Goal: Task Accomplishment & Management: Use online tool/utility

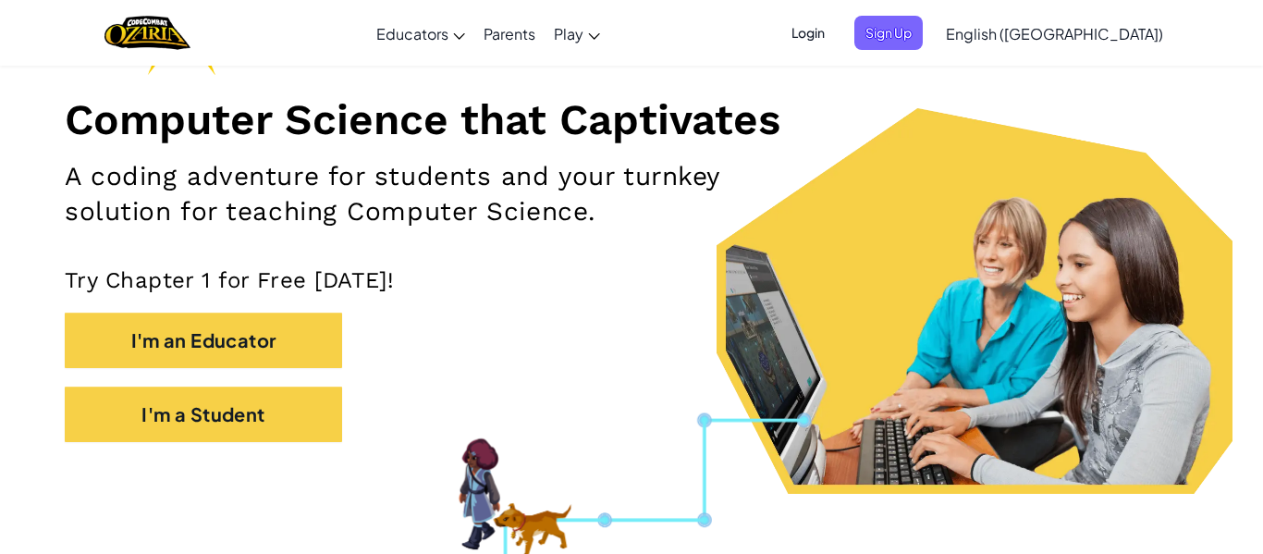
scroll to position [207, 0]
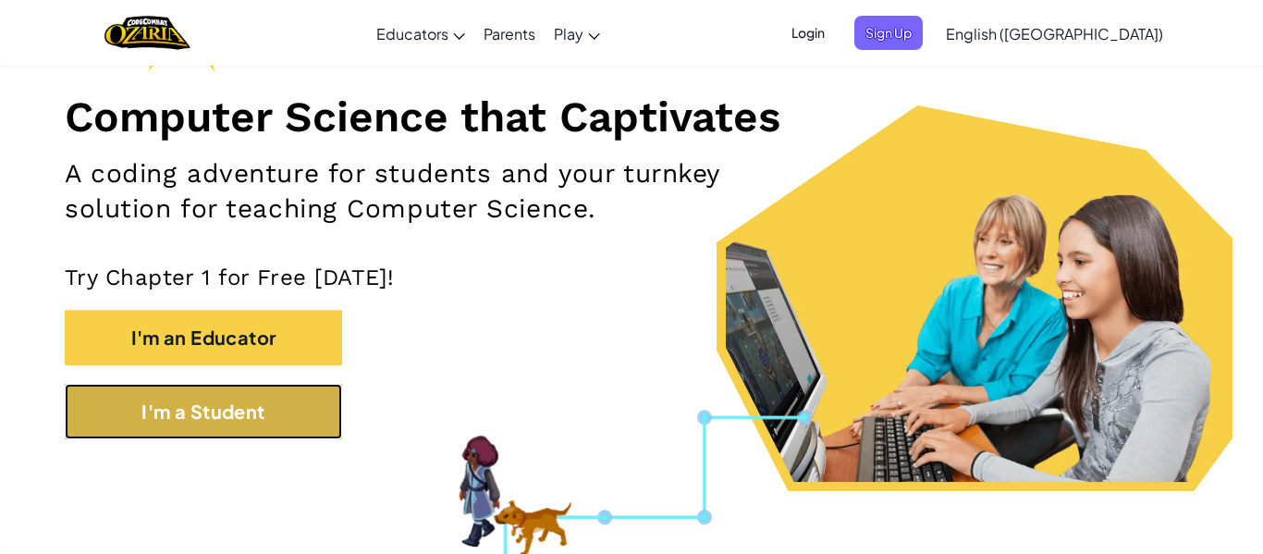
click at [246, 410] on button "I'm a Student" at bounding box center [203, 411] width 277 height 55
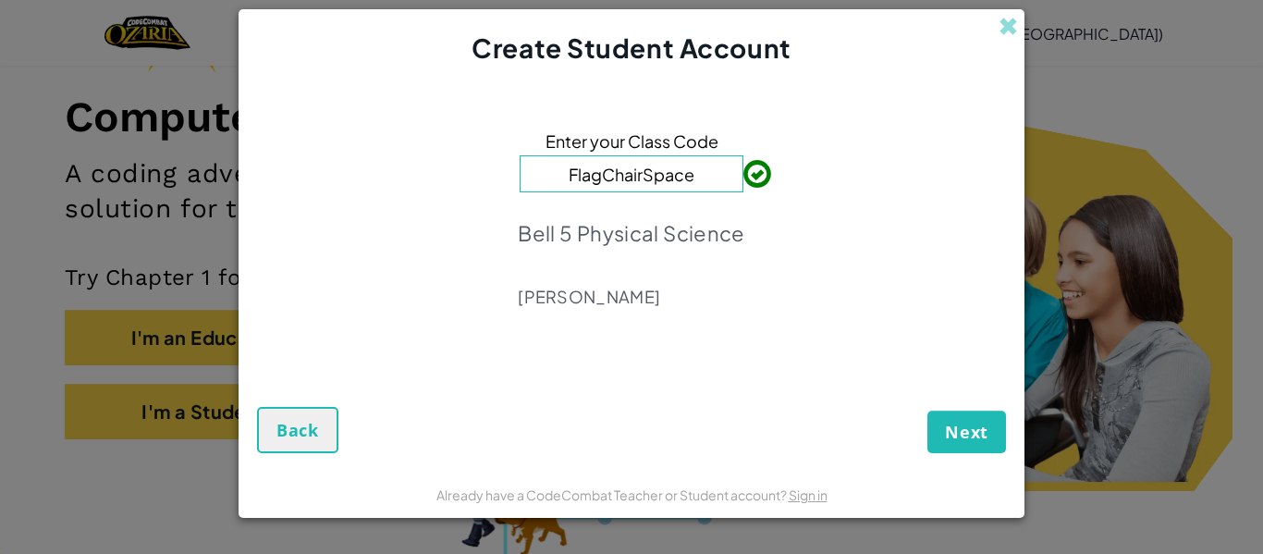
type input "FlagChairSpace"
click at [945, 423] on span "Next" at bounding box center [966, 432] width 43 height 22
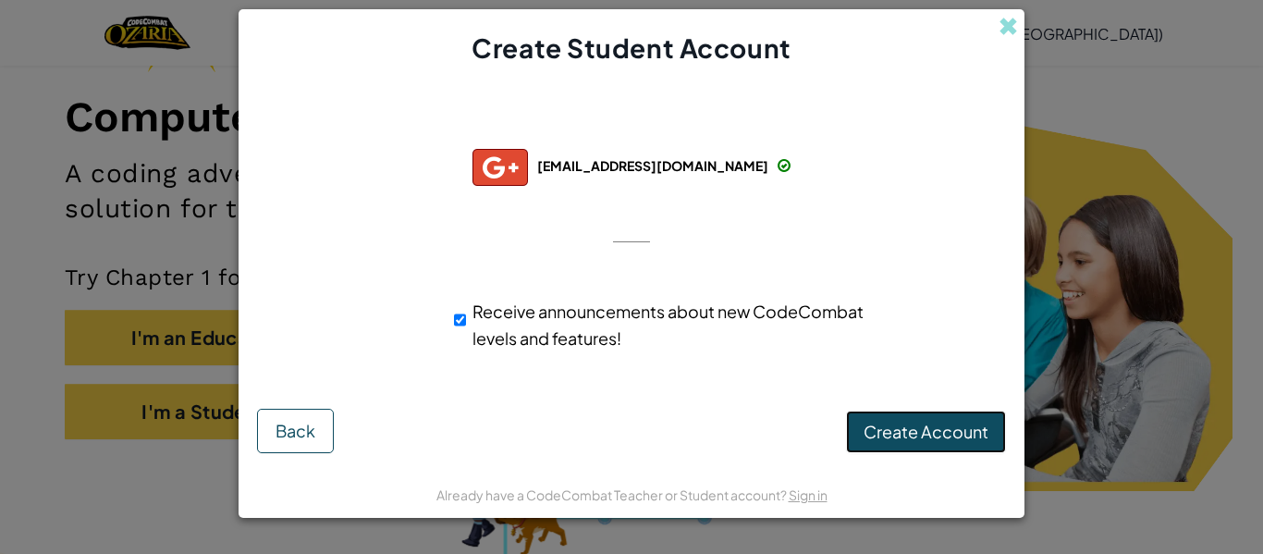
click at [886, 428] on span "Create Account" at bounding box center [926, 431] width 125 height 21
click at [886, 428] on button "Create Account" at bounding box center [926, 432] width 160 height 43
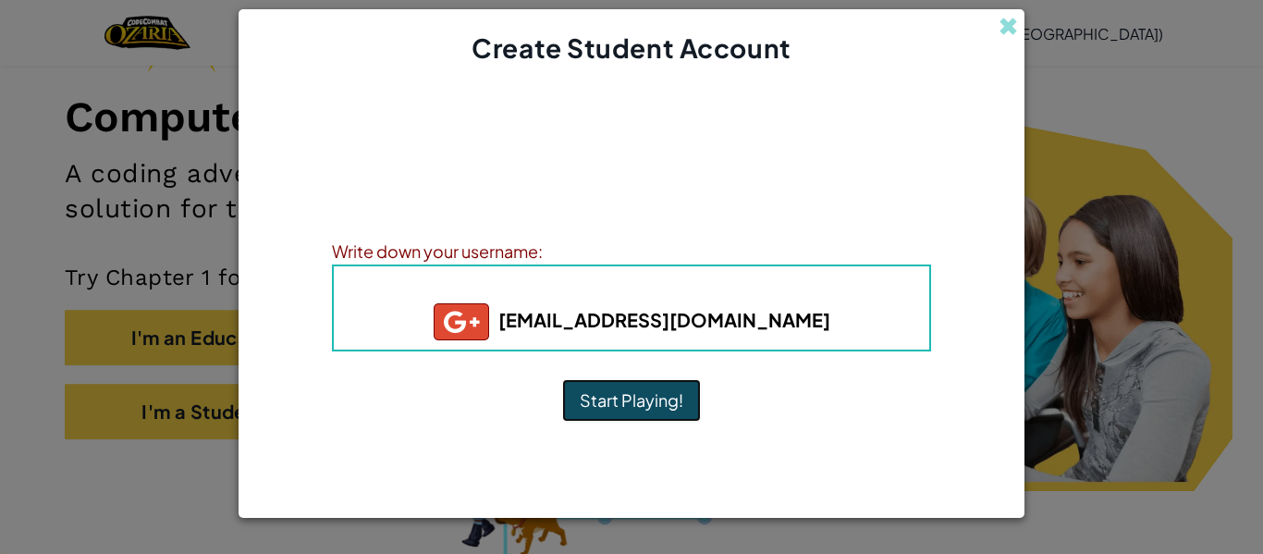
click at [665, 398] on button "Start Playing!" at bounding box center [631, 400] width 139 height 43
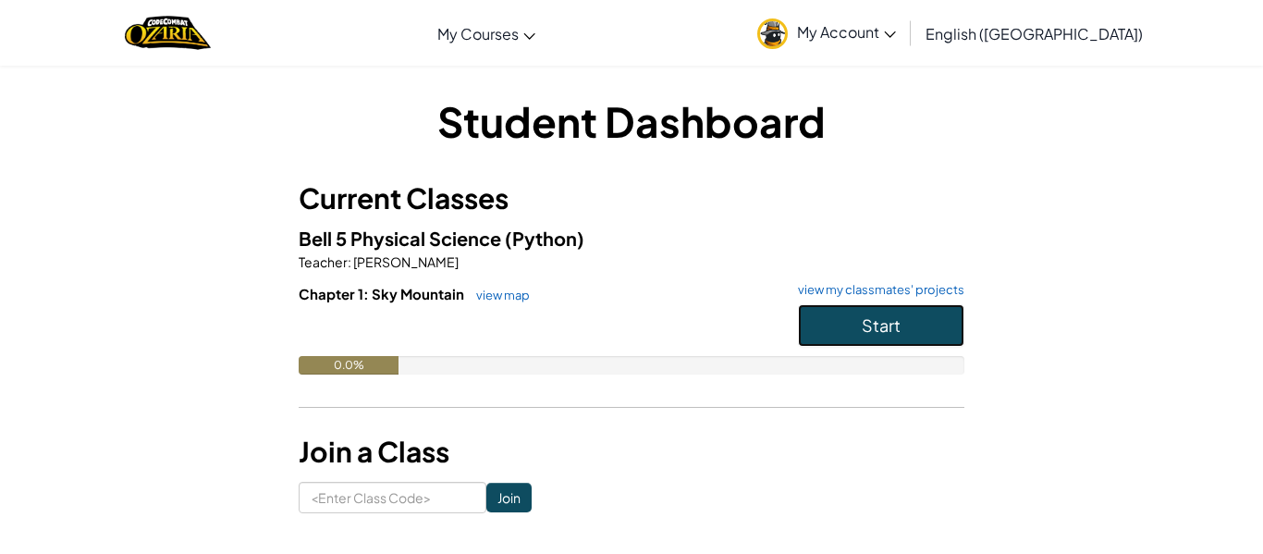
click at [835, 309] on button "Start" at bounding box center [881, 325] width 166 height 43
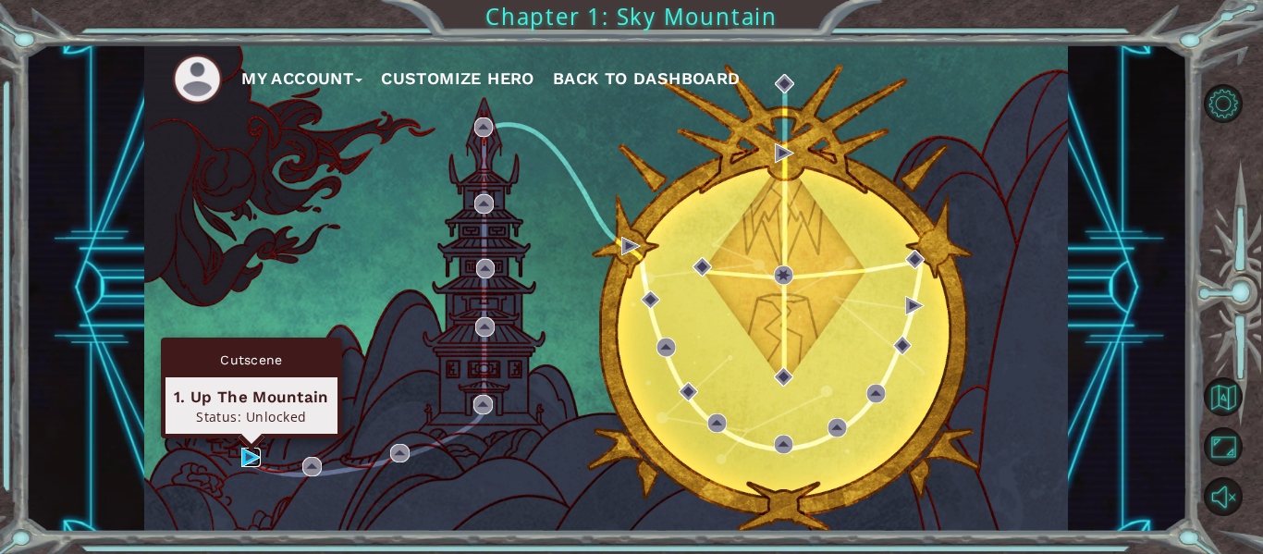
click at [243, 455] on img at bounding box center [250, 457] width 19 height 19
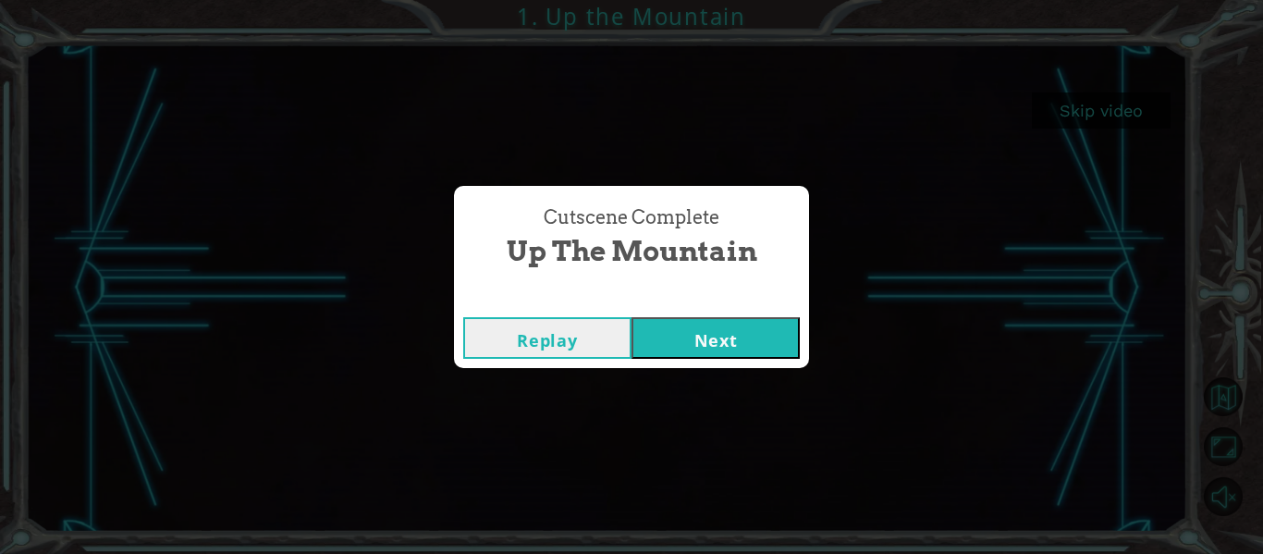
click at [707, 329] on button "Next" at bounding box center [716, 338] width 168 height 42
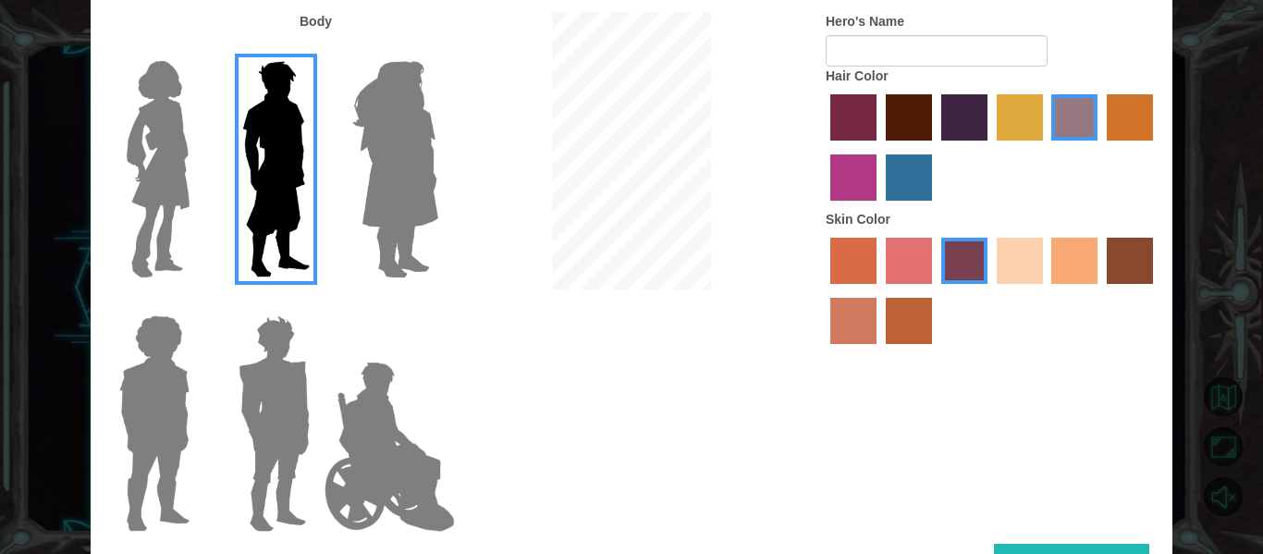
click at [390, 259] on img at bounding box center [395, 169] width 101 height 231
click at [437, 49] on input "Hero Amethyst" at bounding box center [437, 49] width 0 height 0
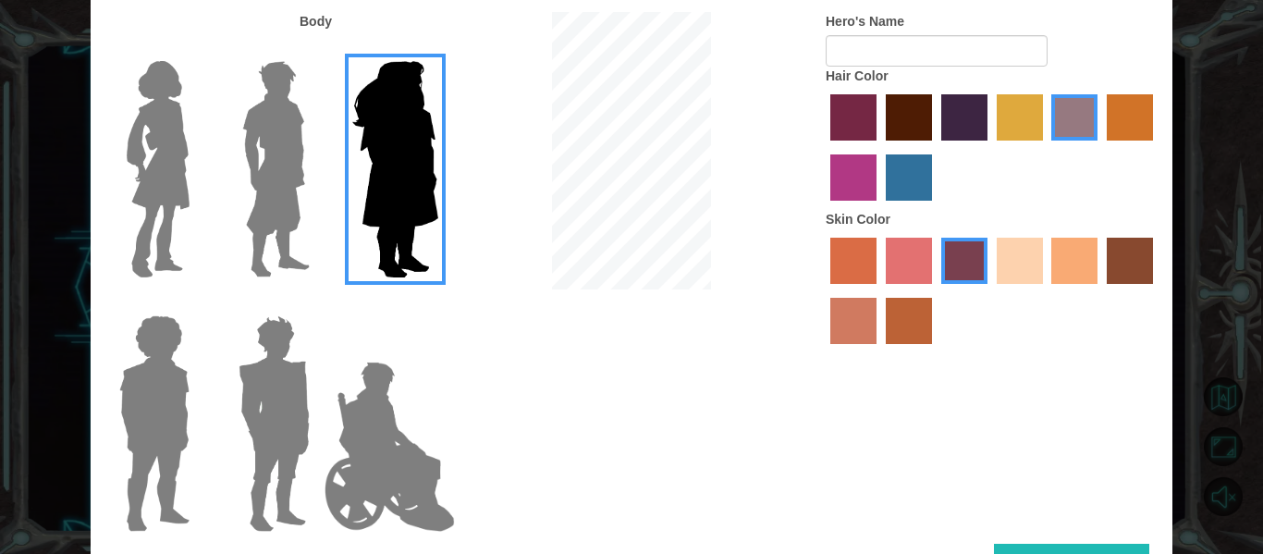
click at [399, 440] on img at bounding box center [389, 446] width 145 height 185
click at [437, 303] on input "Hero Jamie" at bounding box center [437, 303] width 0 height 0
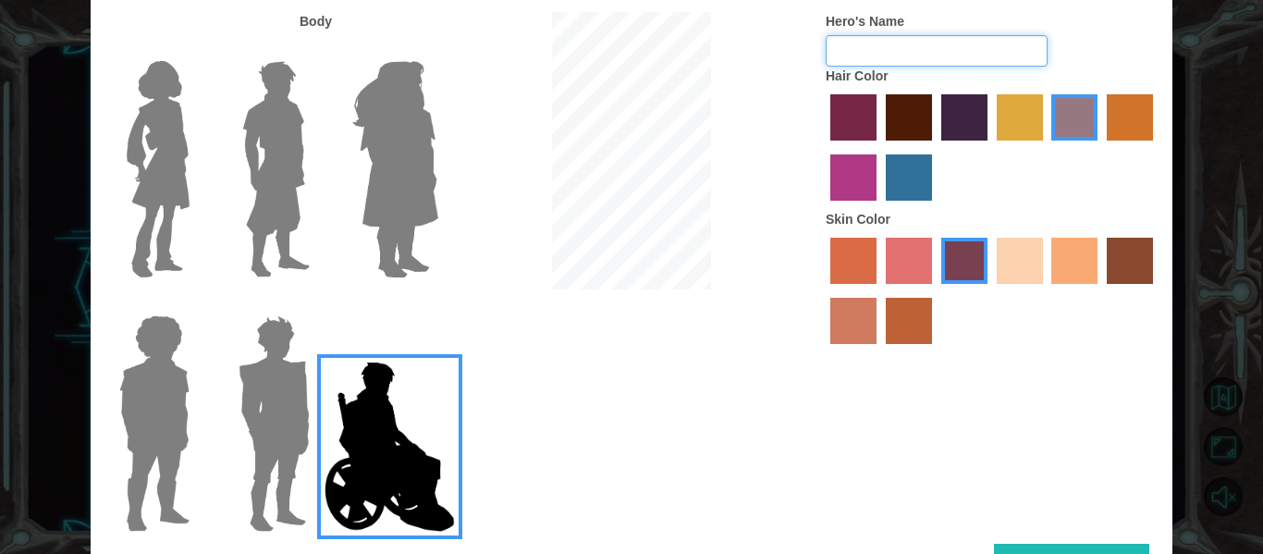
click at [855, 43] on input "Hero's Name" at bounding box center [937, 50] width 222 height 31
type input "2"
click at [891, 131] on label "maroon hair color" at bounding box center [909, 117] width 46 height 46
click at [879, 147] on input "maroon hair color" at bounding box center [879, 147] width 0 height 0
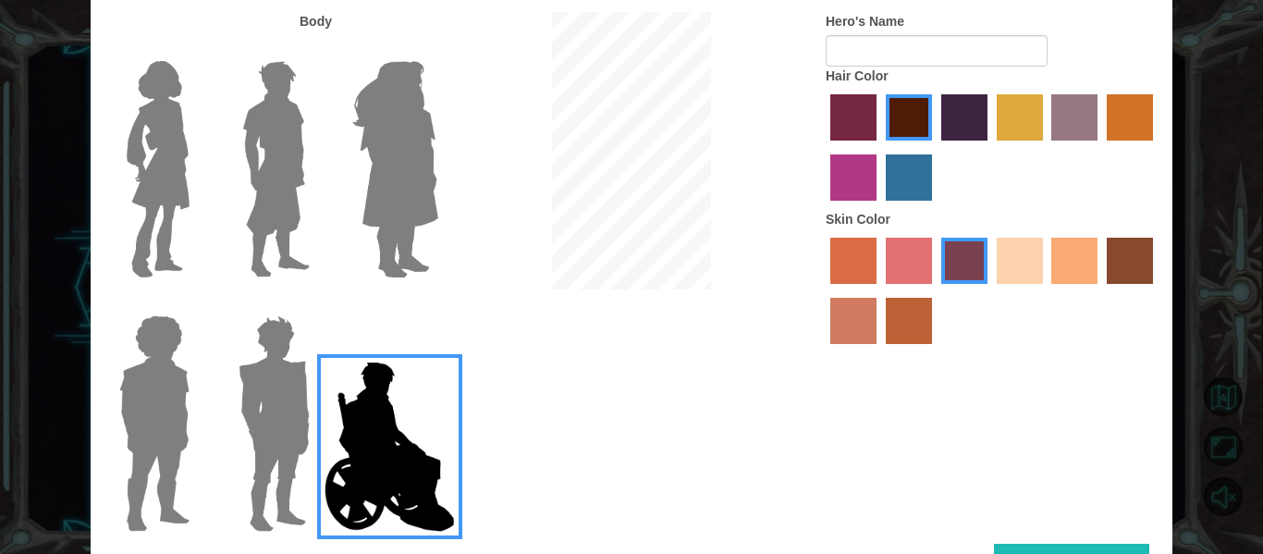
click at [1104, 276] on div at bounding box center [992, 293] width 333 height 120
click at [1106, 277] on div at bounding box center [992, 293] width 333 height 120
click at [1116, 274] on label "karma skin color" at bounding box center [1130, 261] width 46 height 46
click at [1100, 290] on input "karma skin color" at bounding box center [1100, 290] width 0 height 0
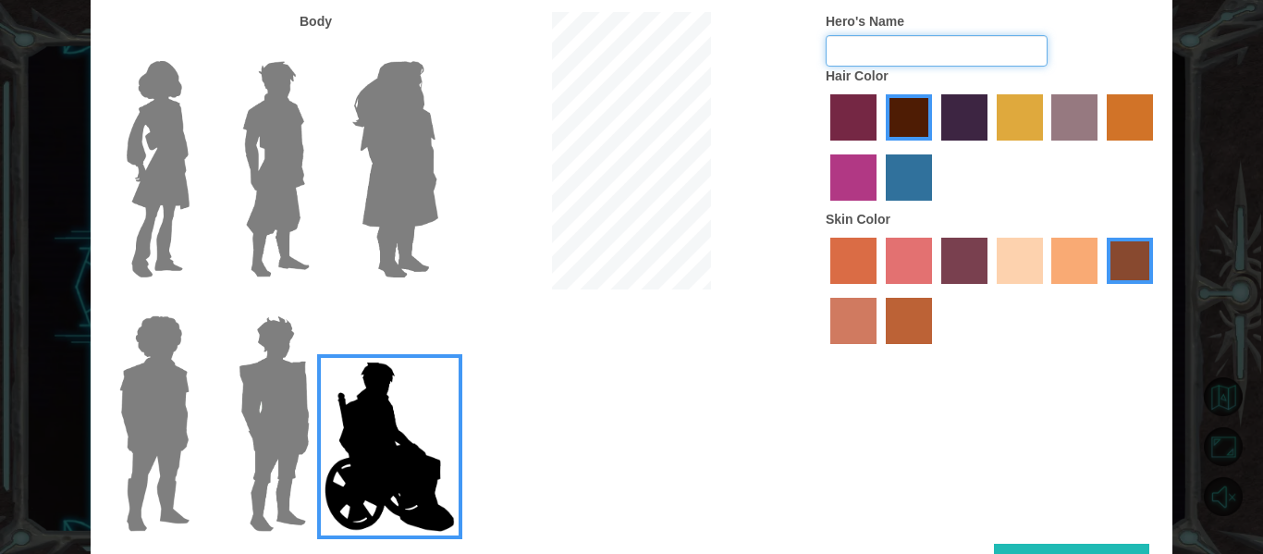
click at [939, 45] on input "Hero's Name" at bounding box center [937, 50] width 222 height 31
type input "CeCe"
click at [1025, 549] on button "Done" at bounding box center [1071, 565] width 155 height 42
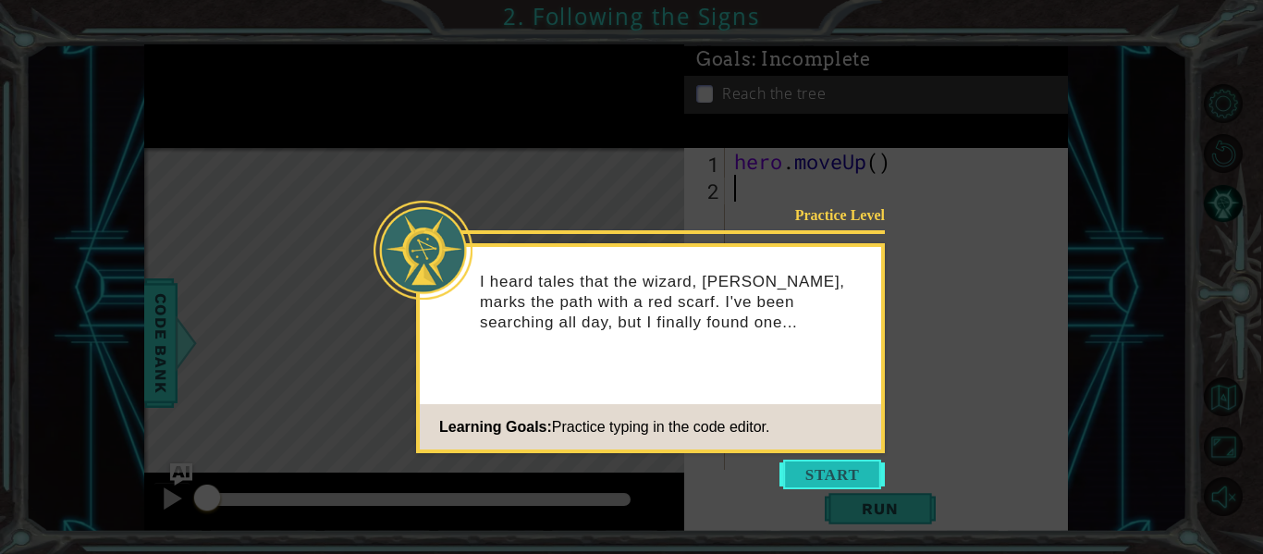
click at [852, 488] on button "Start" at bounding box center [831, 475] width 105 height 30
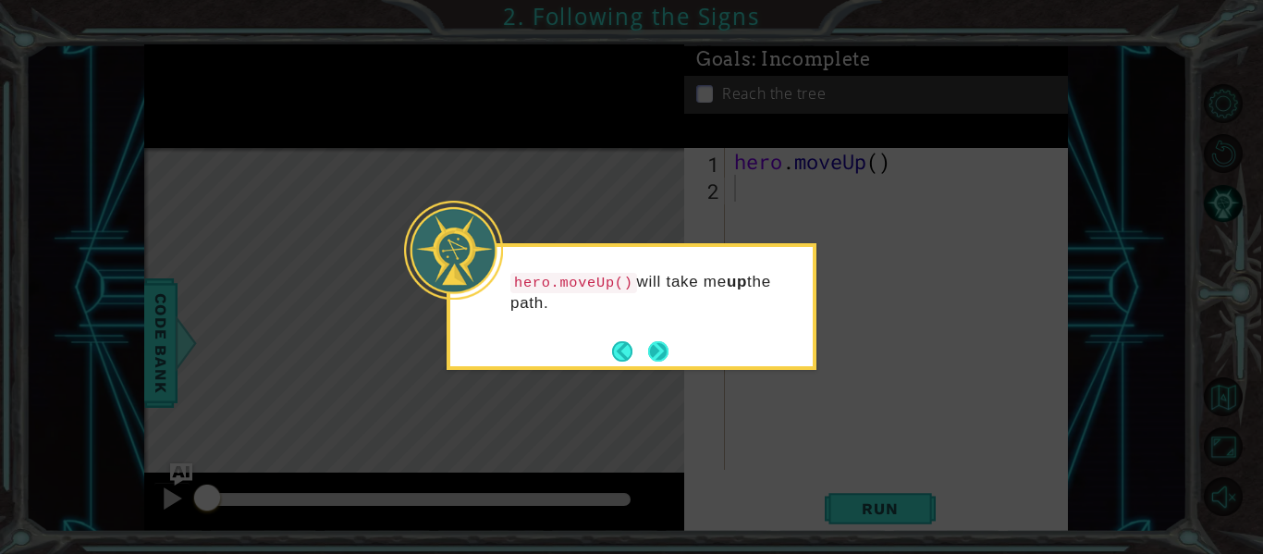
click at [654, 360] on button "Next" at bounding box center [658, 351] width 24 height 24
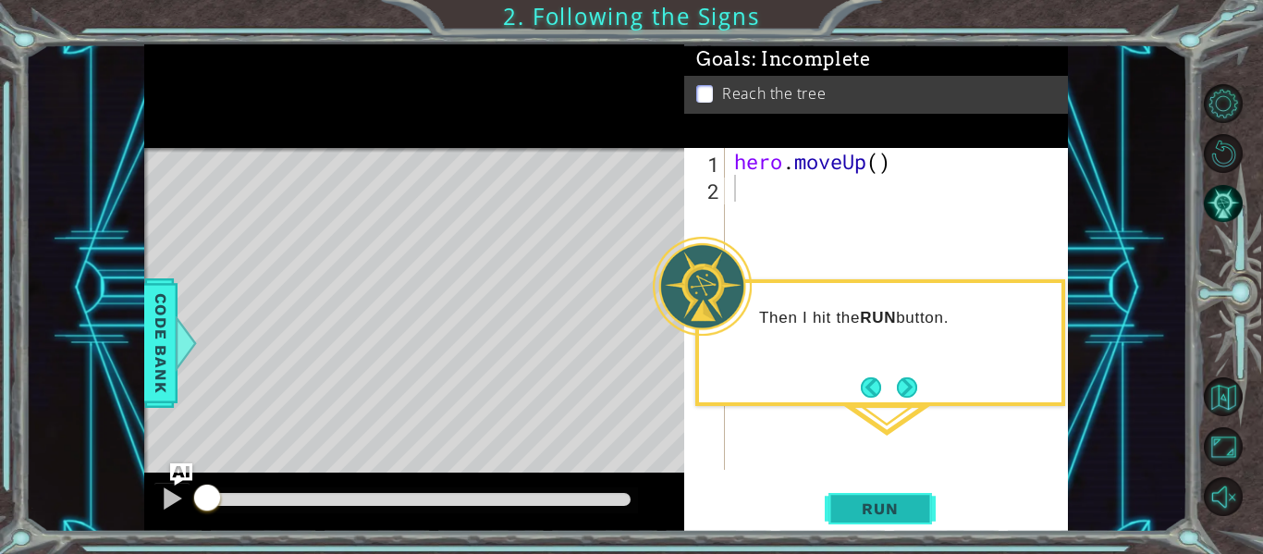
click at [910, 496] on button "Run" at bounding box center [880, 509] width 111 height 38
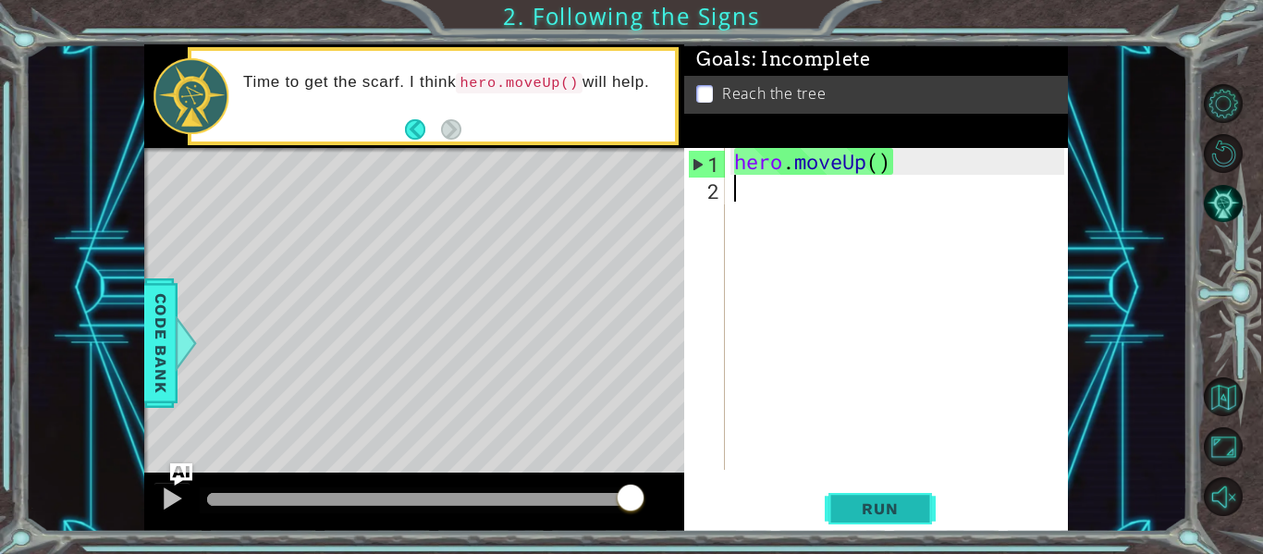
click at [879, 501] on span "Run" at bounding box center [879, 508] width 73 height 18
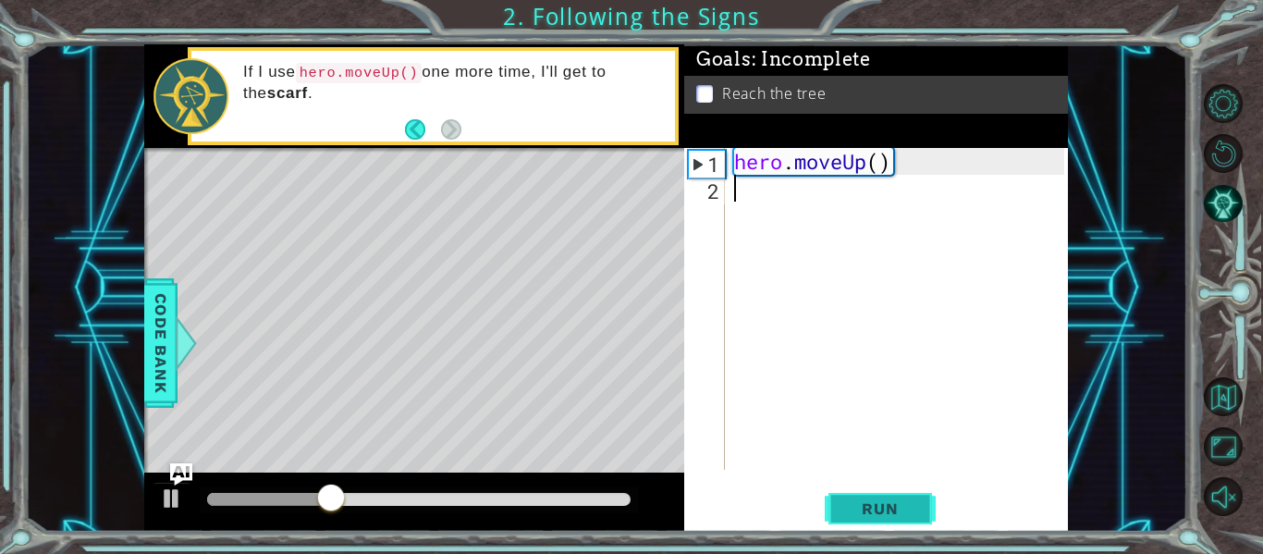
click at [879, 501] on span "Run" at bounding box center [879, 508] width 73 height 18
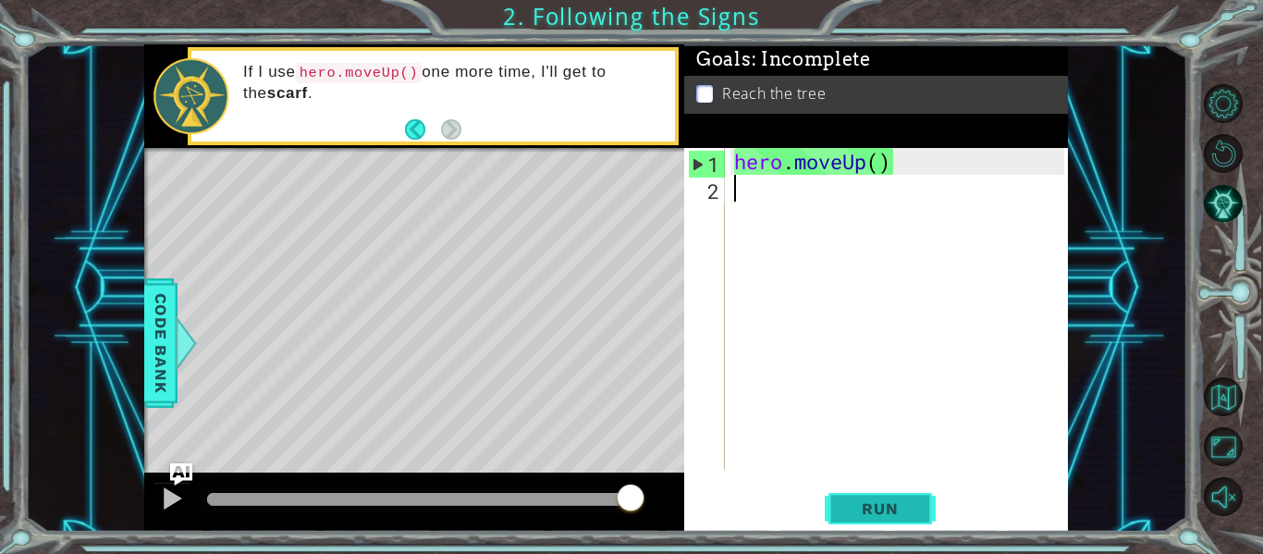
click at [902, 508] on span "Run" at bounding box center [879, 508] width 73 height 18
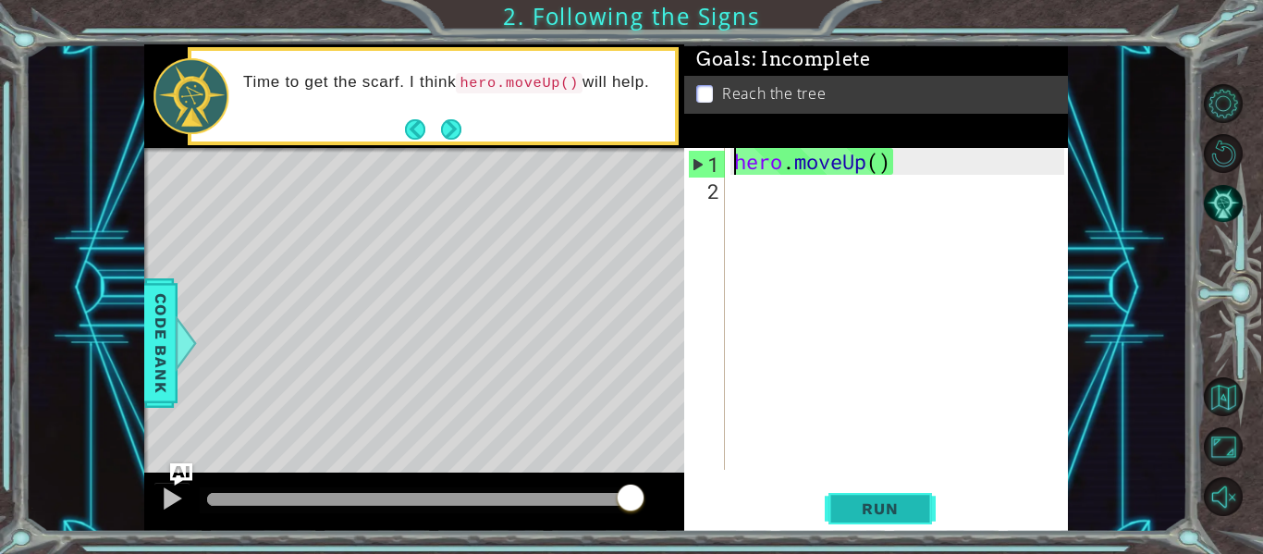
click at [886, 508] on span "Run" at bounding box center [879, 508] width 73 height 18
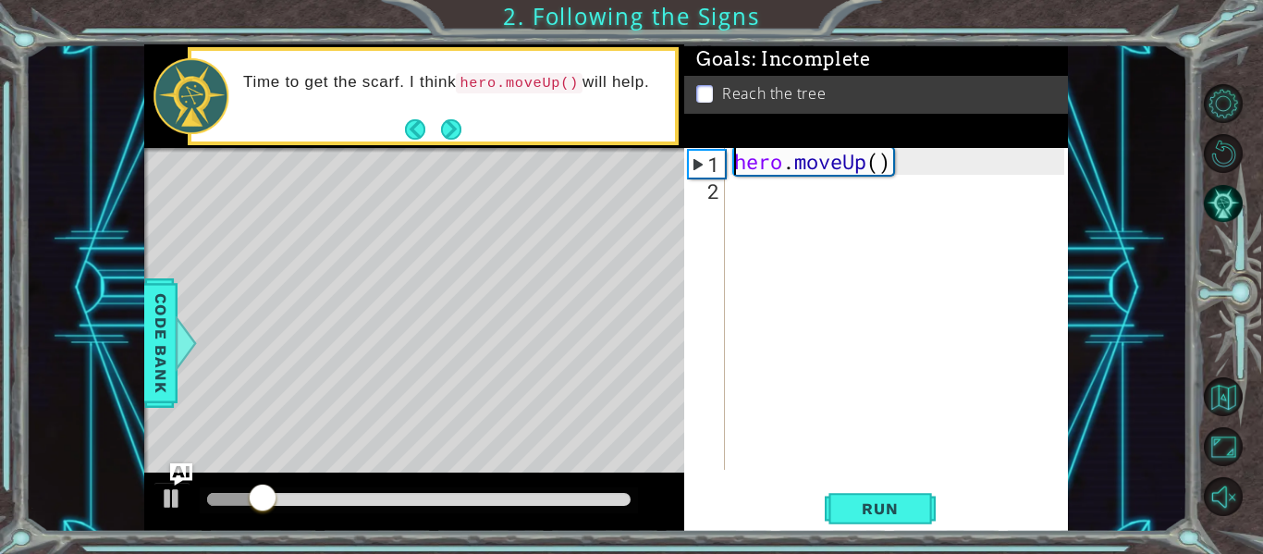
click at [702, 96] on p at bounding box center [704, 94] width 17 height 18
click at [442, 127] on button "Next" at bounding box center [451, 128] width 33 height 33
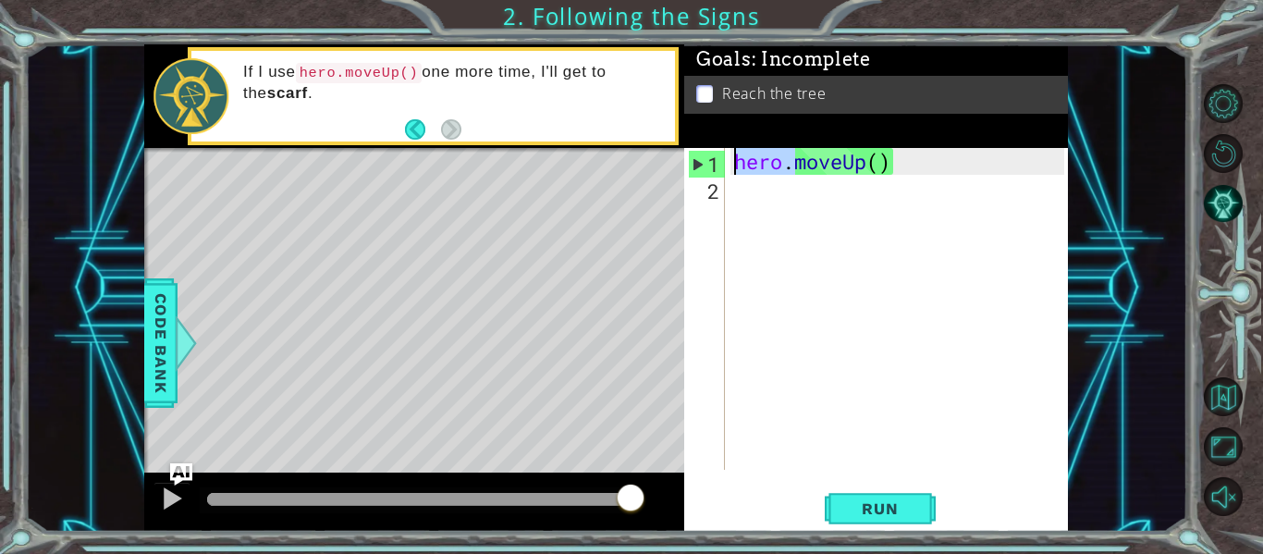
drag, startPoint x: 791, startPoint y: 156, endPoint x: 675, endPoint y: 166, distance: 116.9
click at [675, 166] on div "1 ההההההההההההההההההההההההההההההההההההההההההההההההההההההההההההההההההההההההההההה…" at bounding box center [606, 287] width 924 height 487
type textarea "moveUp()"
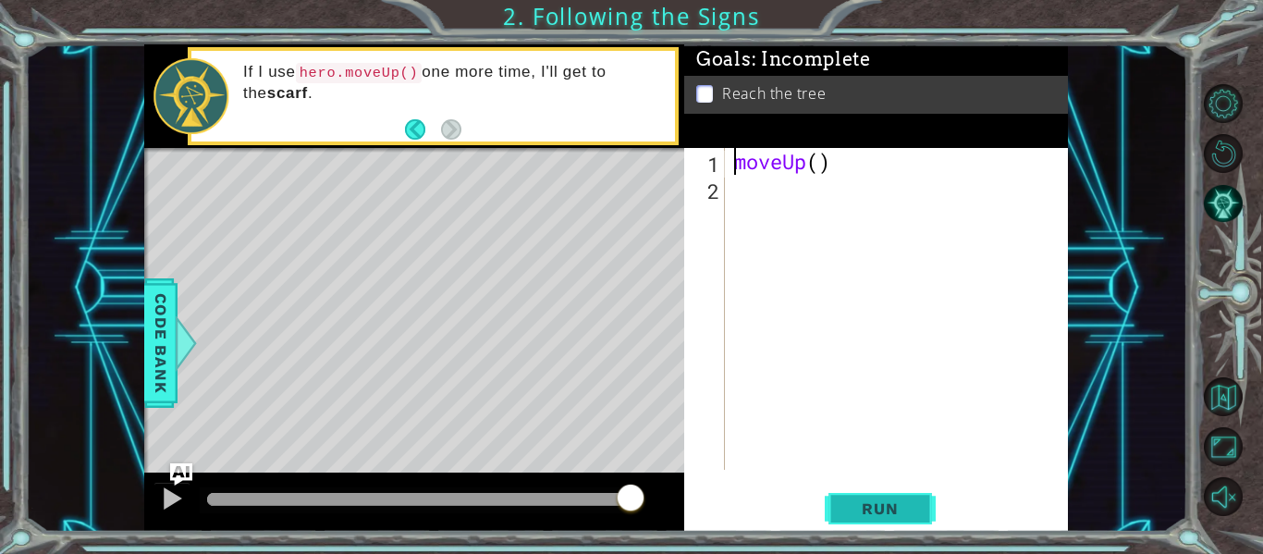
click at [874, 517] on span "Run" at bounding box center [879, 508] width 73 height 18
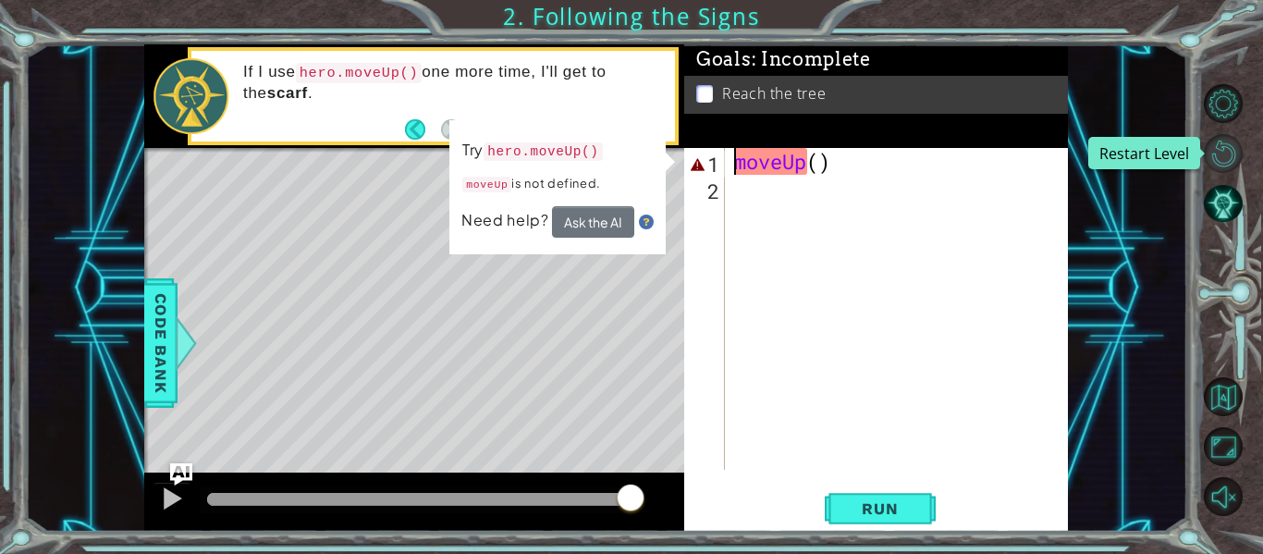
click at [1223, 163] on button "Restart Level" at bounding box center [1223, 153] width 39 height 39
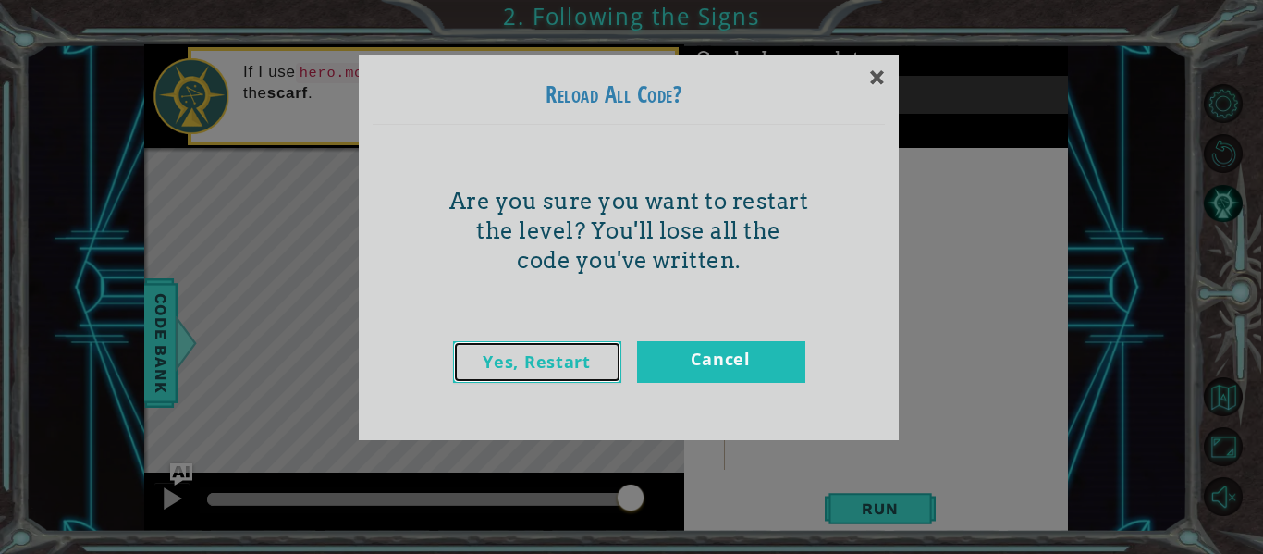
click at [494, 379] on link "Yes, Restart" at bounding box center [537, 362] width 168 height 42
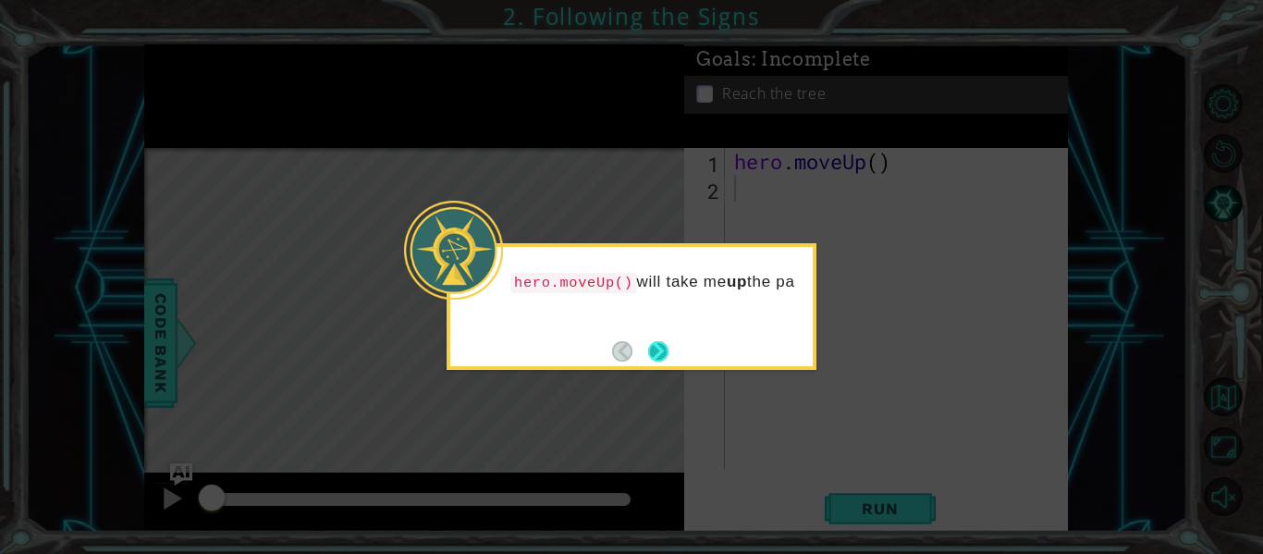
click at [652, 353] on button "Next" at bounding box center [658, 351] width 28 height 28
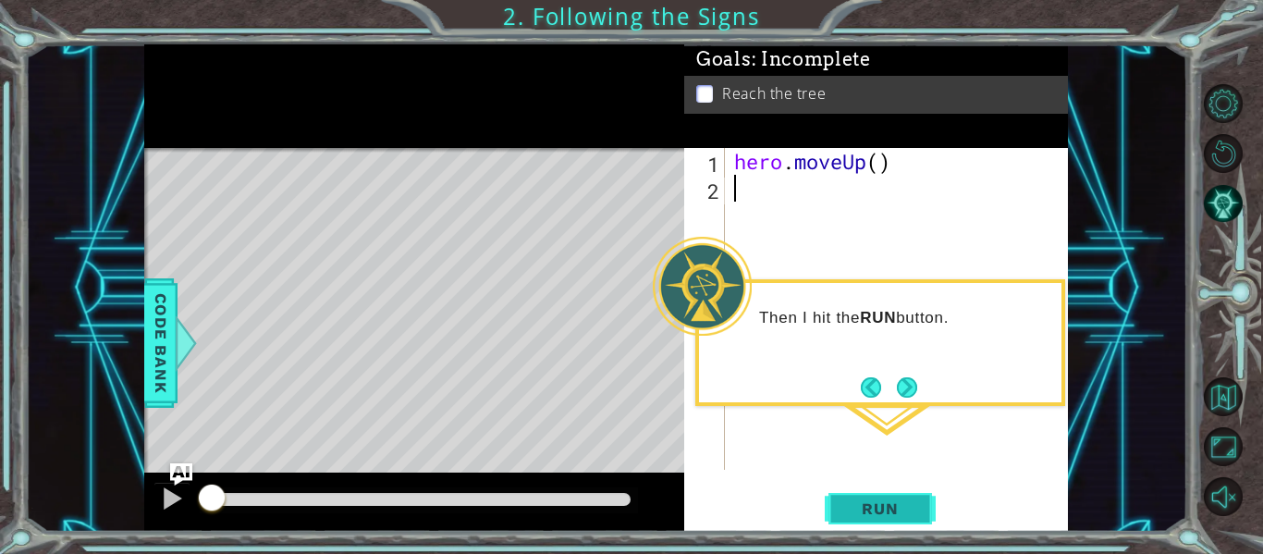
click at [894, 497] on button "Run" at bounding box center [880, 509] width 111 height 38
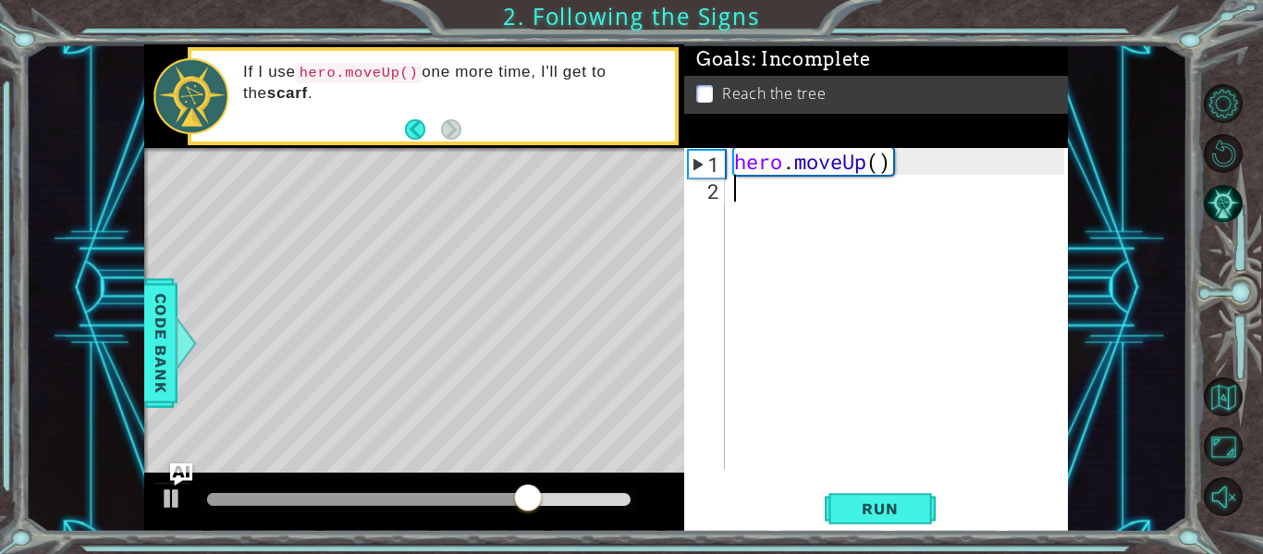
click at [777, 202] on div "hero . moveUp ( )" at bounding box center [901, 335] width 343 height 375
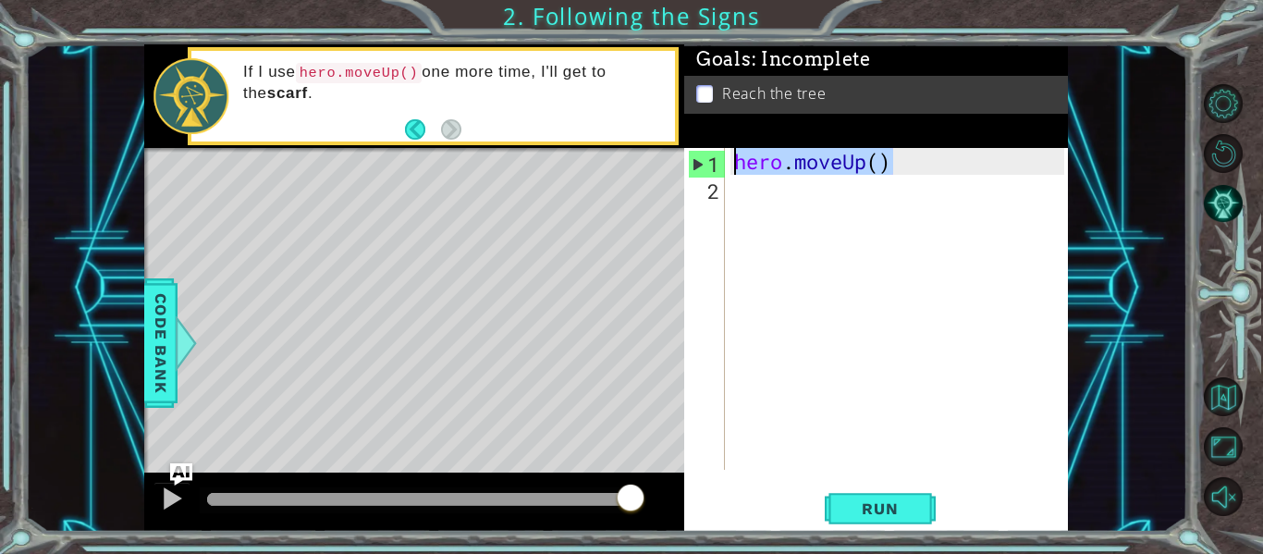
drag, startPoint x: 909, startPoint y: 160, endPoint x: 728, endPoint y: 164, distance: 181.3
click at [728, 164] on div "1 2 hero . moveUp ( ) ההההההההההההההההההההההההההההההההההההההההההההההההההההההההה…" at bounding box center [874, 309] width 380 height 322
type textarea "hero.moveUp()"
click at [828, 191] on div "hero . moveUp ( )" at bounding box center [901, 335] width 343 height 375
paste textarea "hero.moveUp()"
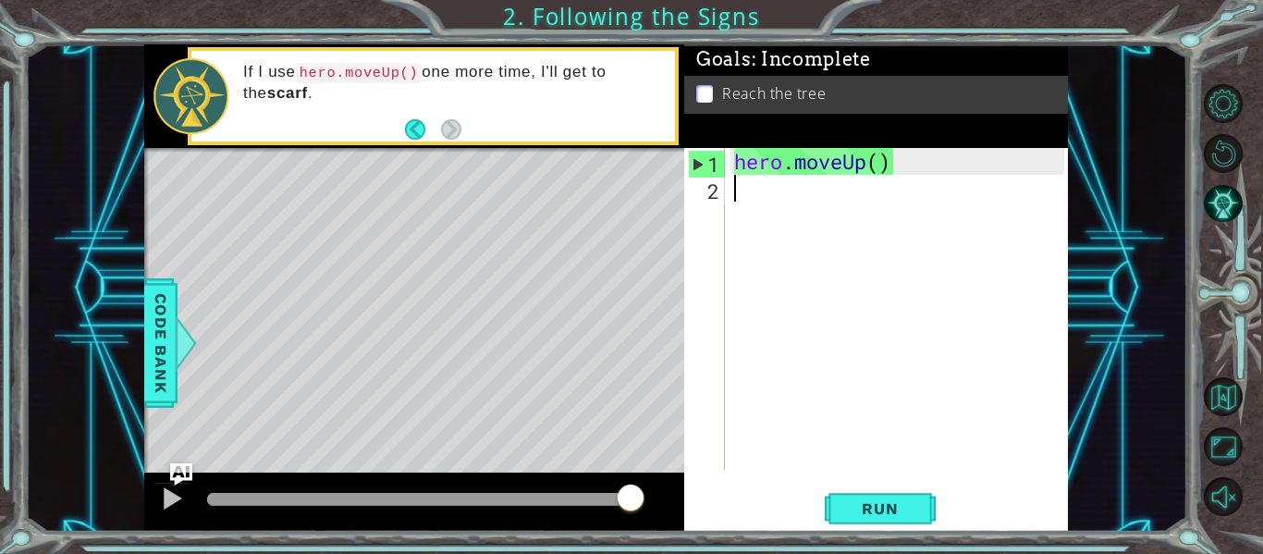
type textarea "hero.moveUp()"
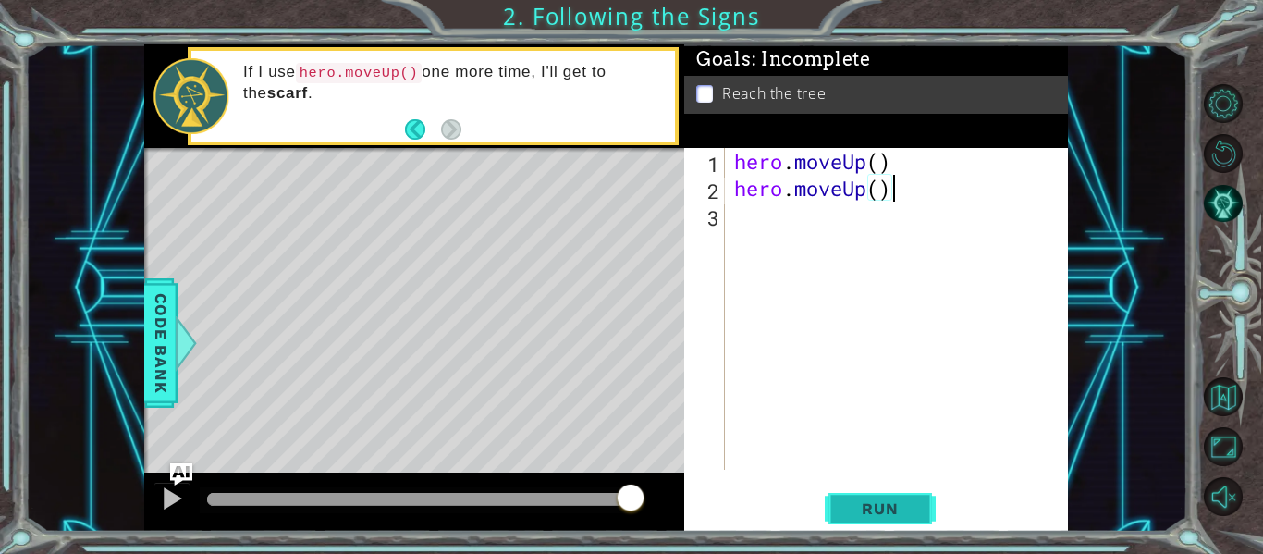
click at [902, 507] on span "Run" at bounding box center [879, 508] width 73 height 18
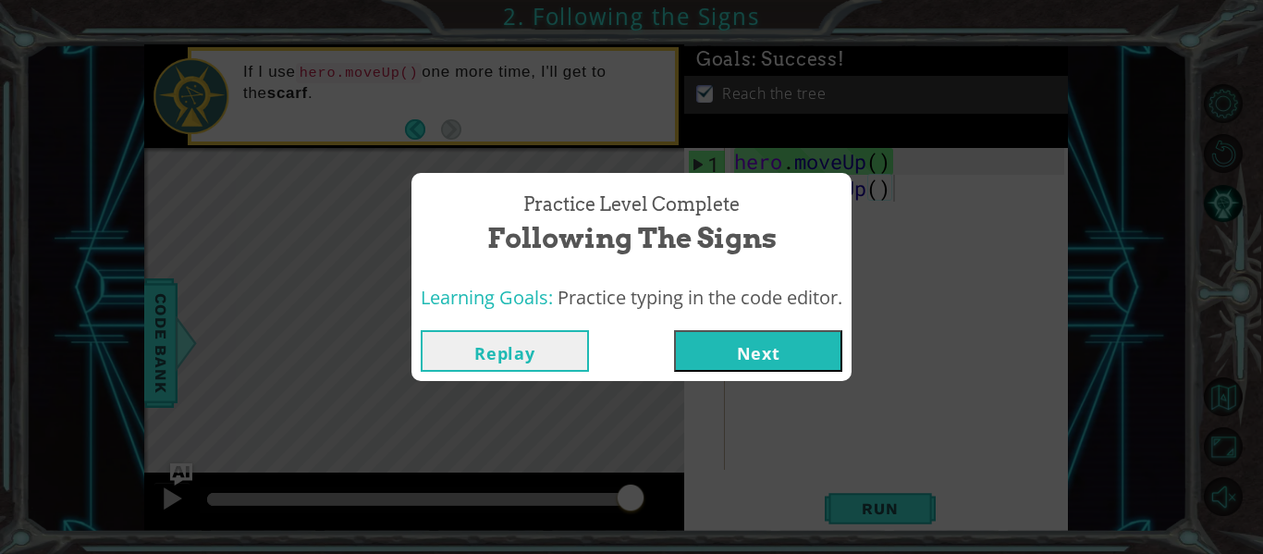
click at [769, 353] on button "Next" at bounding box center [758, 351] width 168 height 42
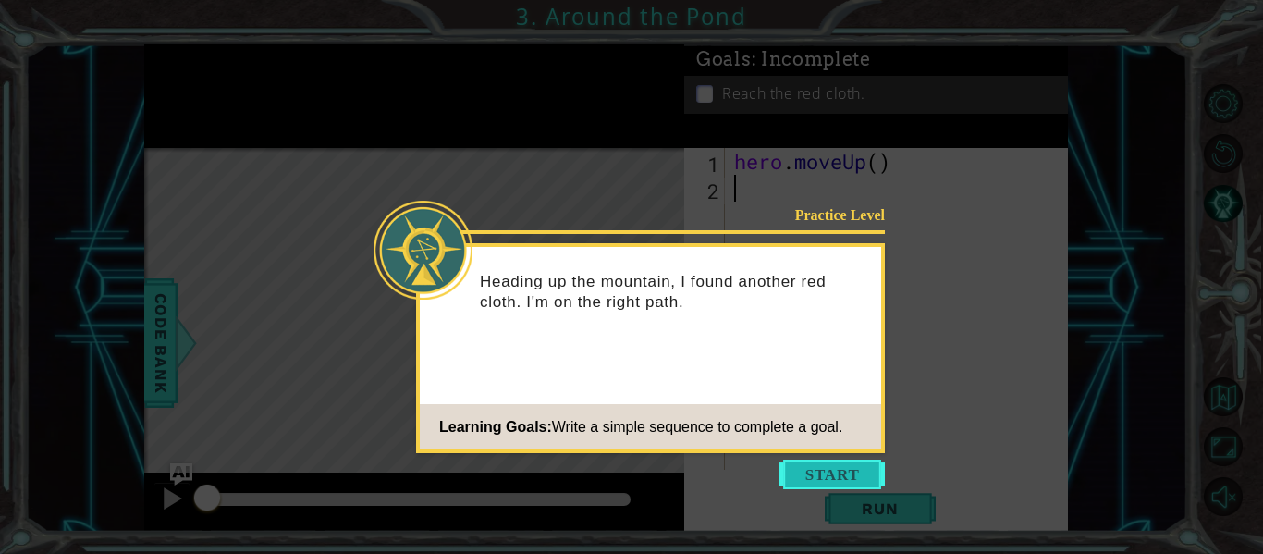
click at [810, 483] on button "Start" at bounding box center [831, 475] width 105 height 30
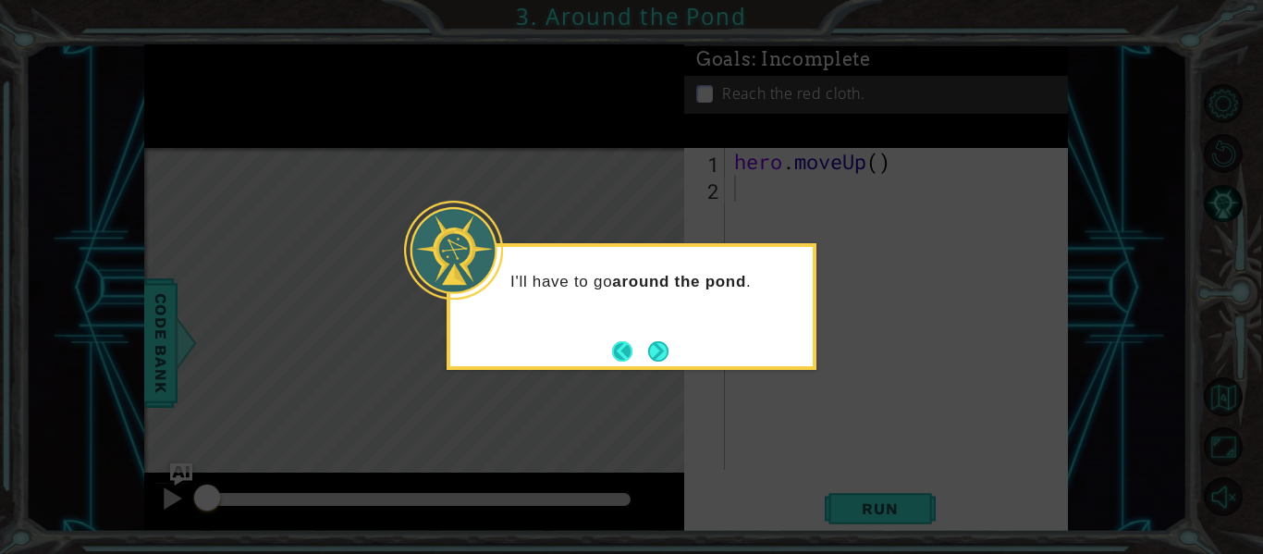
click at [644, 344] on button "Back" at bounding box center [630, 351] width 36 height 20
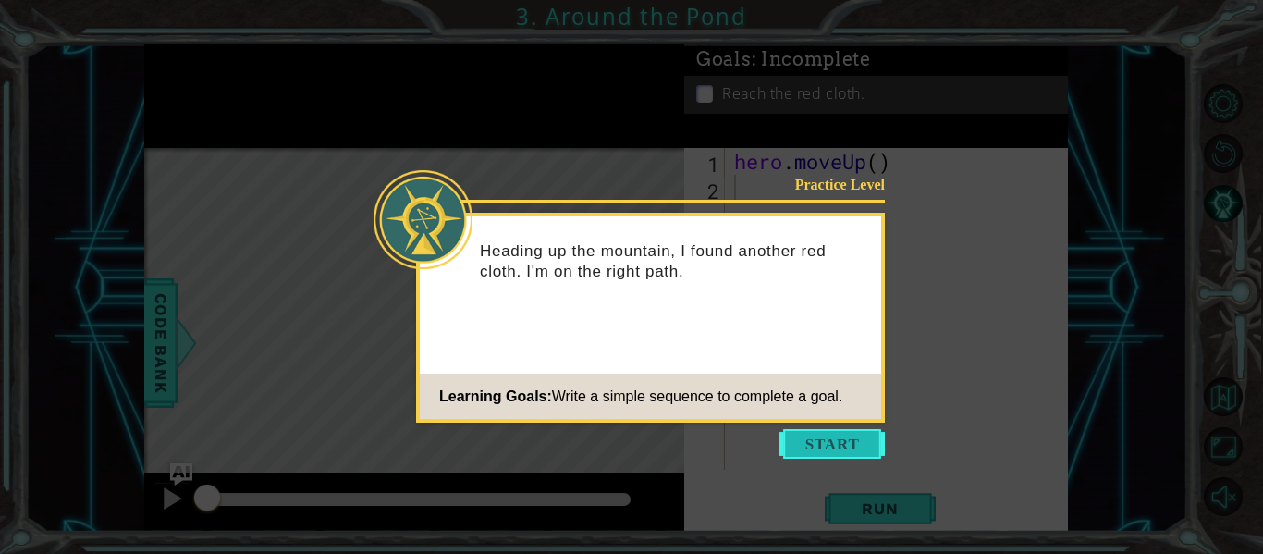
click at [789, 431] on button "Start" at bounding box center [831, 444] width 105 height 30
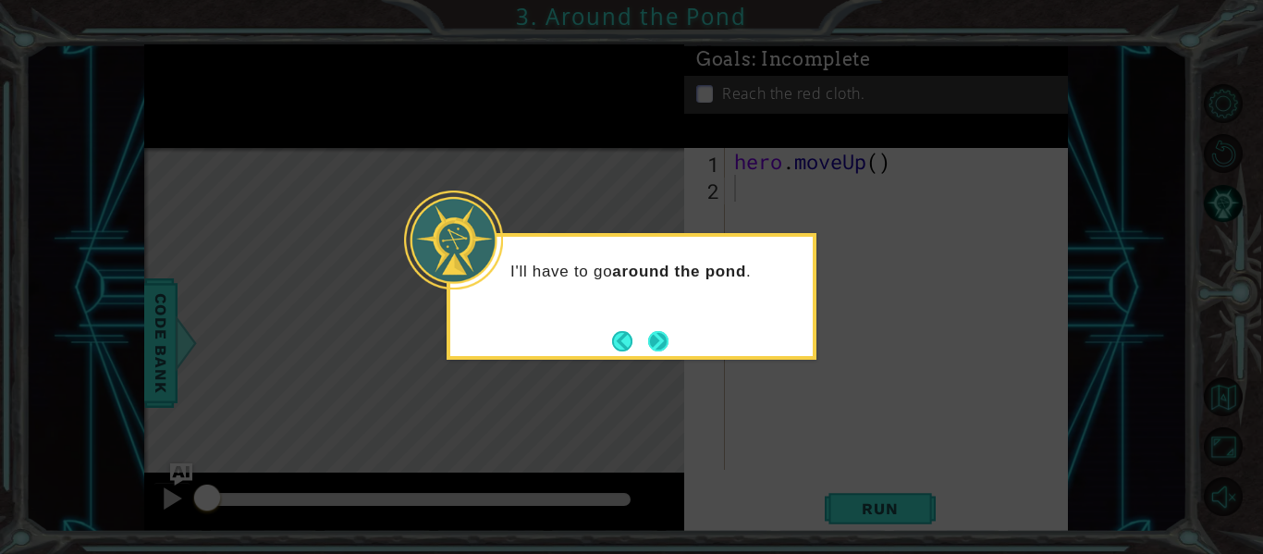
click at [662, 350] on button "Next" at bounding box center [658, 341] width 20 height 20
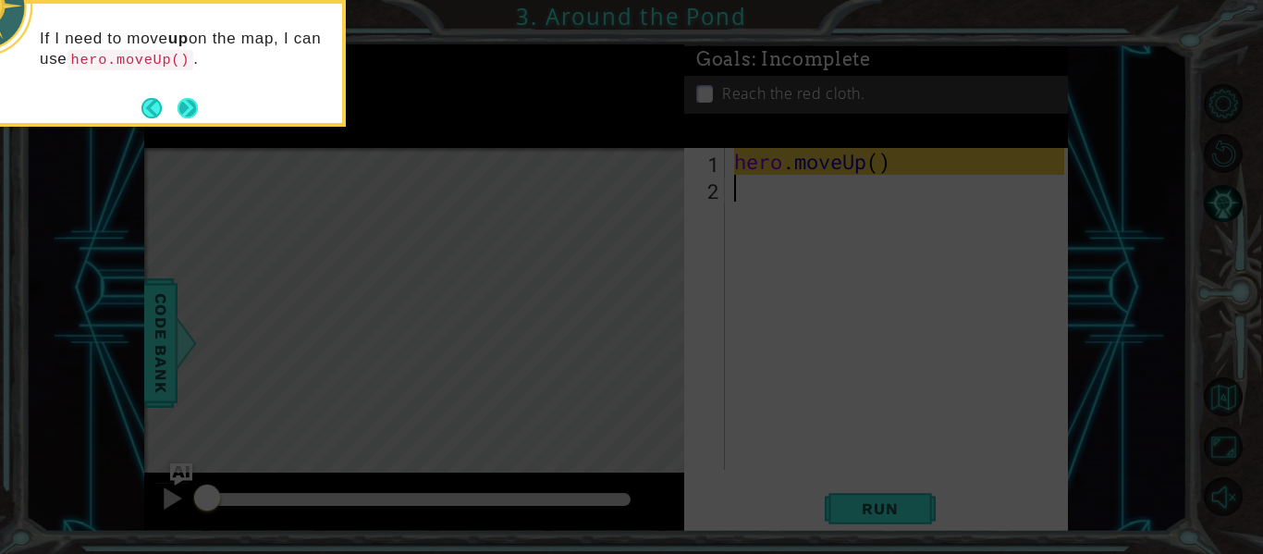
click at [187, 108] on button "Next" at bounding box center [188, 108] width 24 height 24
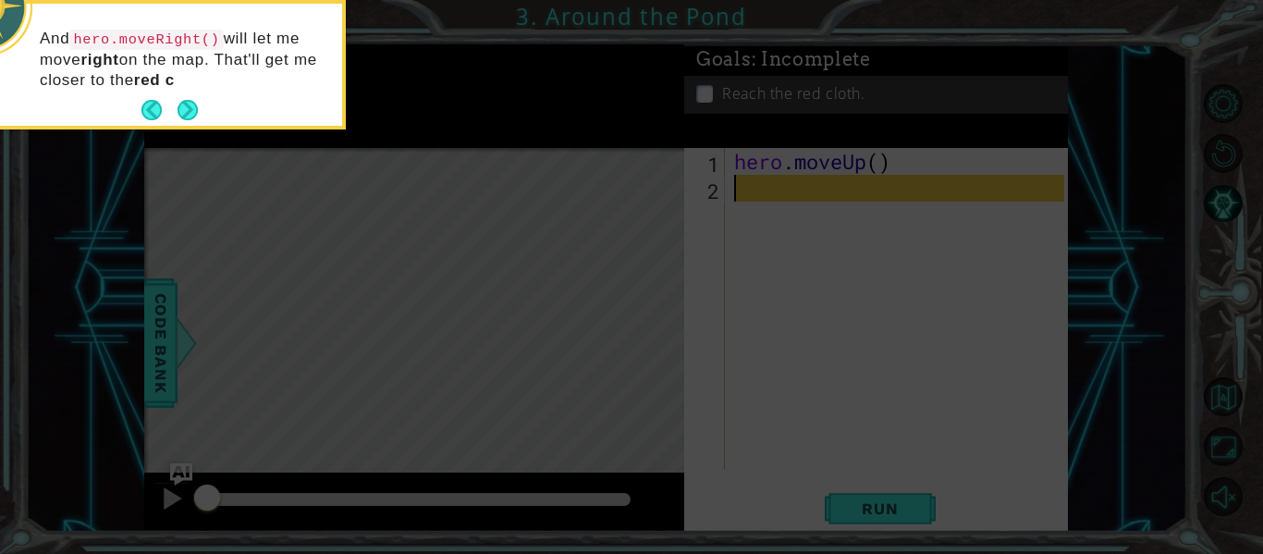
click at [187, 108] on button "Next" at bounding box center [188, 110] width 20 height 20
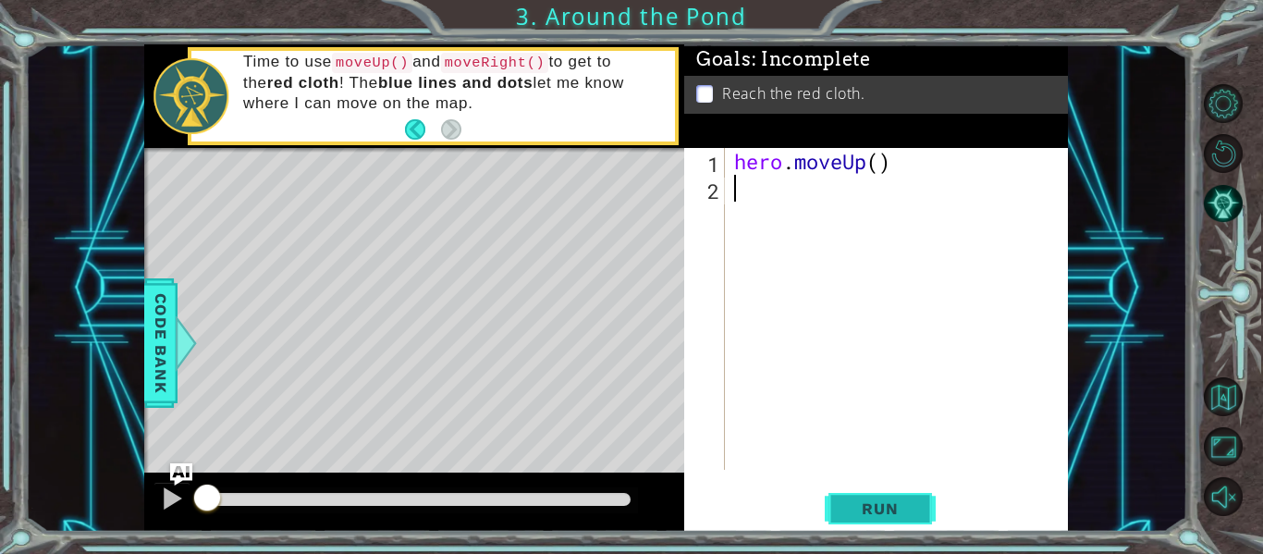
click at [875, 494] on button "Run" at bounding box center [880, 509] width 111 height 38
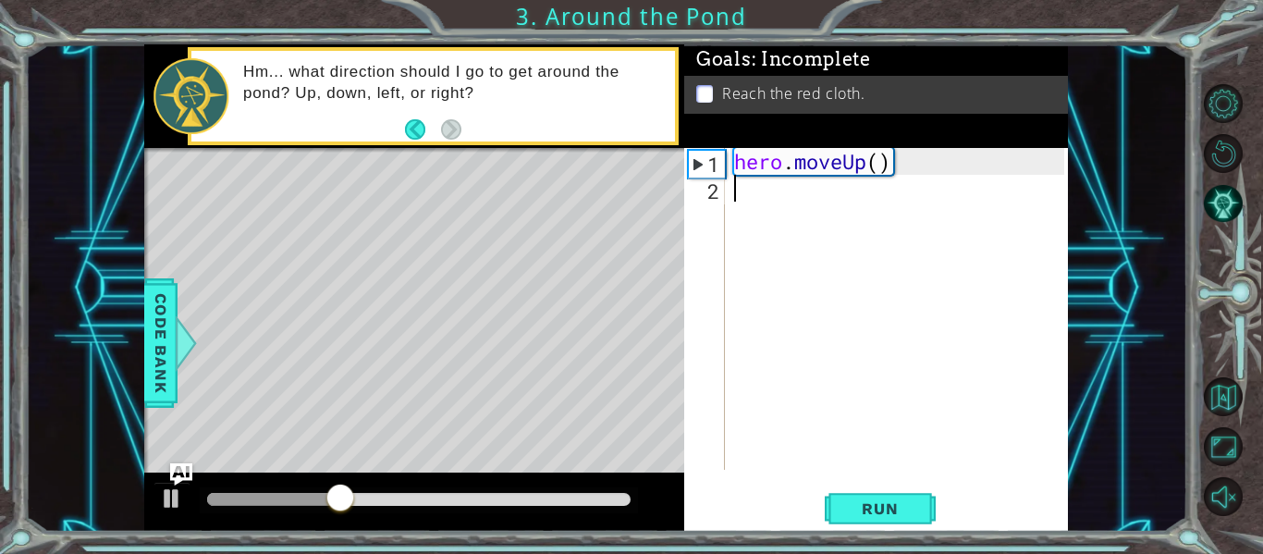
type textarea "hero.moveUp()"
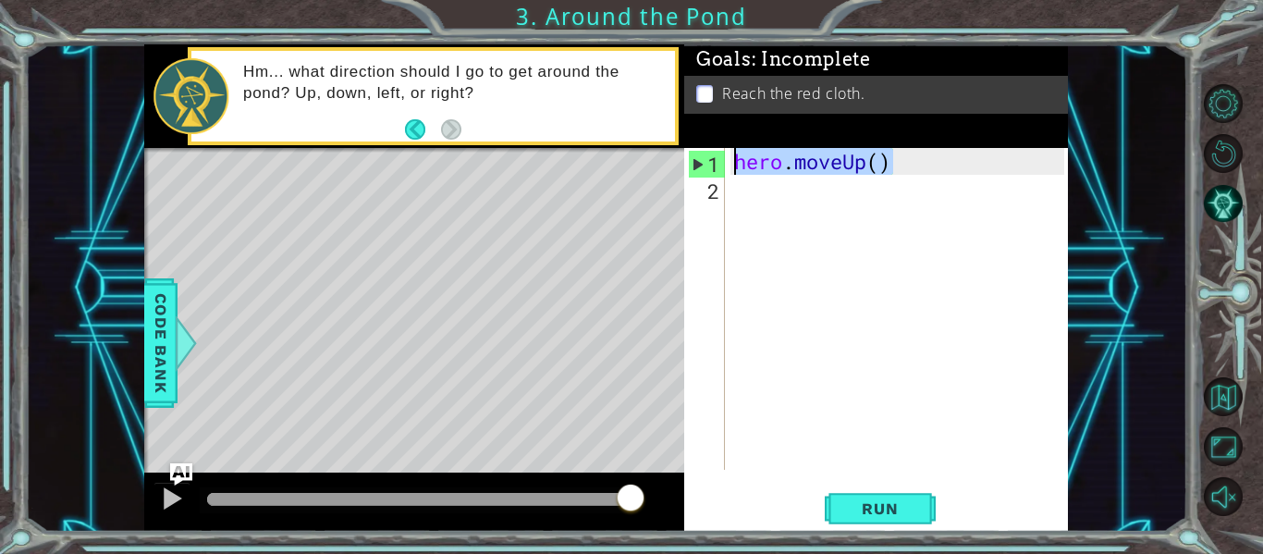
drag, startPoint x: 903, startPoint y: 166, endPoint x: 737, endPoint y: 170, distance: 166.5
click at [737, 170] on div "hero . moveUp ( )" at bounding box center [901, 335] width 343 height 375
type textarea "hero.moveUp()"
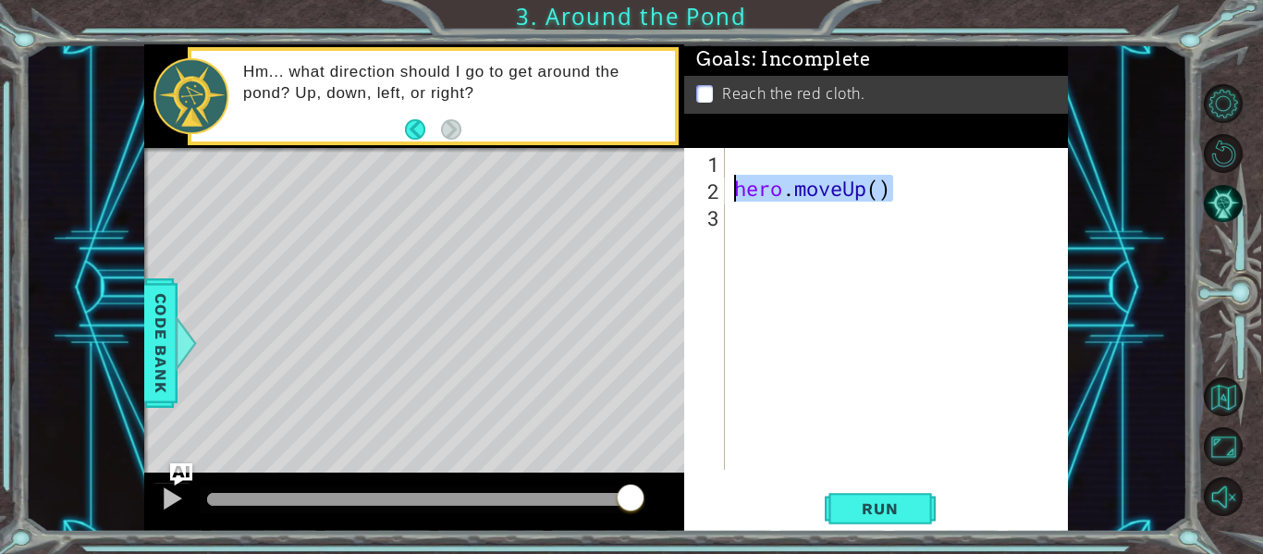
drag, startPoint x: 924, startPoint y: 193, endPoint x: 732, endPoint y: 189, distance: 191.5
click at [732, 189] on div "hero . moveUp ( )" at bounding box center [901, 335] width 343 height 375
click at [743, 159] on div "hero . moveUp ( )" at bounding box center [901, 335] width 343 height 375
paste textarea "hero.moveUp()"
type textarea "hero.moveUp()"
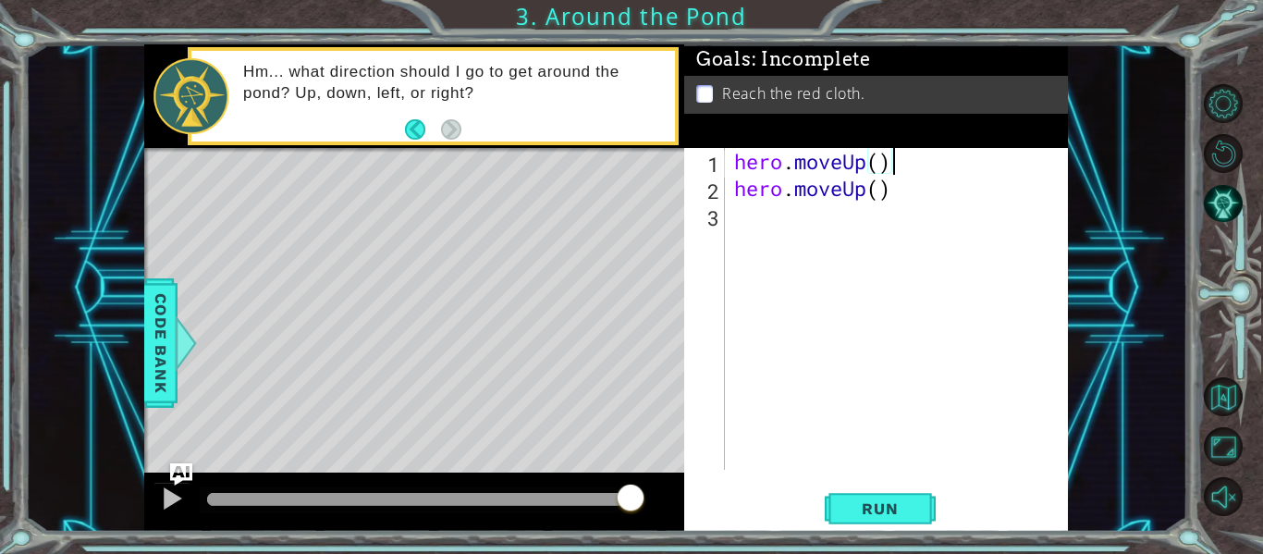
click at [749, 234] on div "hero . moveUp ( ) hero . moveUp ( )" at bounding box center [901, 335] width 343 height 375
paste textarea "hero.moveUp()"
click at [866, 220] on div "hero . moveUp ( ) hero . moveUp ( ) hero . moveUp ( )" at bounding box center [901, 335] width 343 height 375
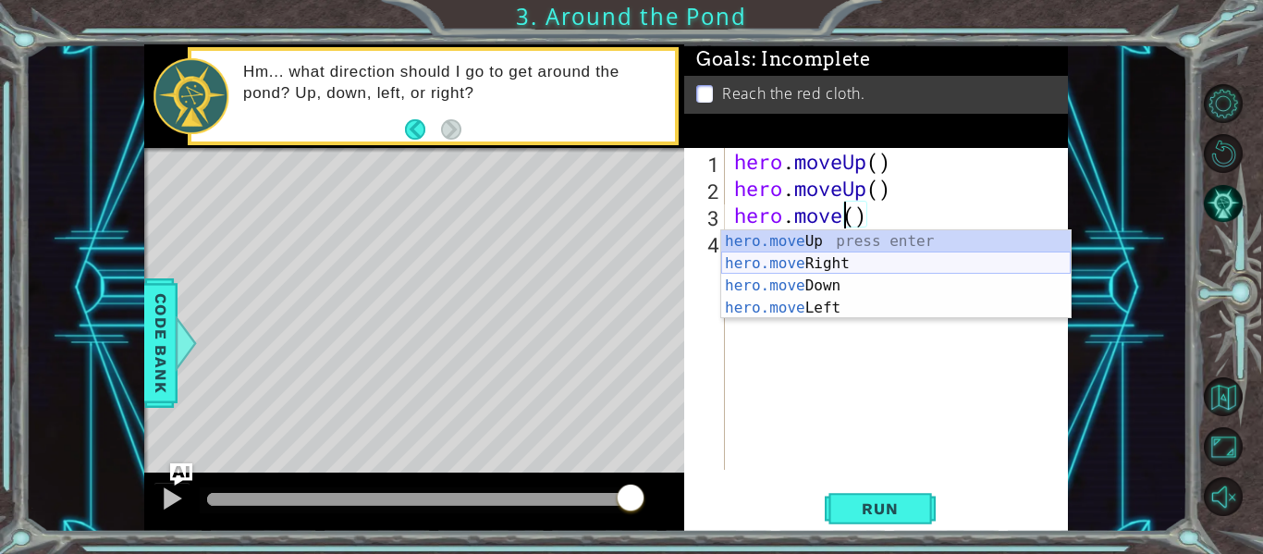
click at [832, 261] on div "hero.move Up press enter hero.move Right press enter hero.move Down press enter…" at bounding box center [896, 296] width 350 height 133
type textarea "hero.moveRight"
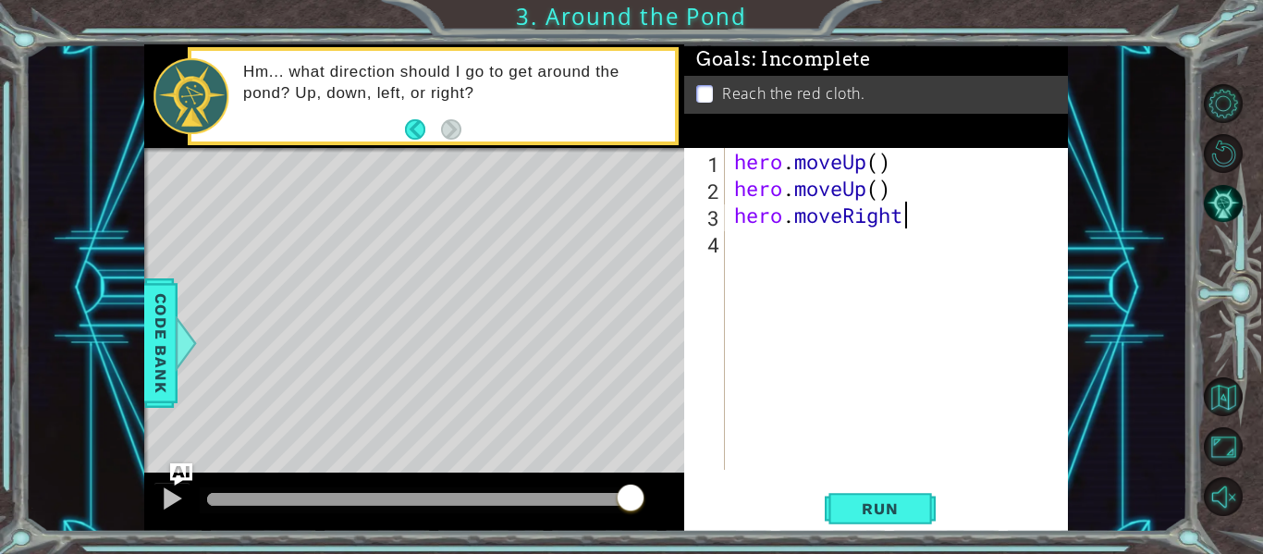
click at [759, 245] on div "hero . moveUp ( ) hero . moveUp ( ) hero . moveRight" at bounding box center [901, 335] width 343 height 375
paste textarea "hero.moveUp()"
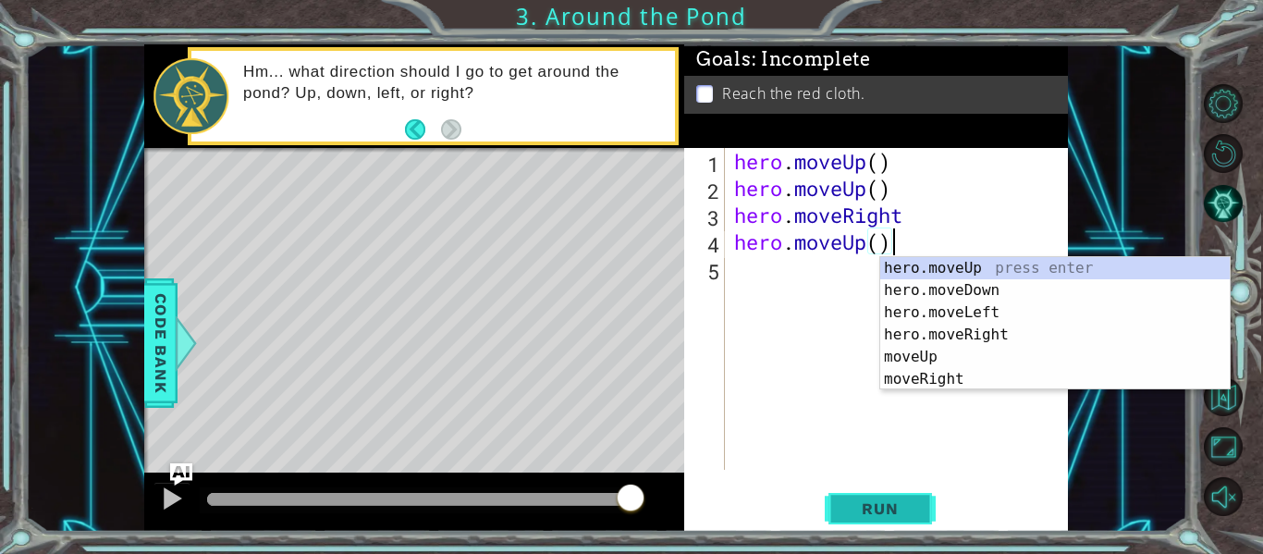
click at [863, 515] on span "Run" at bounding box center [879, 508] width 73 height 18
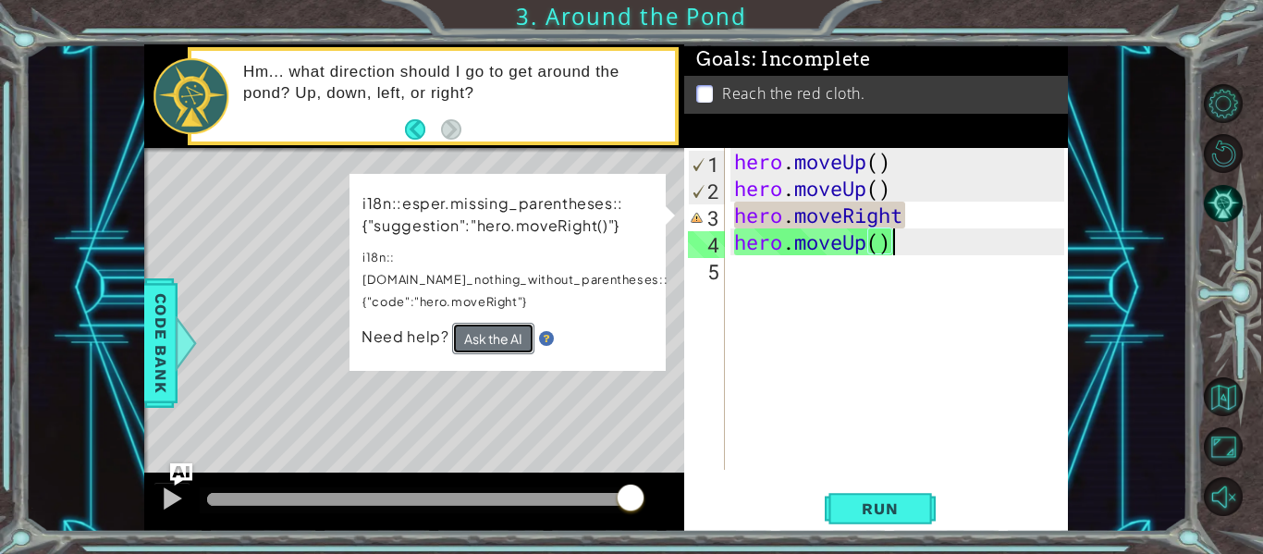
click at [516, 330] on button "Ask the AI" at bounding box center [493, 338] width 82 height 31
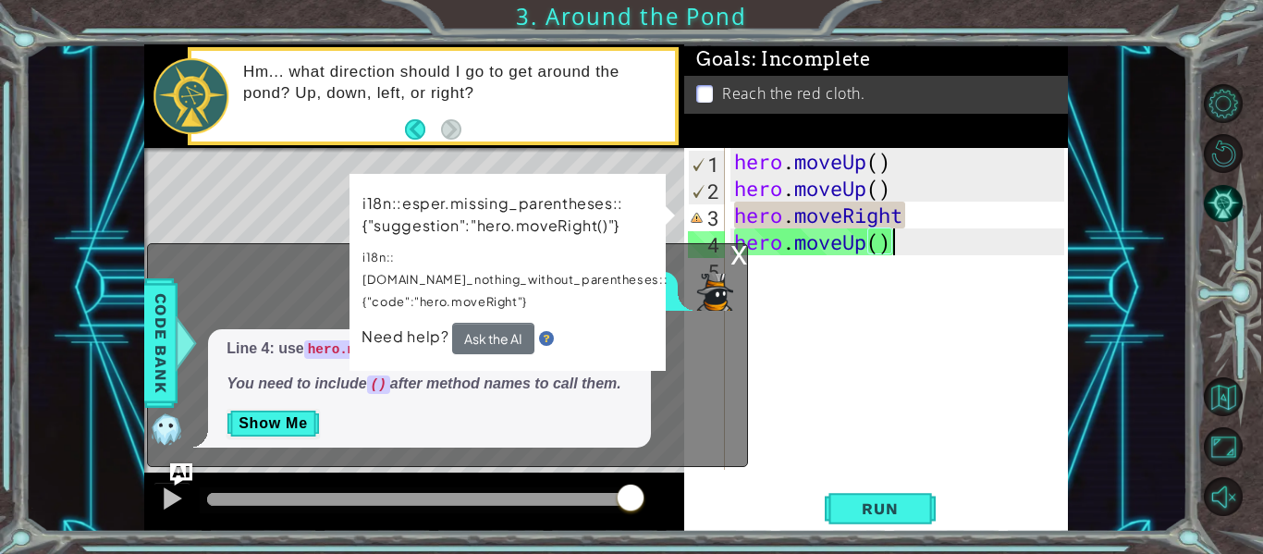
click at [607, 455] on div "x Please explain. Line 4: use hero.moveRight() instead of hero.moveRight . You …" at bounding box center [447, 355] width 601 height 225
click at [741, 253] on div "x" at bounding box center [738, 253] width 17 height 18
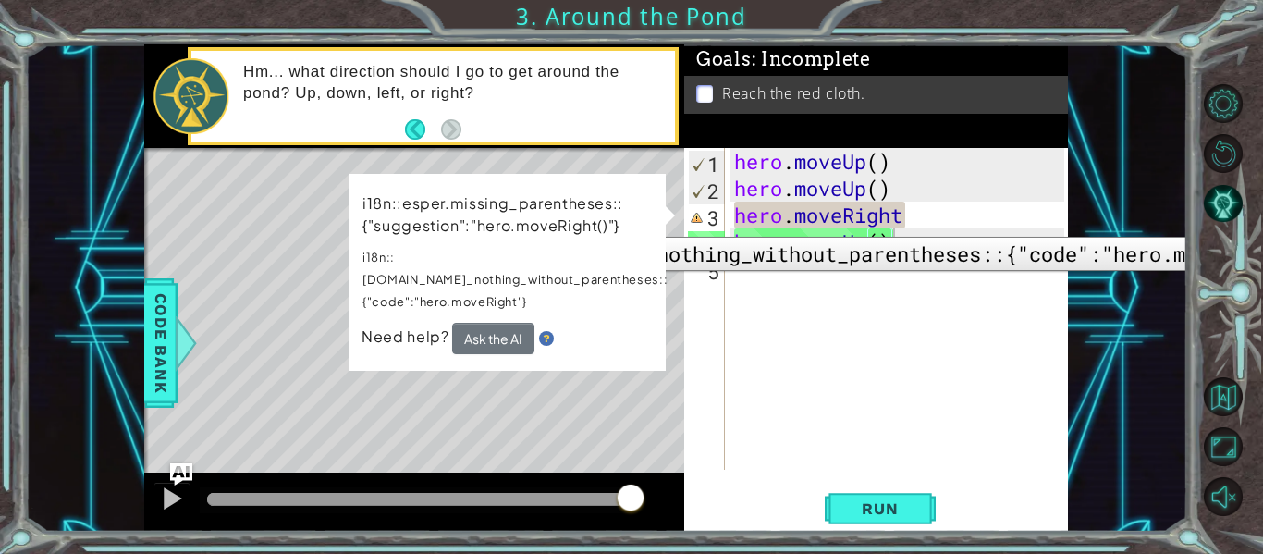
click at [690, 223] on div "3" at bounding box center [706, 217] width 37 height 27
click at [700, 226] on div "3" at bounding box center [706, 217] width 37 height 27
type textarea "hero.moveRight"
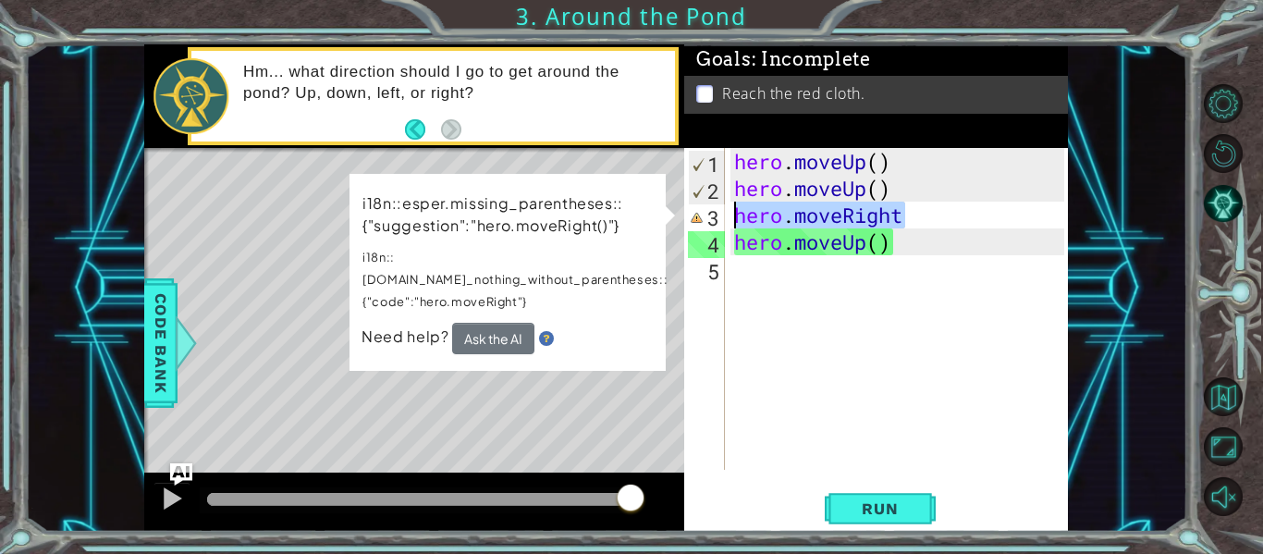
drag, startPoint x: 911, startPoint y: 222, endPoint x: 713, endPoint y: 219, distance: 197.9
click at [713, 219] on div "hero.moveRight 1 2 3 4 5 hero . moveUp ( ) hero . moveUp ( ) hero . moveRight h…" at bounding box center [874, 309] width 380 height 322
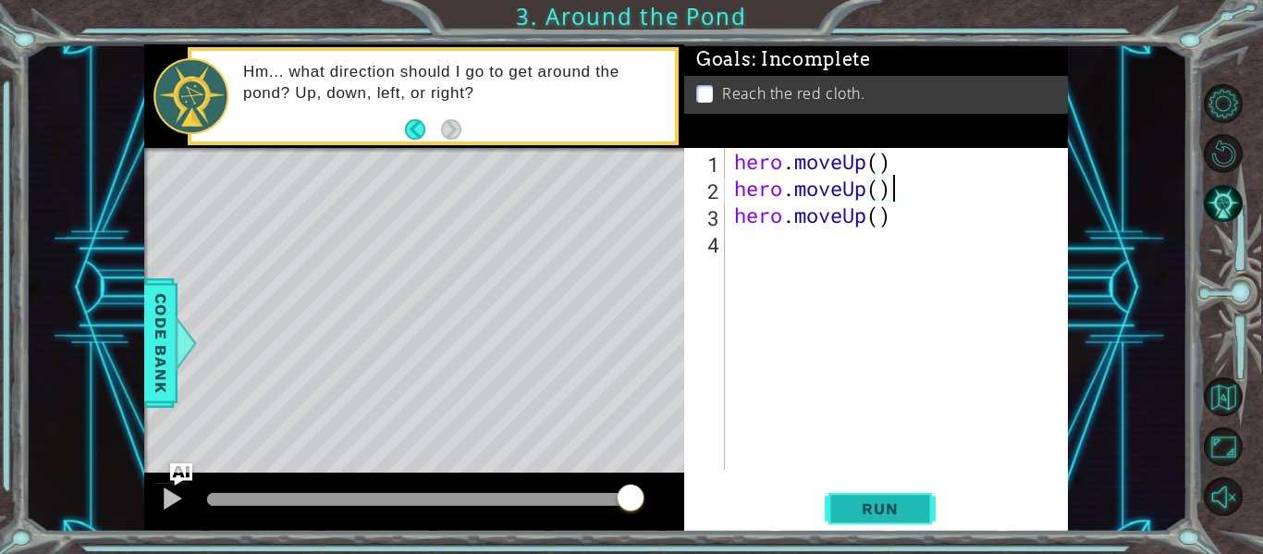
click at [915, 520] on button "Run" at bounding box center [880, 509] width 111 height 38
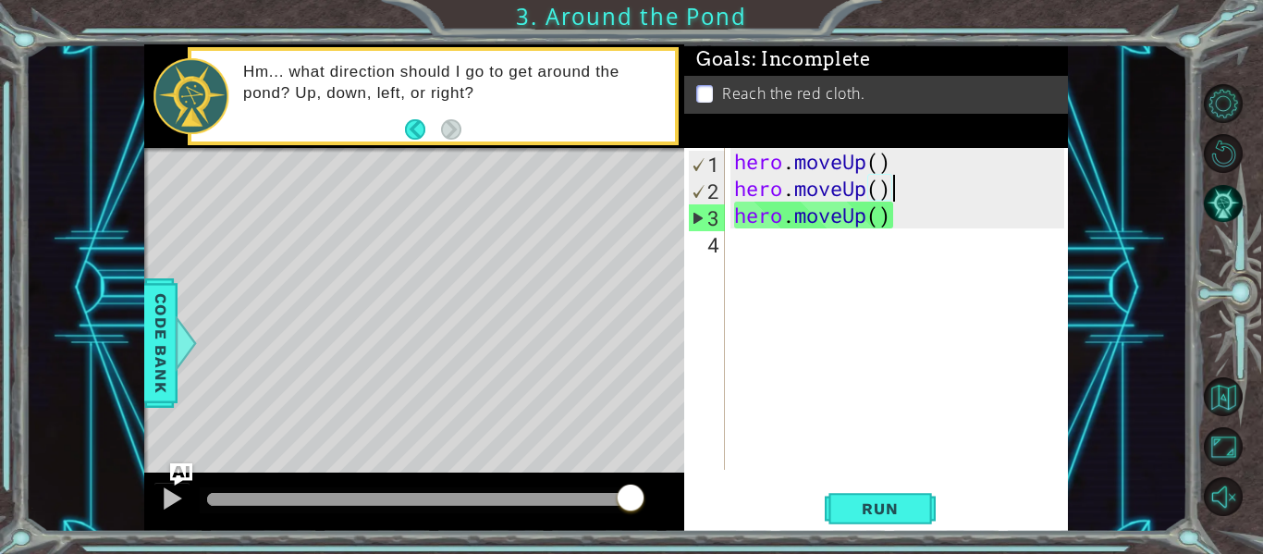
click at [846, 219] on div "hero . moveUp ( ) hero . moveUp ( ) hero . moveUp ( )" at bounding box center [901, 335] width 343 height 375
click at [855, 215] on div "hero . moveUp ( ) hero . moveUp ( ) hero . moveUp ( )" at bounding box center [901, 335] width 343 height 375
click at [922, 221] on div "hero . moveUp ( ) hero . moveUp ( ) hero . moveUp ( )" at bounding box center [901, 335] width 343 height 375
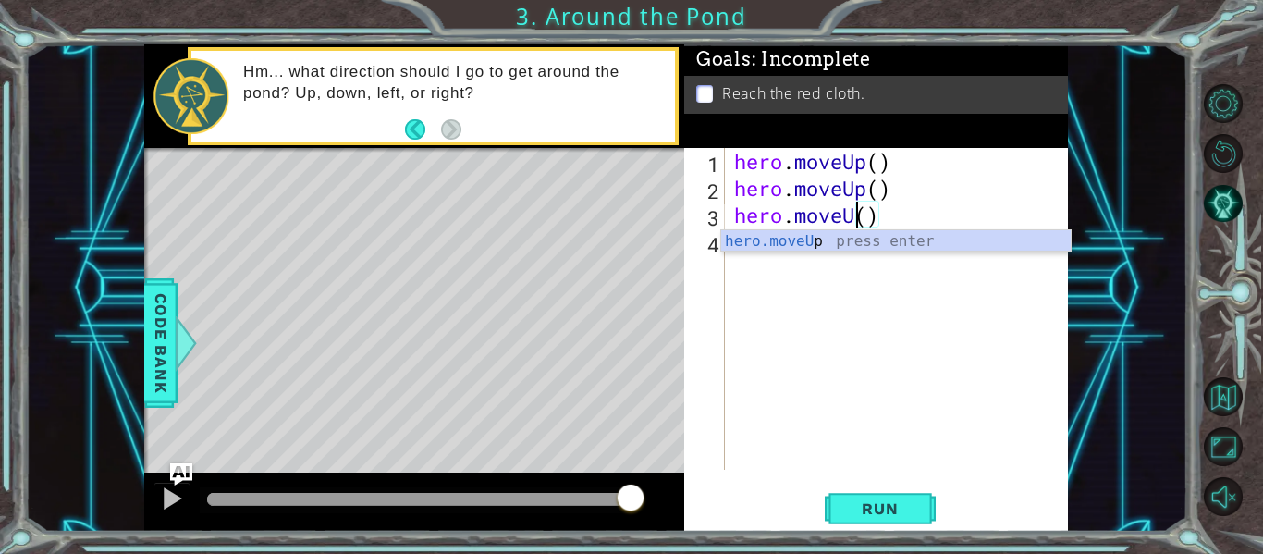
scroll to position [0, 6]
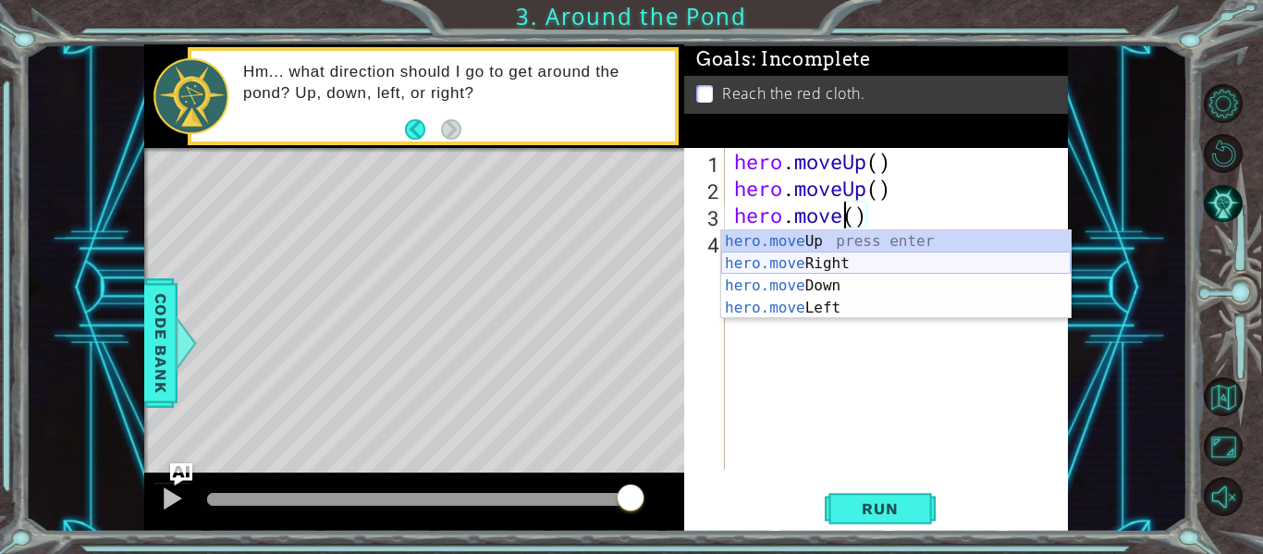
click at [888, 259] on div "hero.move Up press enter hero.move Right press enter hero.move Down press enter…" at bounding box center [896, 296] width 350 height 133
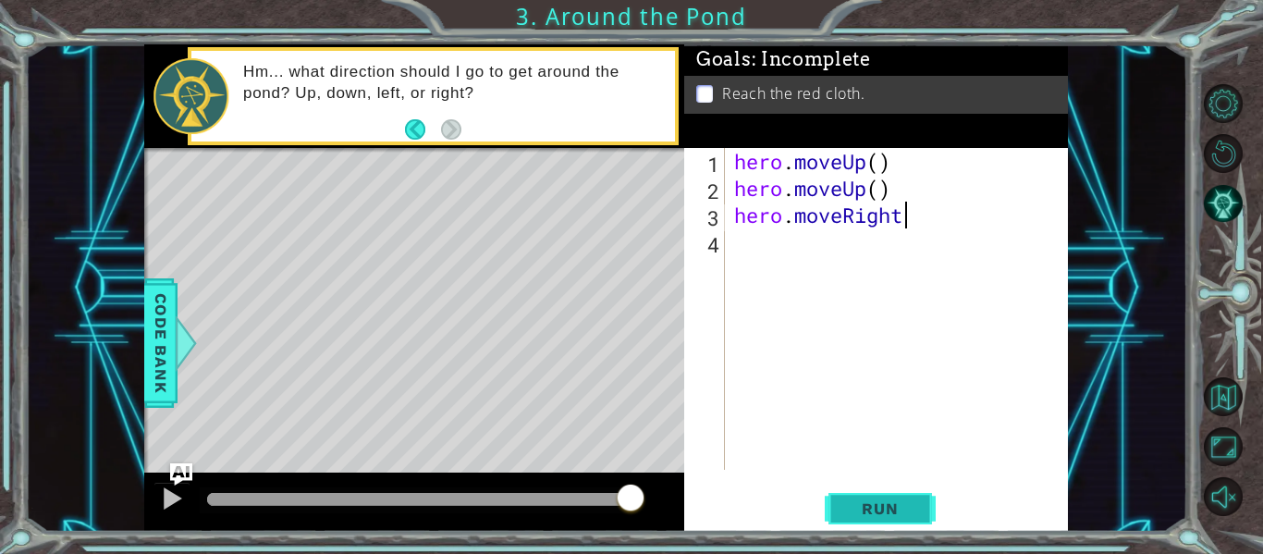
click at [864, 516] on span "Run" at bounding box center [879, 508] width 73 height 18
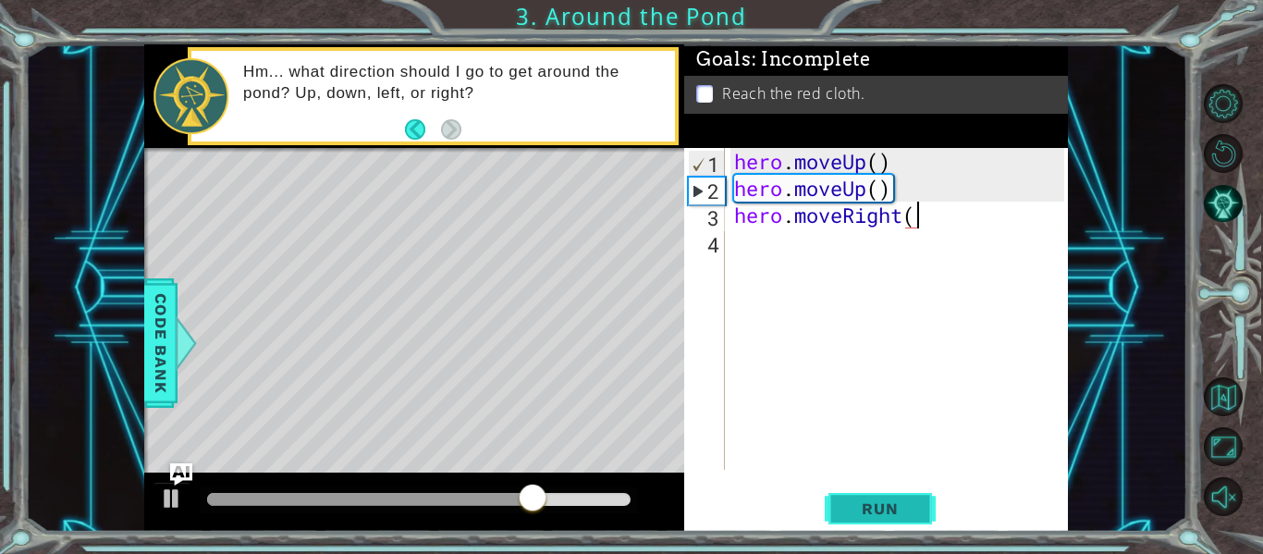
type textarea "hero.moveRight()"
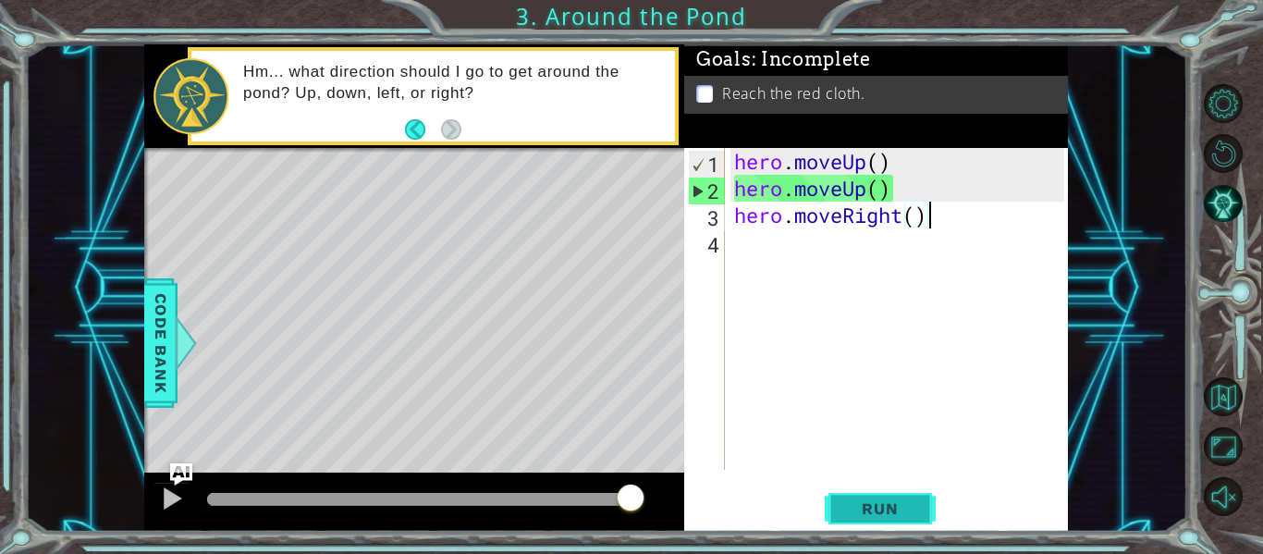
type textarea "hero.moveRight()"
click at [846, 513] on span "Run" at bounding box center [879, 508] width 73 height 18
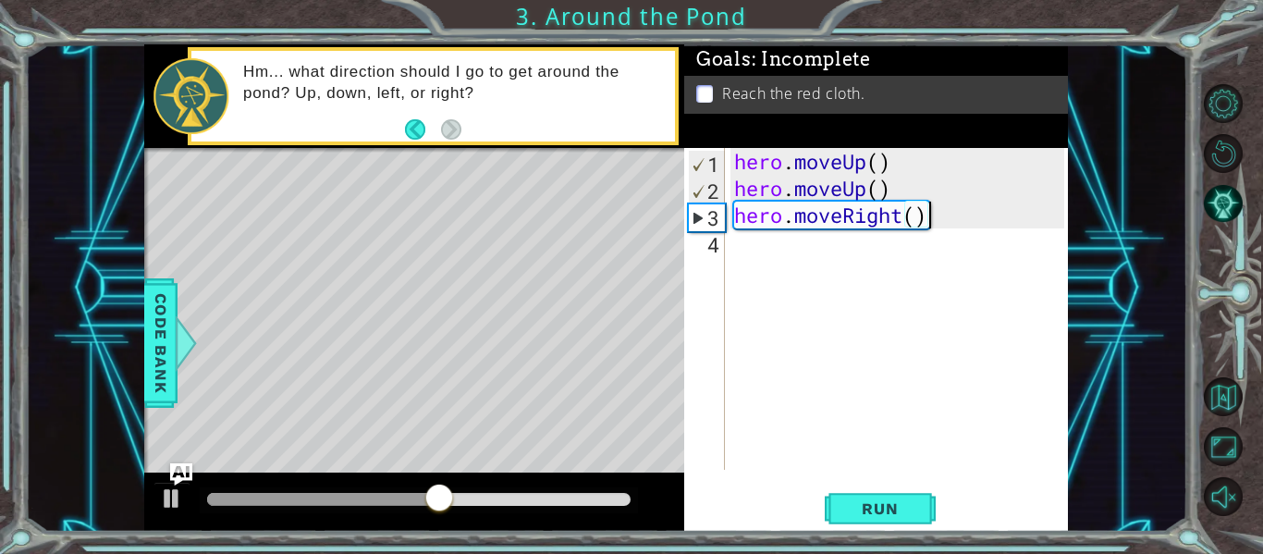
click at [763, 269] on div "hero . moveUp ( ) hero . moveUp ( ) hero . moveRight ( )" at bounding box center [901, 335] width 343 height 375
paste textarea "hero.moveUp()"
type textarea "hero.moveUp()"
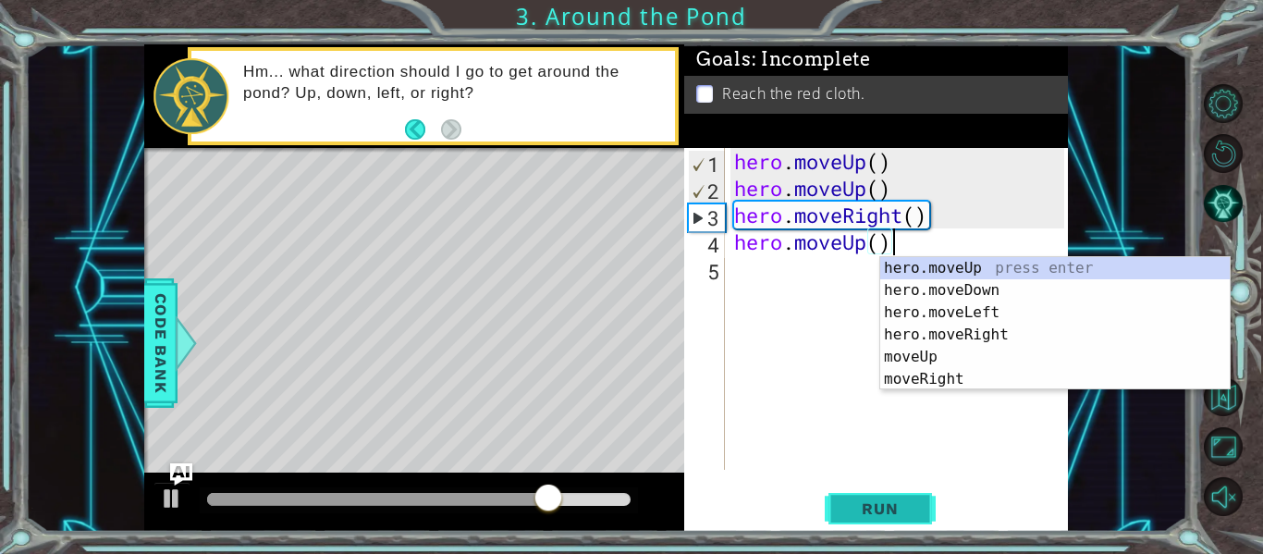
click at [876, 498] on button "Run" at bounding box center [880, 509] width 111 height 38
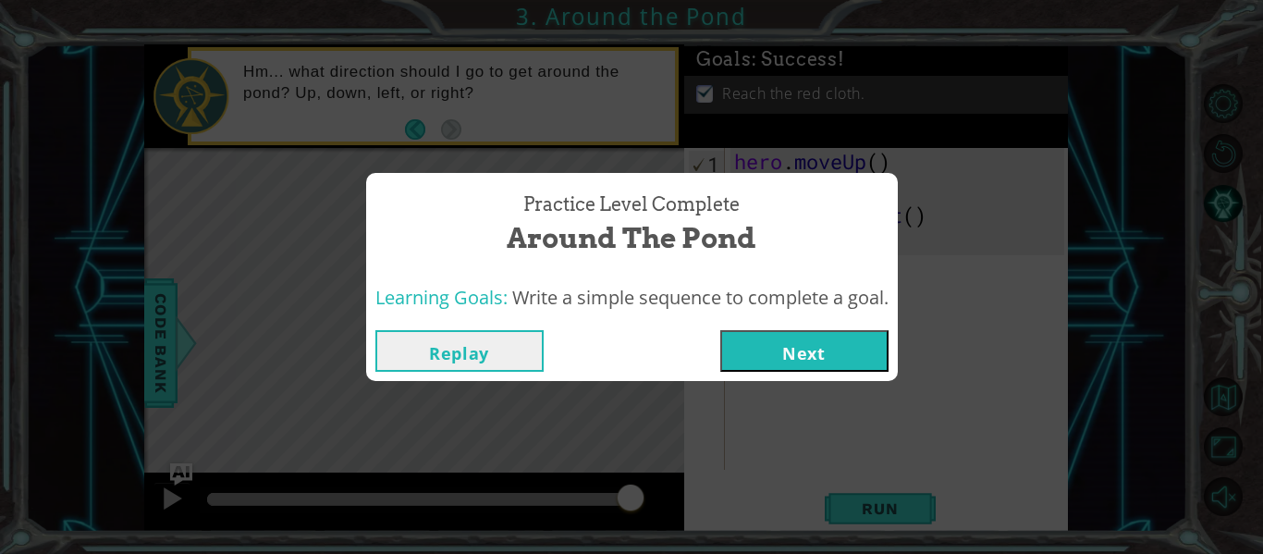
click at [790, 358] on button "Next" at bounding box center [804, 351] width 168 height 42
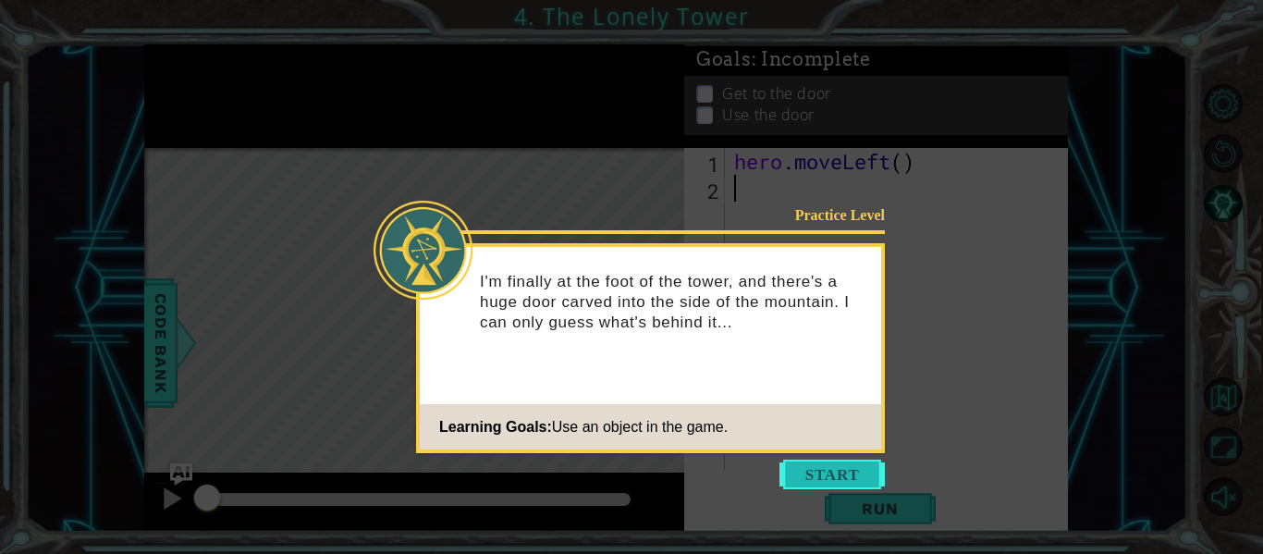
click at [839, 462] on button "Start" at bounding box center [831, 475] width 105 height 30
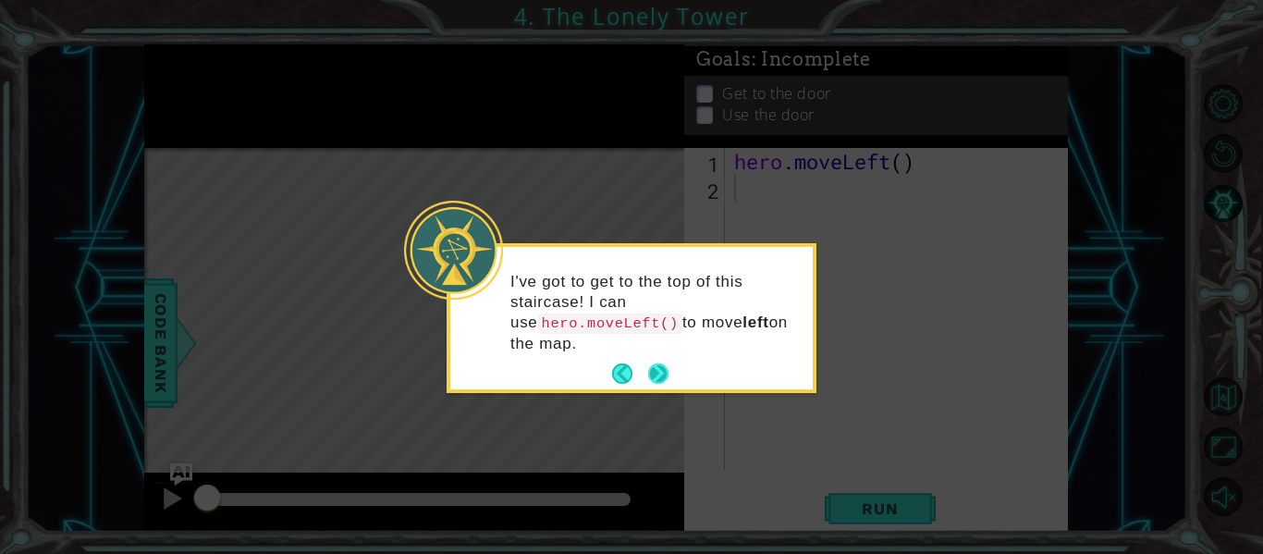
click at [651, 366] on button "Next" at bounding box center [658, 374] width 24 height 24
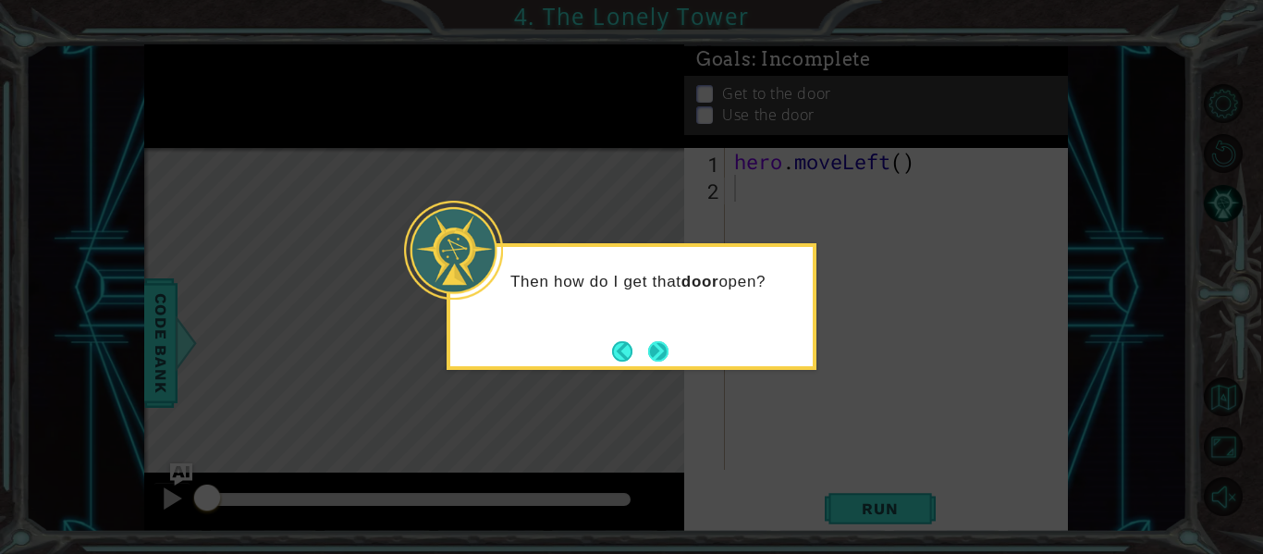
click at [655, 359] on button "Next" at bounding box center [658, 350] width 21 height 21
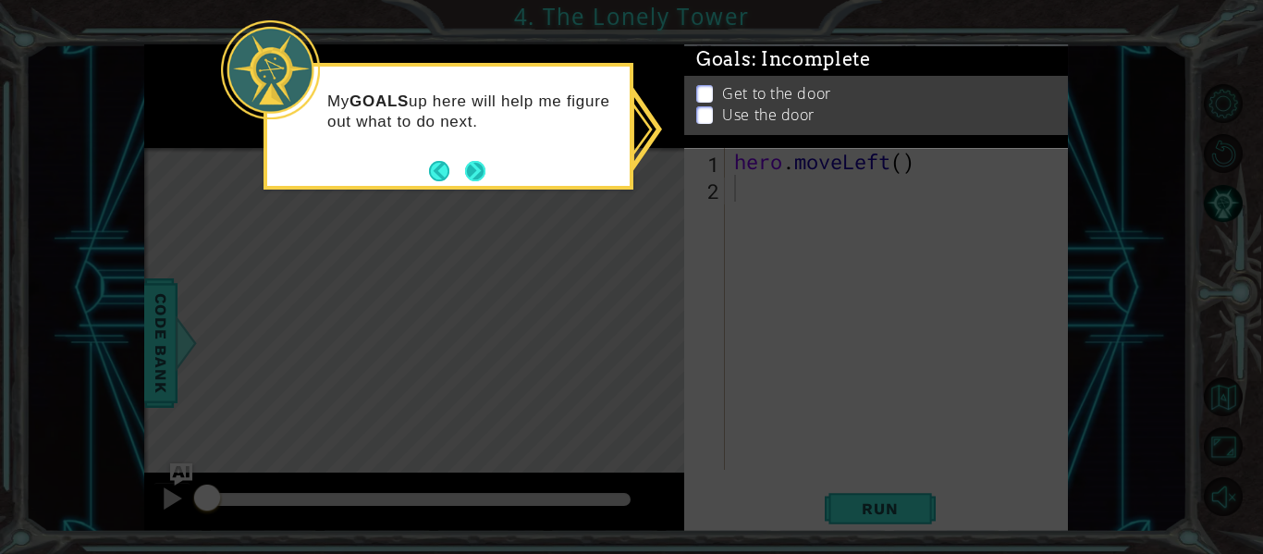
click at [467, 169] on button "Next" at bounding box center [476, 170] width 32 height 32
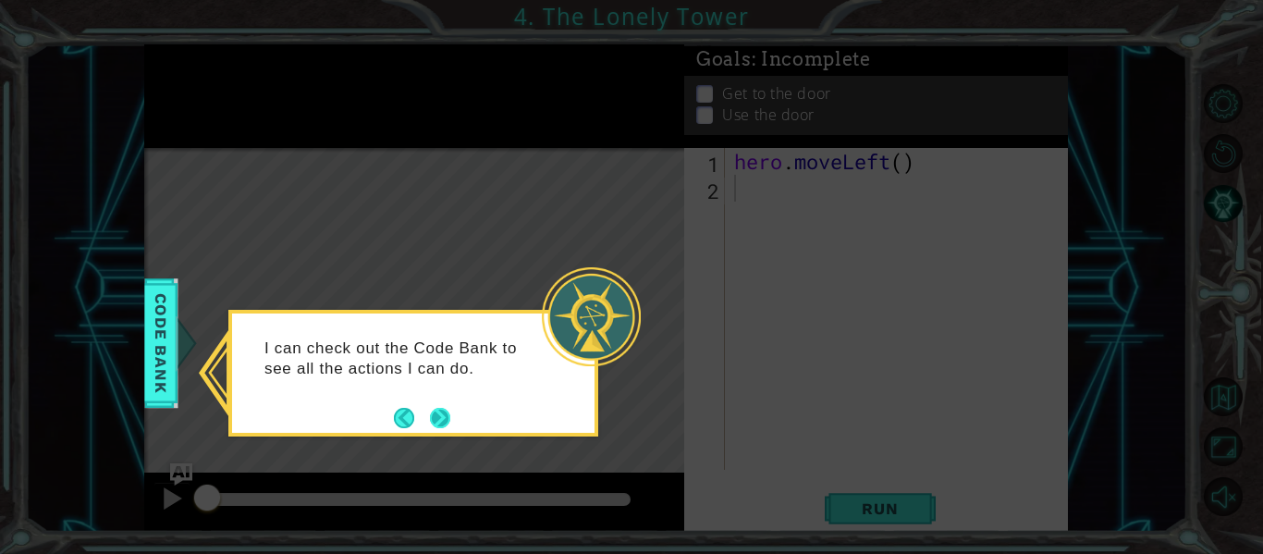
click at [445, 423] on button "Next" at bounding box center [440, 418] width 30 height 30
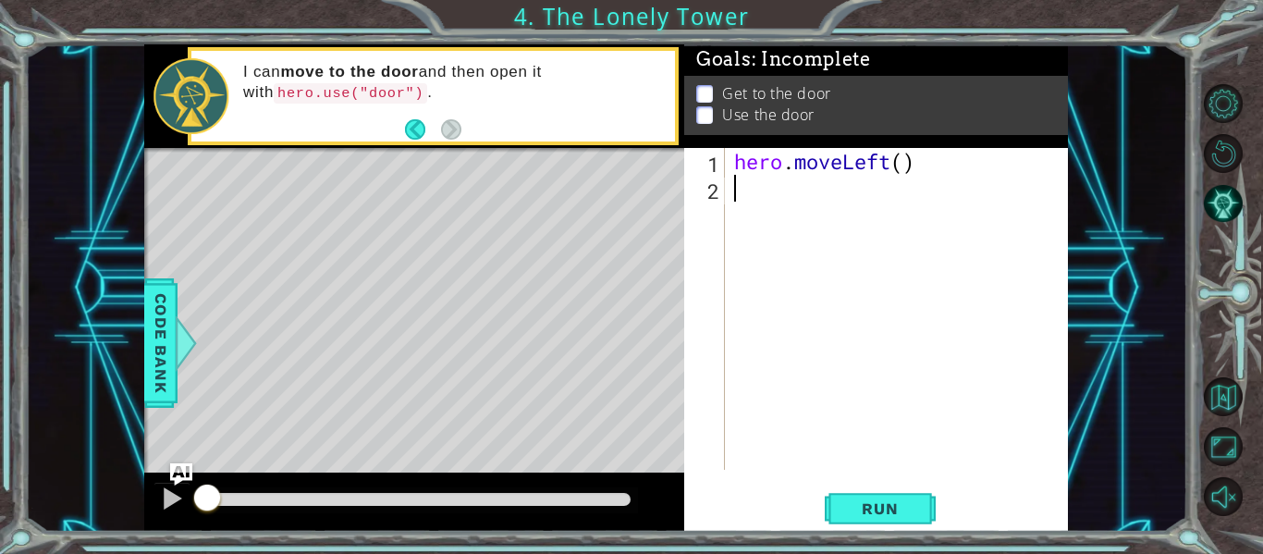
click at [934, 166] on div "hero . moveLeft ( )" at bounding box center [901, 335] width 343 height 375
type textarea "hero.moveLeft()"
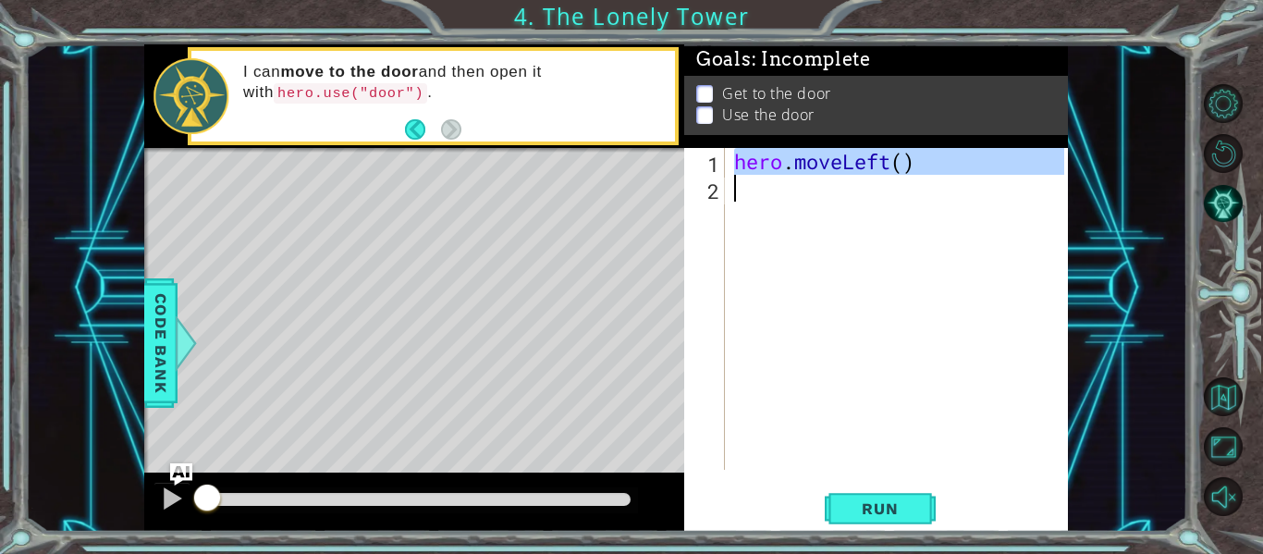
click at [893, 186] on div "hero . moveLeft ( )" at bounding box center [897, 309] width 334 height 322
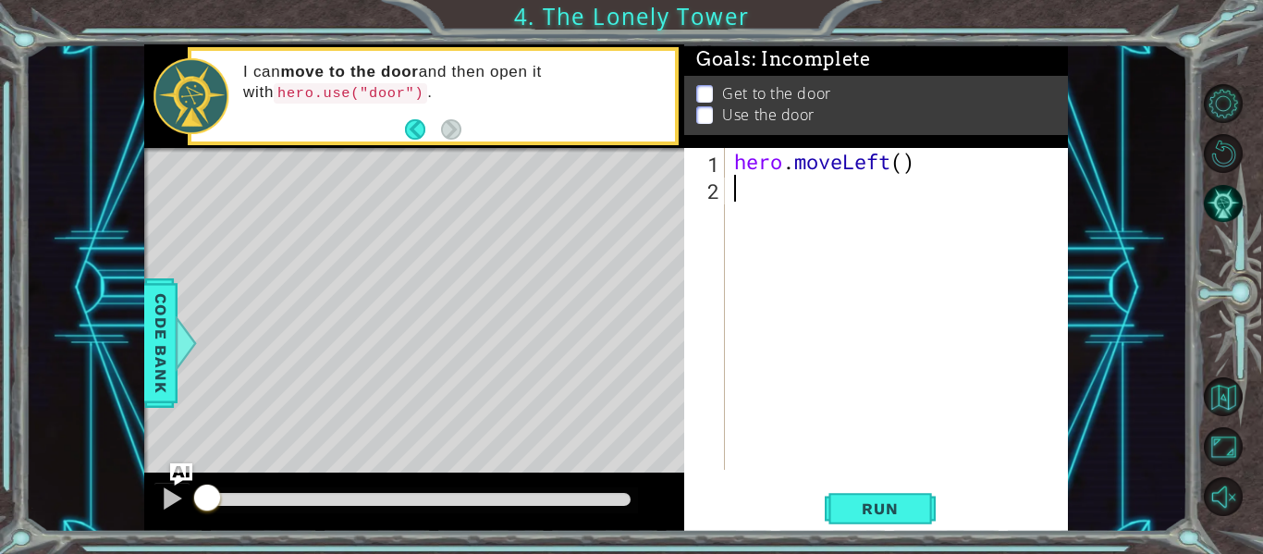
paste textarea "hero.moveLeft()"
click at [893, 186] on div "hero . moveLeft ( ) hero . moveLeft ( )" at bounding box center [901, 335] width 343 height 375
paste textarea "Code Area"
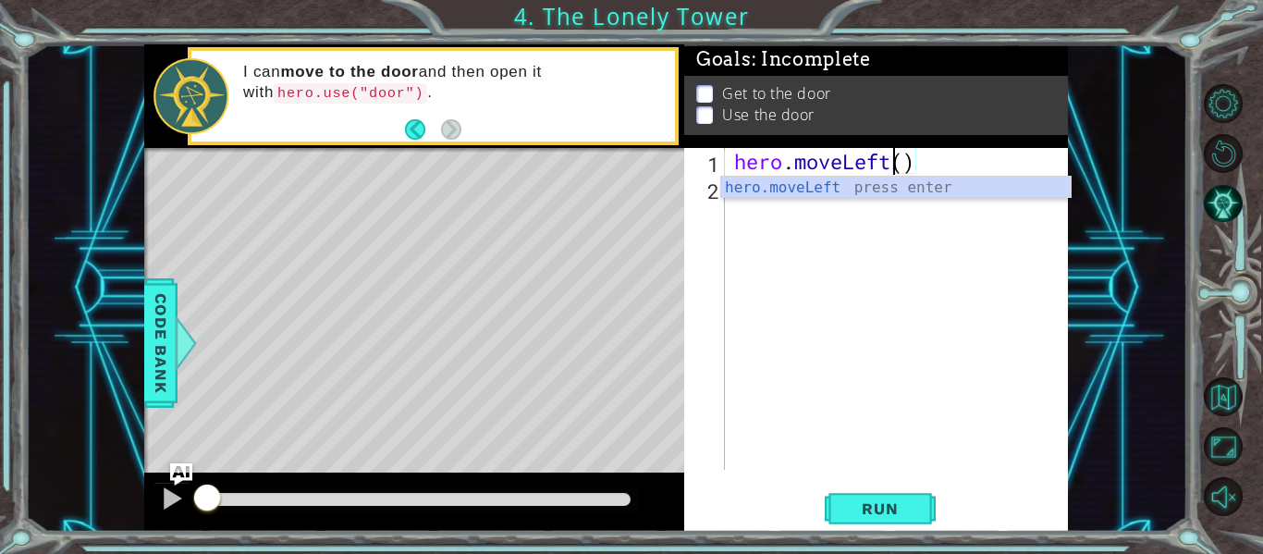
type textarea "hero.moveLef()"
click at [1228, 162] on button "Restart Level" at bounding box center [1223, 153] width 39 height 39
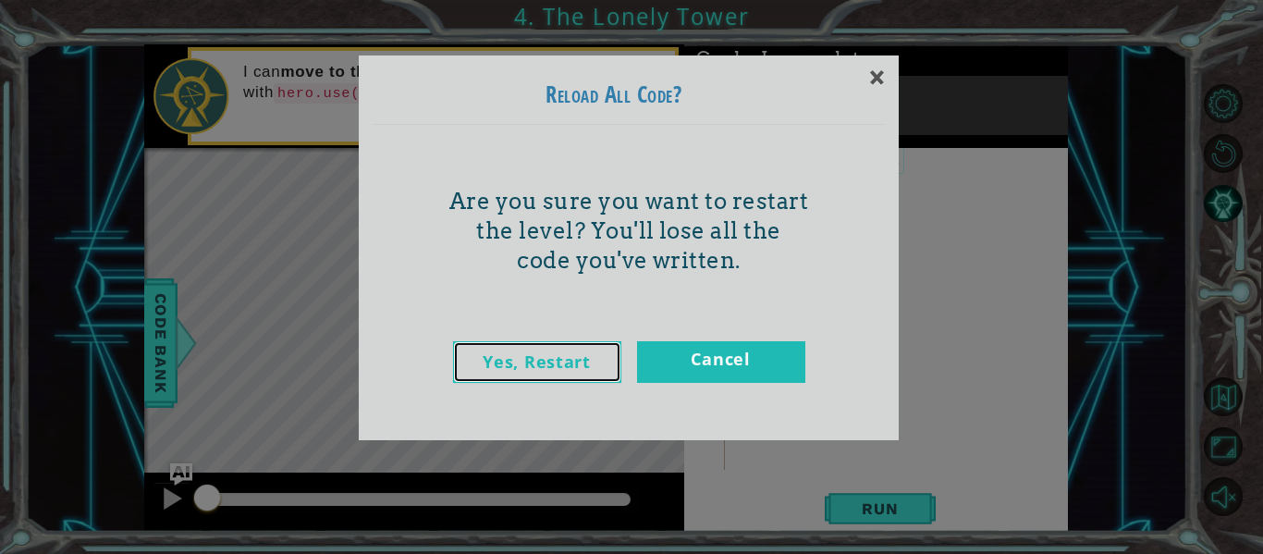
click at [558, 371] on link "Yes, Restart" at bounding box center [537, 362] width 168 height 42
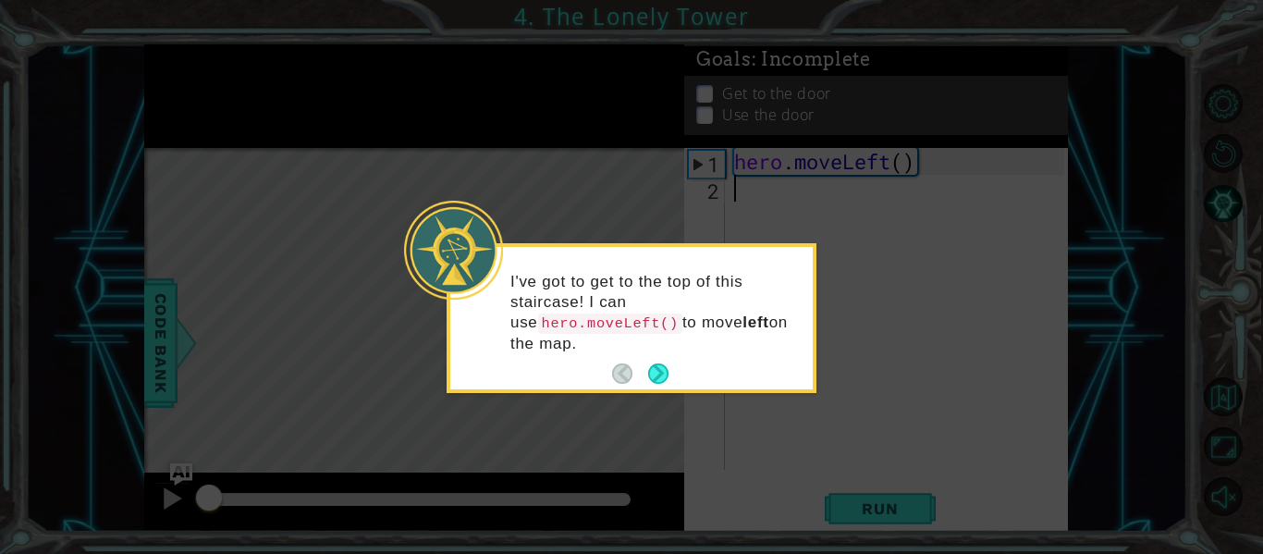
click at [657, 360] on footer at bounding box center [640, 374] width 56 height 28
click at [656, 363] on button "Next" at bounding box center [658, 374] width 29 height 29
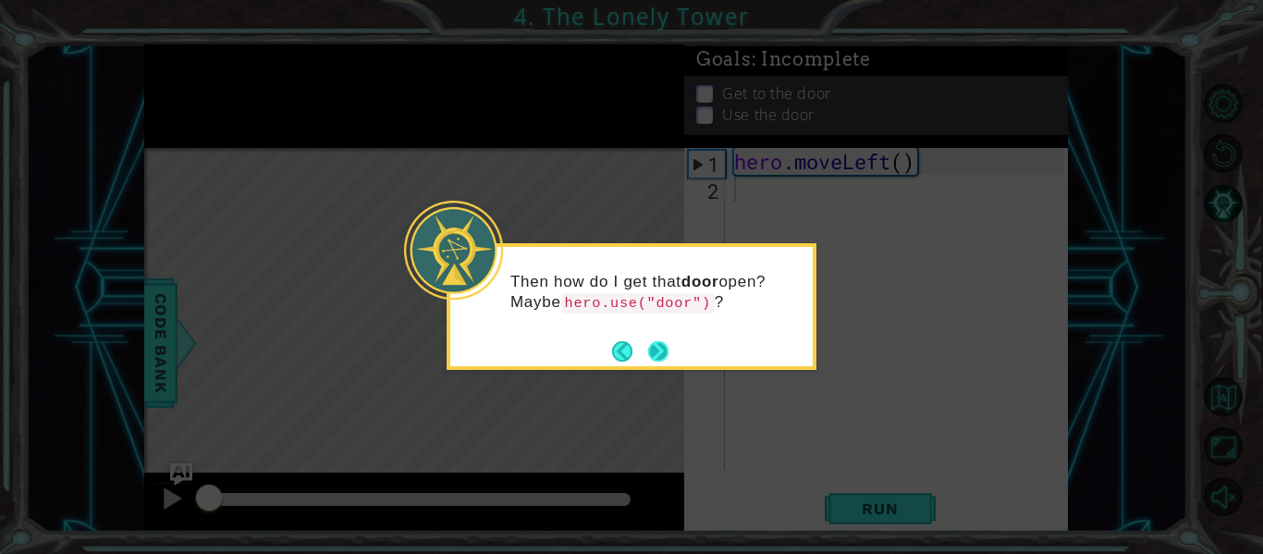
click at [662, 345] on button "Next" at bounding box center [658, 351] width 32 height 32
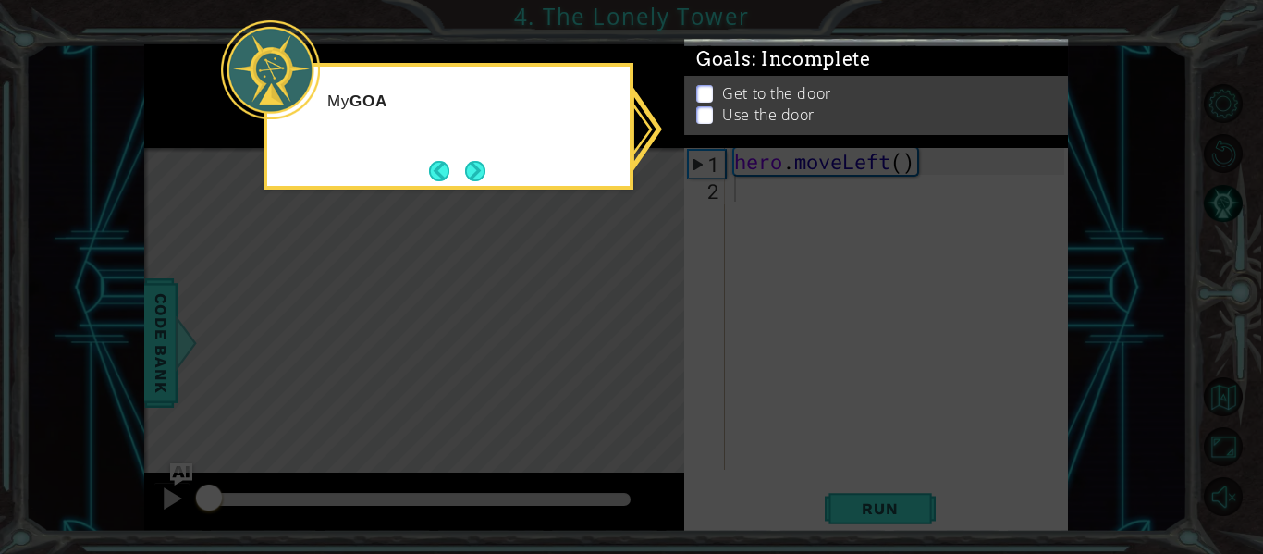
click at [732, 259] on icon at bounding box center [631, 277] width 1263 height 554
click at [478, 159] on button "Next" at bounding box center [475, 170] width 34 height 34
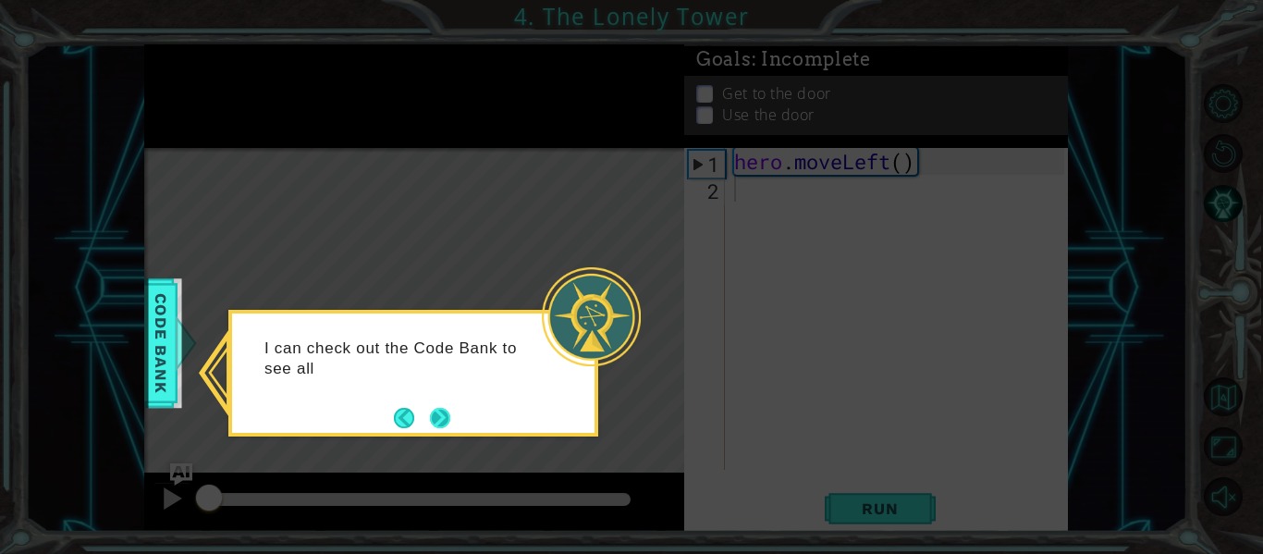
click at [448, 416] on button "Next" at bounding box center [440, 417] width 34 height 34
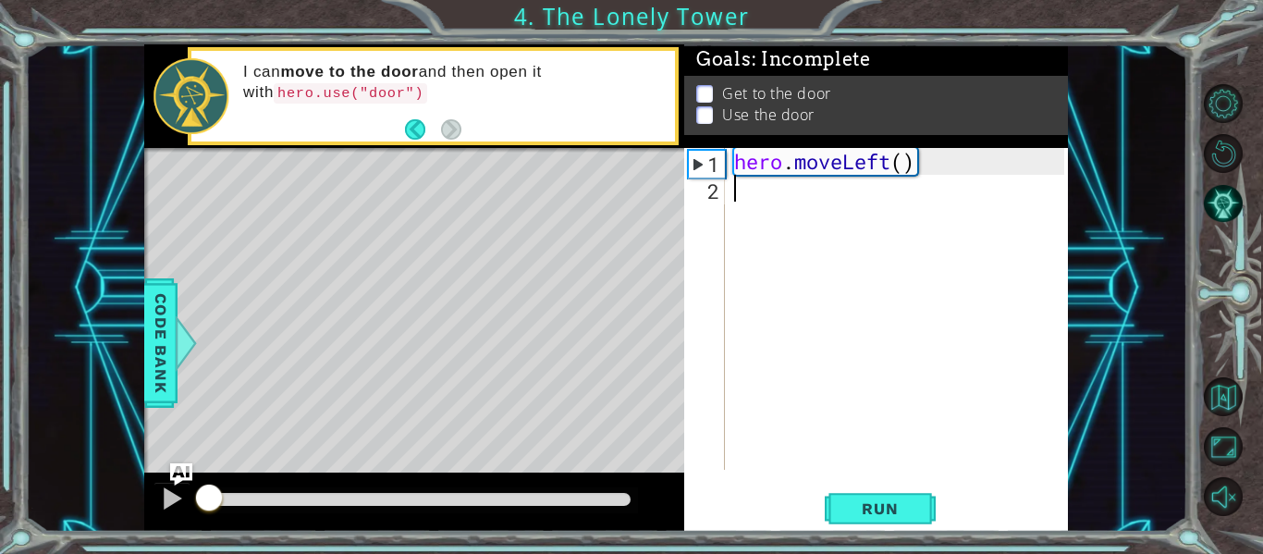
click at [903, 168] on div "hero . moveLeft ( )" at bounding box center [901, 335] width 343 height 375
type textarea "hero.moveLeft()"
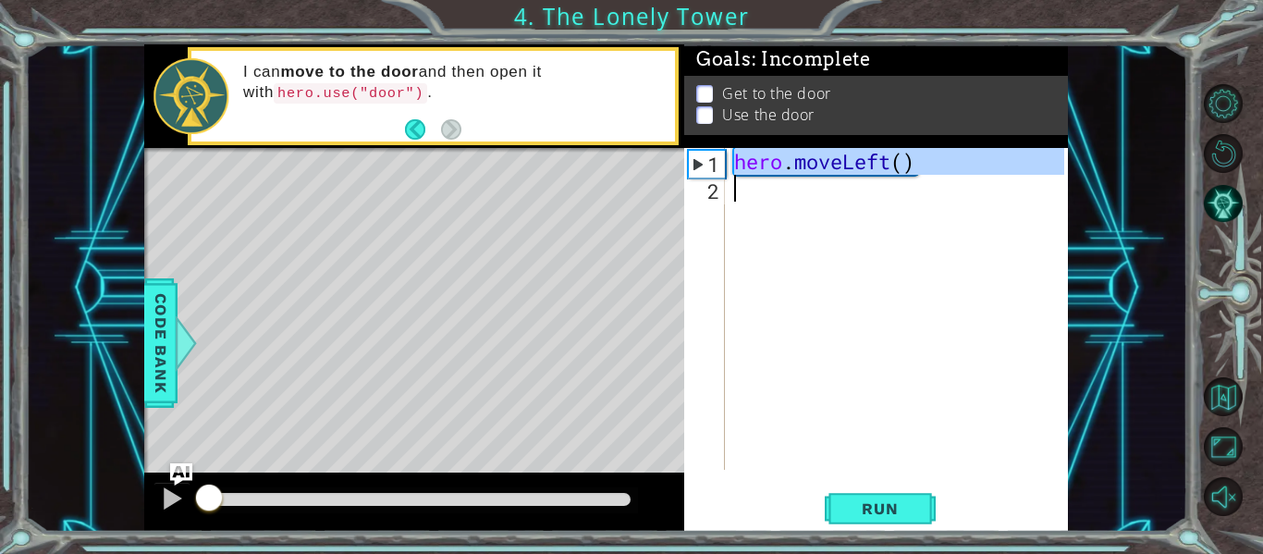
click at [826, 200] on div "hero . moveLeft ( )" at bounding box center [897, 309] width 334 height 322
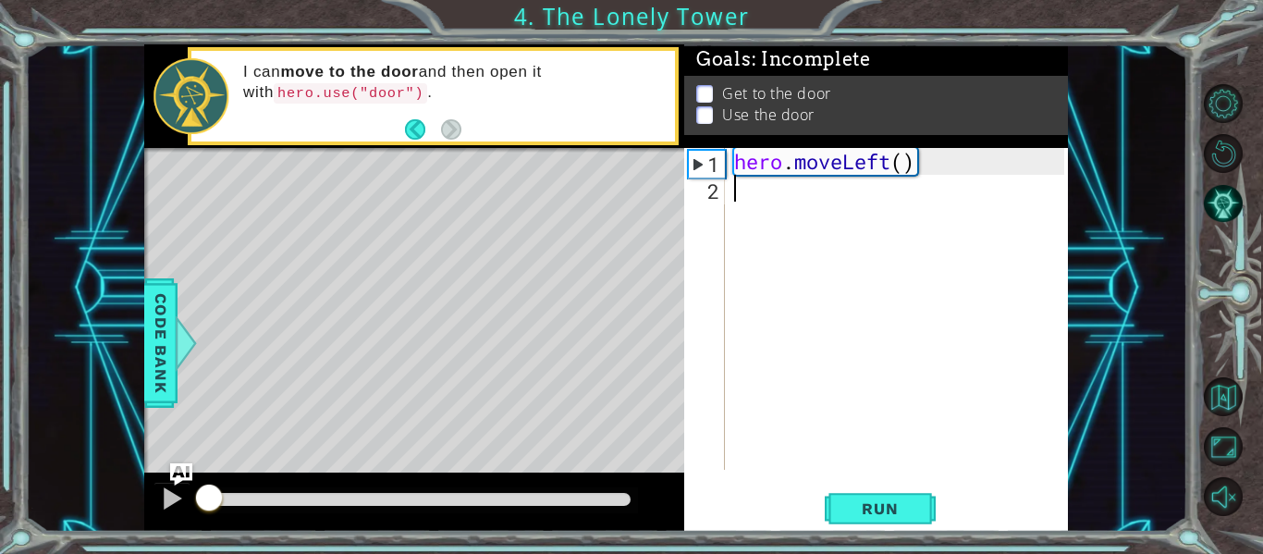
click at [826, 200] on div "hero . moveLeft ( )" at bounding box center [901, 335] width 343 height 375
click at [834, 156] on div "hero . moveLeft ( )" at bounding box center [901, 335] width 343 height 375
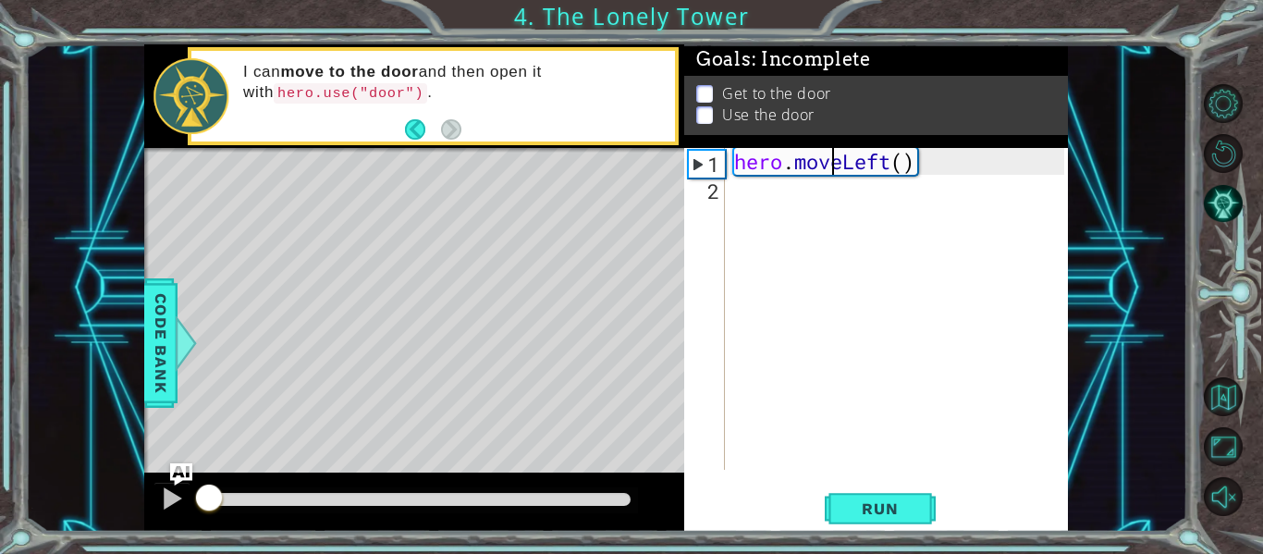
type textarea "hero.moveLeft()"
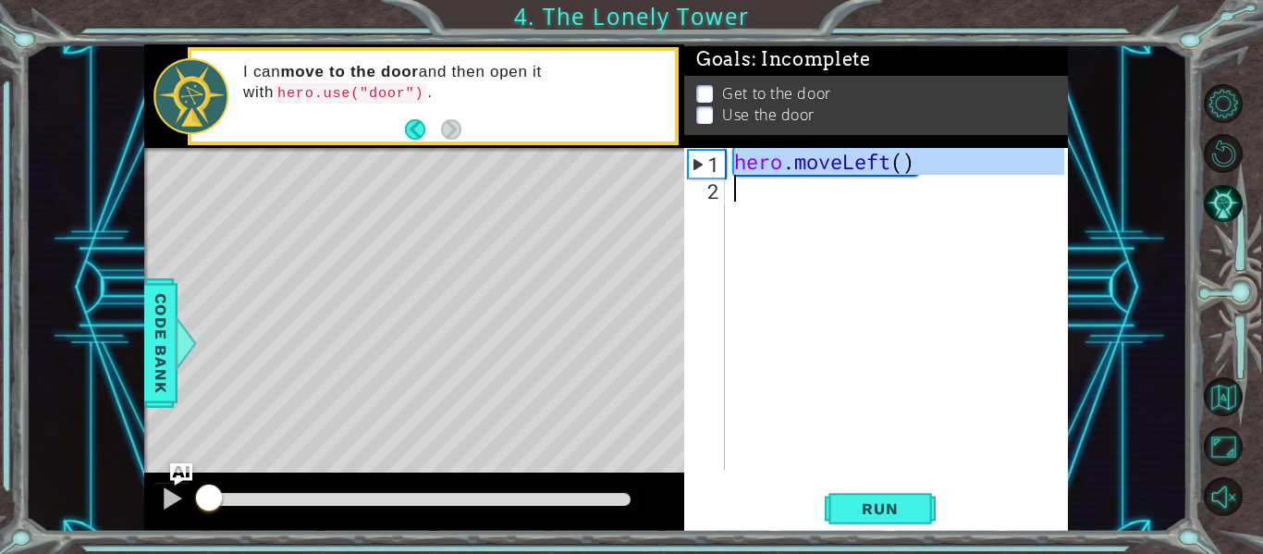
click at [796, 202] on div "hero . moveLeft ( )" at bounding box center [897, 309] width 334 height 322
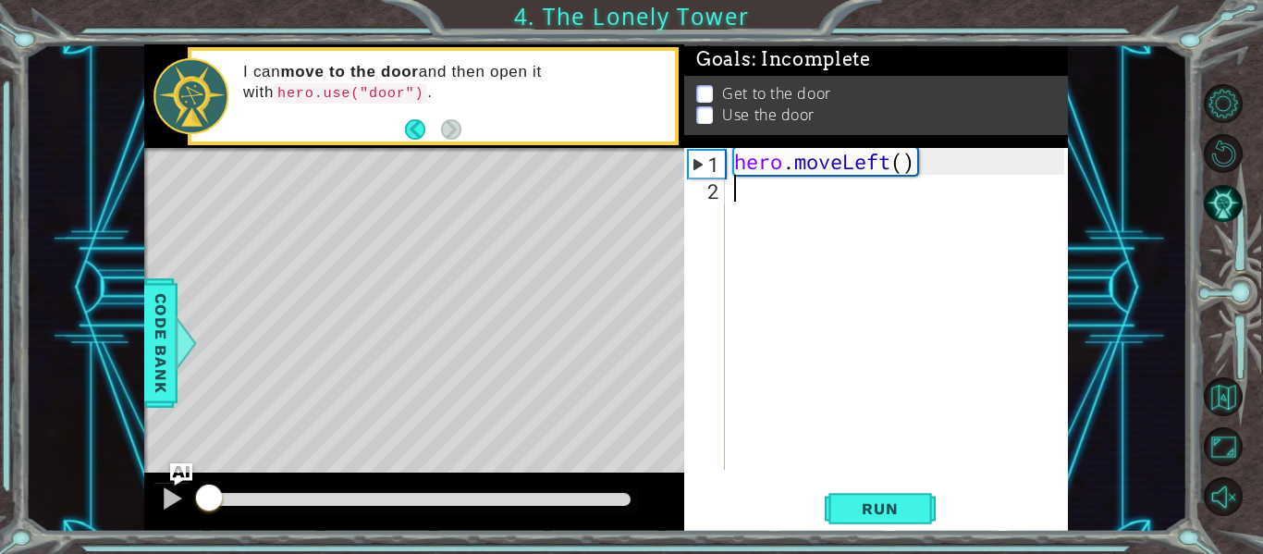
click at [796, 202] on div "hero . moveLeft ( )" at bounding box center [901, 335] width 343 height 375
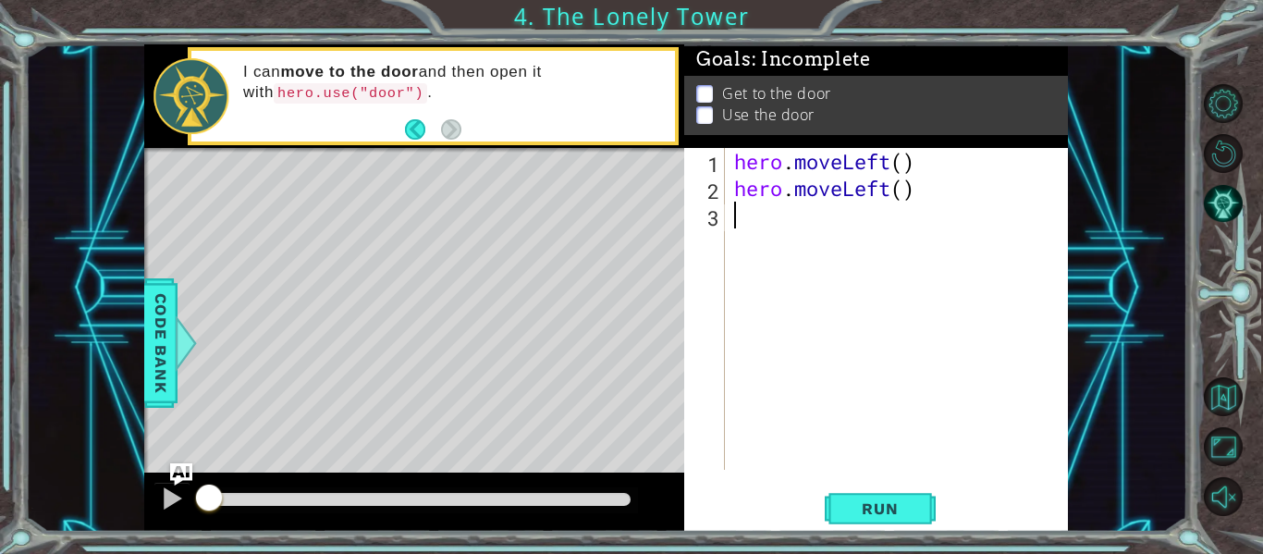
click at [796, 202] on div "hero . moveLeft ( ) hero . moveLeft ( )" at bounding box center [901, 335] width 343 height 375
click at [888, 217] on div "hero . moveLeft ( ) hero . moveLeft ( ) hero . moveLeft ( )" at bounding box center [901, 335] width 343 height 375
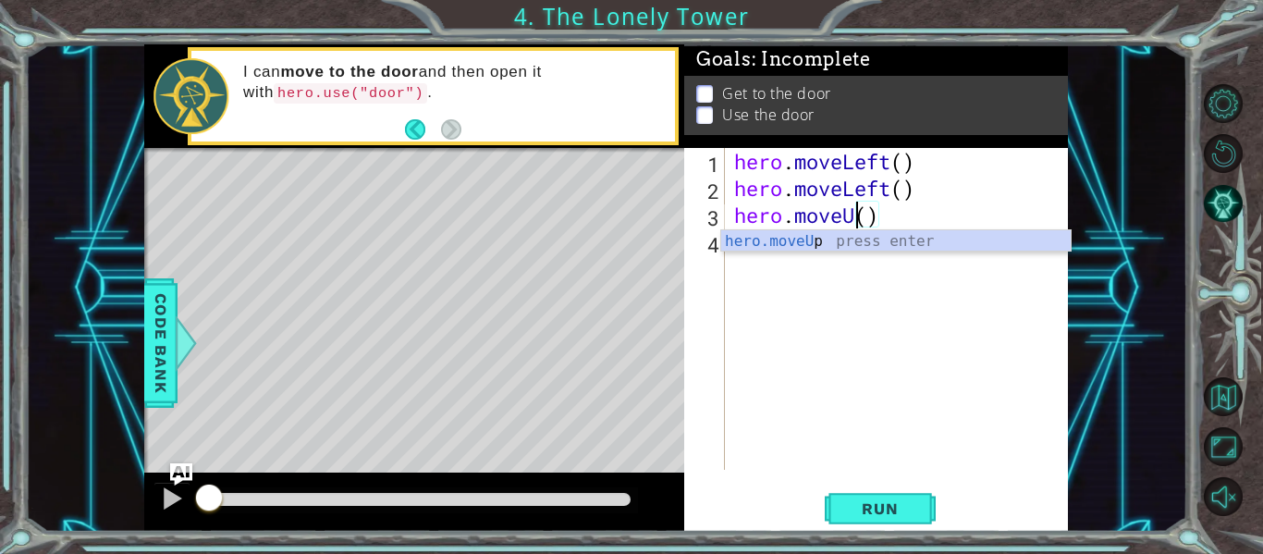
type textarea "hero.moveUp()"
click at [913, 225] on div "hero . moveLeft ( ) hero . moveLeft ( ) hero . moveUp ( )" at bounding box center [901, 335] width 343 height 375
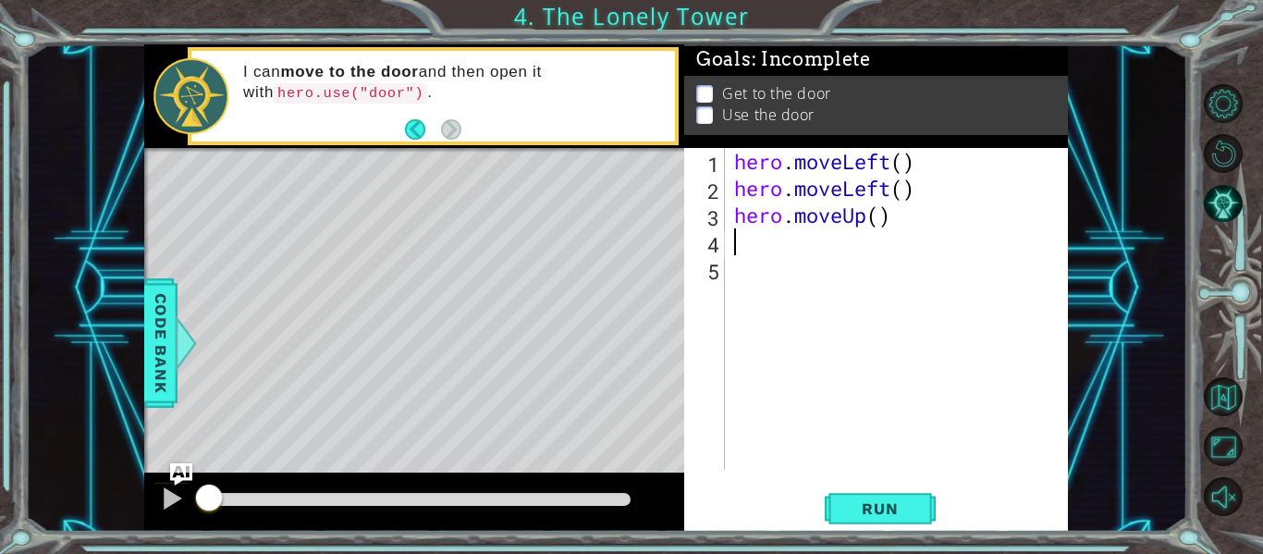
scroll to position [0, 0]
paste textarea "hero.moveLeft()"
click at [883, 245] on div "hero . moveLeft ( ) hero . moveLeft ( ) hero . moveUp ( ) hero . moveLeft ( )" at bounding box center [901, 335] width 343 height 375
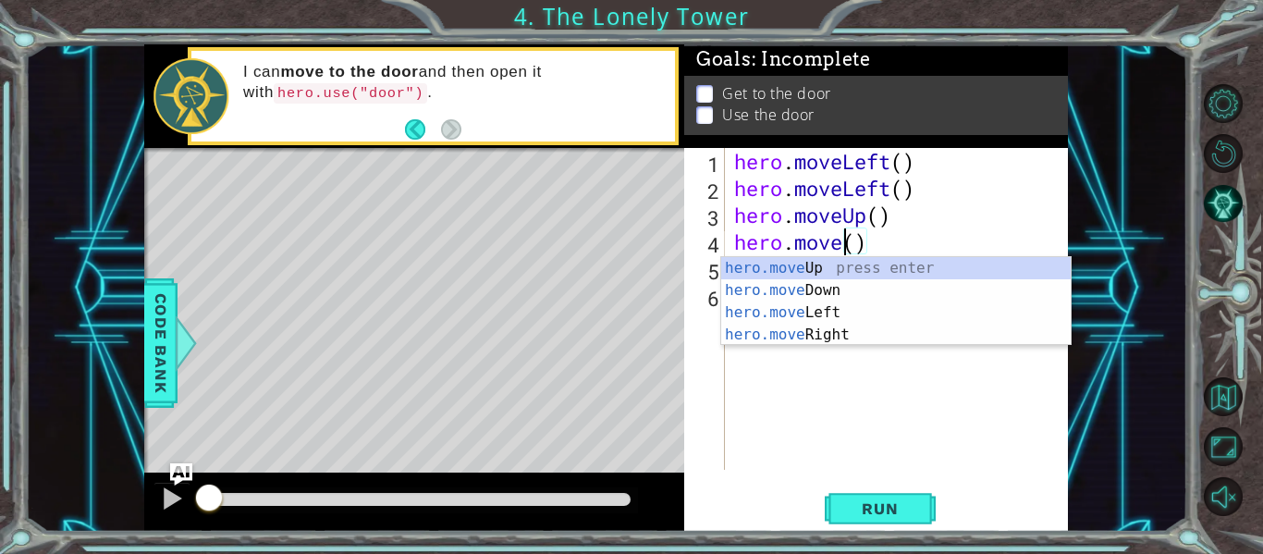
scroll to position [0, 6]
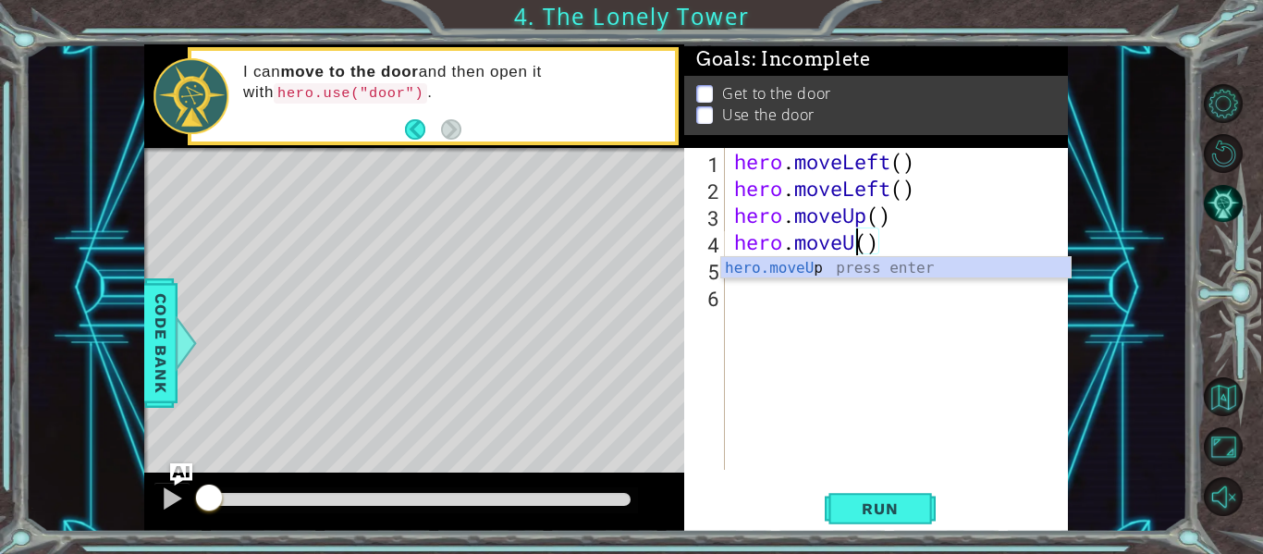
type textarea "hero.moveUp()"
click at [903, 254] on div "hero . moveLeft ( ) hero . moveLeft ( ) hero . moveUp ( ) hero . moveUp ( )" at bounding box center [901, 335] width 343 height 375
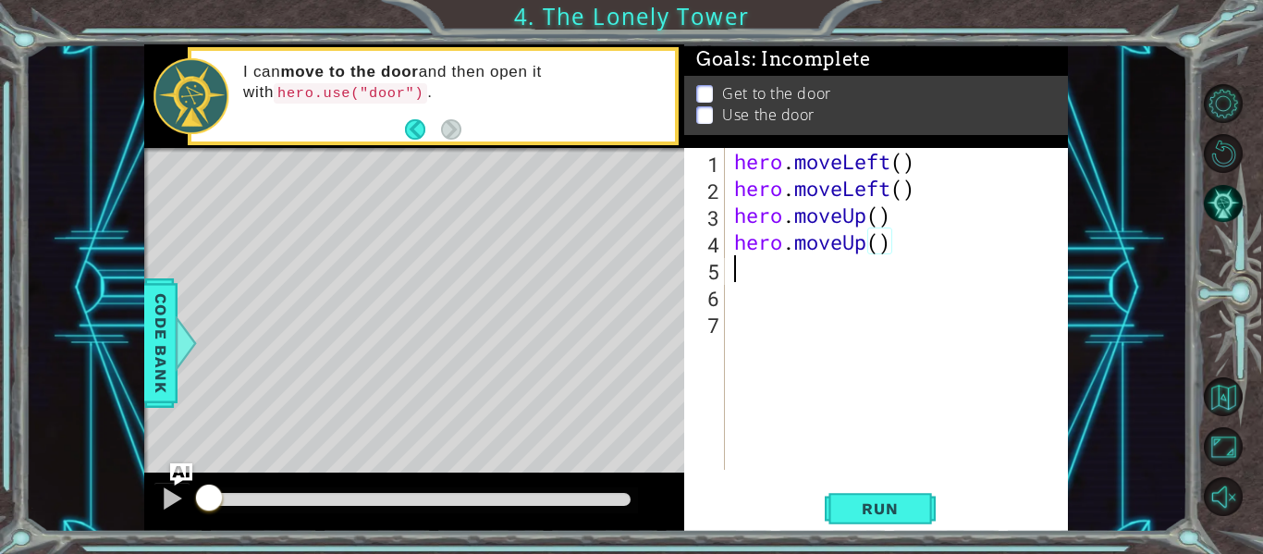
scroll to position [0, 0]
paste textarea "hero.moveLeft()"
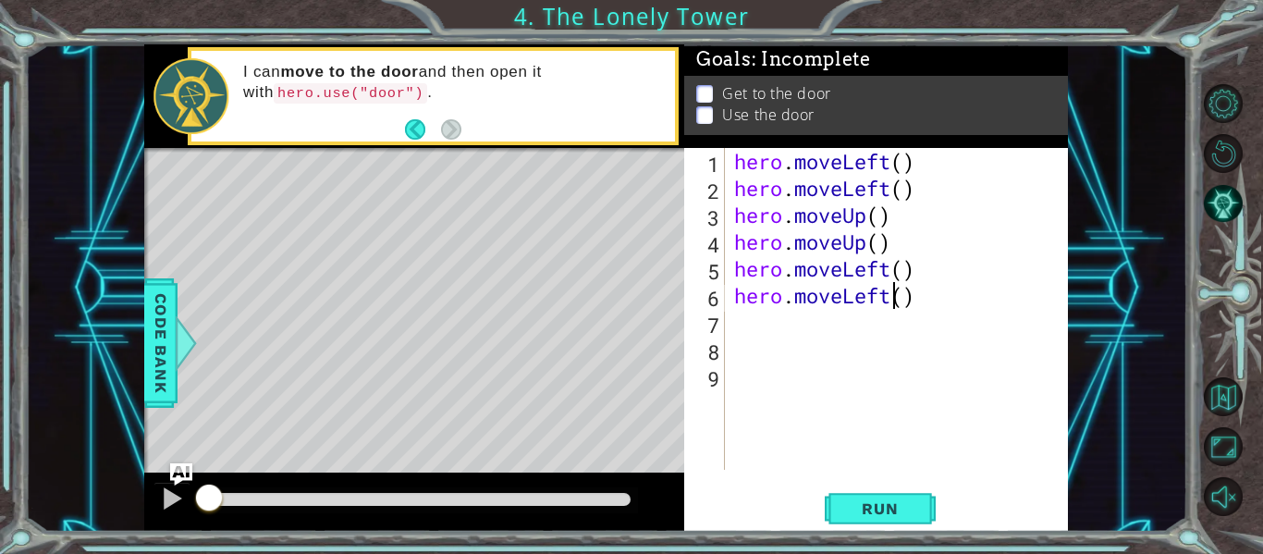
click at [894, 300] on div "hero . moveLeft ( ) hero . moveLeft ( ) hero . moveUp ( ) hero . moveUp ( ) her…" at bounding box center [901, 335] width 343 height 375
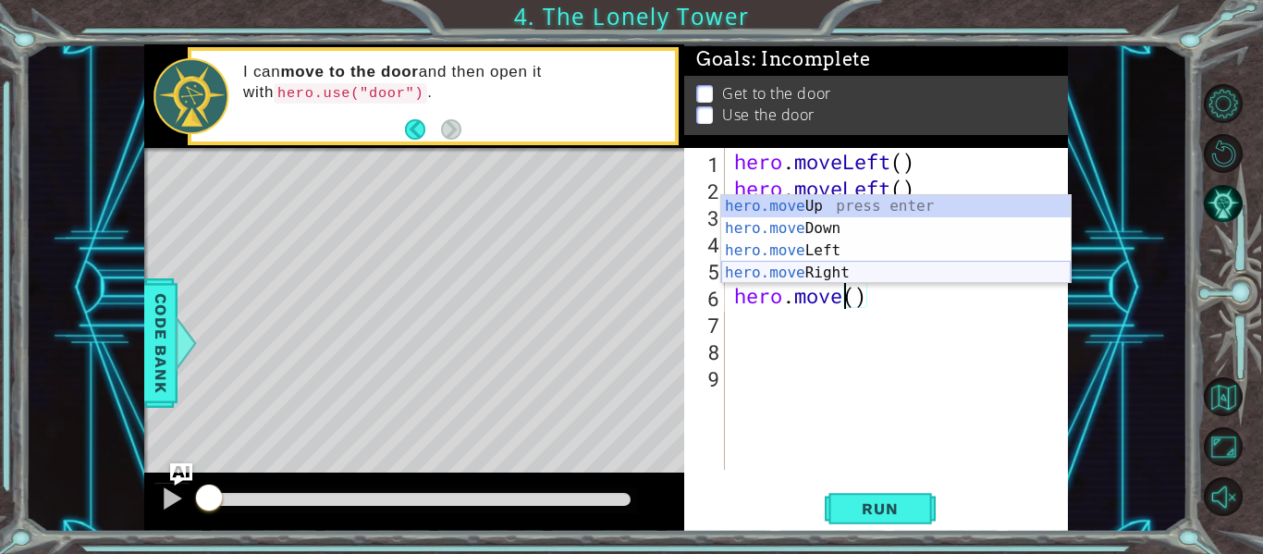
click at [872, 277] on div "hero.move Up press enter hero.move Down press enter hero.move Left press enter …" at bounding box center [896, 261] width 350 height 133
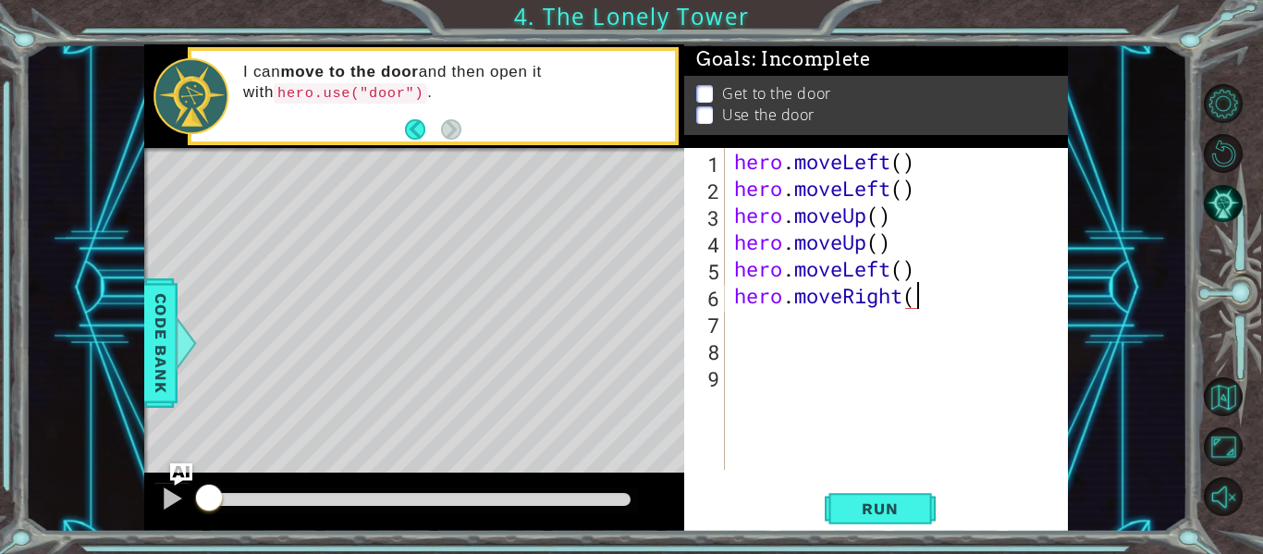
scroll to position [0, 8]
drag, startPoint x: 890, startPoint y: 272, endPoint x: 850, endPoint y: 273, distance: 40.7
click at [850, 273] on div "hero . moveLeft ( ) hero . moveLeft ( ) hero . moveUp ( ) hero . moveUp ( ) her…" at bounding box center [901, 335] width 343 height 375
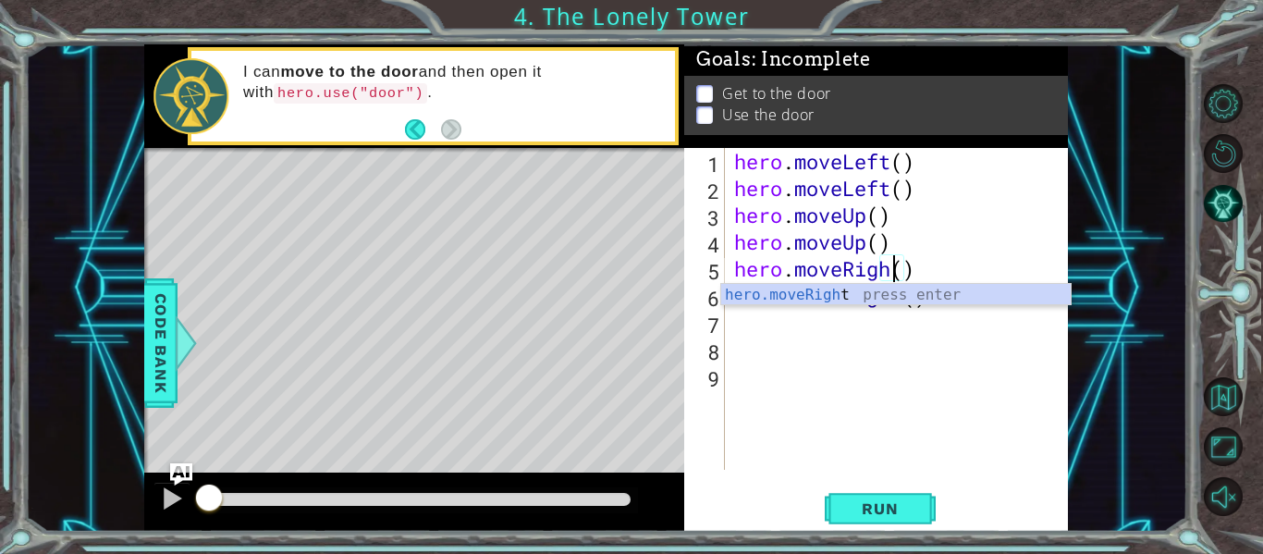
type textarea "hero.moveRight()"
click at [957, 264] on div "hero . moveLeft ( ) hero . moveLeft ( ) hero . moveUp ( ) hero . moveUp ( ) her…" at bounding box center [901, 335] width 343 height 375
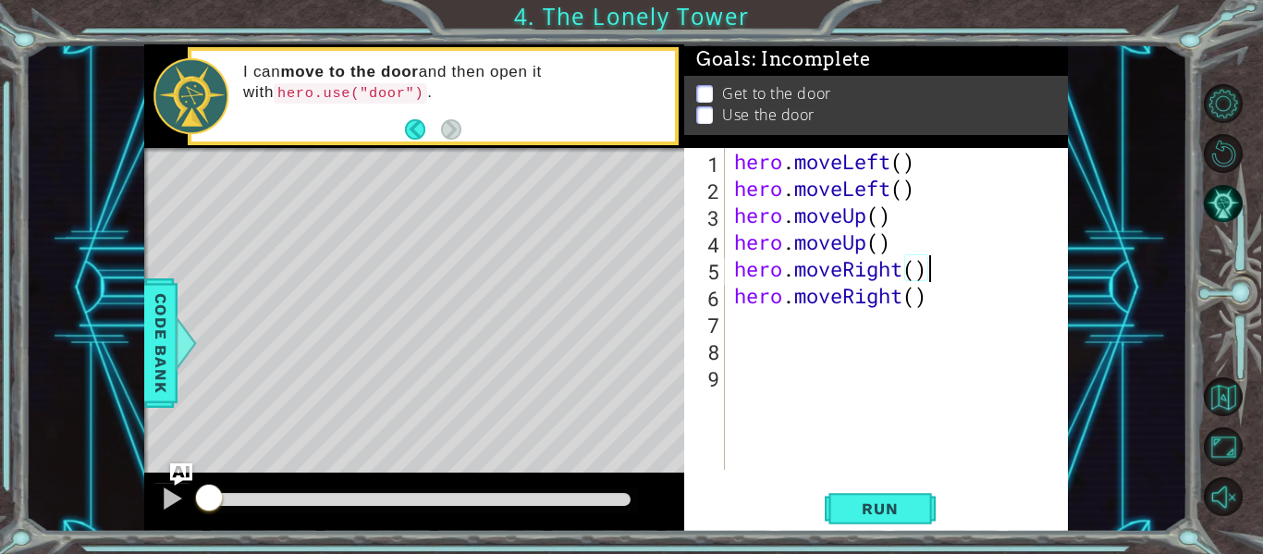
click at [942, 293] on div "hero . moveLeft ( ) hero . moveLeft ( ) hero . moveUp ( ) hero . moveUp ( ) her…" at bounding box center [901, 335] width 343 height 375
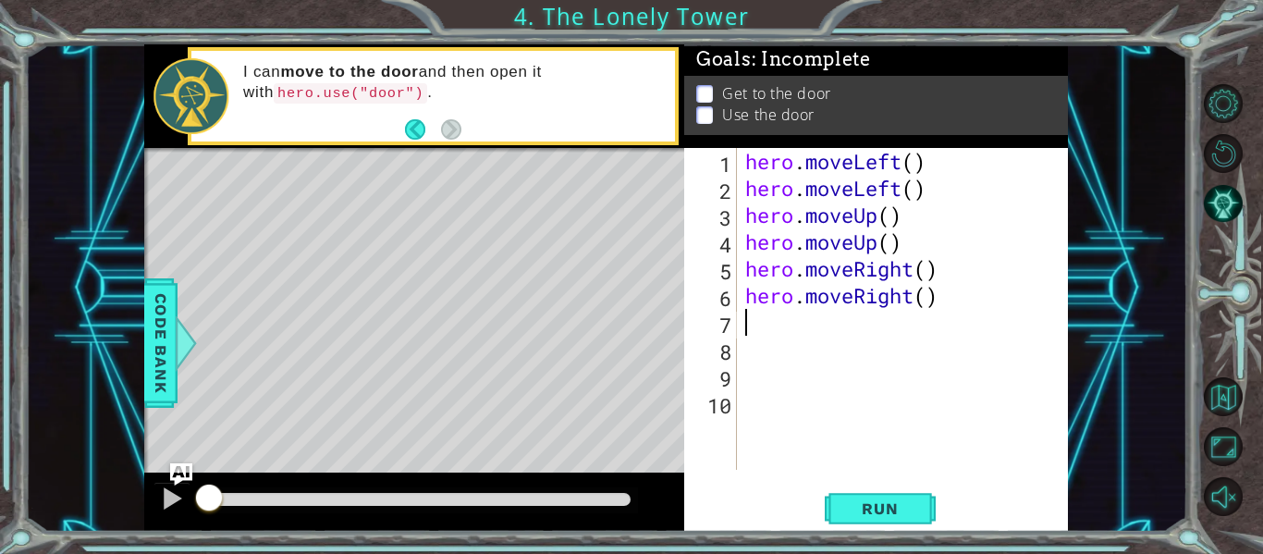
paste textarea "hero.moveLeft()"
click at [907, 320] on div "hero . moveLeft ( ) hero . moveLeft ( ) hero . moveUp ( ) hero . moveUp ( ) her…" at bounding box center [908, 335] width 332 height 375
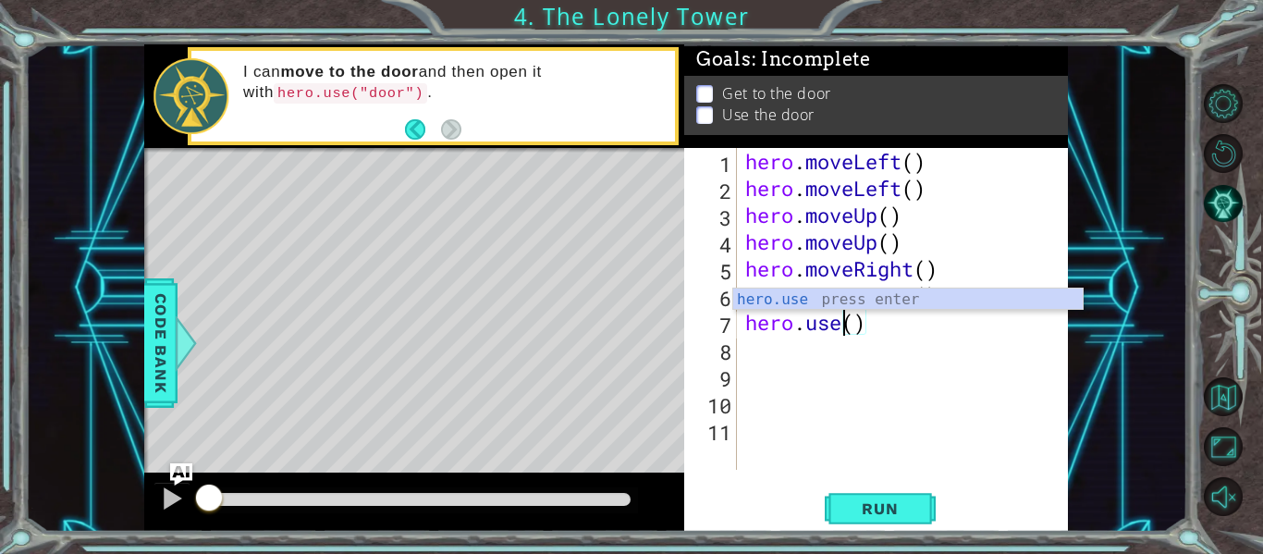
scroll to position [0, 6]
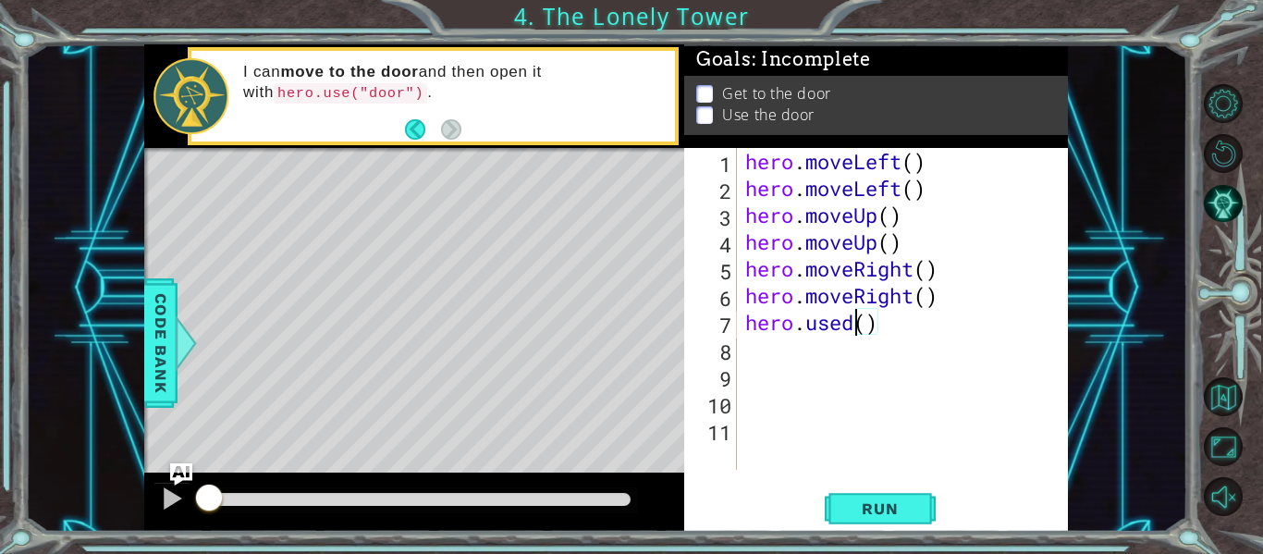
click at [866, 325] on div "hero . moveLeft ( ) hero . moveLeft ( ) hero . moveUp ( ) hero . moveUp ( ) her…" at bounding box center [908, 335] width 332 height 375
type textarea "hero.use("door")"
click at [853, 522] on button "Run" at bounding box center [880, 509] width 111 height 38
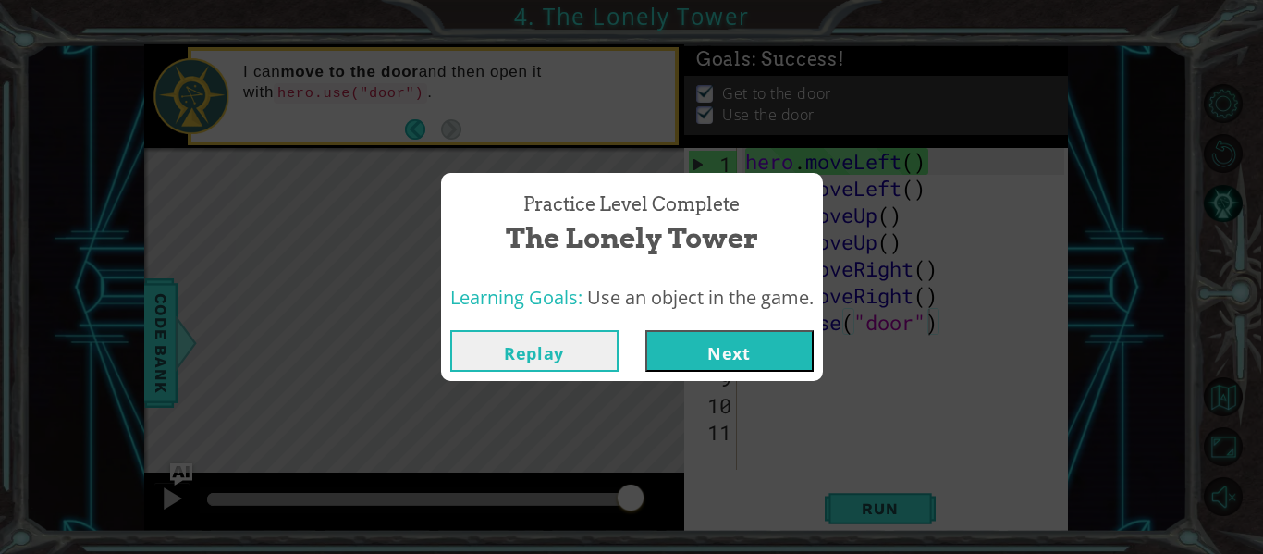
click at [772, 355] on button "Next" at bounding box center [729, 351] width 168 height 42
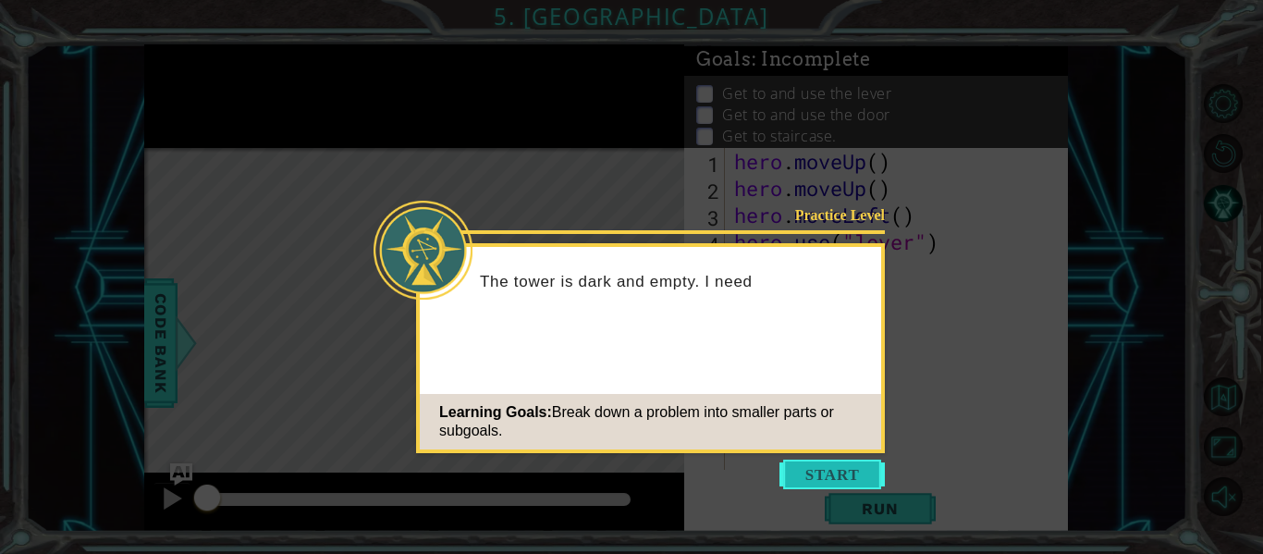
click at [809, 467] on button "Start" at bounding box center [831, 475] width 105 height 30
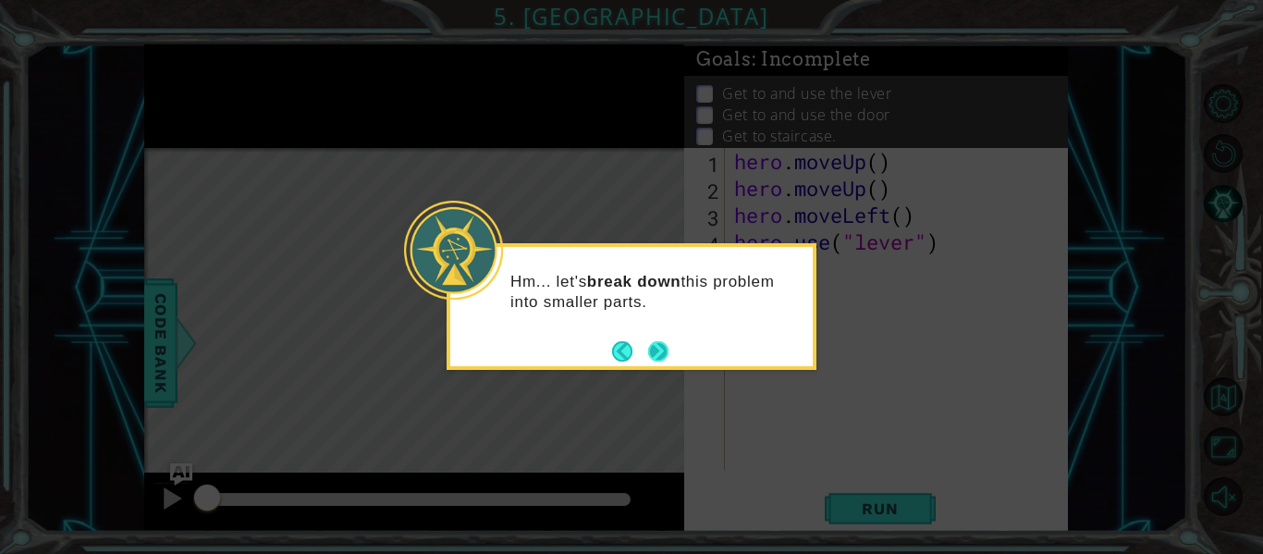
click at [657, 340] on button "Next" at bounding box center [658, 351] width 34 height 34
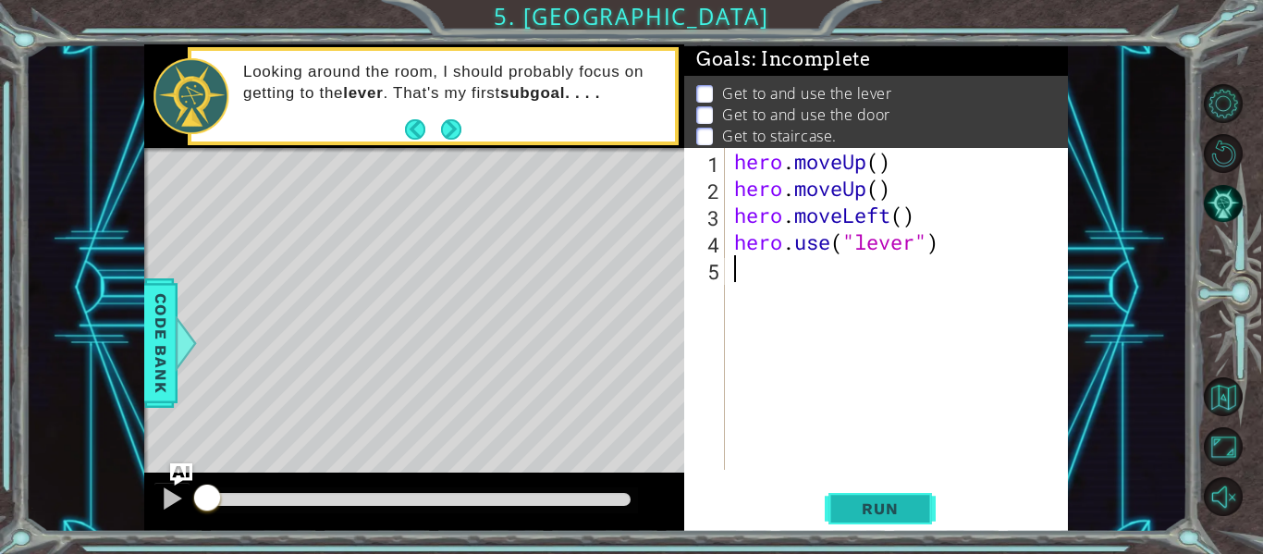
click at [880, 508] on span "Run" at bounding box center [879, 508] width 73 height 18
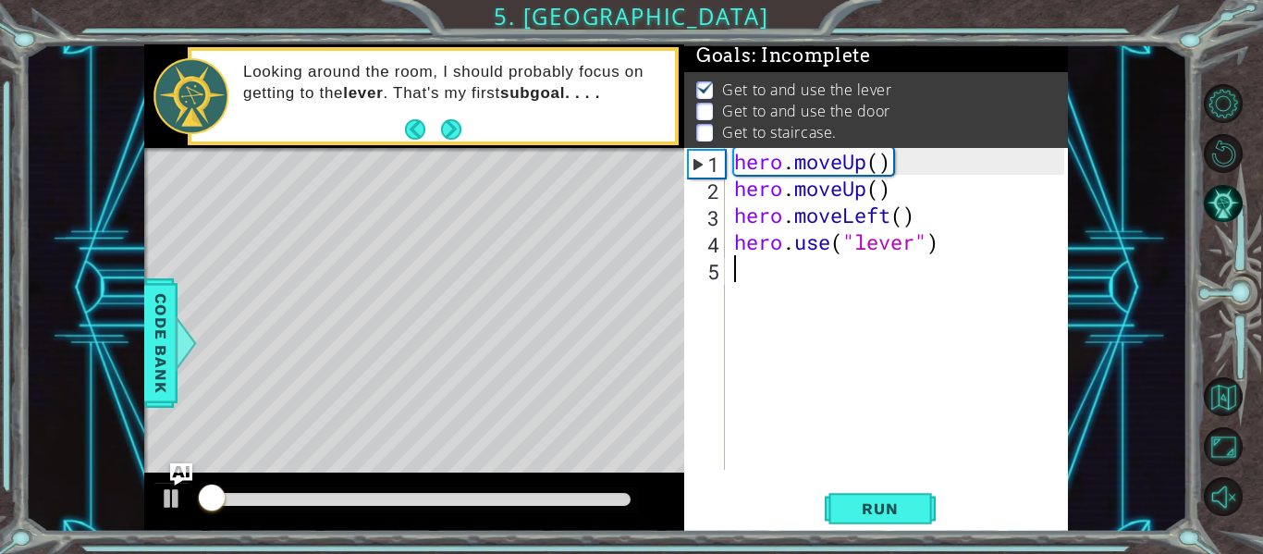
scroll to position [5, 0]
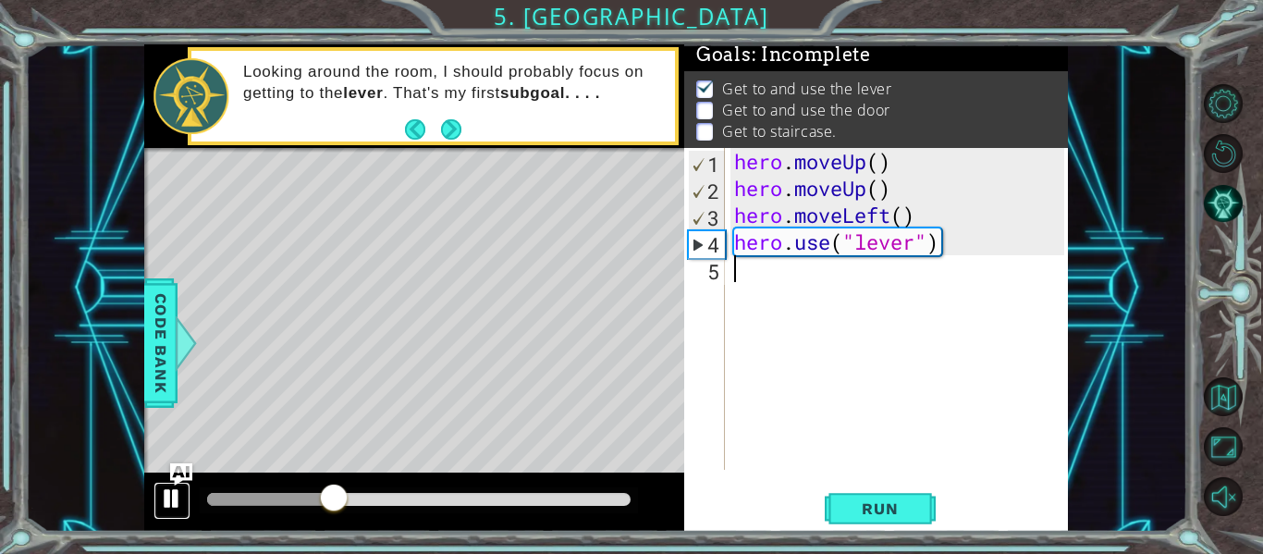
click at [185, 495] on button at bounding box center [171, 501] width 37 height 38
click at [447, 136] on button "Next" at bounding box center [452, 129] width 34 height 34
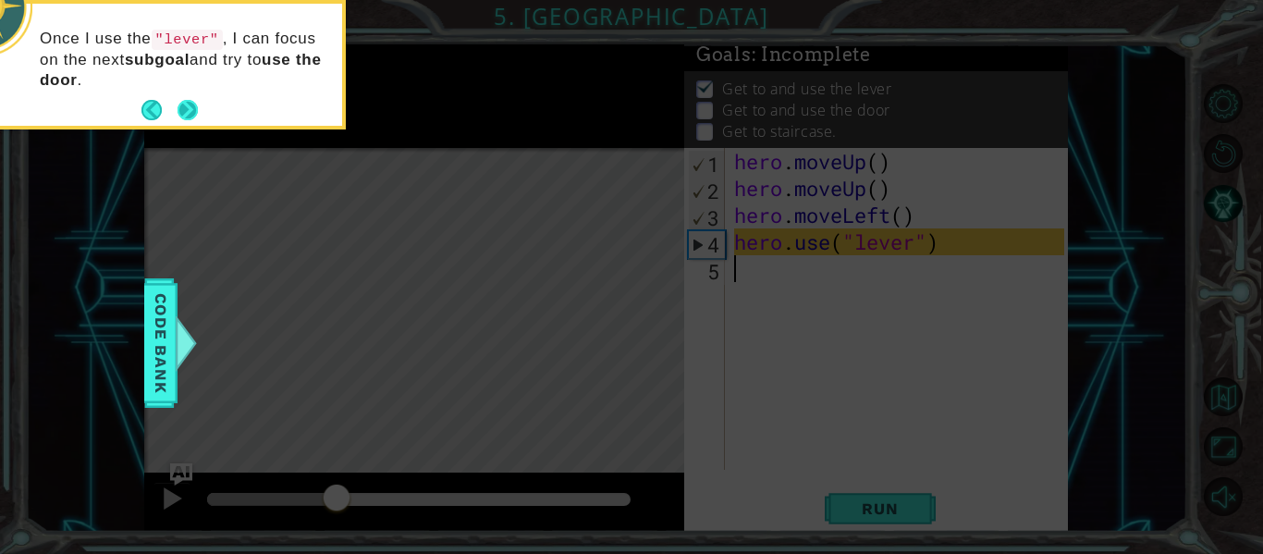
click at [186, 103] on button "Next" at bounding box center [187, 110] width 34 height 34
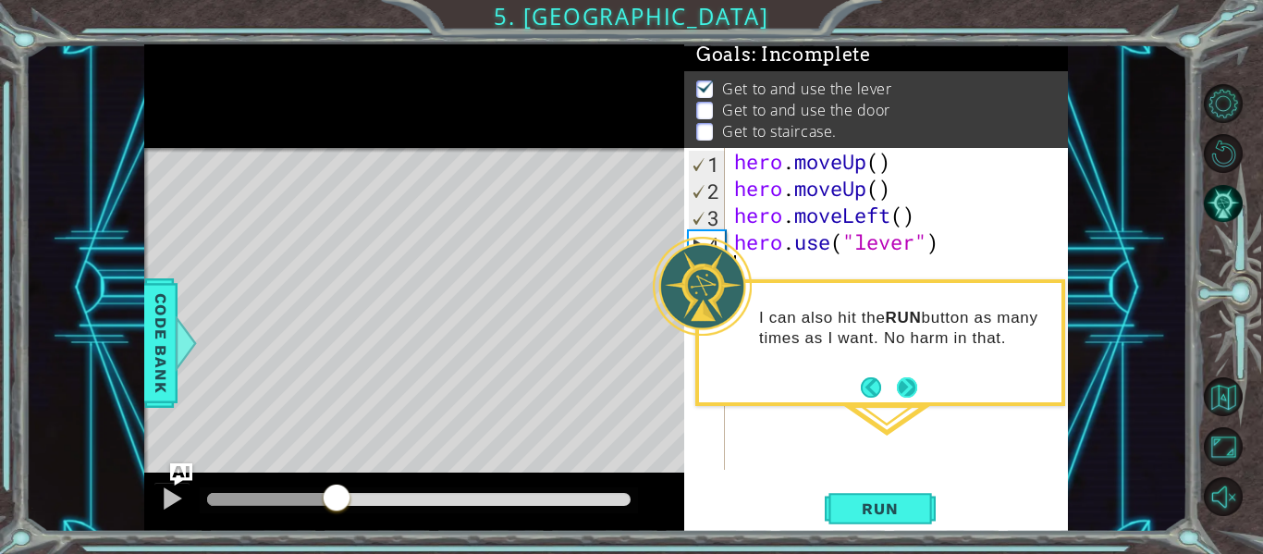
click at [907, 376] on button "Next" at bounding box center [907, 387] width 26 height 26
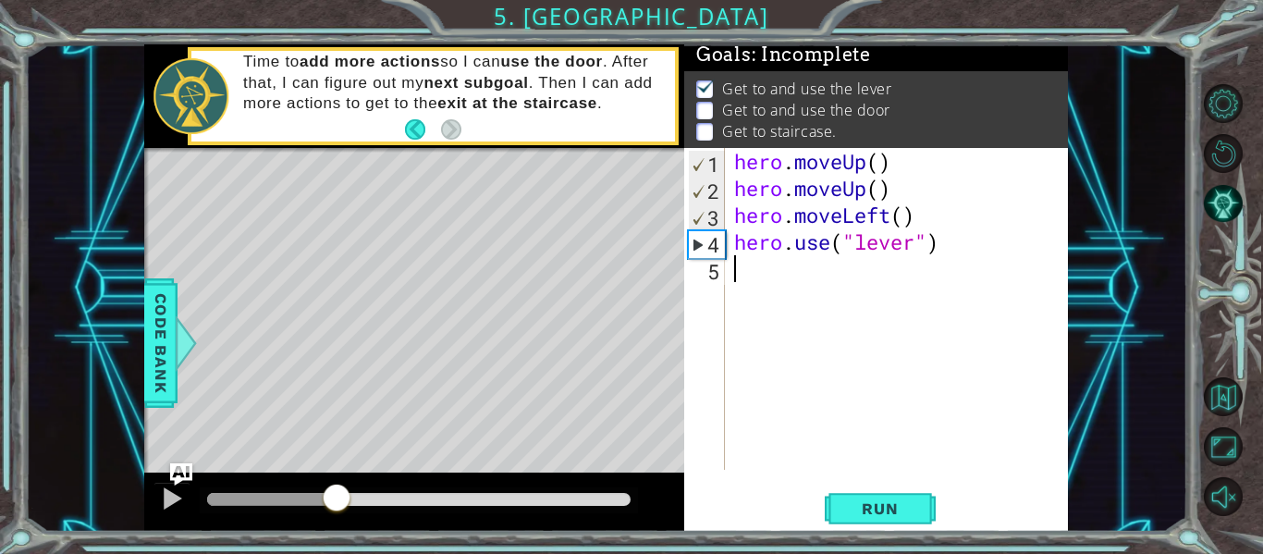
paste textarea "hero.moveLeft()"
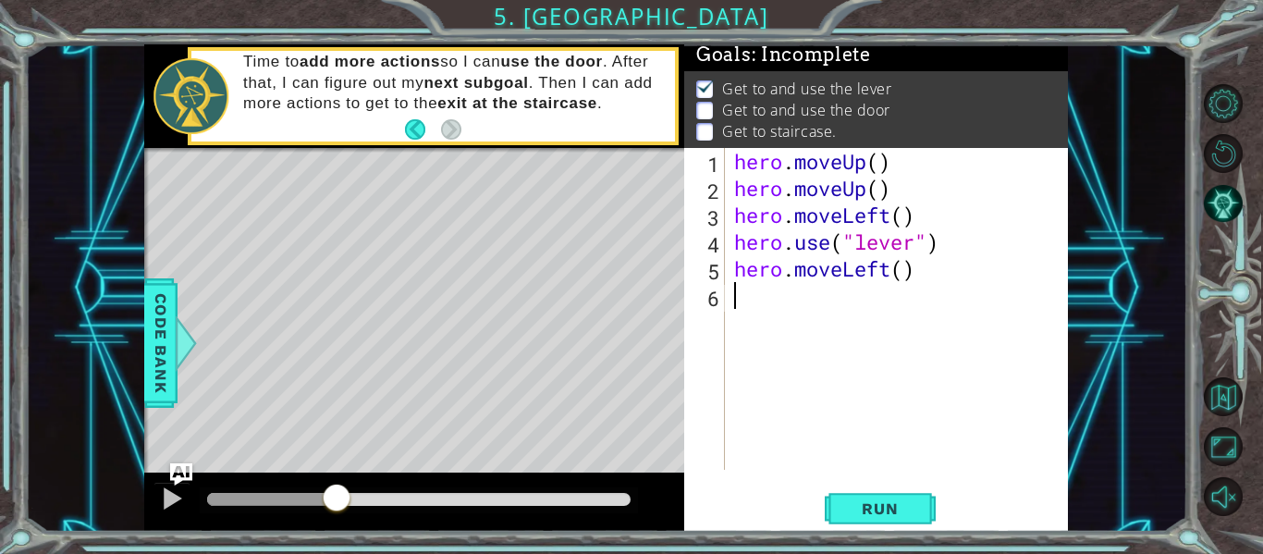
click at [893, 278] on div "hero . moveUp ( ) hero . moveUp ( ) hero . moveLeft ( ) hero . use ( "lever" ) …" at bounding box center [901, 335] width 343 height 375
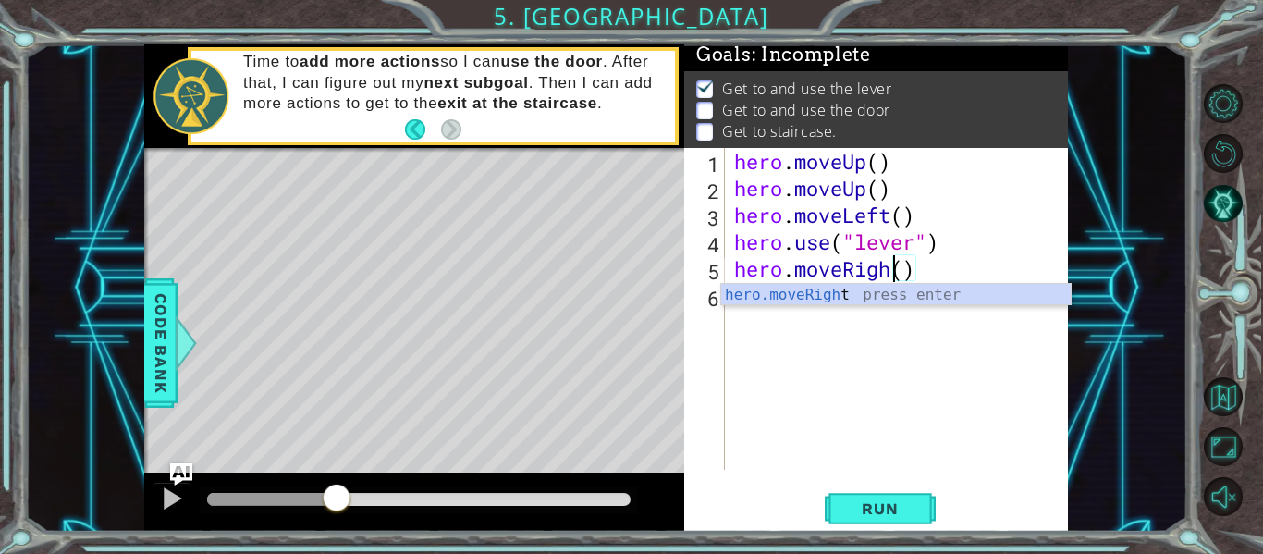
scroll to position [0, 8]
click at [884, 276] on div "hero . moveUp ( ) hero . moveUp ( ) hero . moveLeft ( ) hero . use ( "lever" ) …" at bounding box center [901, 335] width 343 height 375
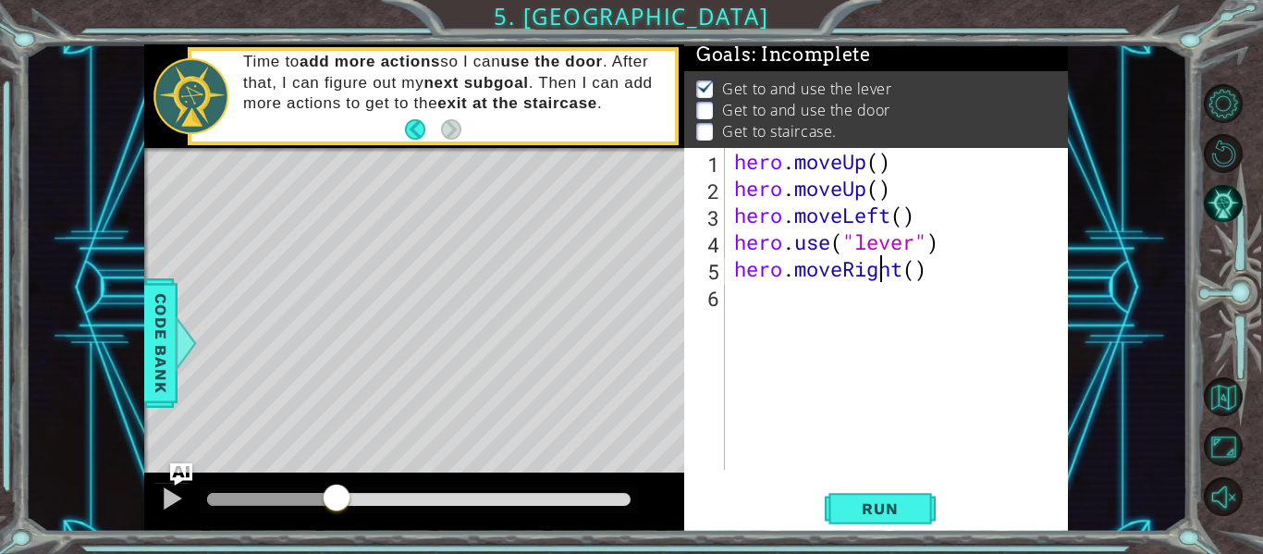
click at [884, 276] on div "hero . moveUp ( ) hero . moveUp ( ) hero . moveLeft ( ) hero . use ( "lever" ) …" at bounding box center [901, 335] width 343 height 375
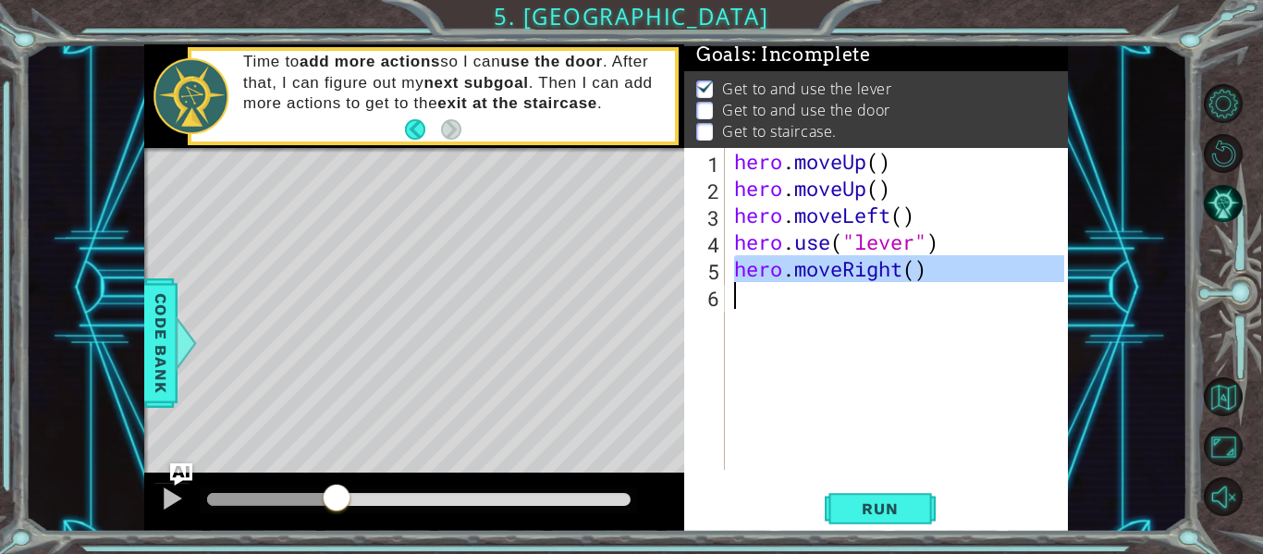
type textarea "hero.moveRight()"
click at [828, 304] on div "hero . moveUp ( ) hero . moveUp ( ) hero . moveLeft ( ) hero . use ( "lever" ) …" at bounding box center [897, 309] width 334 height 322
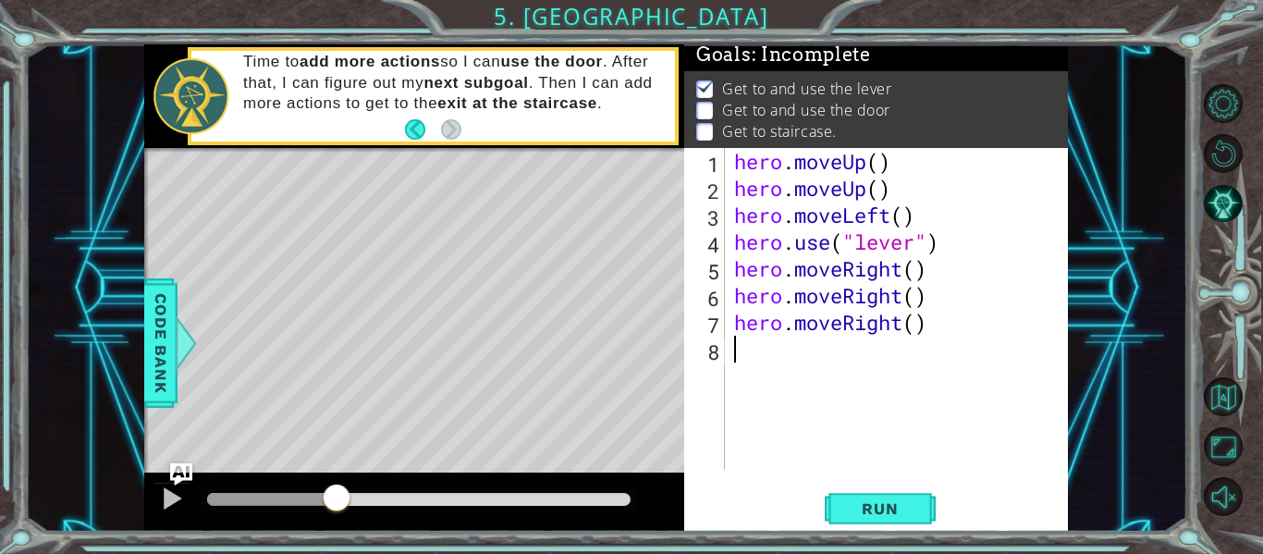
paste textarea "hero.moveRight()"
click at [901, 349] on div "hero . moveUp ( ) hero . moveUp ( ) hero . moveLeft ( ) hero . use ( "lever" ) …" at bounding box center [901, 335] width 343 height 375
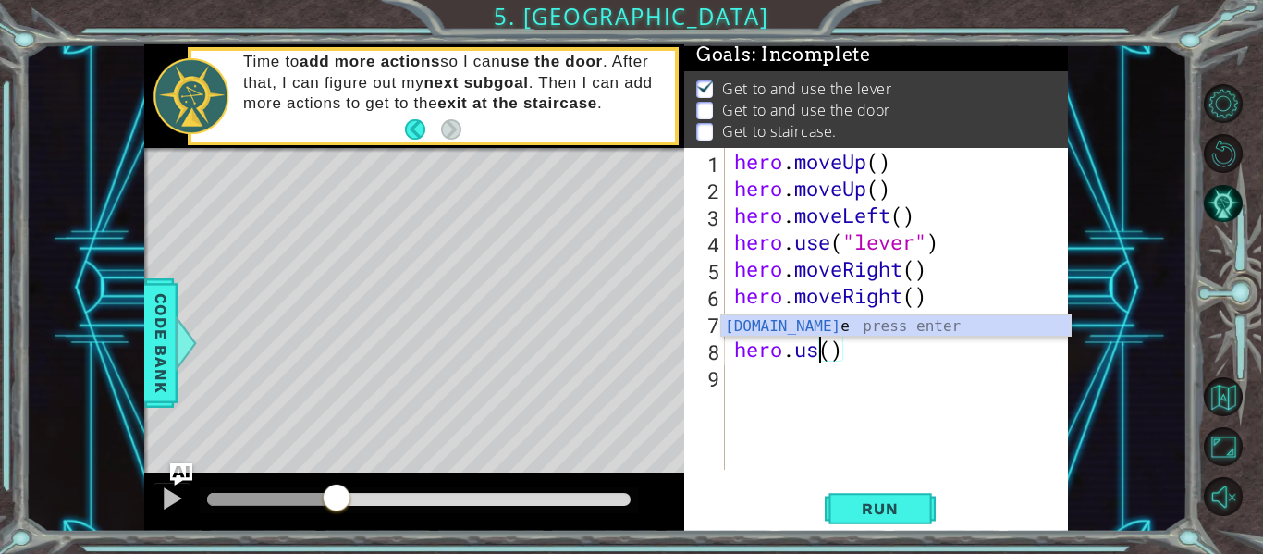
scroll to position [0, 5]
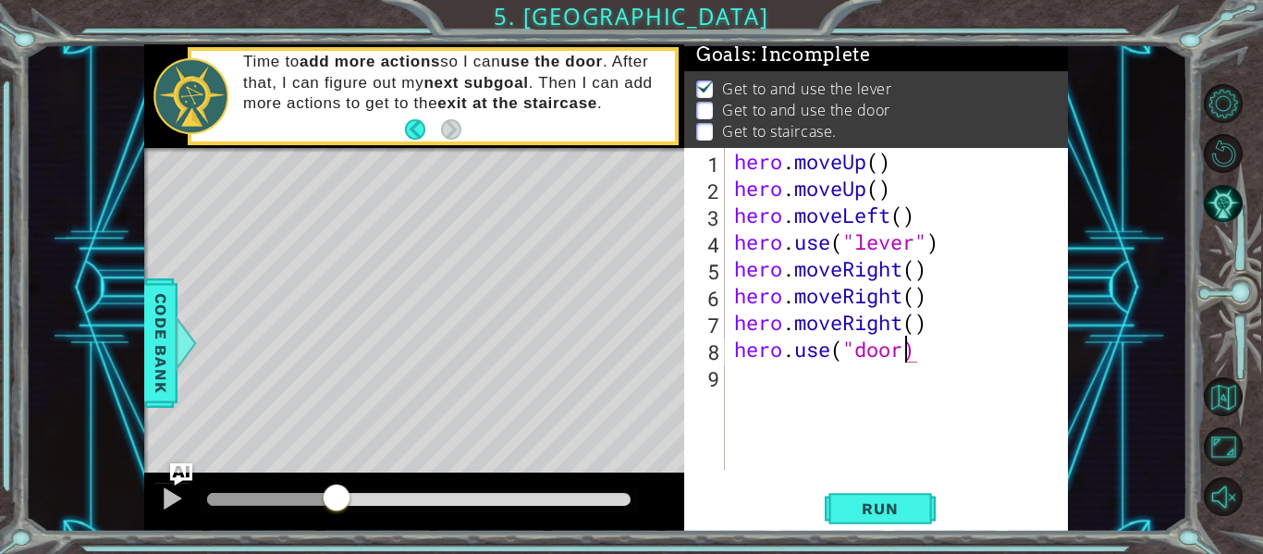
type textarea "hero.use("door")"
click at [952, 352] on div "hero . moveUp ( ) hero . moveUp ( ) hero . moveLeft ( ) hero . use ( "lever" ) …" at bounding box center [901, 335] width 343 height 375
click at [853, 379] on div "hero . moveUp ( ) hero . moveUp ( ) hero . moveLeft ( ) hero . use ( "lever" ) …" at bounding box center [901, 335] width 343 height 375
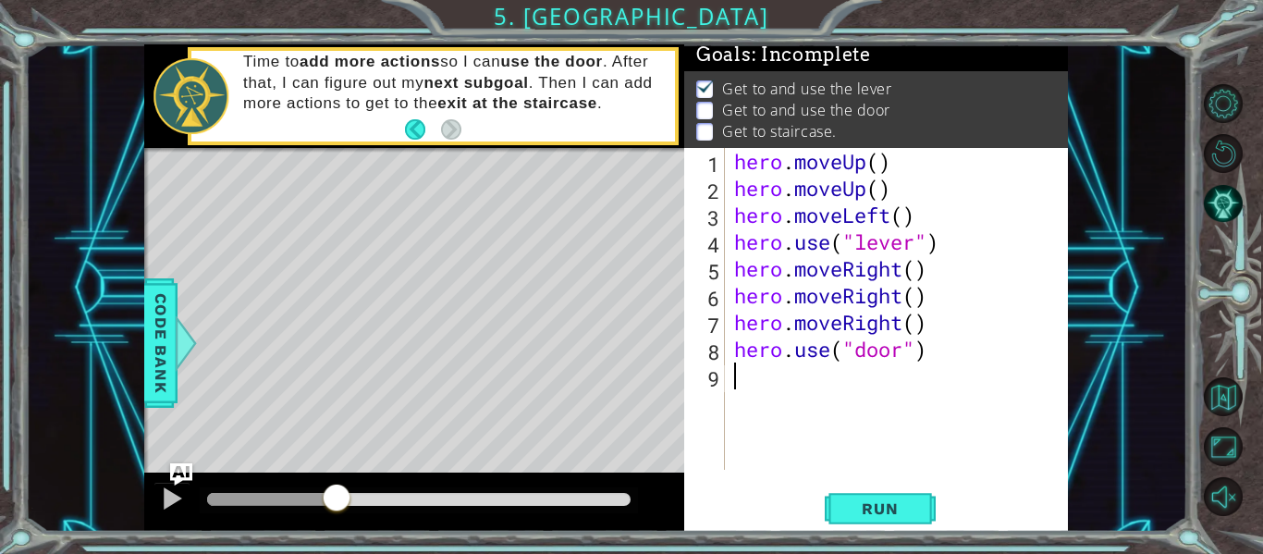
click at [853, 379] on div "hero . moveUp ( ) hero . moveUp ( ) hero . moveLeft ( ) hero . use ( "lever" ) …" at bounding box center [901, 335] width 343 height 375
paste textarea "hero.moveRight()"
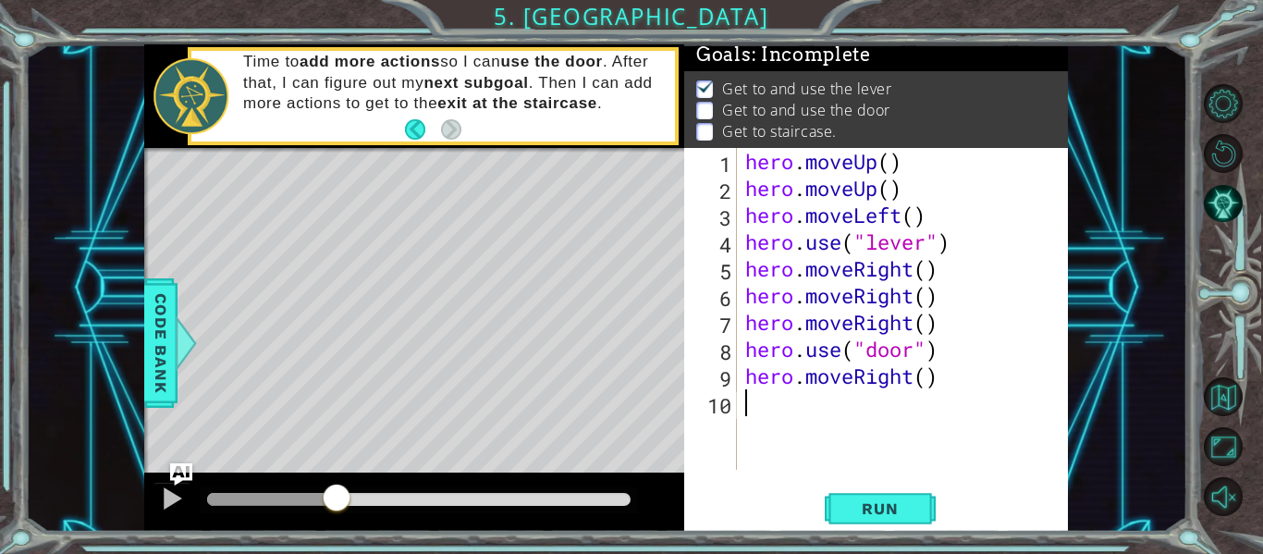
click at [914, 381] on div "hero . moveUp ( ) hero . moveUp ( ) hero . moveLeft ( ) hero . use ( "lever" ) …" at bounding box center [908, 335] width 332 height 375
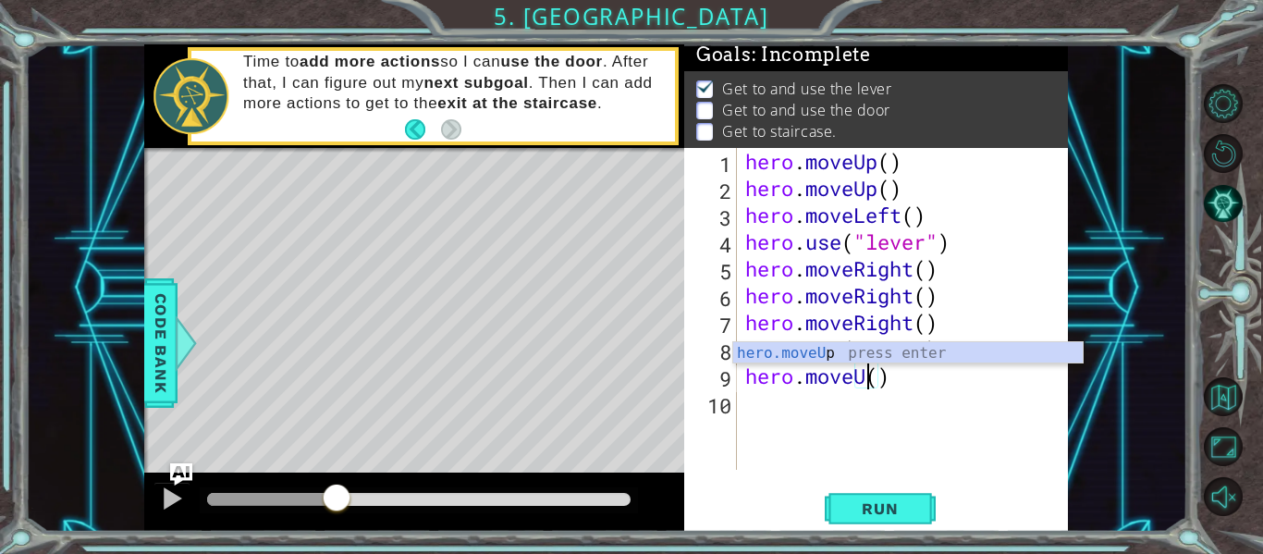
scroll to position [0, 6]
type textarea "hero.moveUp()"
click at [909, 387] on div "hero . moveUp ( ) hero . moveUp ( ) hero . moveLeft ( ) hero . use ( "lever" ) …" at bounding box center [908, 335] width 332 height 375
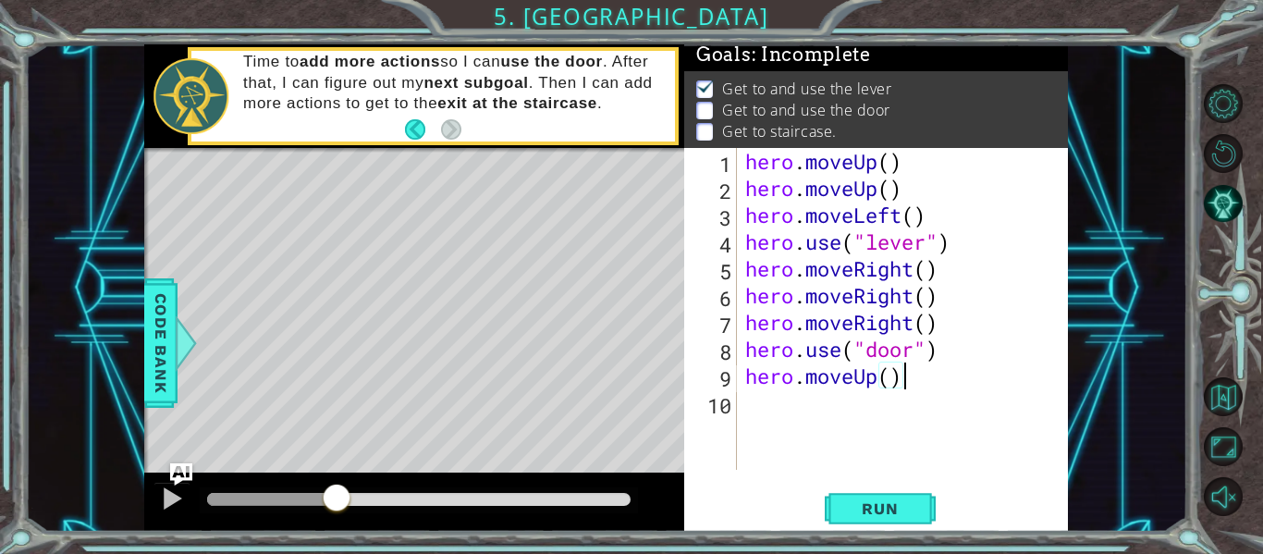
scroll to position [0, 0]
drag, startPoint x: 919, startPoint y: 413, endPoint x: 853, endPoint y: 415, distance: 65.7
click at [853, 415] on div "hero . moveUp ( ) hero . moveUp ( ) hero . moveLeft ( ) hero . use ( "lever" ) …" at bounding box center [908, 335] width 332 height 375
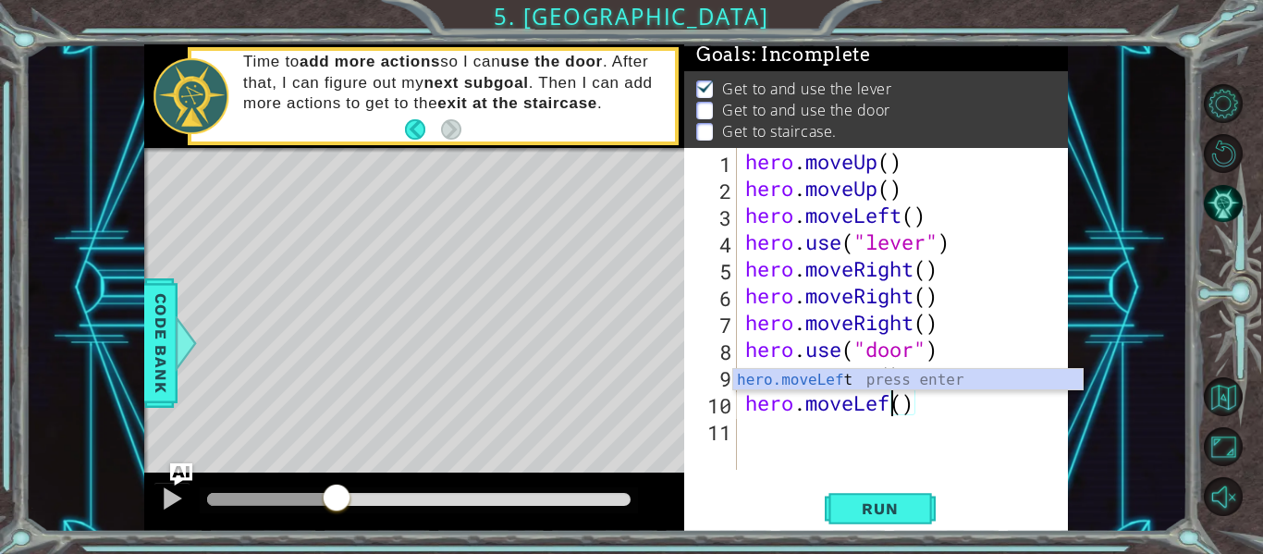
scroll to position [0, 7]
click at [888, 415] on div "hero . moveUp ( ) hero . moveUp ( ) hero . moveLeft ( ) hero . use ( "lever" ) …" at bounding box center [908, 335] width 332 height 375
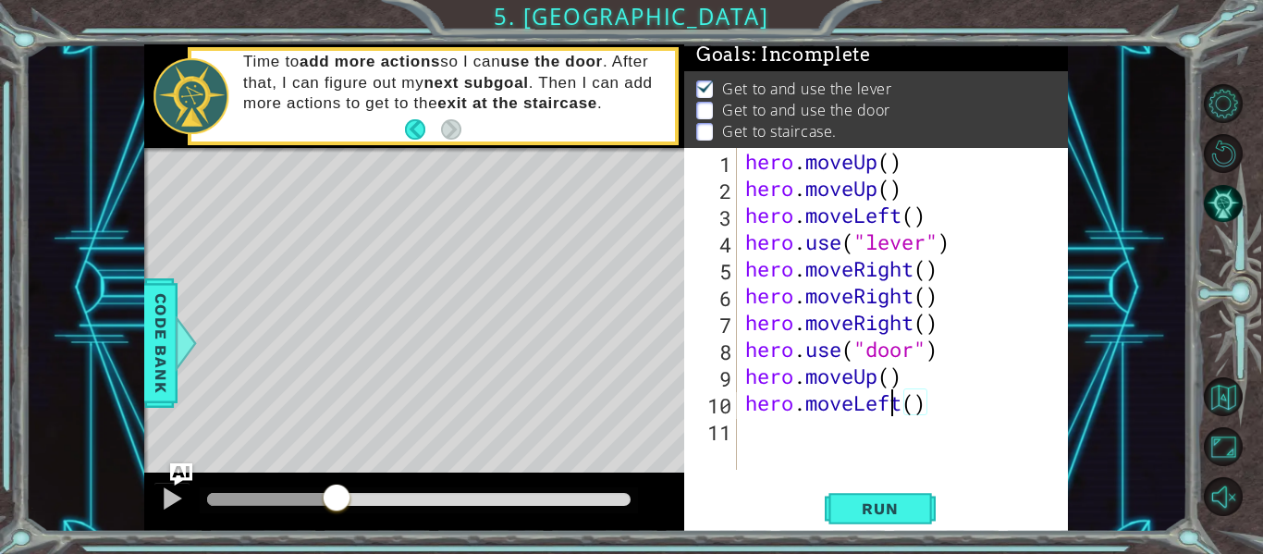
click at [888, 415] on div "hero . moveUp ( ) hero . moveUp ( ) hero . moveLeft ( ) hero . use ( "lever" ) …" at bounding box center [908, 335] width 332 height 375
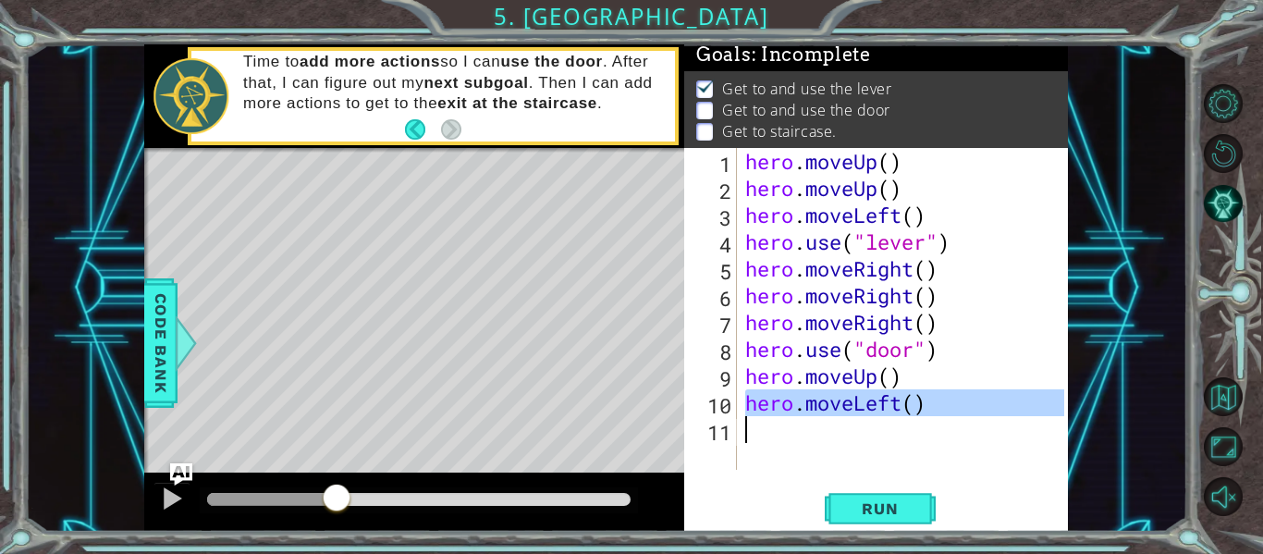
click at [823, 414] on div "hero . moveUp ( ) hero . moveUp ( ) hero . moveLeft ( ) hero . use ( "lever" ) …" at bounding box center [903, 309] width 323 height 322
type textarea "hero.moveLeft()"
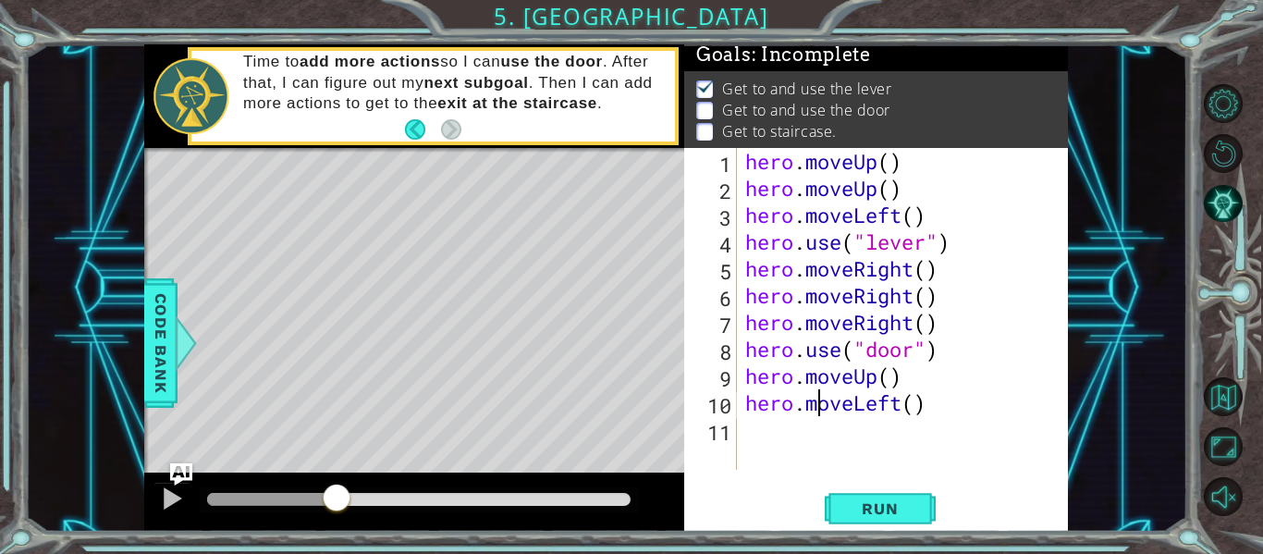
click at [770, 434] on div "hero . moveUp ( ) hero . moveUp ( ) hero . moveLeft ( ) hero . use ( "lever" ) …" at bounding box center [908, 335] width 332 height 375
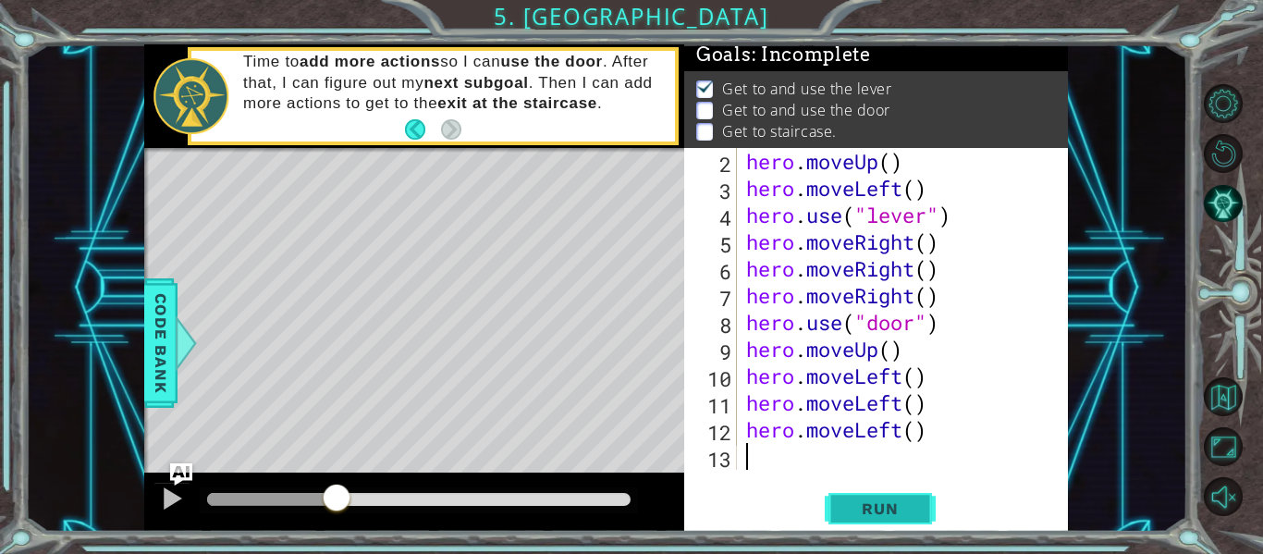
click at [857, 499] on span "Run" at bounding box center [879, 508] width 73 height 18
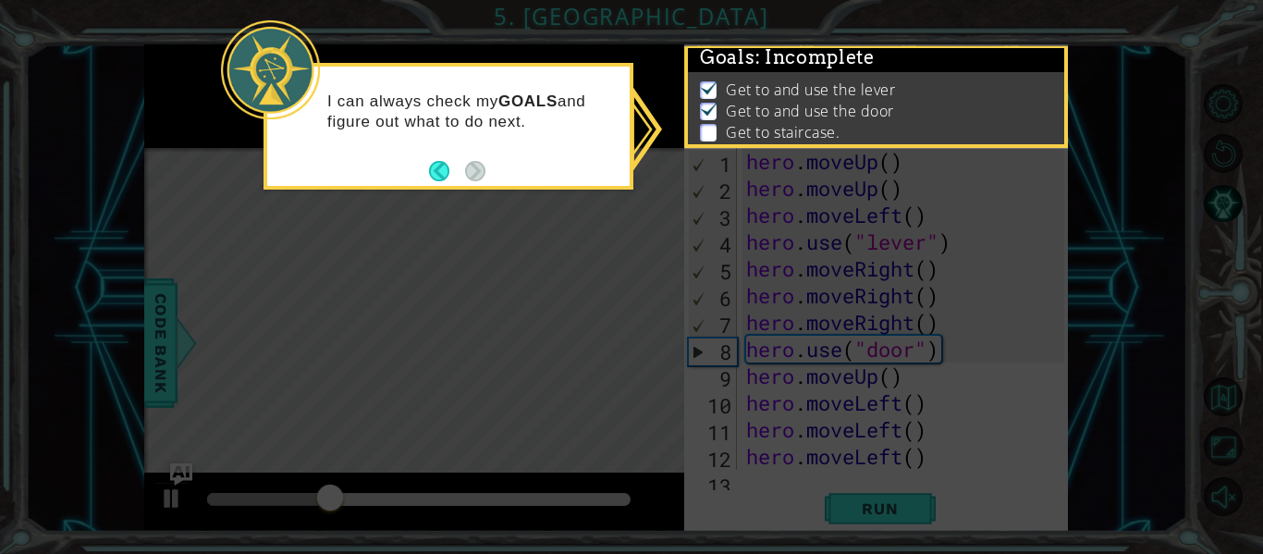
click at [739, 371] on icon at bounding box center [631, 277] width 1263 height 554
click at [448, 171] on button "Back" at bounding box center [447, 171] width 36 height 20
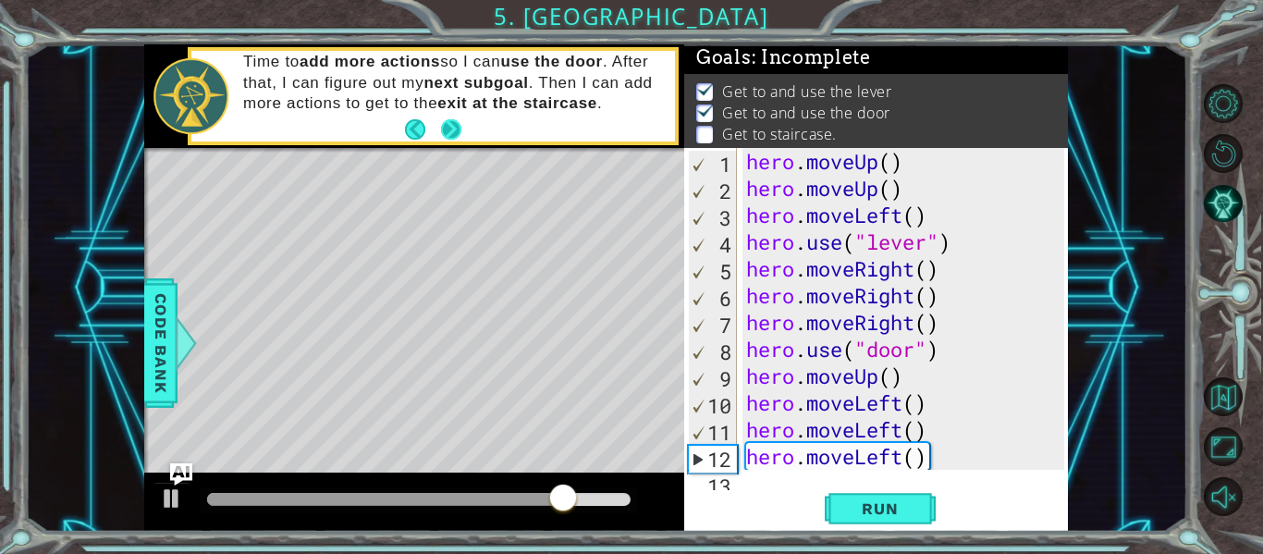
click at [458, 125] on button "Next" at bounding box center [451, 128] width 21 height 21
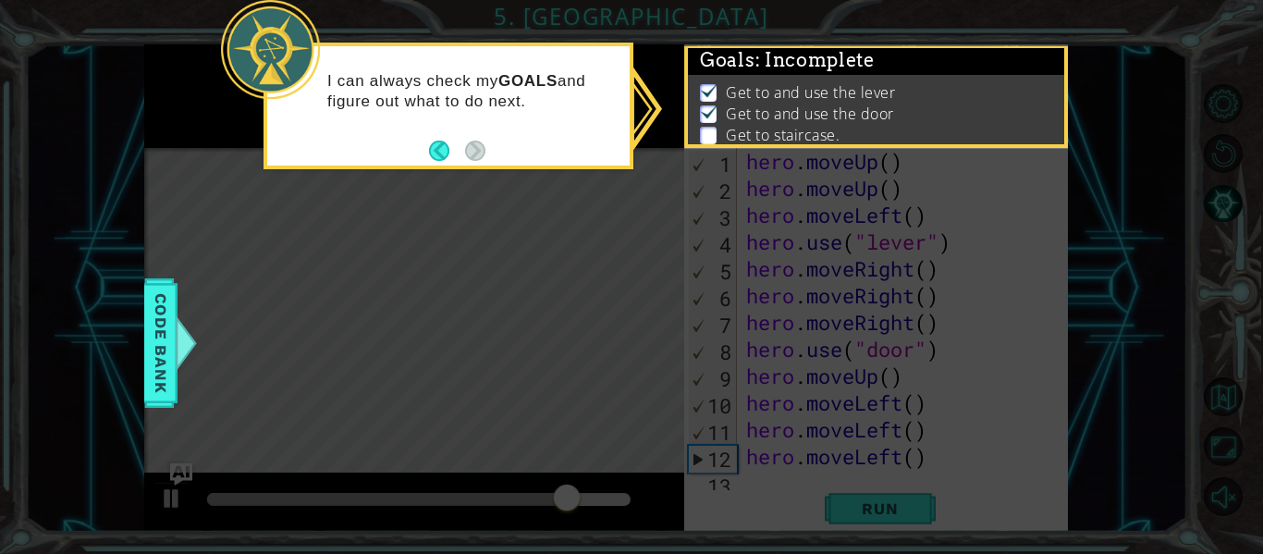
scroll to position [5, 0]
click at [716, 131] on p at bounding box center [708, 133] width 17 height 18
click at [433, 227] on icon at bounding box center [631, 277] width 1263 height 554
click at [450, 141] on button "Back" at bounding box center [447, 151] width 36 height 20
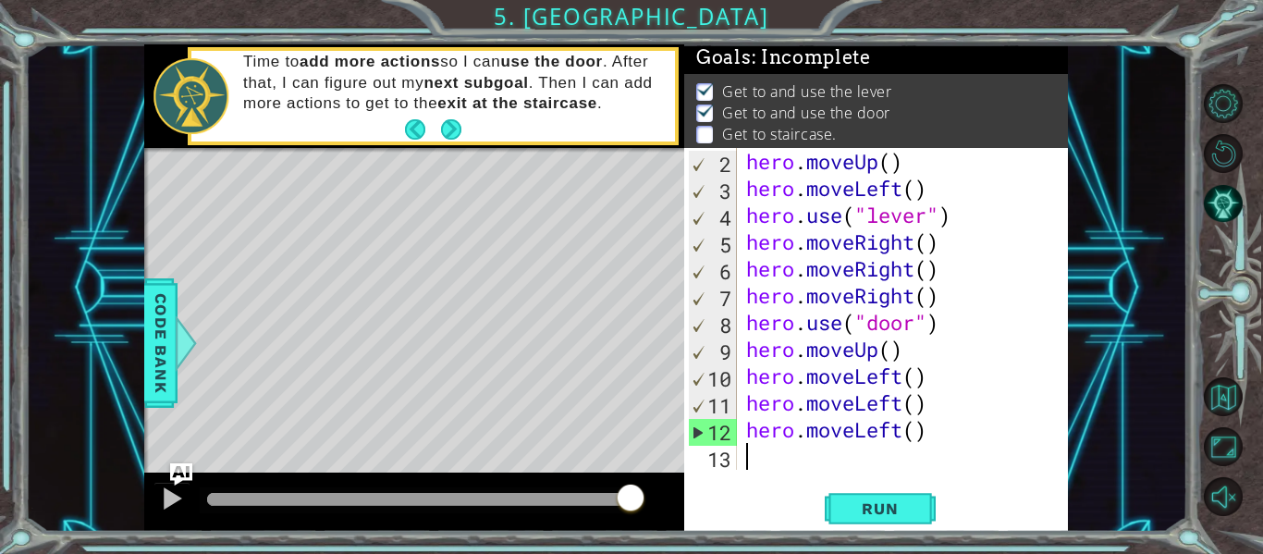
scroll to position [27, 0]
paste textarea "hero.moveLeft()"
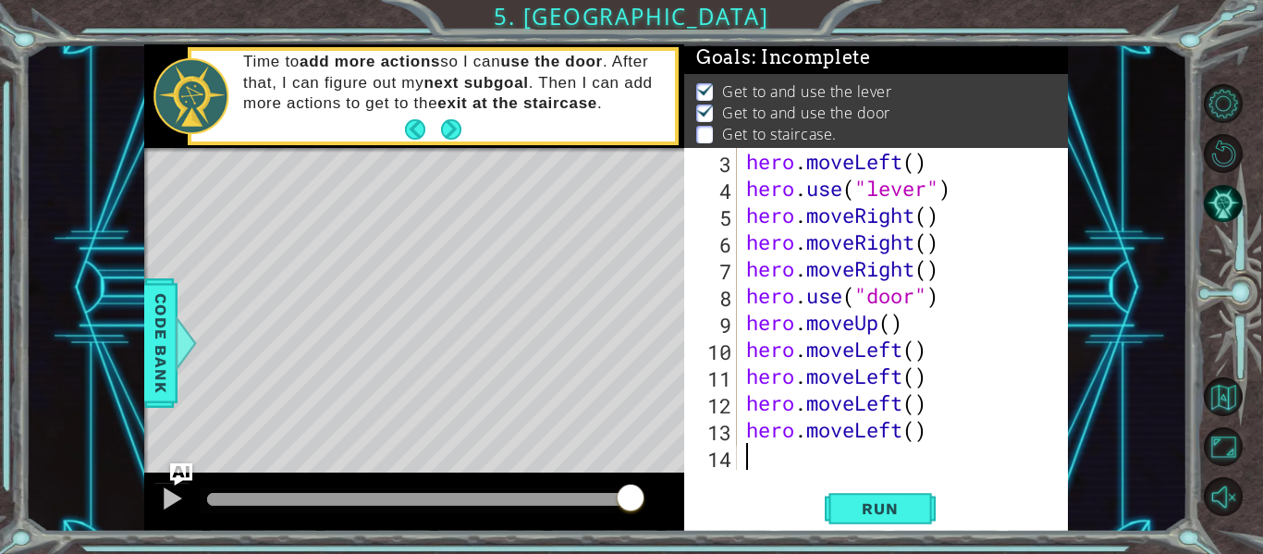
scroll to position [54, 0]
click at [909, 427] on div "hero . moveLeft ( ) hero . use ( "lever" ) hero . moveRight ( ) hero . moveRigh…" at bounding box center [907, 335] width 331 height 375
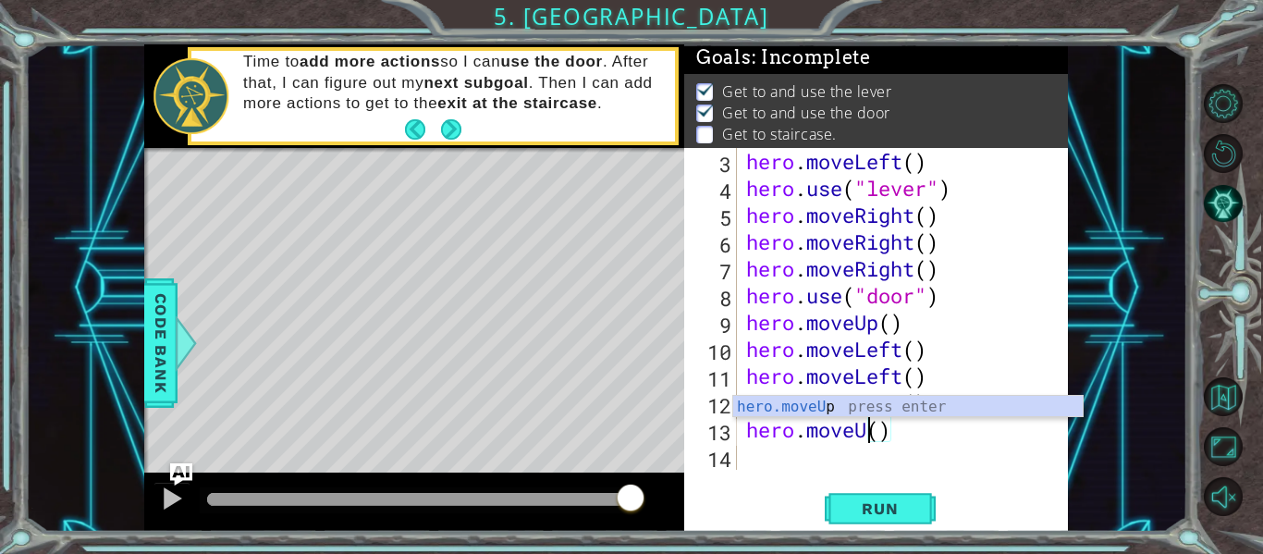
scroll to position [0, 6]
click at [890, 496] on button "Run" at bounding box center [880, 509] width 111 height 38
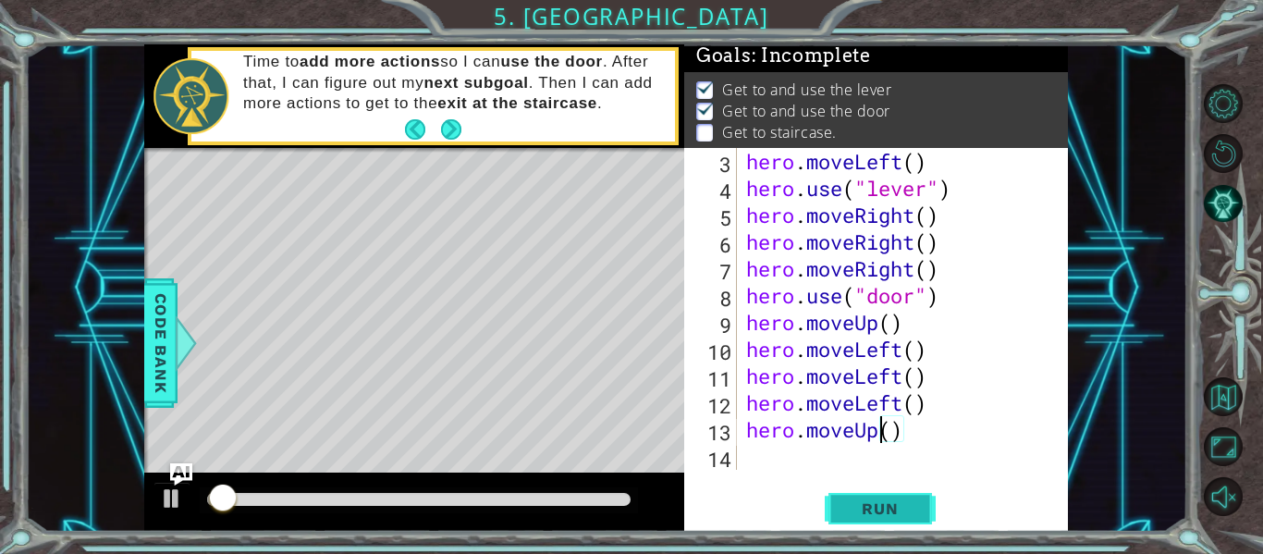
scroll to position [5, 0]
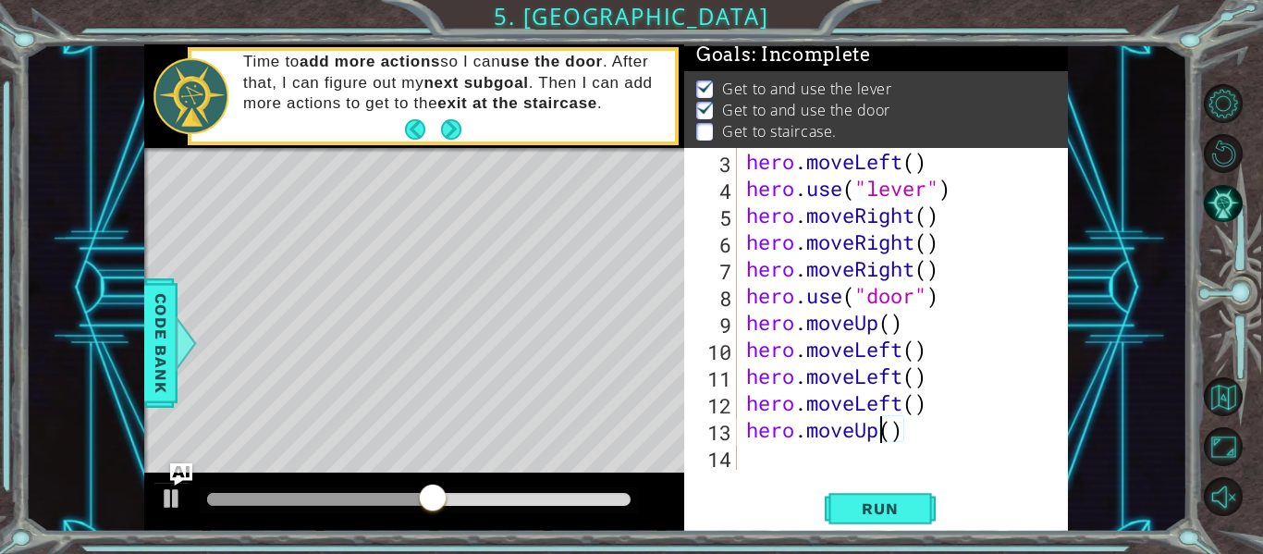
click at [906, 358] on div "hero . moveLeft ( ) hero . use ( "lever" ) hero . moveRight ( ) hero . moveRigh…" at bounding box center [907, 335] width 331 height 375
click at [914, 334] on div "hero . moveLeft ( ) hero . use ( "lever" ) hero . moveRight ( ) hero . moveRigh…" at bounding box center [907, 335] width 331 height 375
type textarea "hero.moveUp()"
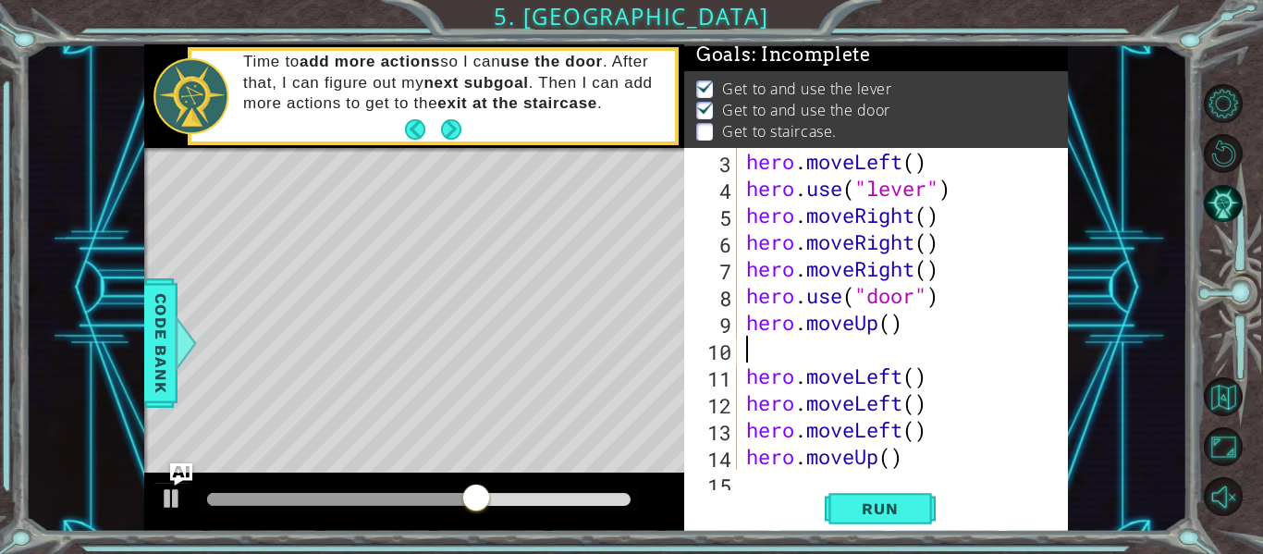
paste textarea "hero.moveLeft()"
click at [905, 362] on div "hero . moveLeft ( ) hero . use ( "lever" ) hero . moveRight ( ) hero . moveRigh…" at bounding box center [907, 335] width 331 height 375
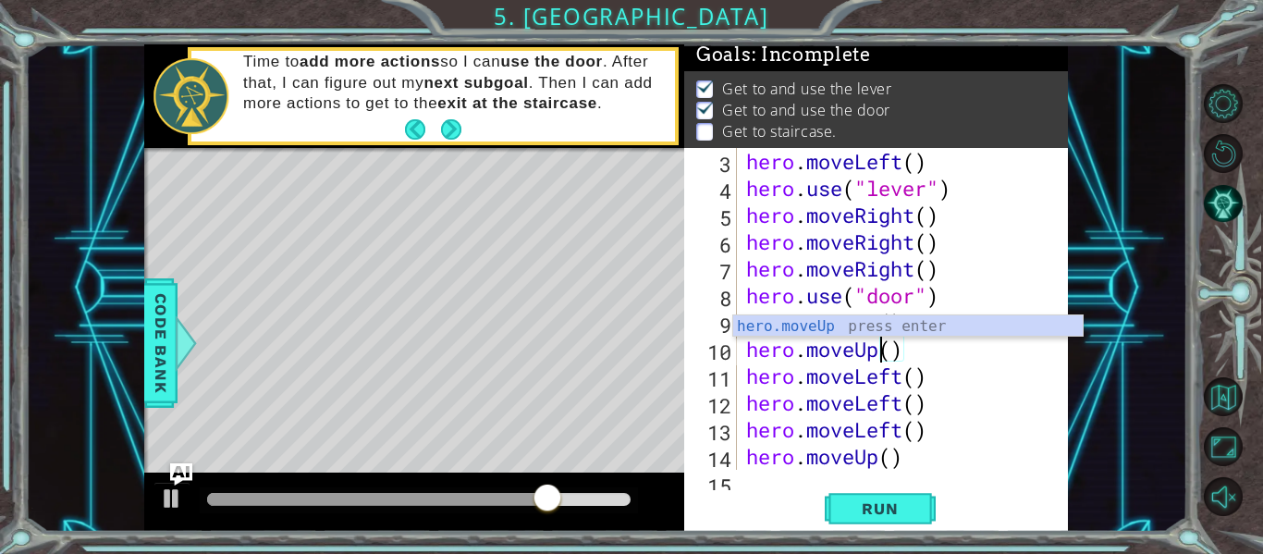
scroll to position [0, 6]
type textarea "hero.moveUp()"
click at [892, 494] on button "Run" at bounding box center [880, 509] width 111 height 38
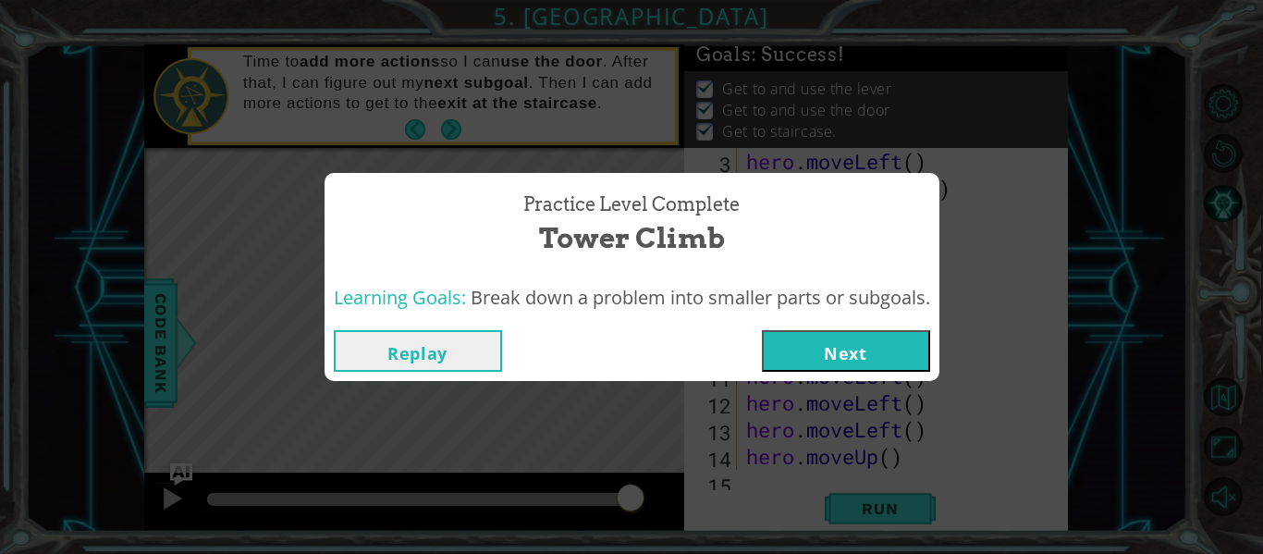
click at [903, 339] on button "Next" at bounding box center [846, 351] width 168 height 42
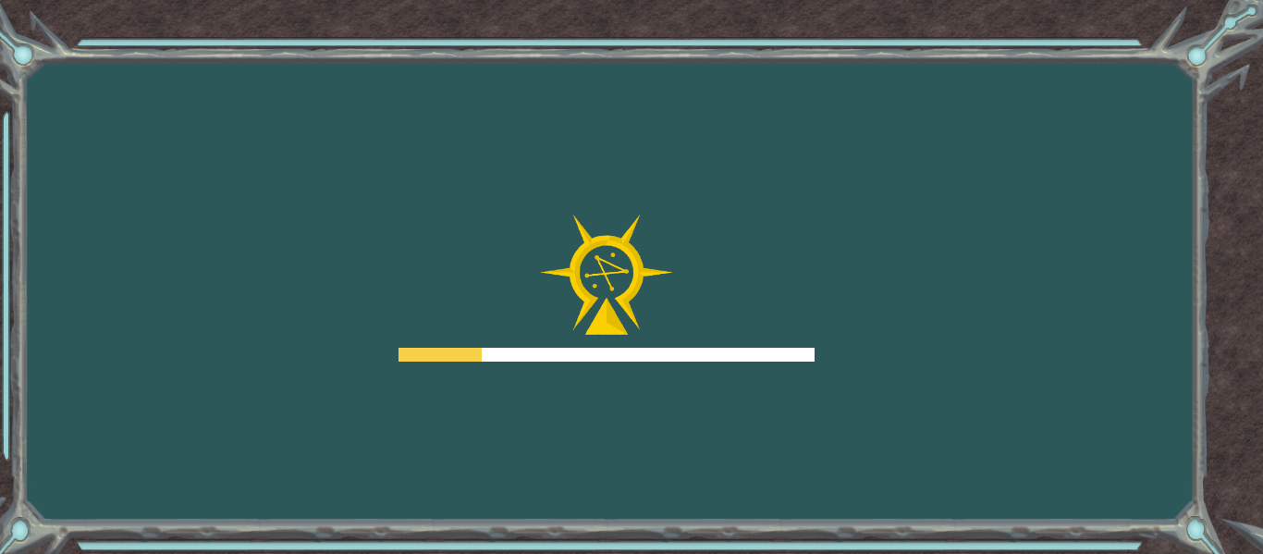
click at [903, 339] on div "Goals Error loading from server. Try refreshing the page. You'll need to join a…" at bounding box center [631, 277] width 1263 height 554
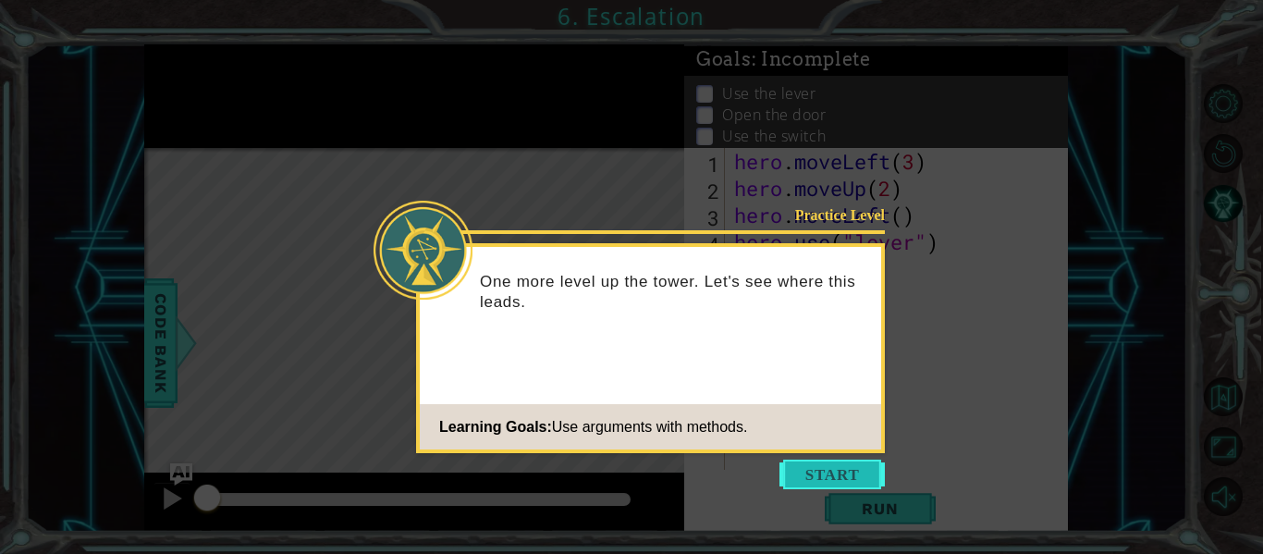
click at [809, 472] on button "Start" at bounding box center [831, 475] width 105 height 30
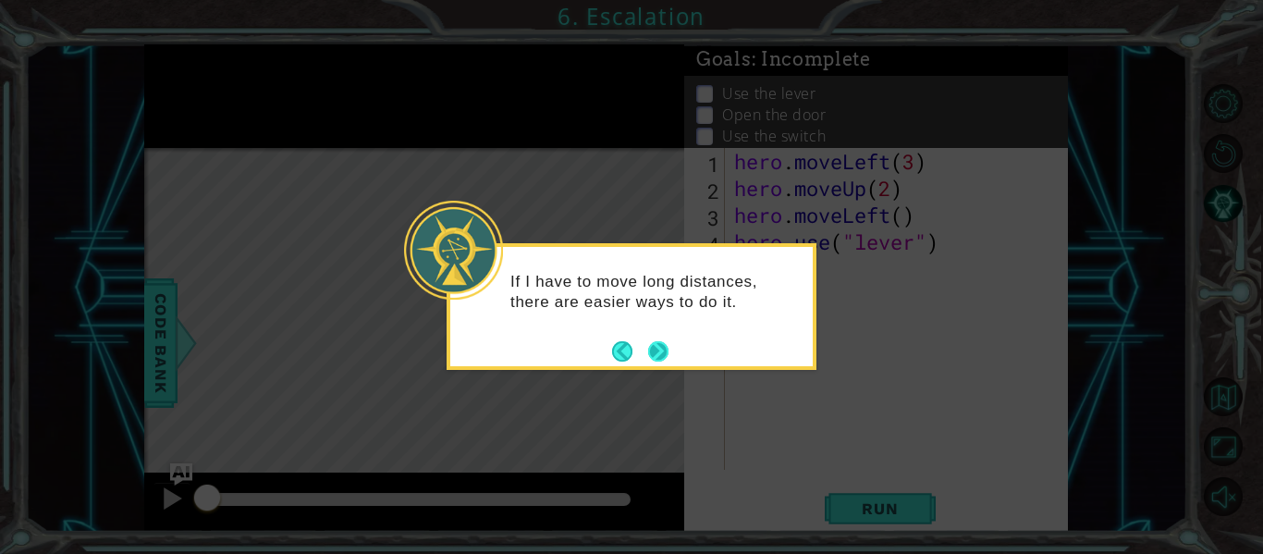
click at [645, 355] on button "Next" at bounding box center [657, 350] width 25 height 25
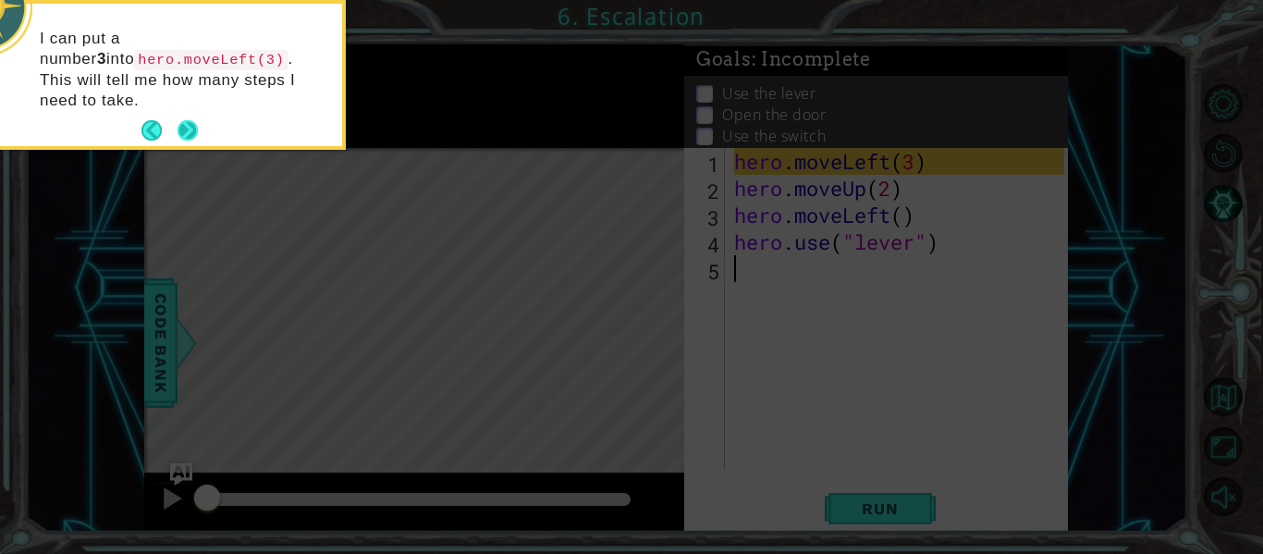
click at [178, 116] on button "Next" at bounding box center [187, 131] width 31 height 31
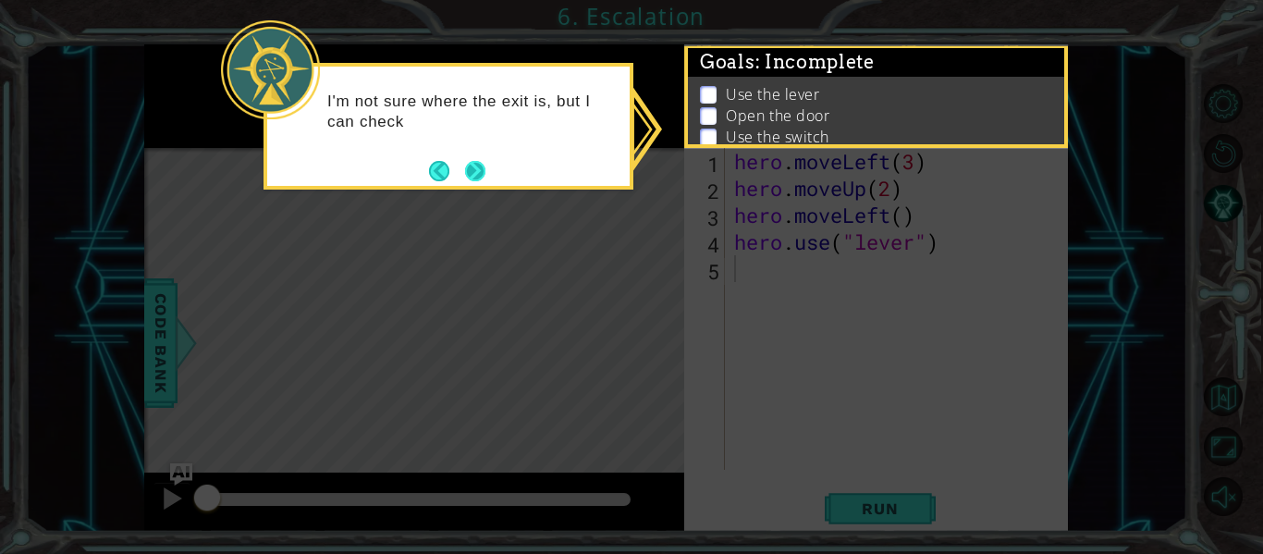
click at [476, 164] on button "Next" at bounding box center [475, 170] width 25 height 25
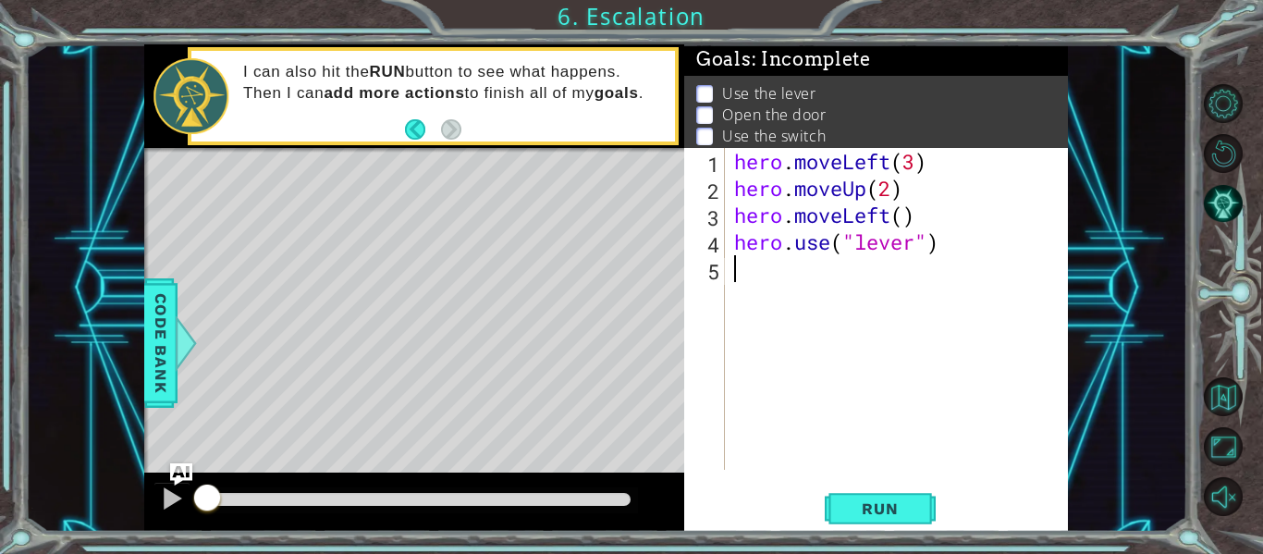
click at [759, 91] on p "Use the lever" at bounding box center [768, 93] width 93 height 20
click at [166, 381] on span "Code Bank" at bounding box center [161, 343] width 30 height 113
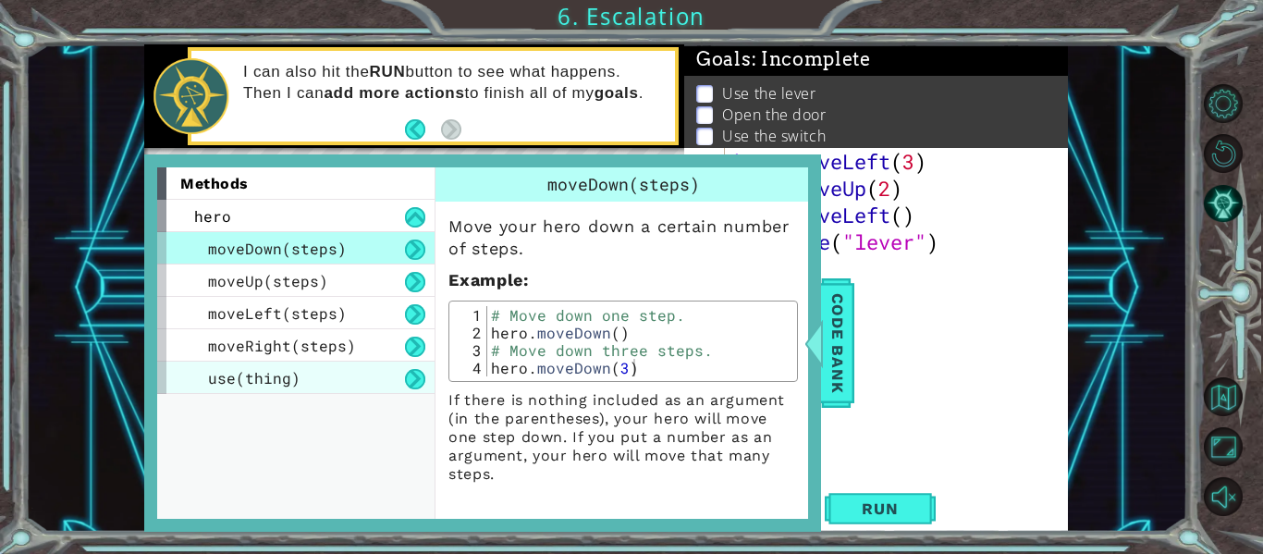
click at [375, 363] on div "use(thing)" at bounding box center [295, 378] width 277 height 32
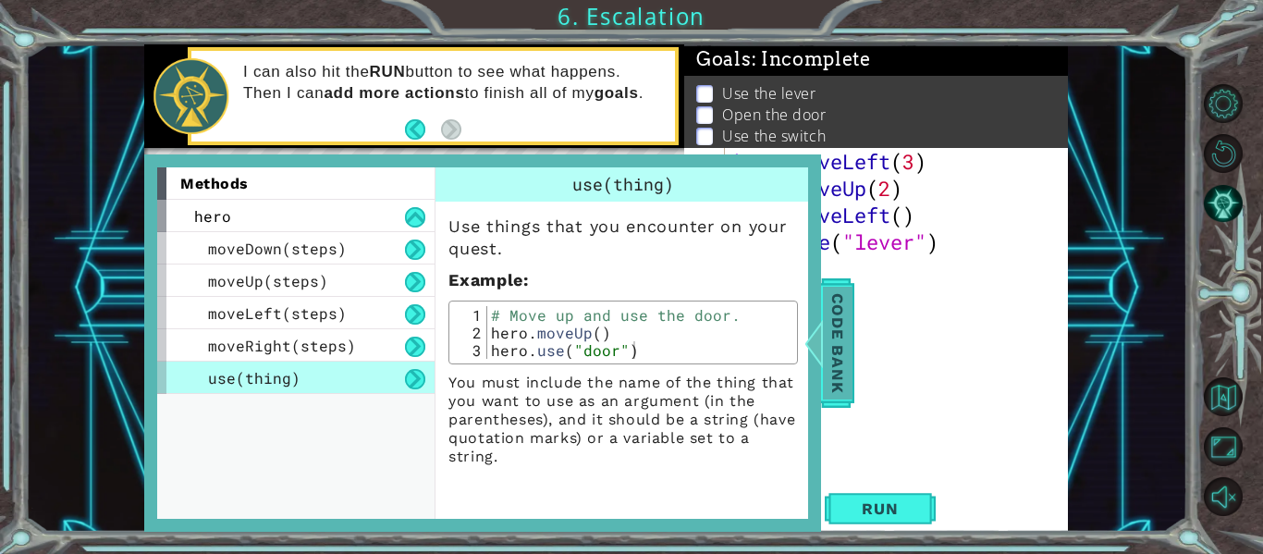
click at [817, 332] on div at bounding box center [814, 342] width 23 height 55
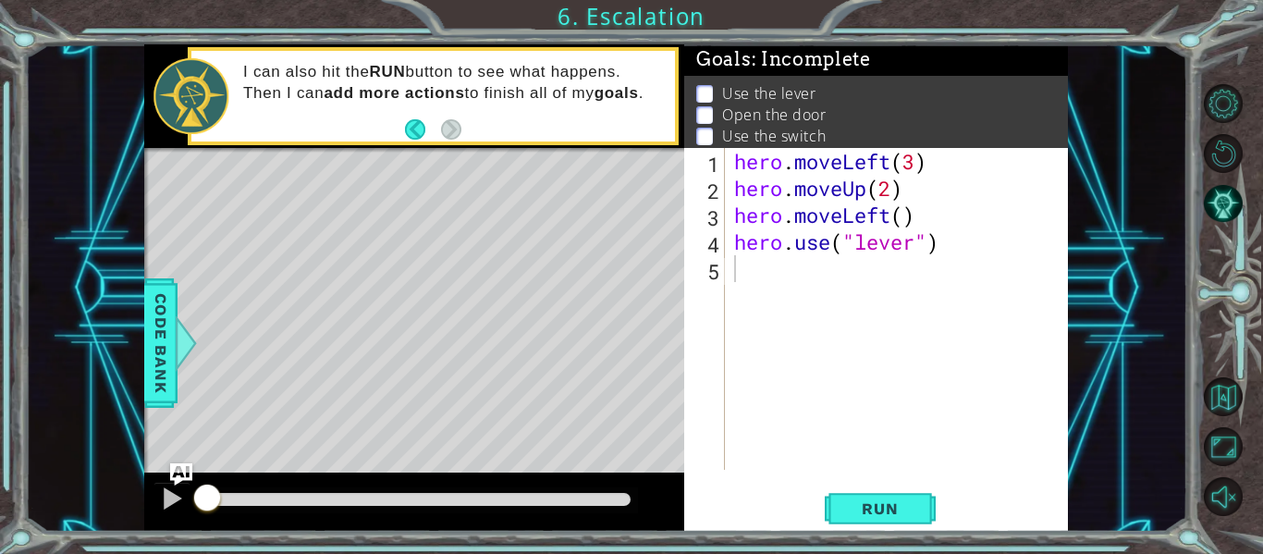
click at [787, 283] on div "hero . moveLeft ( 3 ) hero . moveUp ( 2 ) hero . moveLeft ( ) hero . use ( "lev…" at bounding box center [901, 335] width 343 height 375
click at [849, 494] on button "Run" at bounding box center [880, 509] width 111 height 38
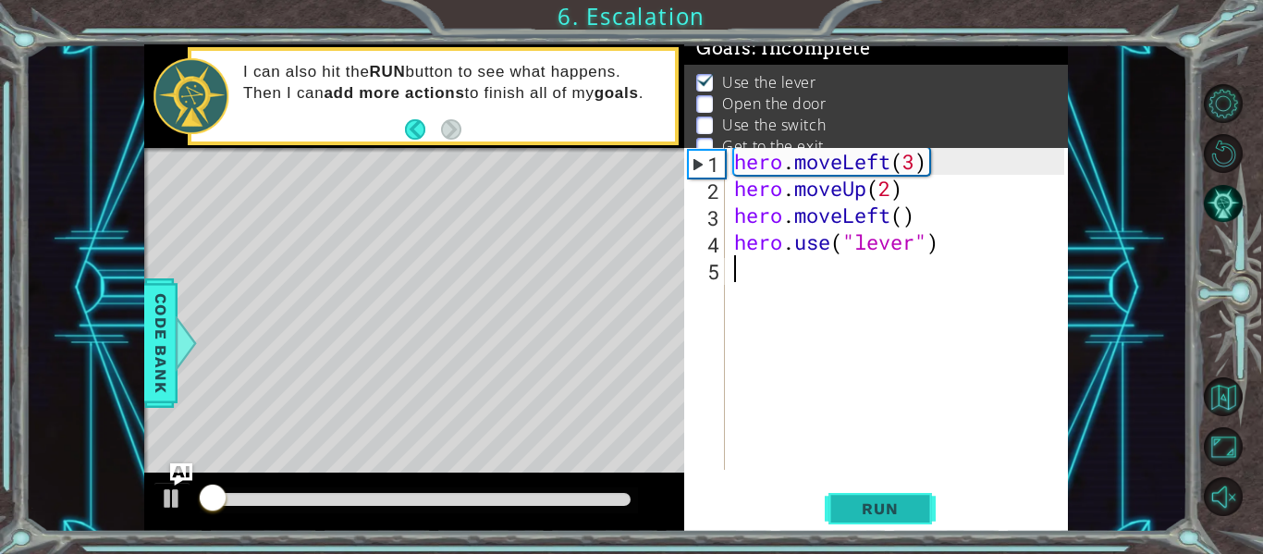
scroll to position [15, 0]
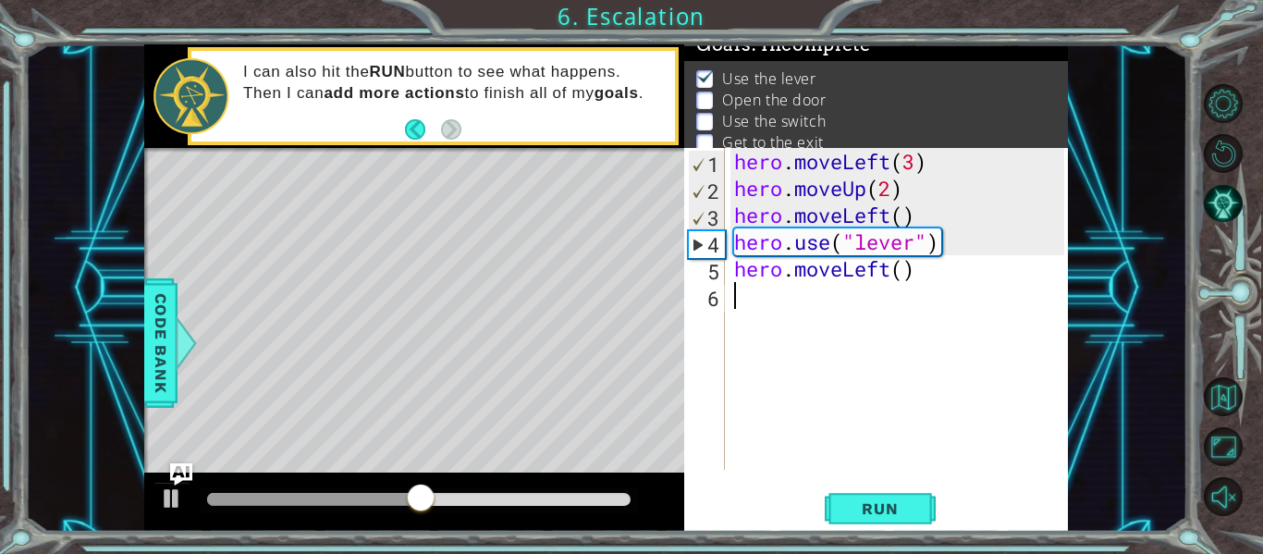
paste textarea "hero.moveLeft()"
click at [894, 297] on div "hero . moveLeft ( 3 ) hero . moveUp ( 2 ) hero . moveLeft ( ) hero . use ( "lev…" at bounding box center [901, 335] width 343 height 375
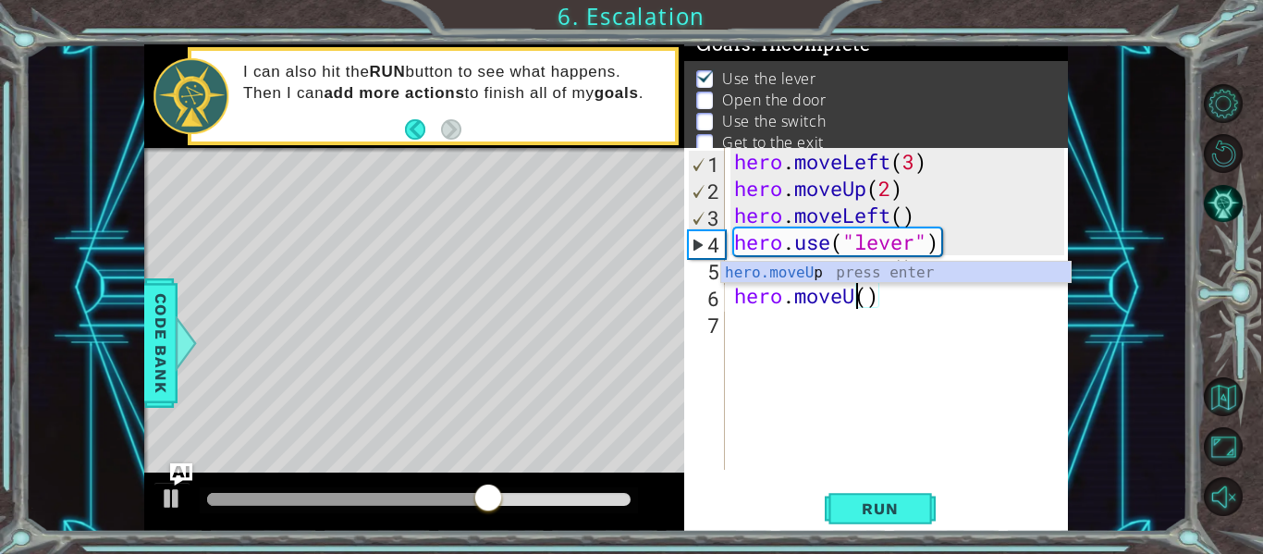
type textarea "hero.moveUp()"
click at [794, 331] on div "hero . moveLeft ( 3 ) hero . moveUp ( 2 ) hero . moveLeft ( ) hero . use ( "lev…" at bounding box center [901, 335] width 343 height 375
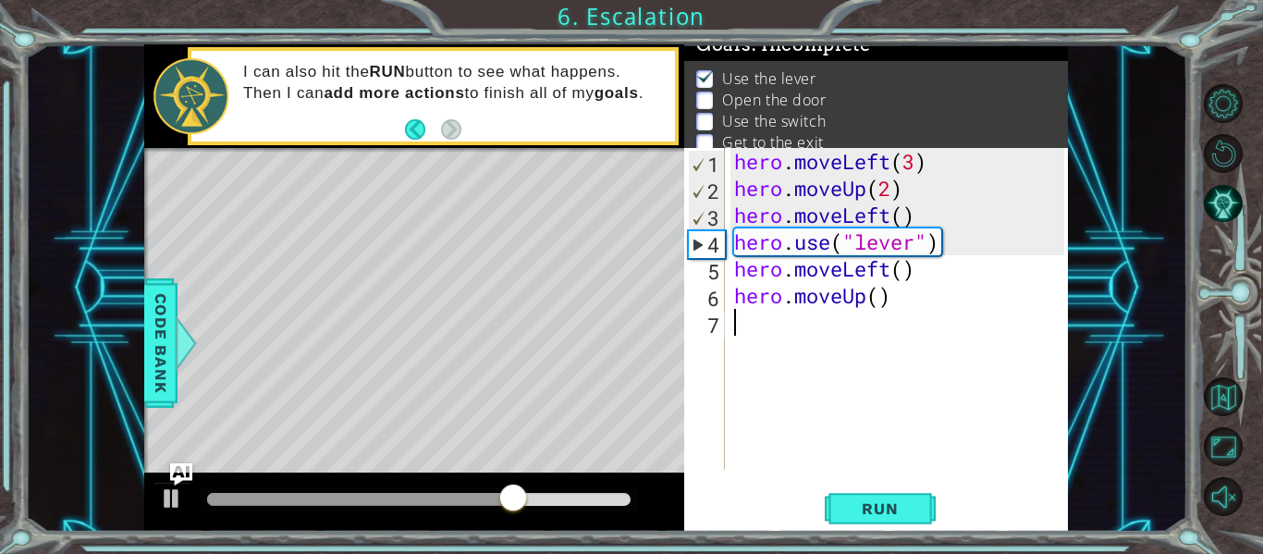
scroll to position [0, 0]
click at [875, 301] on div "hero . moveLeft ( 3 ) hero . moveUp ( 2 ) hero . moveLeft ( ) hero . use ( "lev…" at bounding box center [901, 335] width 343 height 375
type textarea "hero.moveUp(2)"
click at [856, 326] on div "hero . moveLeft ( 3 ) hero . moveUp ( 2 ) hero . moveLeft ( ) hero . use ( "lev…" at bounding box center [901, 335] width 343 height 375
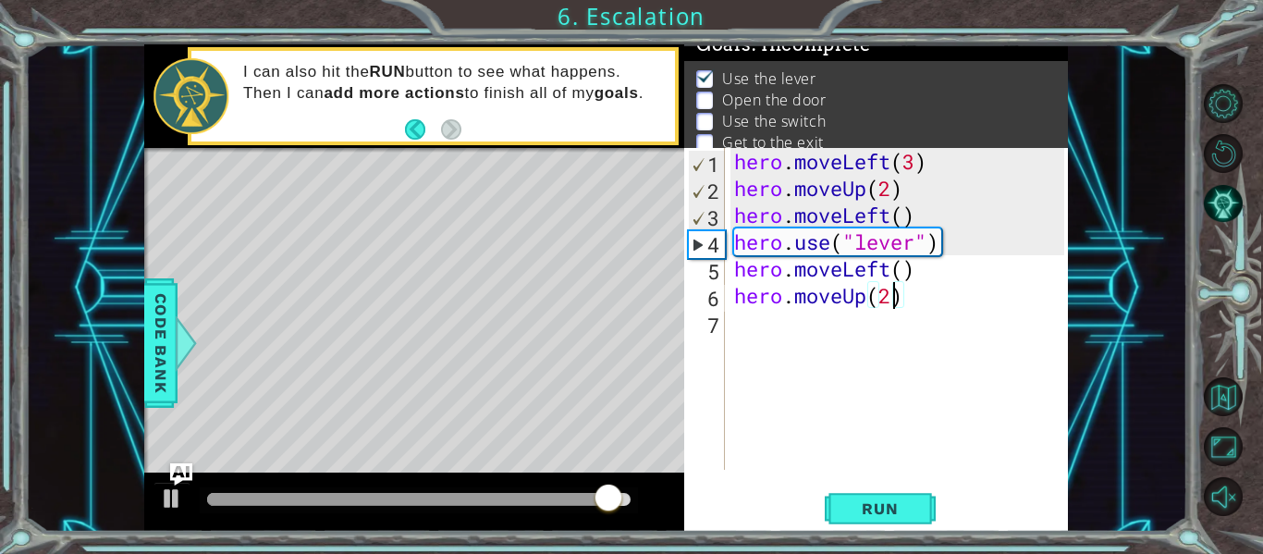
scroll to position [0, 0]
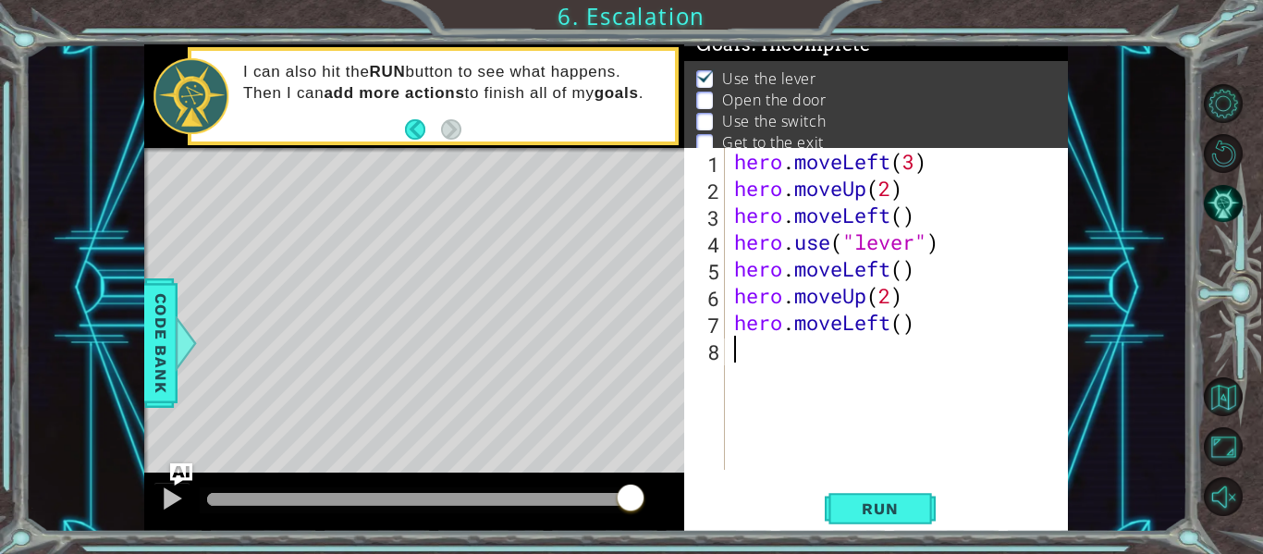
click at [855, 325] on div "hero . moveLeft ( 3 ) hero . moveUp ( 2 ) hero . moveLeft ( ) hero . use ( "lev…" at bounding box center [901, 335] width 343 height 375
click at [883, 328] on div "hero . moveLeft ( 3 ) hero . moveUp ( 2 ) hero . moveLeft ( ) hero . use ( "lev…" at bounding box center [901, 335] width 343 height 375
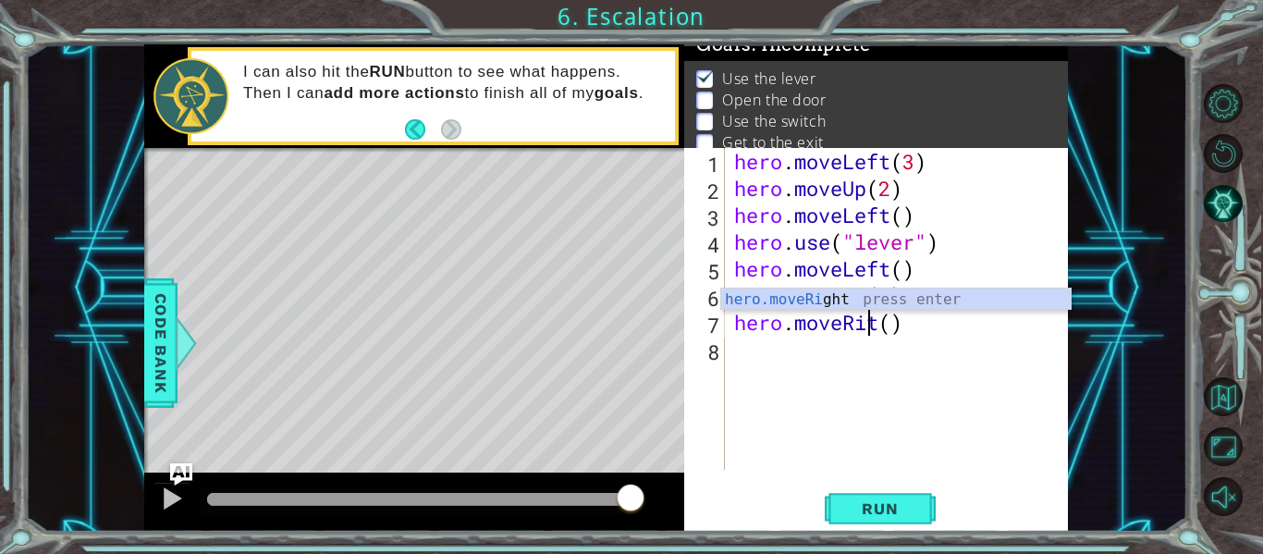
scroll to position [0, 7]
click at [921, 325] on div "hero . moveLeft ( 3 ) hero . moveUp ( 2 ) hero . moveLeft ( ) hero . use ( "lev…" at bounding box center [901, 335] width 343 height 375
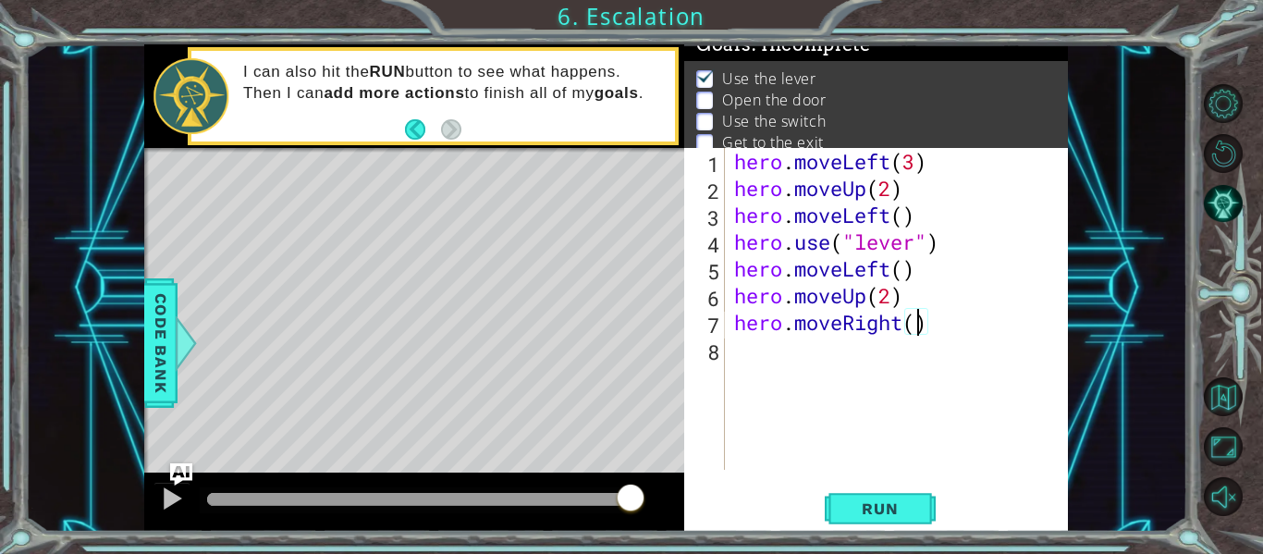
type textarea "hero.moveRight(2)"
click at [960, 329] on div "hero . moveLeft ( 3 ) hero . moveUp ( 2 ) hero . moveLeft ( ) hero . use ( "lev…" at bounding box center [901, 335] width 343 height 375
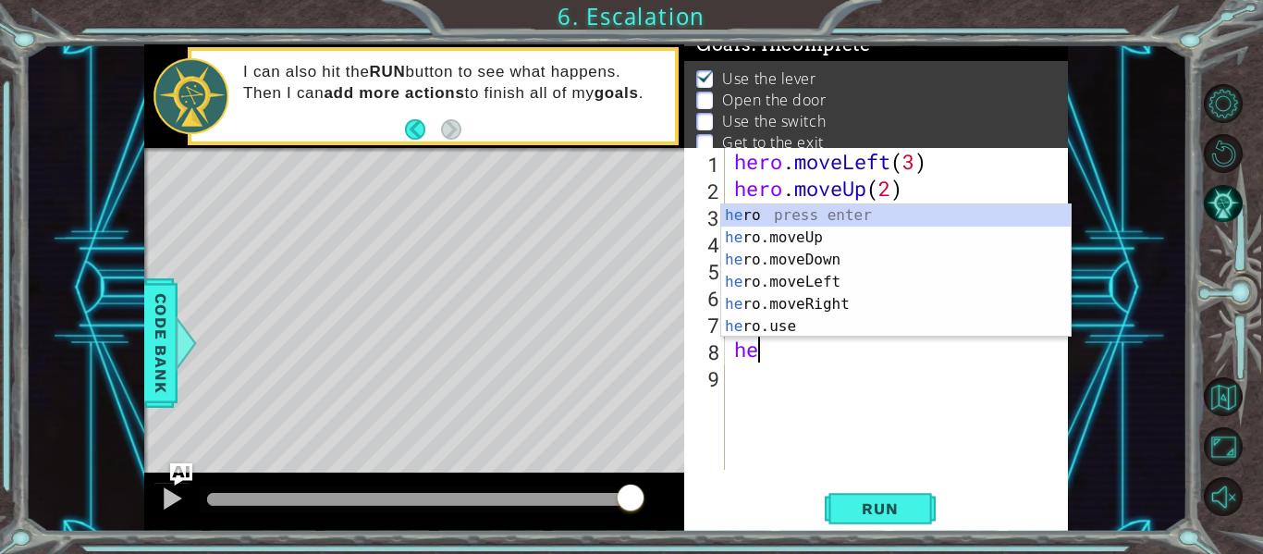
scroll to position [0, 1]
click at [818, 331] on div "her o press enter her o.moveUp press enter her o.moveDown press enter her o.mov…" at bounding box center [896, 293] width 350 height 178
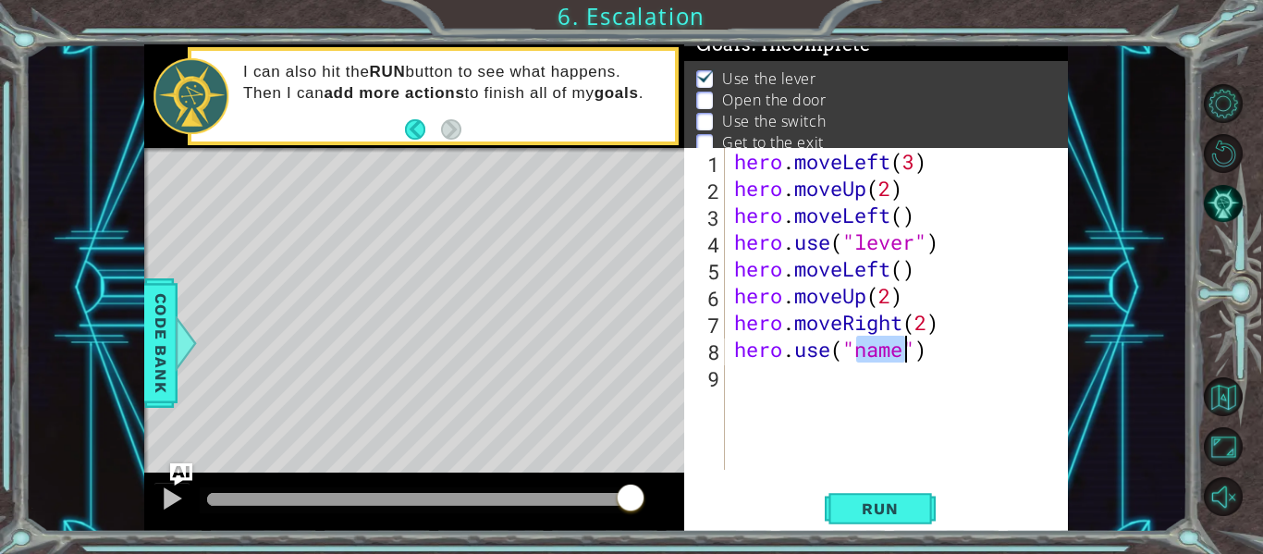
click at [880, 360] on div "hero . moveLeft ( 3 ) hero . moveUp ( 2 ) hero . moveLeft ( ) hero . use ( "lev…" at bounding box center [897, 309] width 334 height 322
click at [885, 356] on div "hero . moveLeft ( 3 ) hero . moveUp ( 2 ) hero . moveLeft ( ) hero . use ( "lev…" at bounding box center [901, 335] width 343 height 375
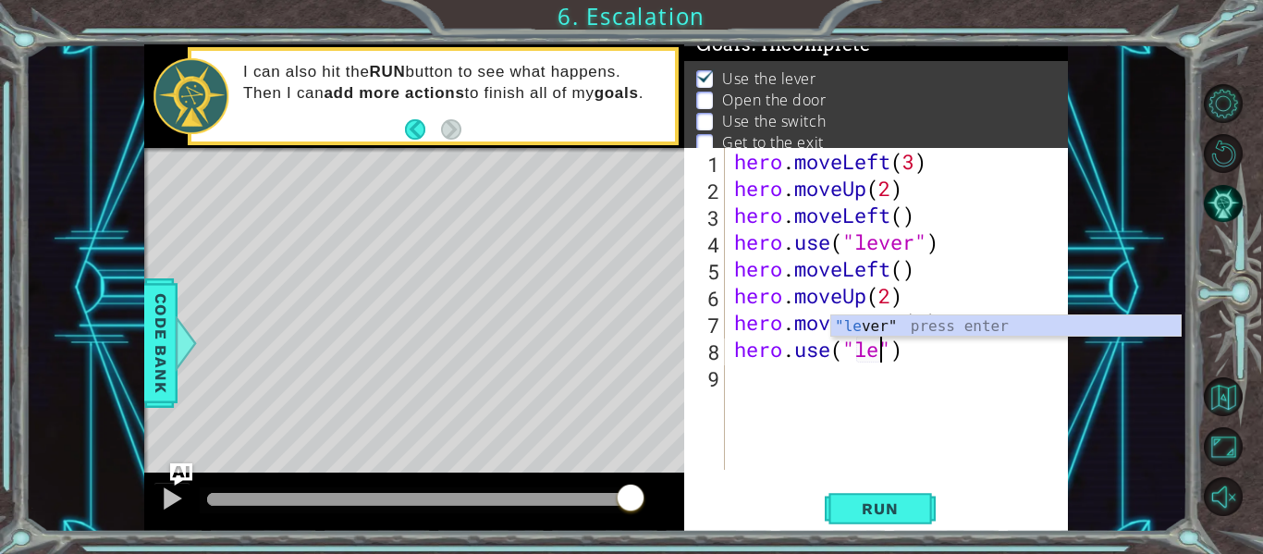
scroll to position [0, 8]
type textarea "hero.use("lever")"
click at [745, 379] on div "hero . moveLeft ( 3 ) hero . moveUp ( 2 ) hero . moveLeft ( ) hero . use ( "lev…" at bounding box center [901, 335] width 343 height 375
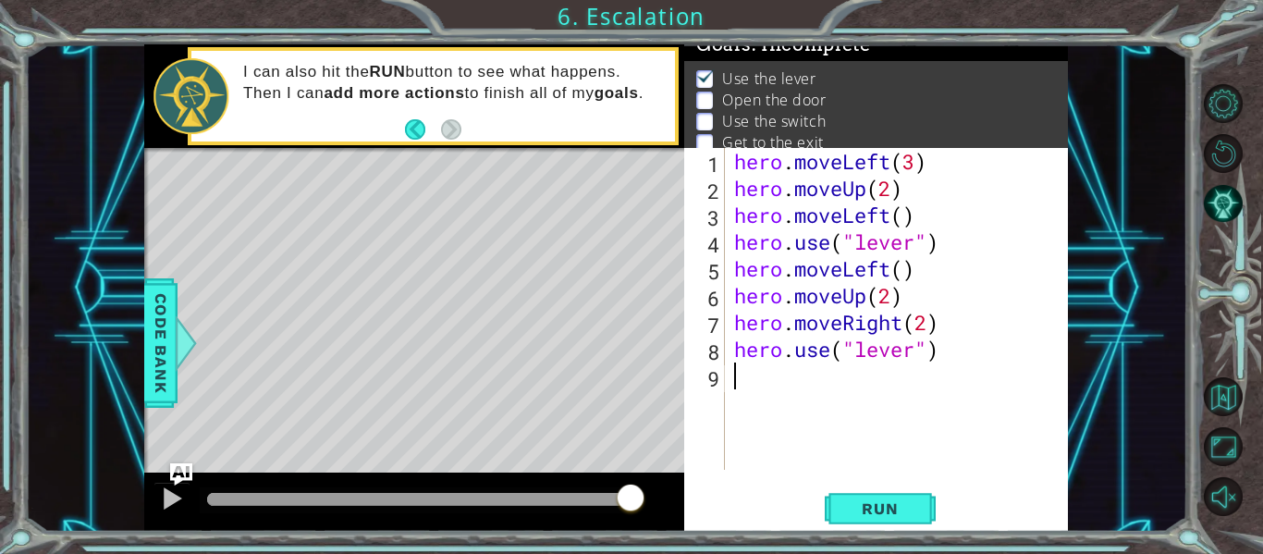
scroll to position [0, 0]
paste textarea "hero.moveLeft()"
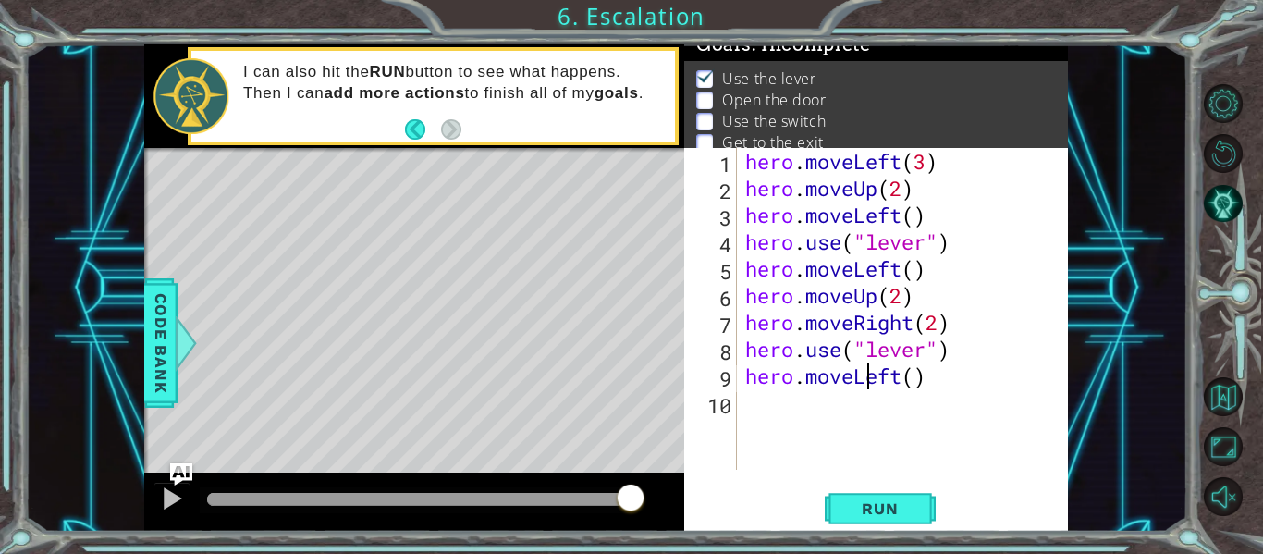
click at [864, 380] on div "hero . moveLeft ( 3 ) hero . moveUp ( 2 ) hero . moveLeft ( ) hero . use ( "lev…" at bounding box center [908, 335] width 332 height 375
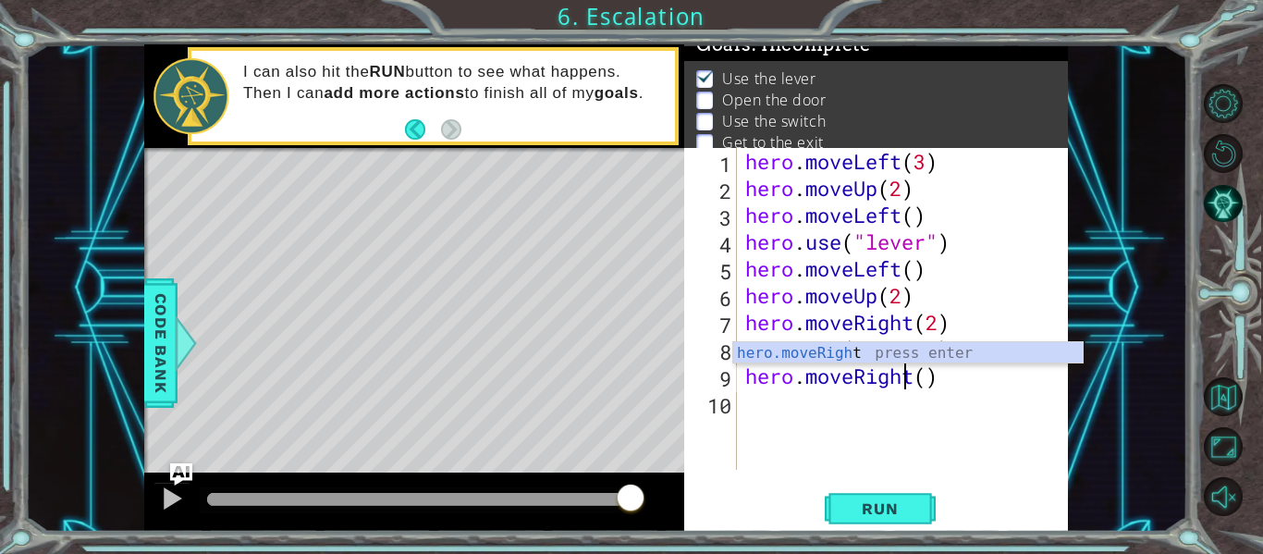
scroll to position [0, 8]
type textarea "hero.moveRight()"
click at [845, 401] on div "hero . moveLeft ( 3 ) hero . moveUp ( 2 ) hero . moveLeft ( ) hero . use ( "lev…" at bounding box center [908, 335] width 332 height 375
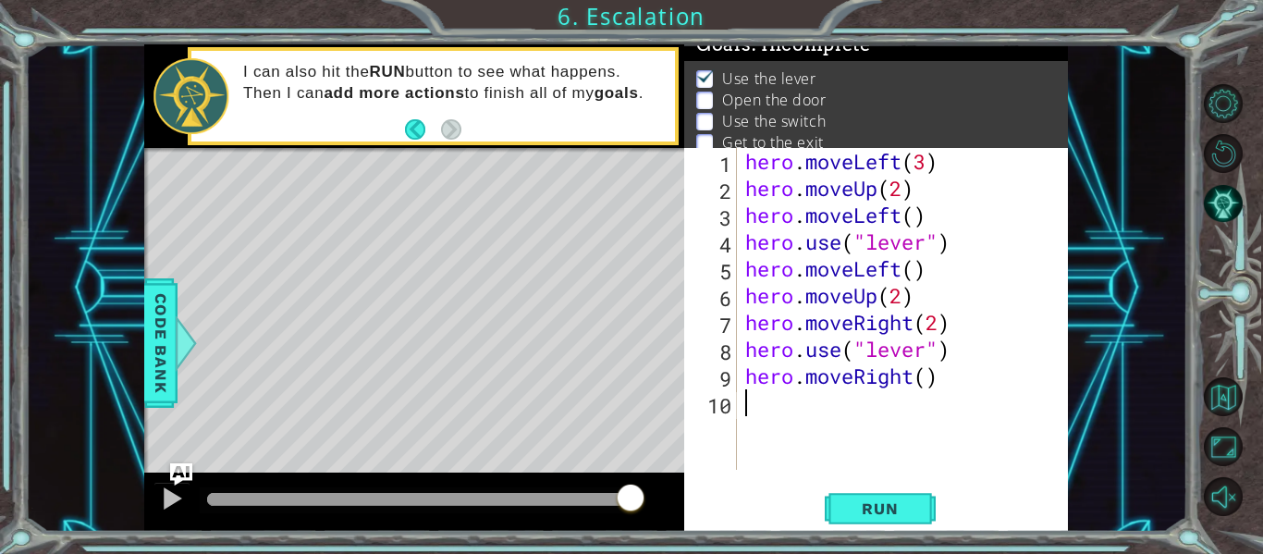
type textarea "V"
paste textarea "hero.moveLeft()"
click at [865, 408] on div "hero . moveLeft ( 3 ) hero . moveUp ( 2 ) hero . moveLeft ( ) hero . use ( "lev…" at bounding box center [908, 335] width 332 height 375
click at [910, 406] on div "hero . moveLeft ( 3 ) hero . moveUp ( 2 ) hero . moveLeft ( ) hero . use ( "lev…" at bounding box center [908, 335] width 332 height 375
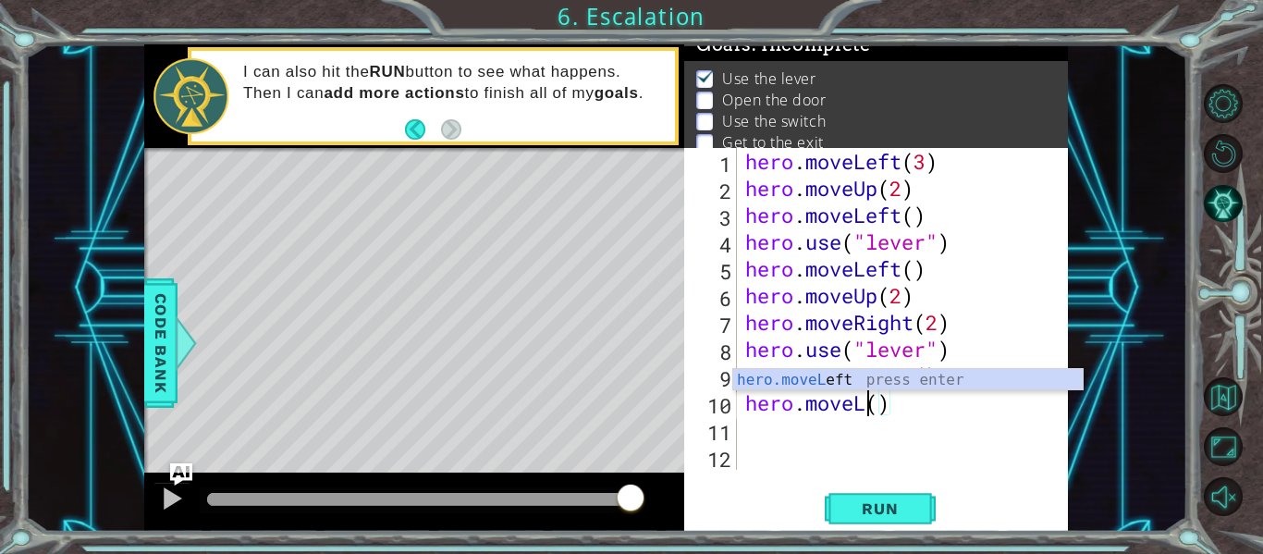
scroll to position [0, 6]
type textarea "hero.moveUp()"
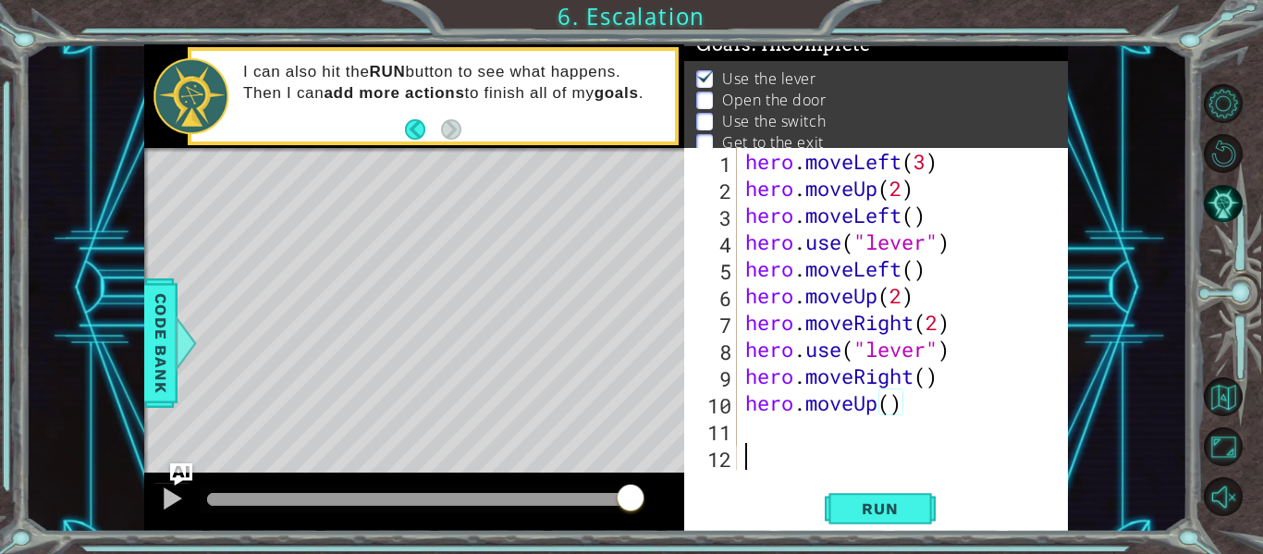
click at [862, 447] on div "hero . moveLeft ( 3 ) hero . moveUp ( 2 ) hero . moveLeft ( ) hero . use ( "lev…" at bounding box center [908, 335] width 332 height 375
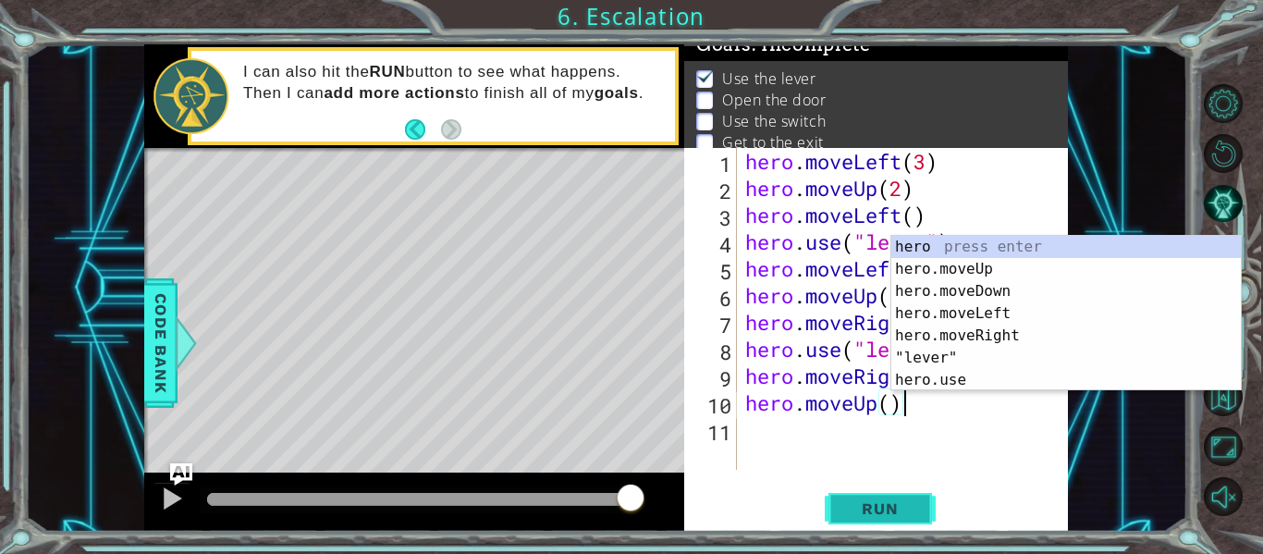
click at [861, 499] on span "Run" at bounding box center [879, 508] width 73 height 18
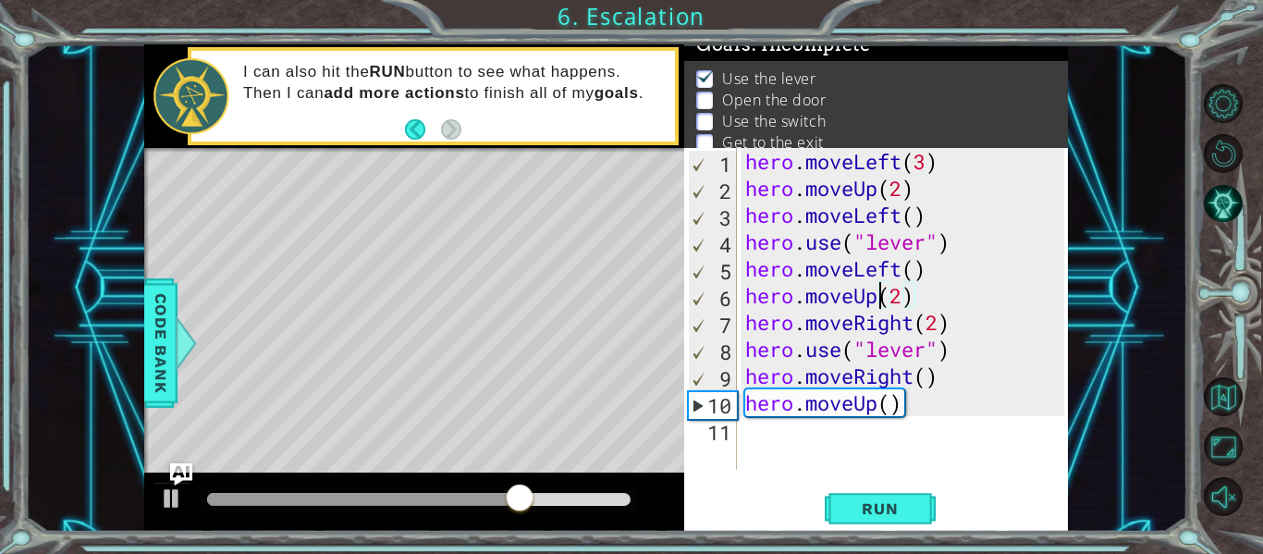
click at [879, 301] on div "hero . moveLeft ( 3 ) hero . moveUp ( 2 ) hero . moveLeft ( ) hero . use ( "lev…" at bounding box center [908, 335] width 332 height 375
click at [896, 301] on div "hero . moveLeft ( 3 ) hero . moveUp ( 2 ) hero . moveLeft ( ) hero . use ( "lev…" at bounding box center [908, 335] width 332 height 375
click at [907, 300] on div "hero . moveLeft ( 3 ) hero . moveUp ( 2 ) hero . moveLeft ( ) hero . use ( "lev…" at bounding box center [908, 335] width 332 height 375
type textarea "hero.moveUp()"
click at [915, 306] on div "hero . moveLeft ( 3 ) hero . moveUp ( 2 ) hero . moveLeft ( ) hero . use ( "lev…" at bounding box center [908, 335] width 332 height 375
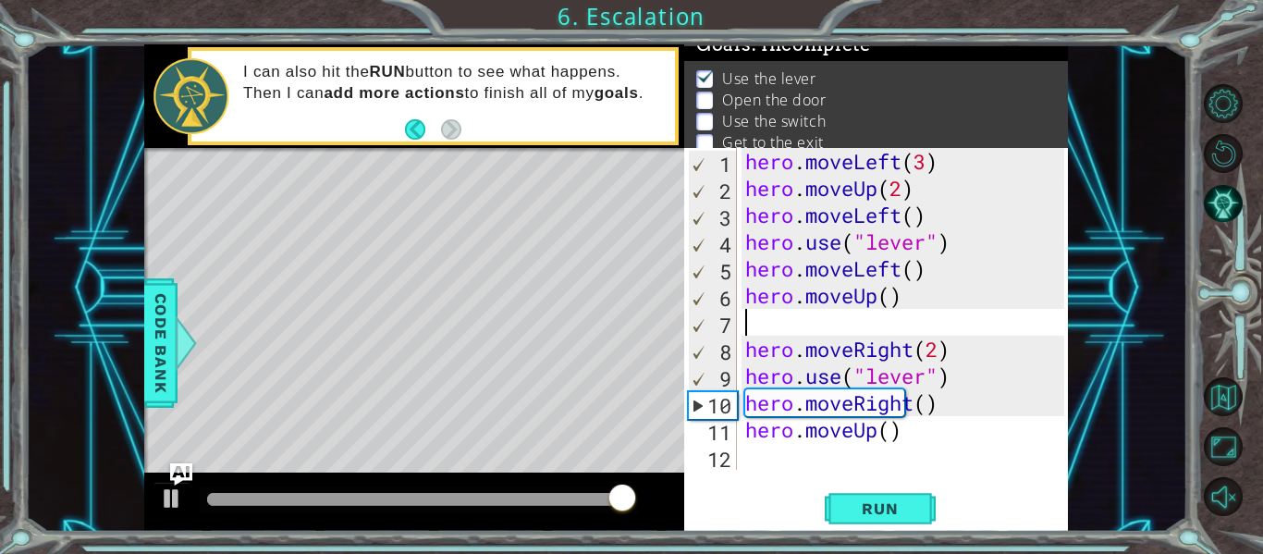
paste textarea "hero.moveLeft()"
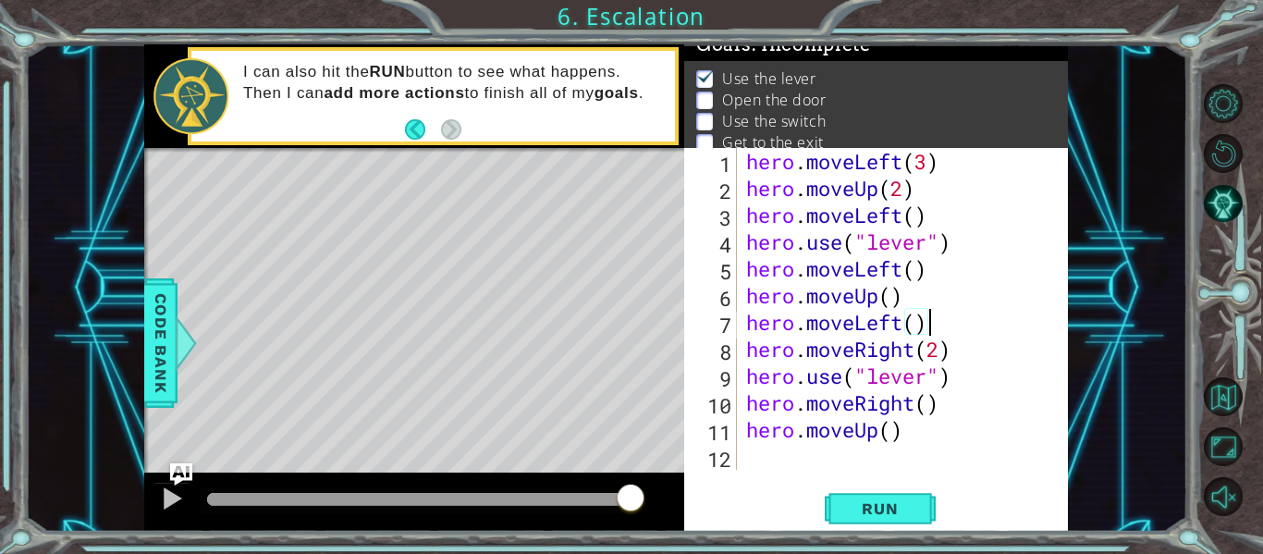
click at [906, 323] on div "hero . moveLeft ( 3 ) hero . moveUp ( 2 ) hero . moveLeft ( ) hero . use ( "lev…" at bounding box center [907, 335] width 331 height 375
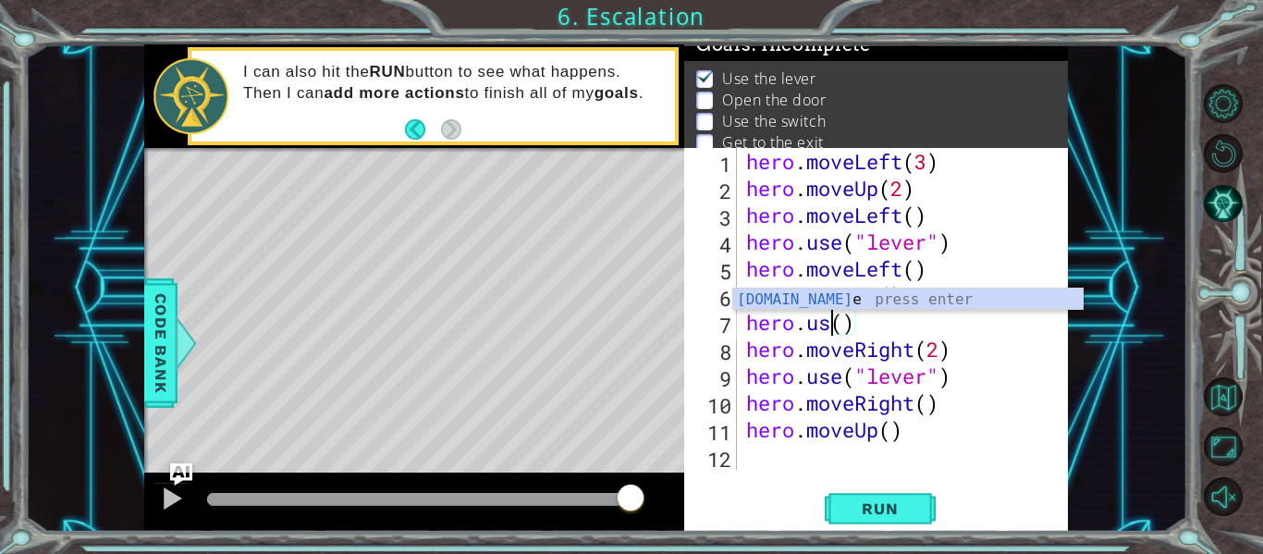
scroll to position [0, 5]
click at [859, 325] on div "hero . moveLeft ( 3 ) hero . moveUp ( 2 ) hero . moveLeft ( ) hero . use ( "lev…" at bounding box center [907, 335] width 331 height 375
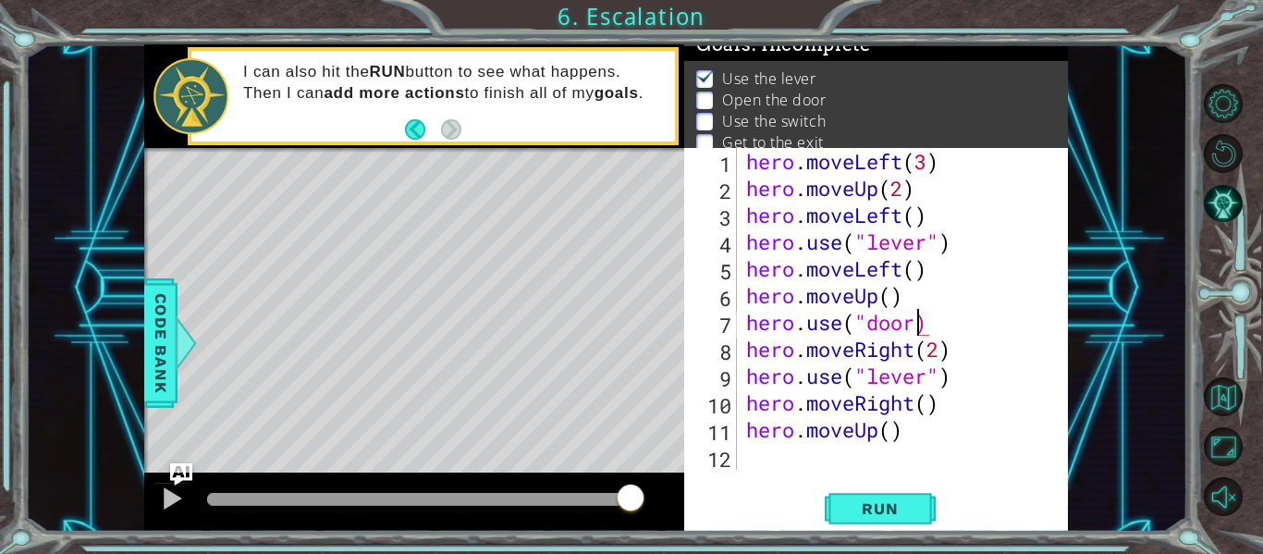
type textarea "hero.use("door")"
click at [943, 334] on div "hero . moveLeft ( 3 ) hero . moveUp ( 2 ) hero . moveLeft ( ) hero . use ( "lev…" at bounding box center [907, 335] width 331 height 375
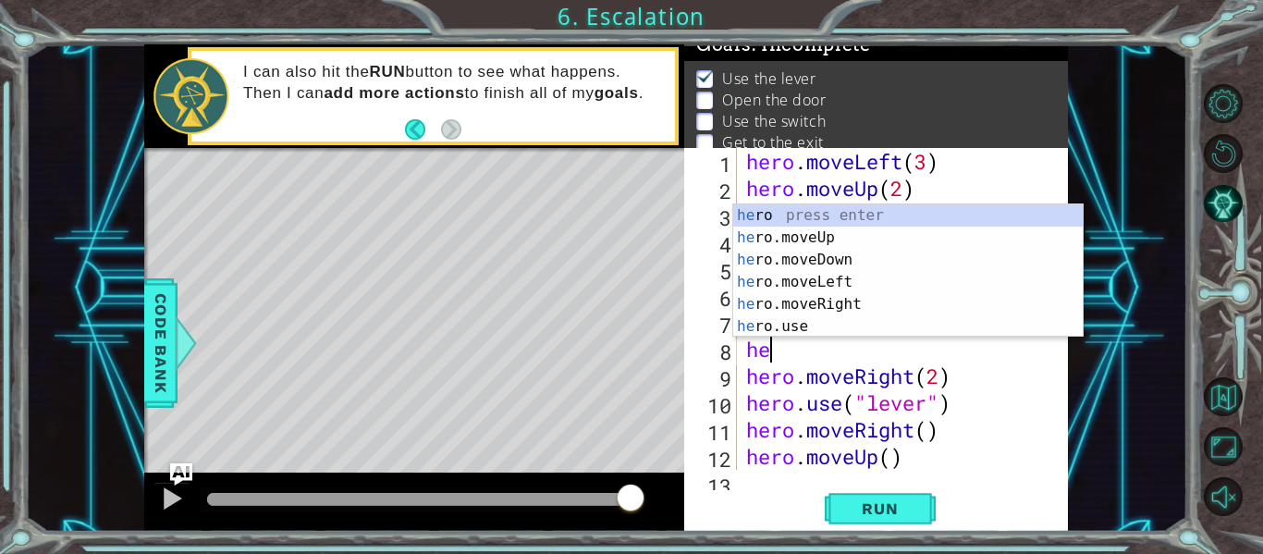
scroll to position [0, 1]
click at [911, 325] on div "her o press enter her o.moveUp press enter her o.moveDown press enter her o.mov…" at bounding box center [908, 293] width 350 height 178
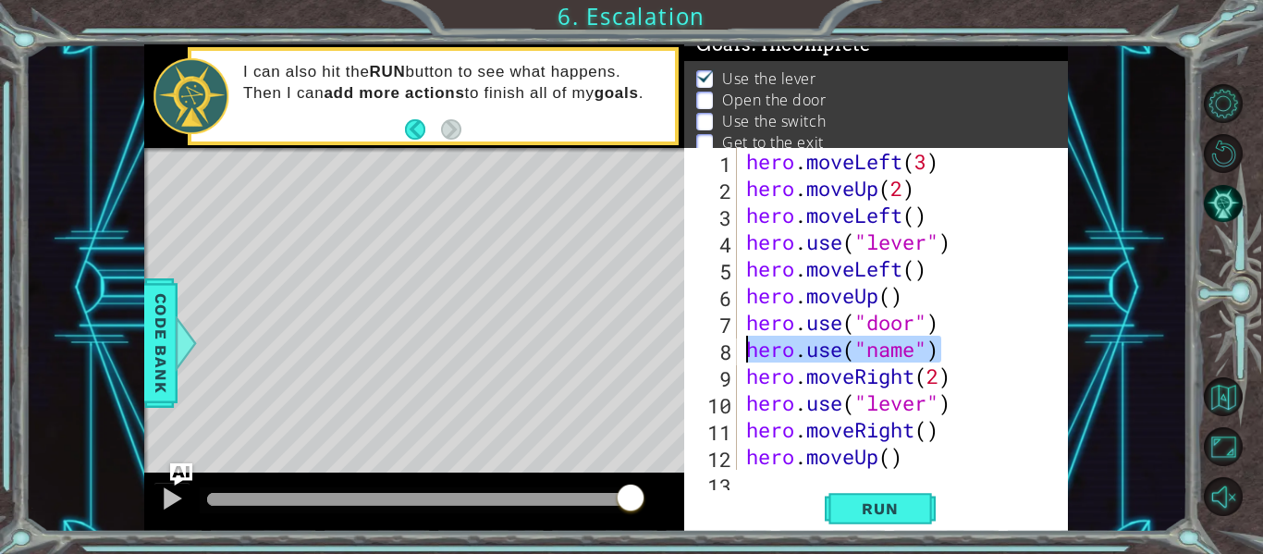
drag, startPoint x: 947, startPoint y: 347, endPoint x: 743, endPoint y: 355, distance: 203.6
click at [743, 355] on div "hero . moveLeft ( 3 ) hero . moveUp ( 2 ) hero . moveLeft ( ) hero . use ( "lev…" at bounding box center [907, 335] width 331 height 375
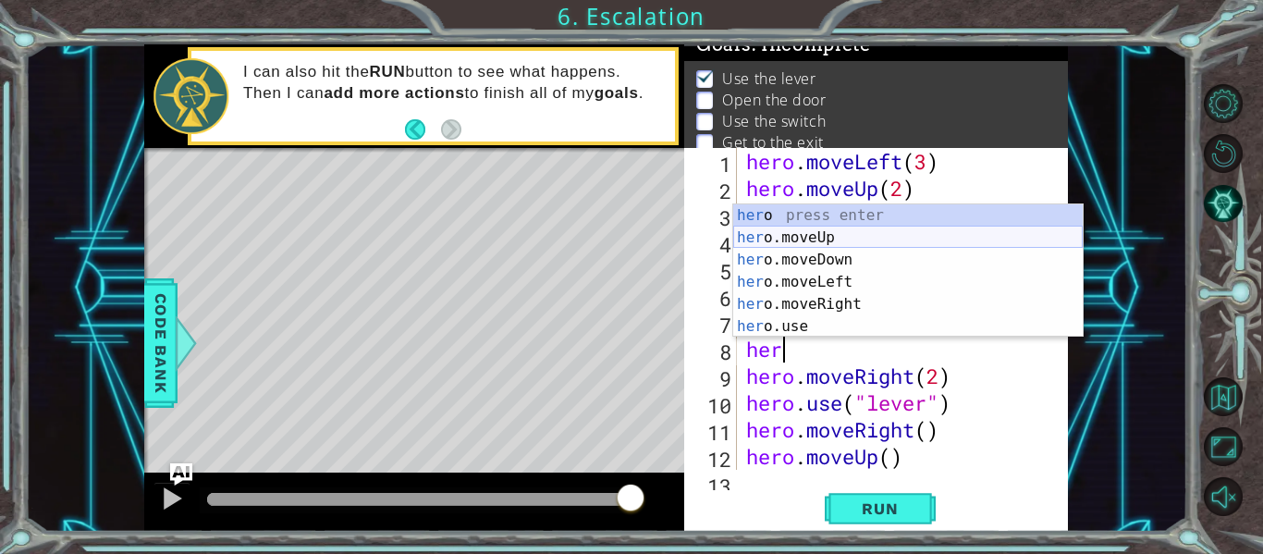
click at [851, 235] on div "her o press enter her o.moveUp press enter her o.moveDown press enter her o.mov…" at bounding box center [908, 293] width 350 height 178
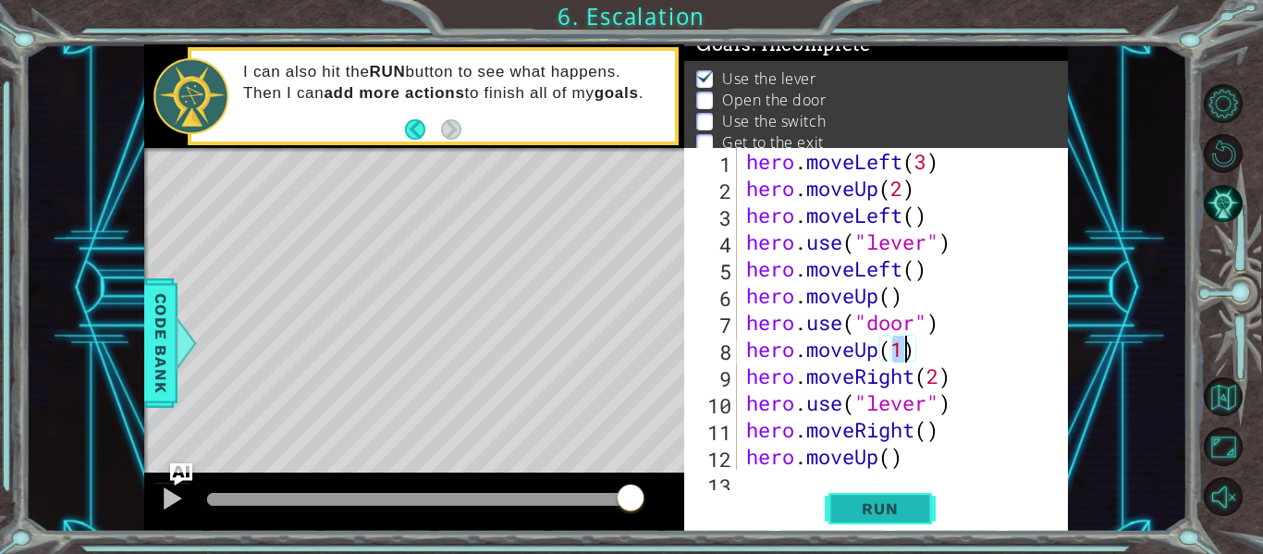
click at [862, 504] on span "Run" at bounding box center [879, 508] width 73 height 18
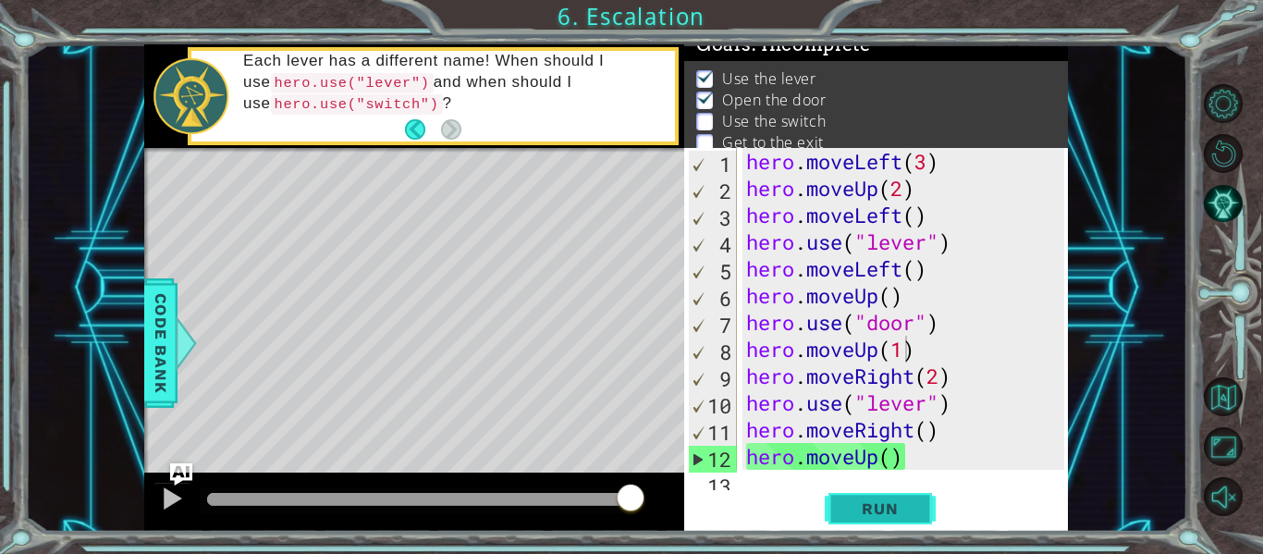
click at [841, 505] on button "Run" at bounding box center [880, 509] width 111 height 38
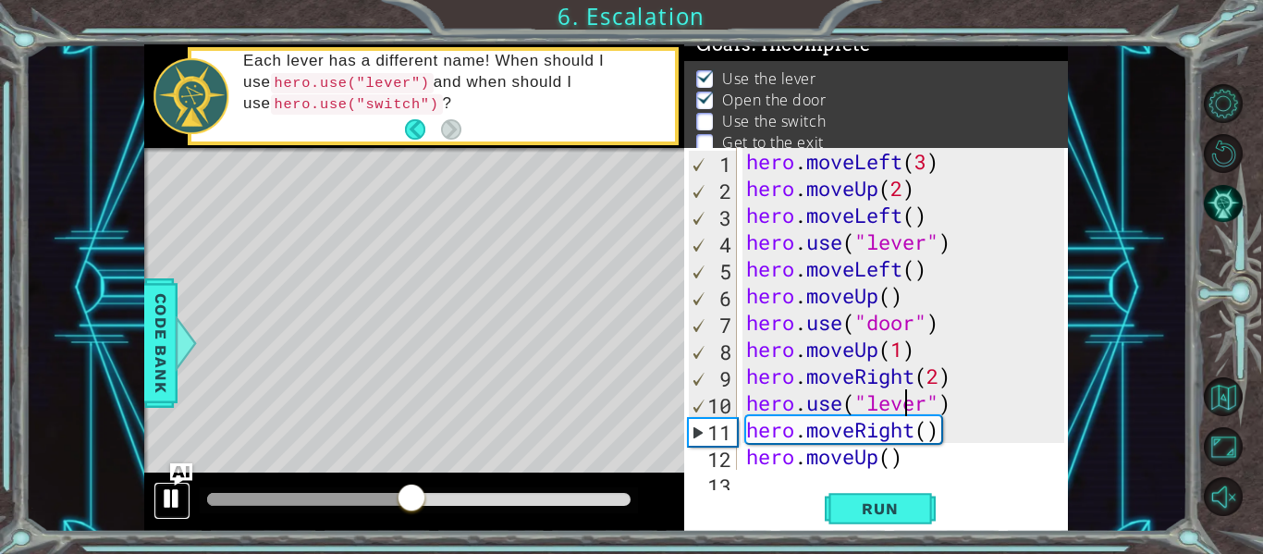
click at [160, 492] on div at bounding box center [172, 498] width 24 height 24
click at [907, 349] on div "hero . moveLeft ( 3 ) hero . moveUp ( 2 ) hero . moveLeft ( ) hero . use ( "lev…" at bounding box center [907, 335] width 331 height 375
type textarea "hero.moveUp(1)"
click at [928, 352] on div "hero . moveLeft ( 3 ) hero . moveUp ( 2 ) hero . moveLeft ( ) hero . use ( "lev…" at bounding box center [907, 335] width 331 height 375
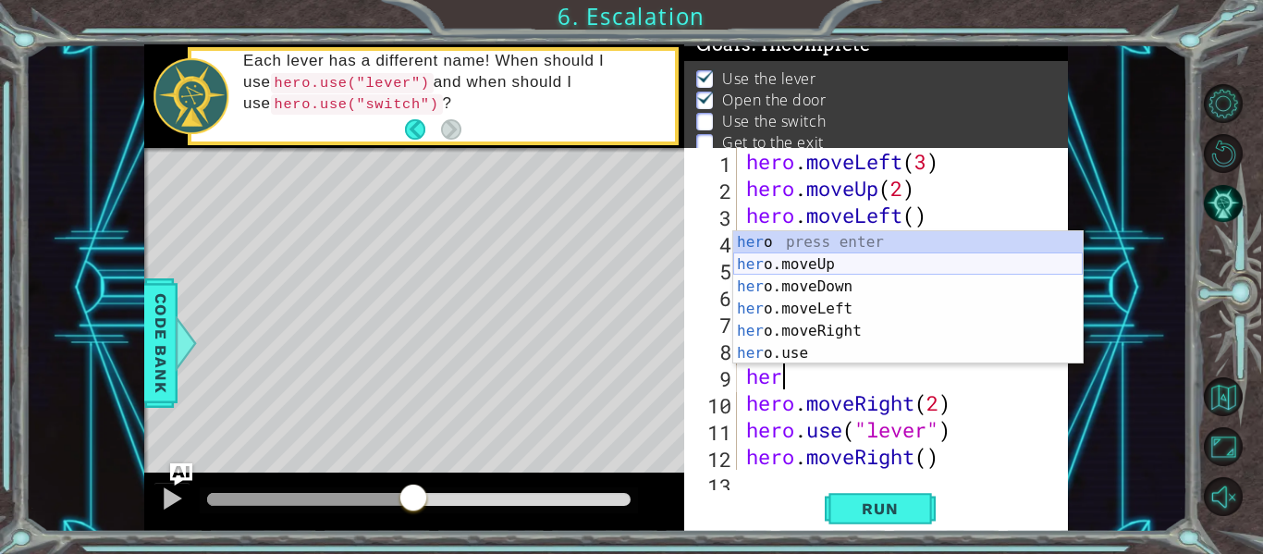
click at [857, 263] on div "her o press enter her o.moveUp press enter her o.moveDown press enter her o.mov…" at bounding box center [908, 320] width 350 height 178
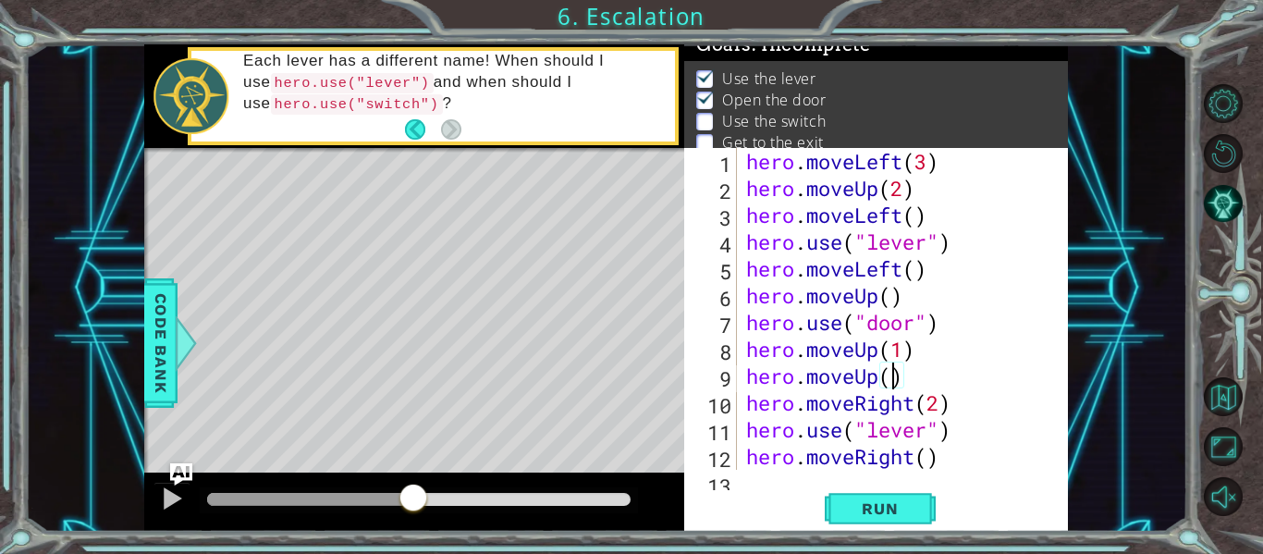
scroll to position [0, 6]
click at [879, 497] on button "Run" at bounding box center [880, 509] width 111 height 38
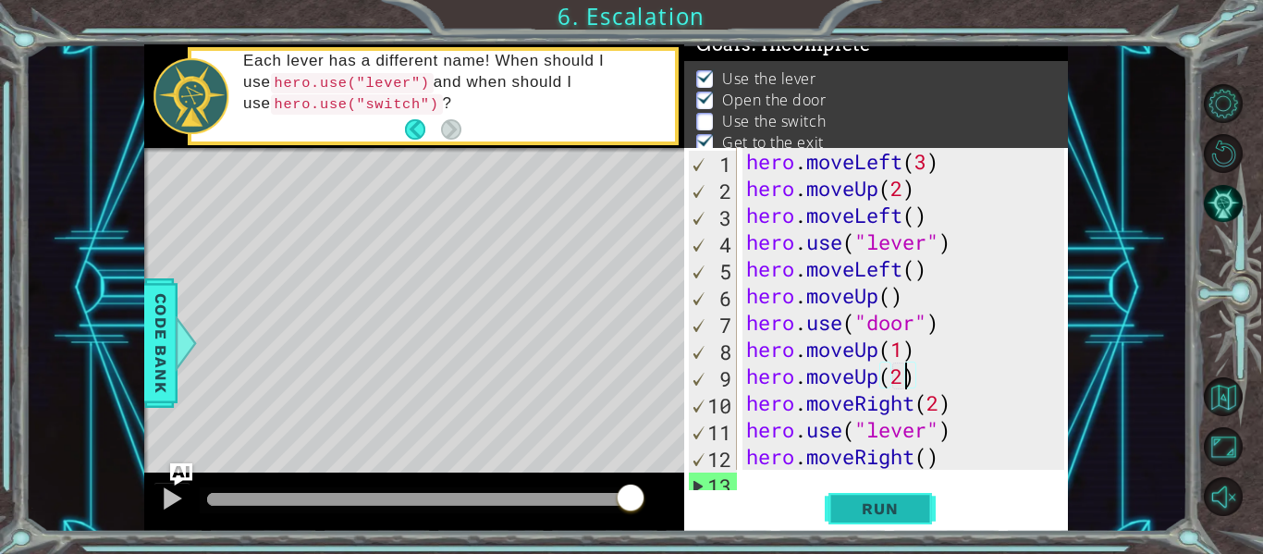
click at [879, 497] on button "Run" at bounding box center [880, 509] width 111 height 38
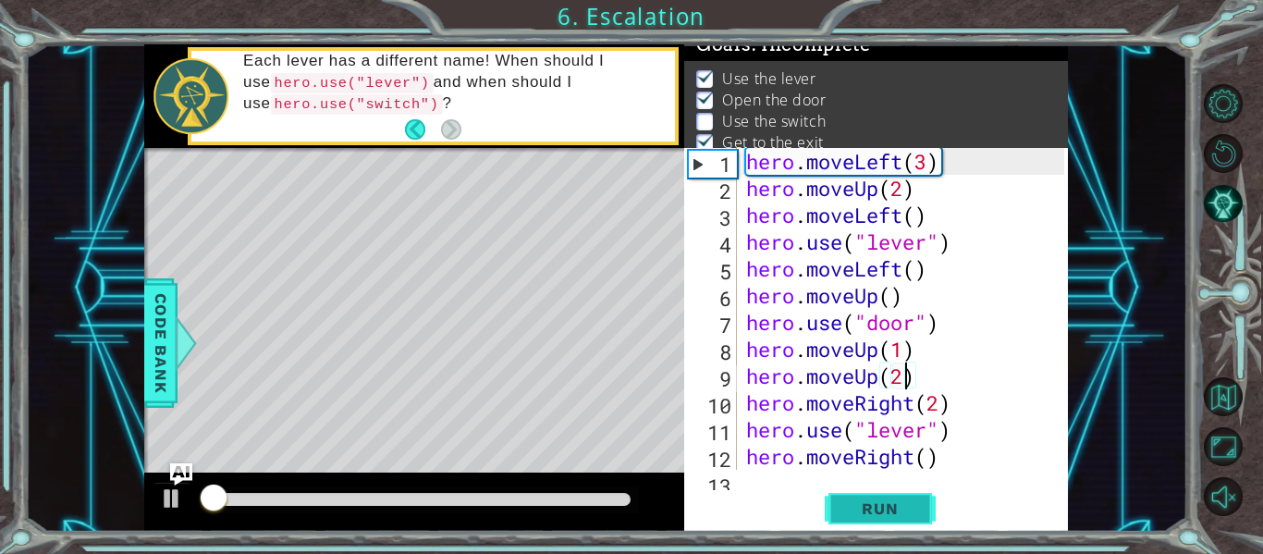
click at [879, 497] on button "Run" at bounding box center [880, 509] width 111 height 38
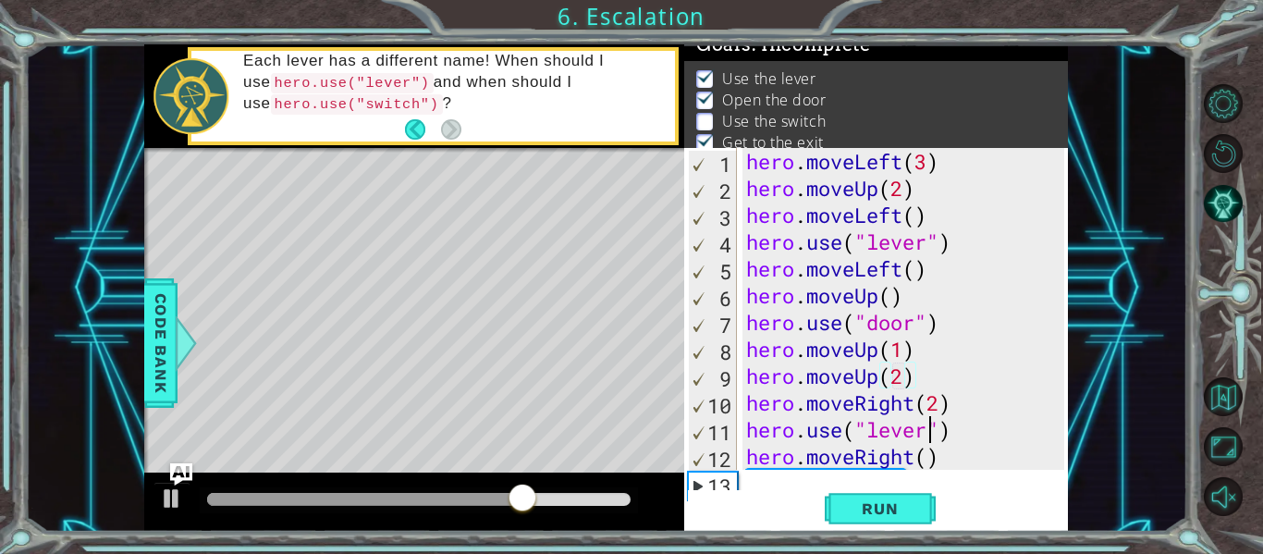
click at [925, 432] on div "hero . moveLeft ( 3 ) hero . moveUp ( 2 ) hero . moveLeft ( ) hero . use ( "lev…" at bounding box center [907, 335] width 331 height 375
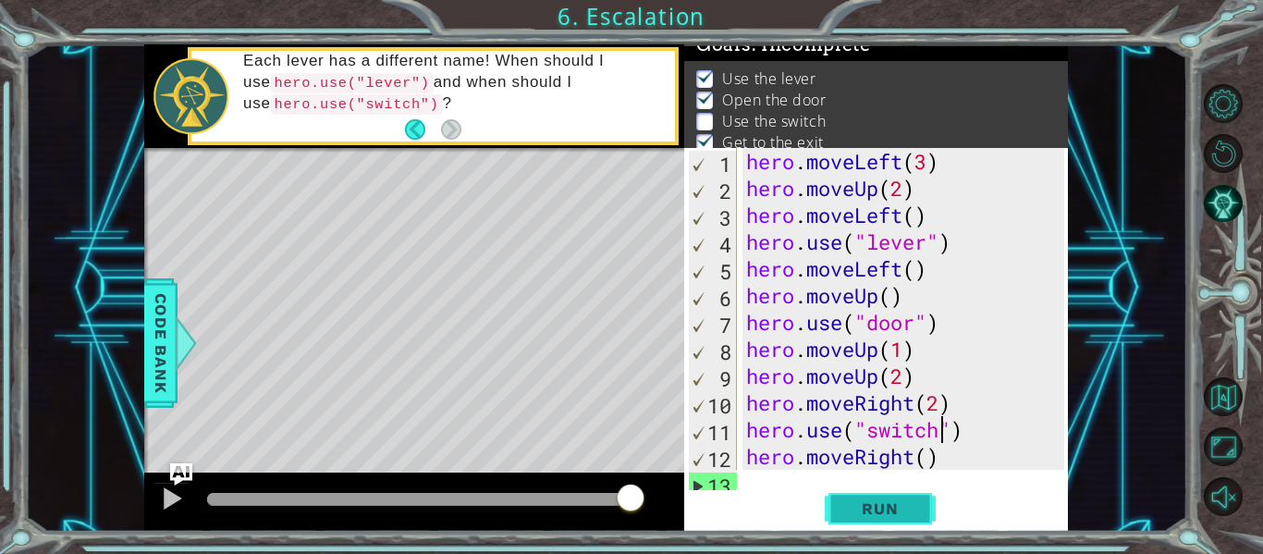
type textarea "hero.use("switch")"
click at [910, 503] on span "Run" at bounding box center [879, 508] width 73 height 18
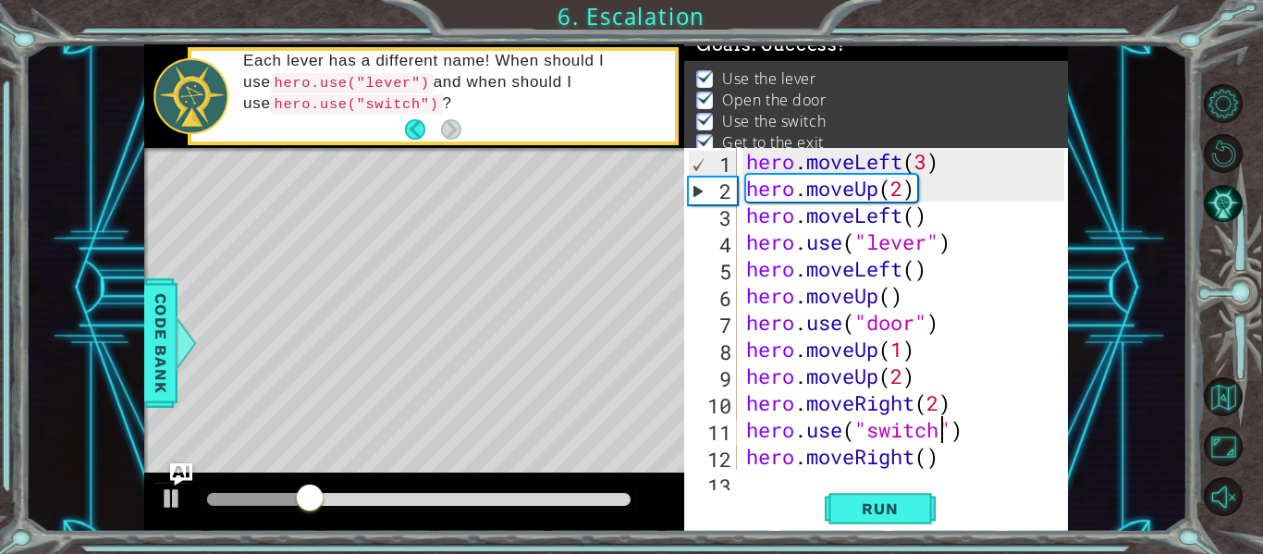
click at [469, 502] on div at bounding box center [418, 499] width 423 height 13
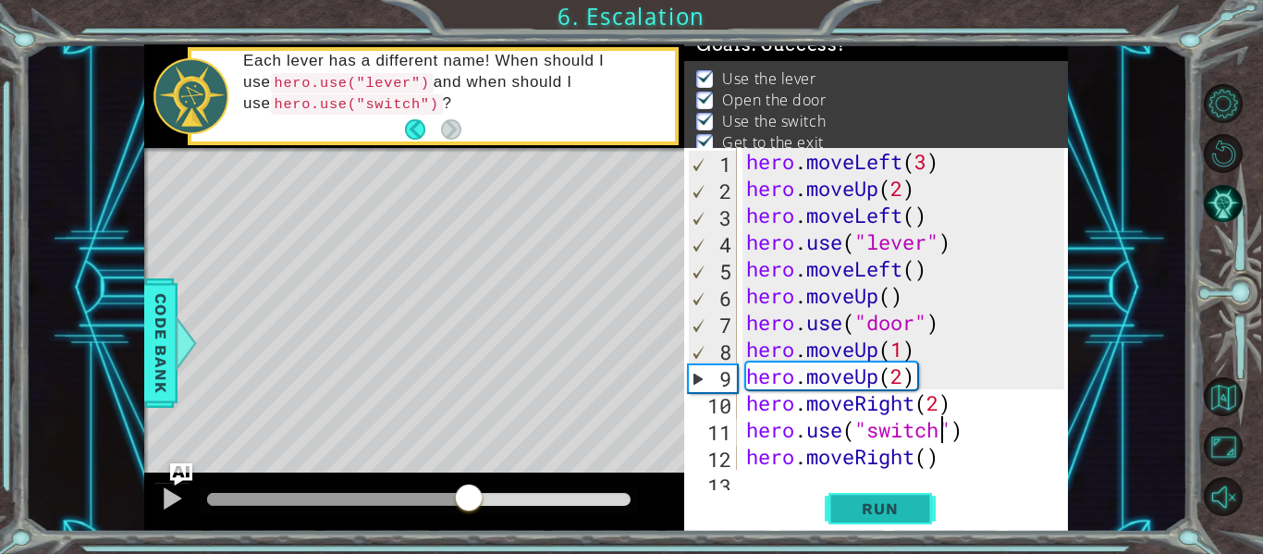
click at [861, 509] on span "Run" at bounding box center [879, 508] width 73 height 18
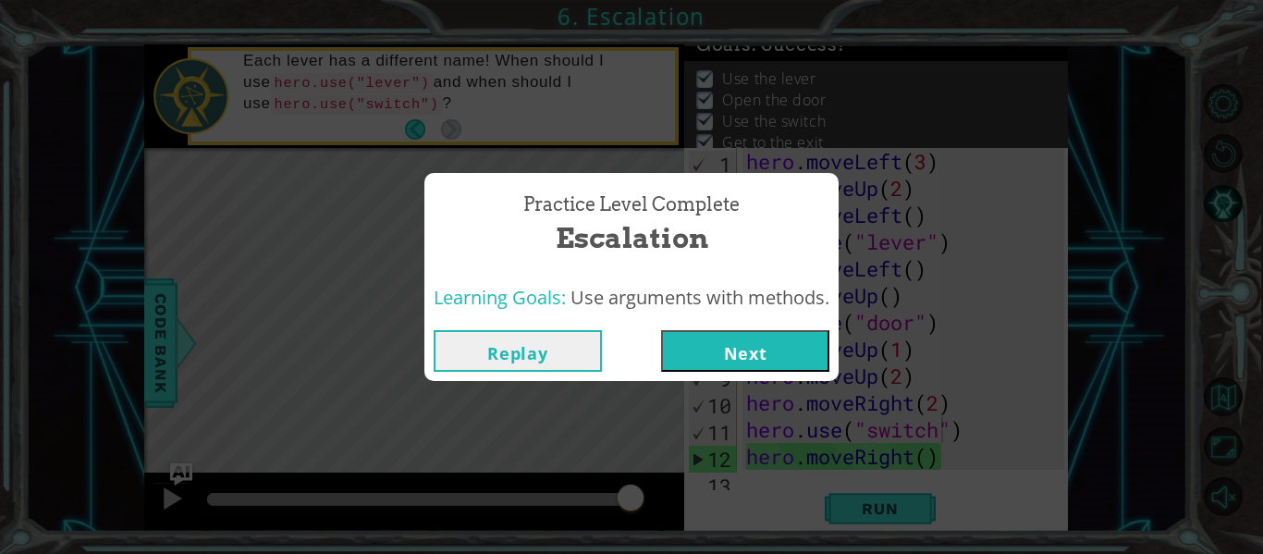
click at [758, 349] on button "Next" at bounding box center [745, 351] width 168 height 42
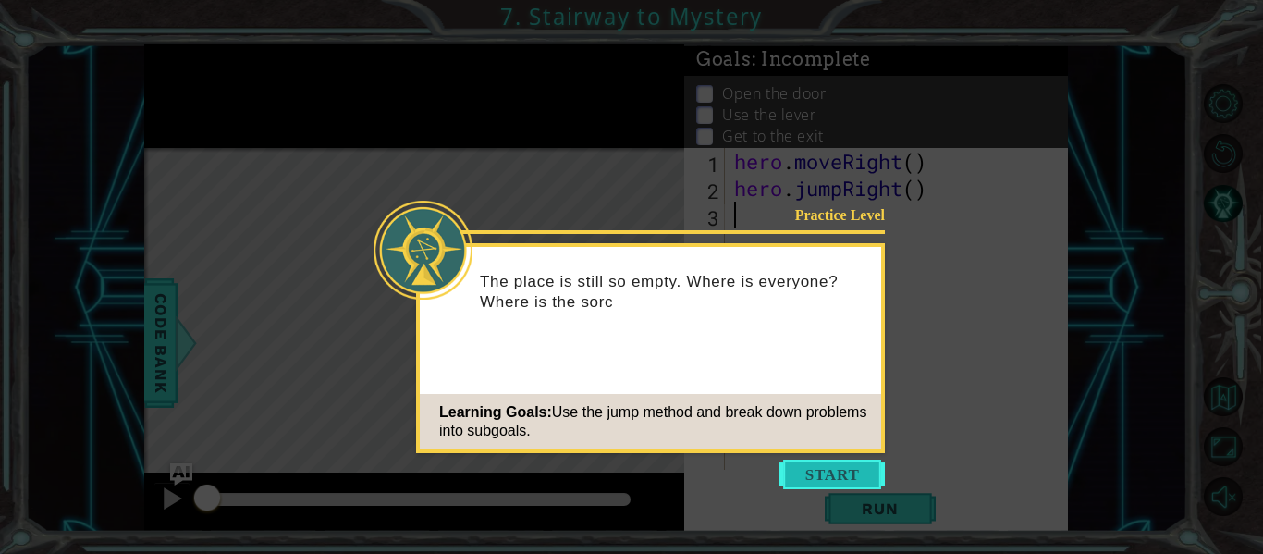
click at [821, 467] on button "Start" at bounding box center [831, 475] width 105 height 30
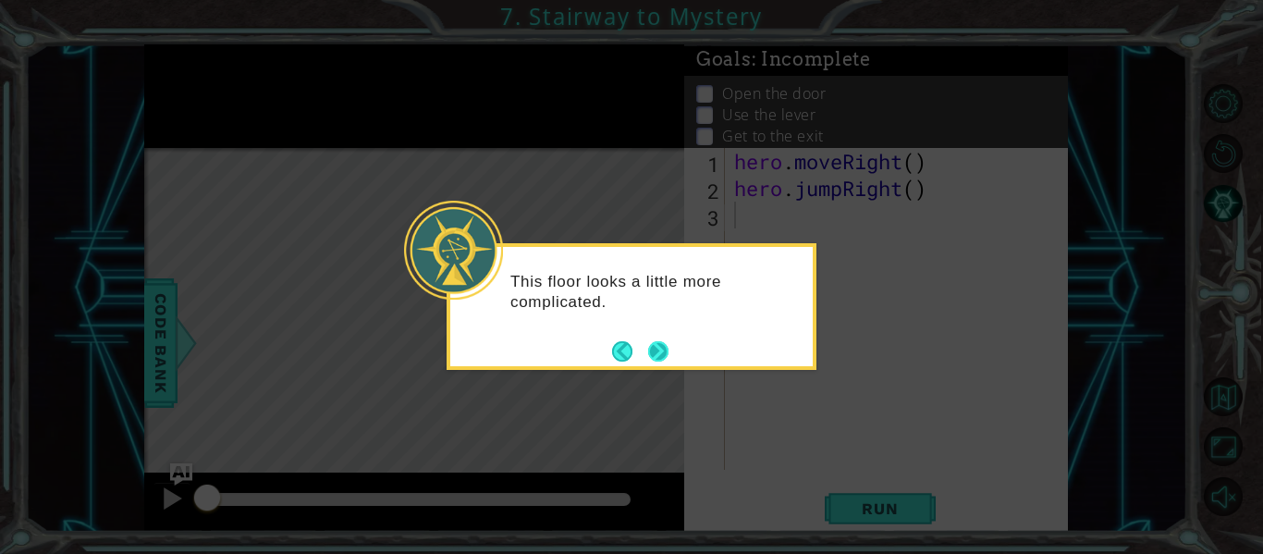
click at [653, 348] on button "Next" at bounding box center [658, 351] width 22 height 22
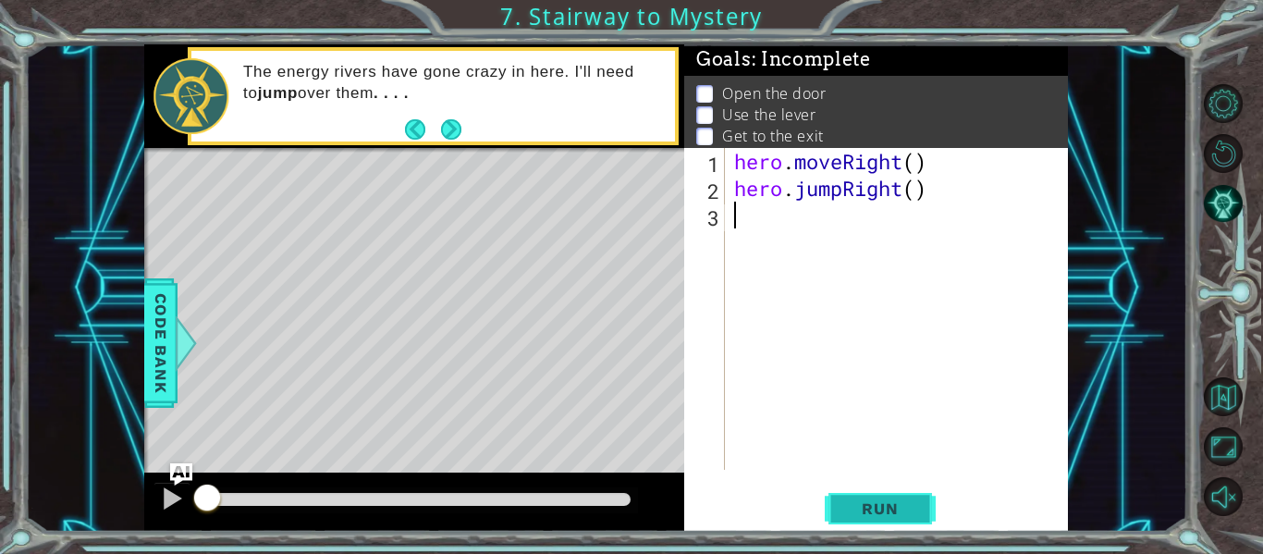
click at [846, 512] on span "Run" at bounding box center [879, 508] width 73 height 18
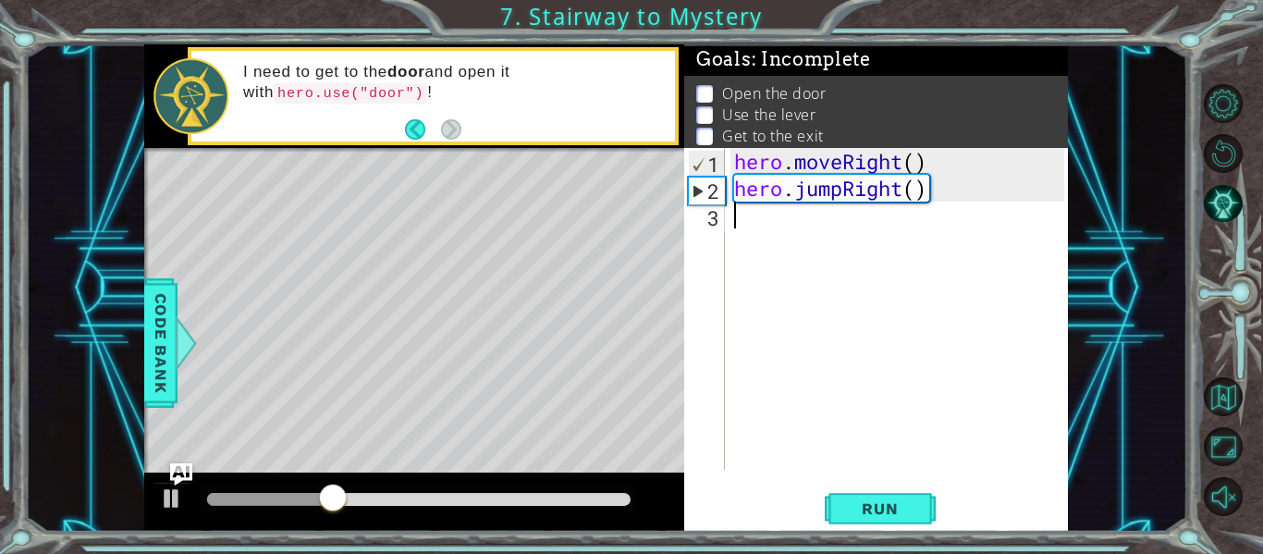
paste textarea "hero.moveLeft()"
click at [888, 218] on div "hero . moveRight ( ) hero . jumpRight ( ) hero . moveLeft ( )" at bounding box center [901, 335] width 343 height 375
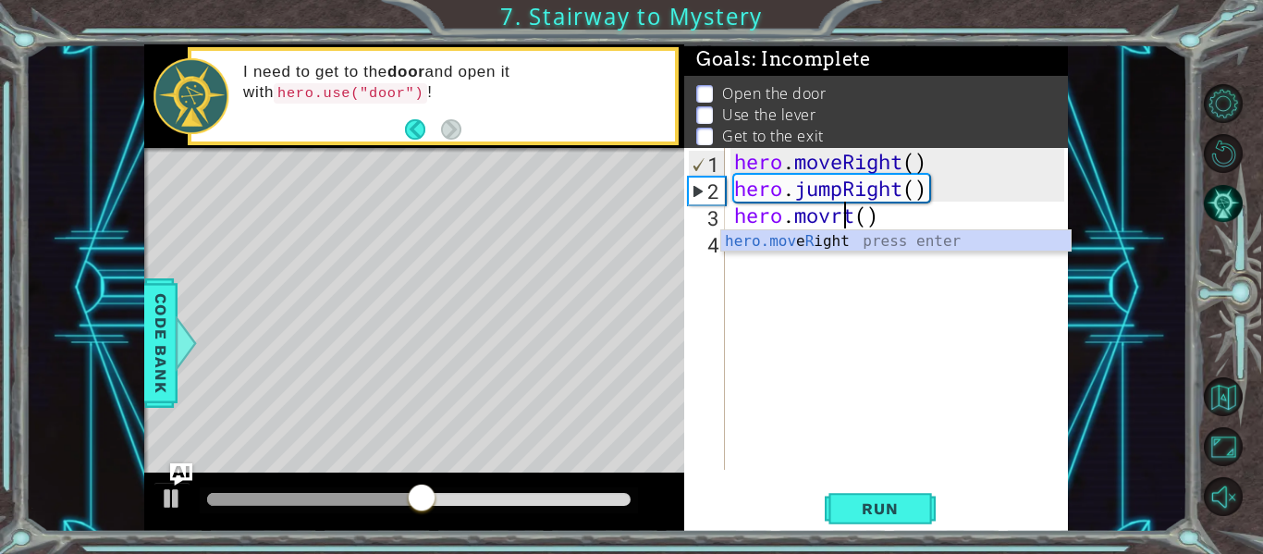
scroll to position [0, 6]
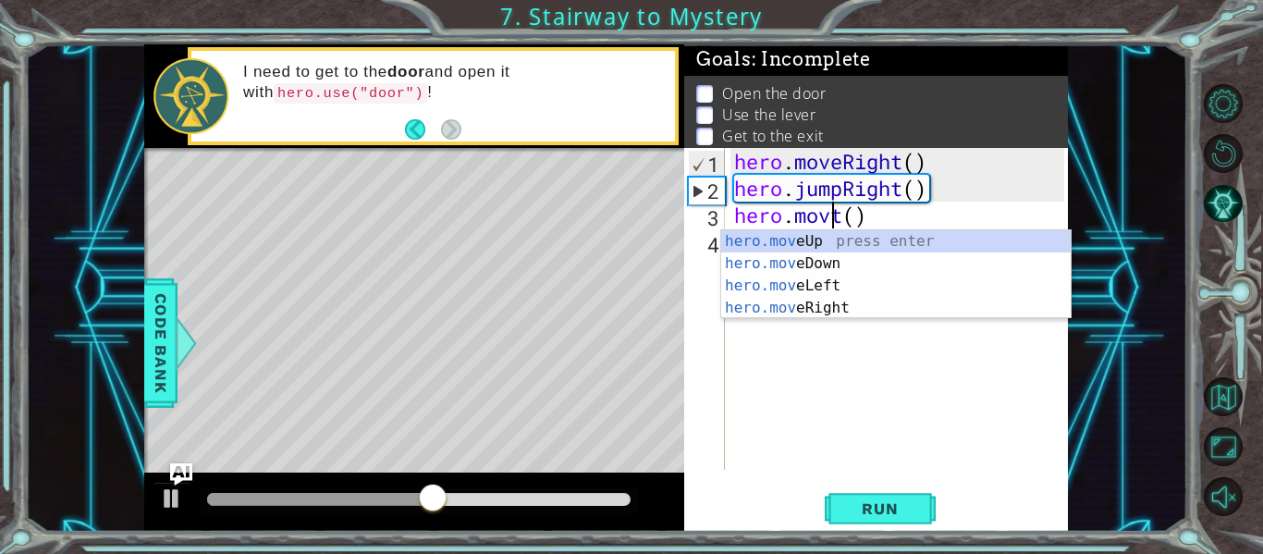
type textarea "hero.movt()"
click at [821, 318] on div "hero . moveRight ( ) hero . jumpRight ( ) hero . movt ( )" at bounding box center [901, 335] width 343 height 375
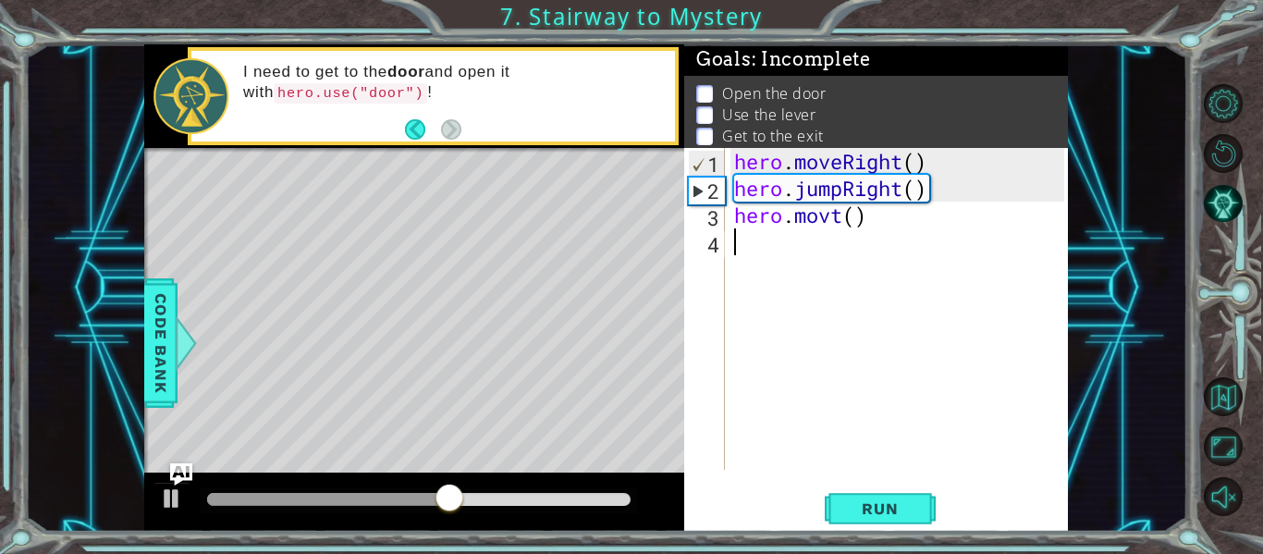
scroll to position [0, 0]
click at [836, 227] on div "hero . moveRight ( ) hero . jumpRight ( ) hero . movt ( )" at bounding box center [901, 335] width 343 height 375
click at [845, 225] on div "hero . moveRight ( ) hero . jumpRight ( ) hero . movt ( )" at bounding box center [901, 335] width 343 height 375
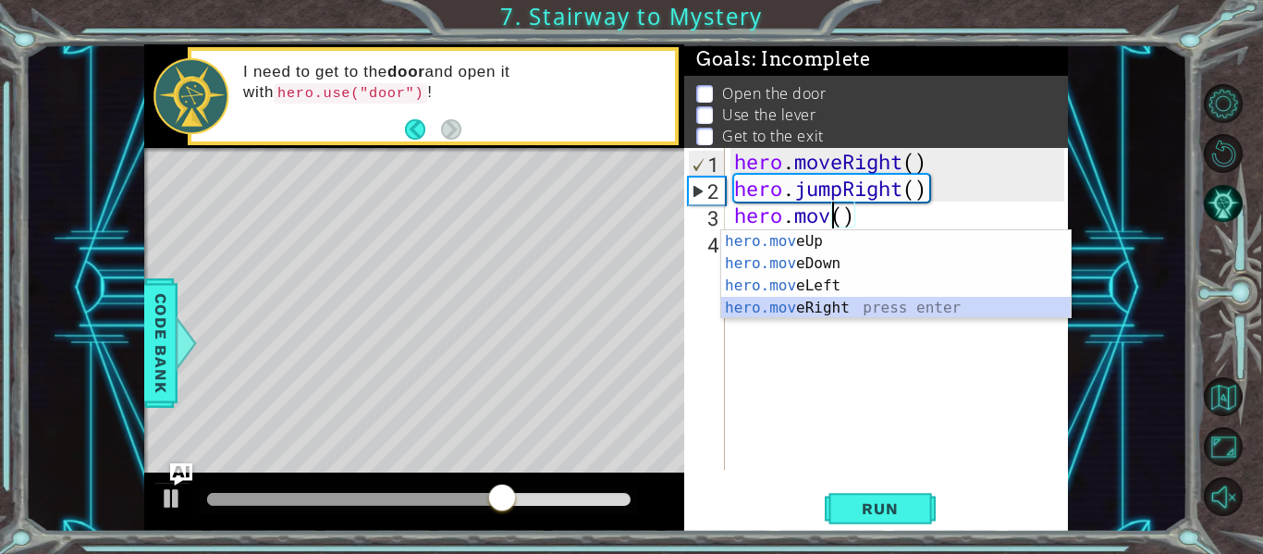
click at [816, 307] on div "hero.mov eUp press enter hero.mov eDown press enter hero.mov eLeft press enter …" at bounding box center [896, 296] width 350 height 133
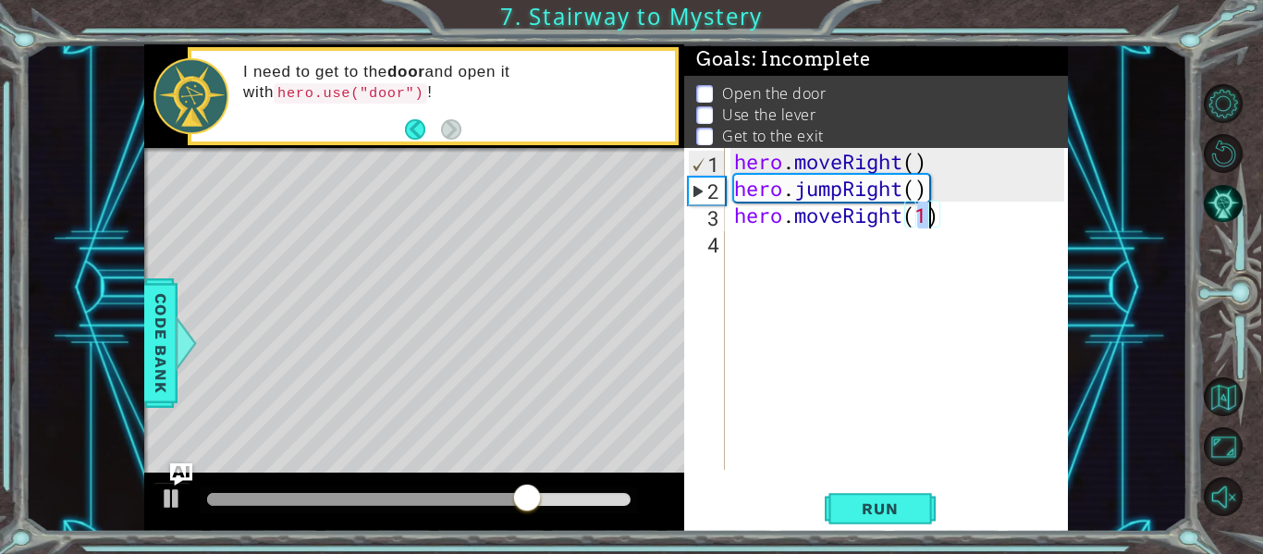
type textarea "hero.moveRight(2)"
click at [839, 238] on div "hero . moveRight ( ) hero . jumpRight ( ) hero . moveRight ( 2 )" at bounding box center [901, 335] width 343 height 375
paste textarea "hero.moveLeft()"
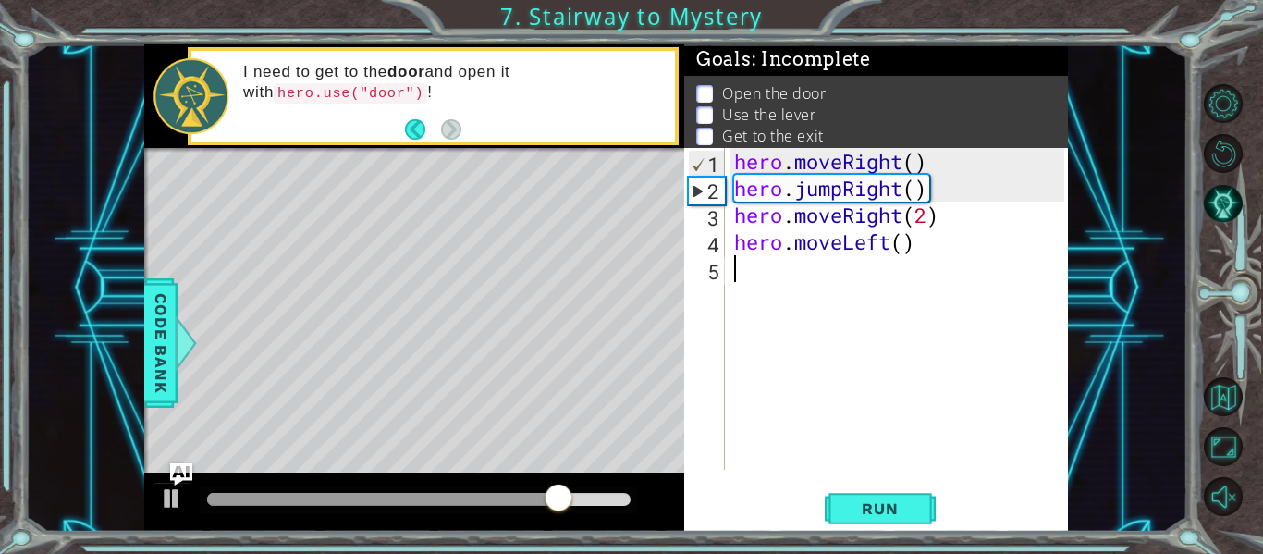
click at [844, 245] on div "hero . moveRight ( ) hero . jumpRight ( ) hero . moveRight ( 2 ) hero . moveLef…" at bounding box center [901, 335] width 343 height 375
click at [890, 251] on div "hero . moveRight ( ) hero . jumpRight ( ) hero . moveRight ( 2 ) hero . moveLef…" at bounding box center [901, 335] width 343 height 375
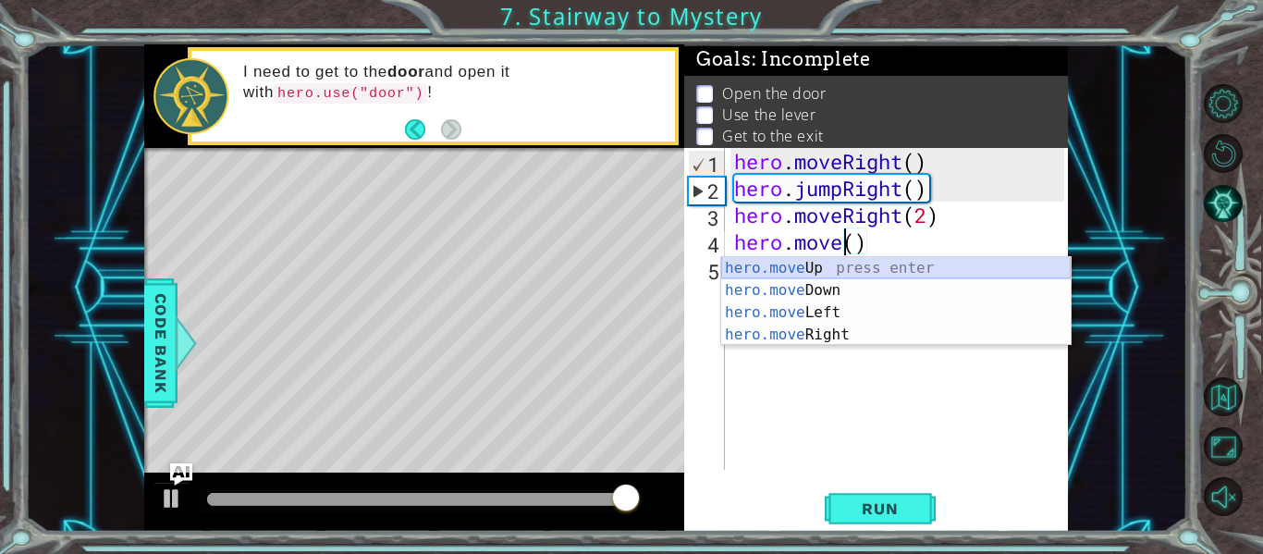
click at [846, 264] on div "hero.move Up press enter hero.move Down press enter hero.move Left press enter …" at bounding box center [896, 323] width 350 height 133
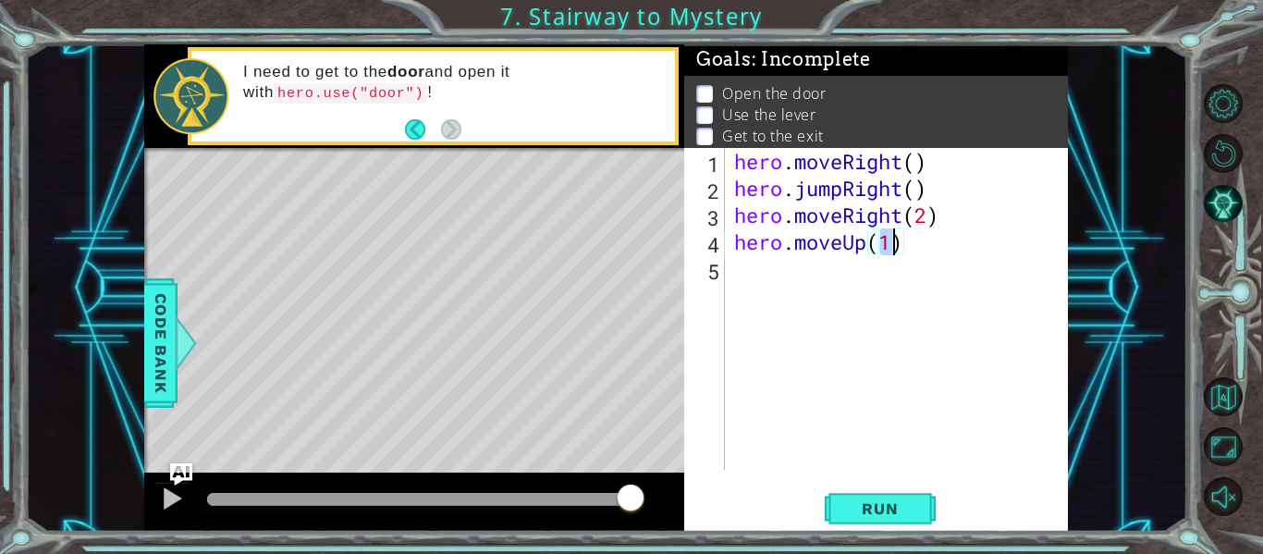
click at [927, 215] on div "hero . moveRight ( ) hero . jumpRight ( ) hero . moveRight ( 2 ) hero . moveUp …" at bounding box center [901, 335] width 343 height 375
type textarea "hero.moveRight()"
click at [884, 277] on div "hero . moveRight ( ) hero . jumpRight ( ) hero . moveRight ( ) hero . moveUp ( …" at bounding box center [901, 335] width 343 height 375
click at [888, 258] on div "hero . moveRight ( ) hero . jumpRight ( ) hero . moveRight ( ) hero . moveUp ( …" at bounding box center [901, 335] width 343 height 375
click at [890, 251] on div "hero . moveRight ( ) hero . jumpRight ( ) hero . moveRight ( ) hero . moveUp ( …" at bounding box center [901, 335] width 343 height 375
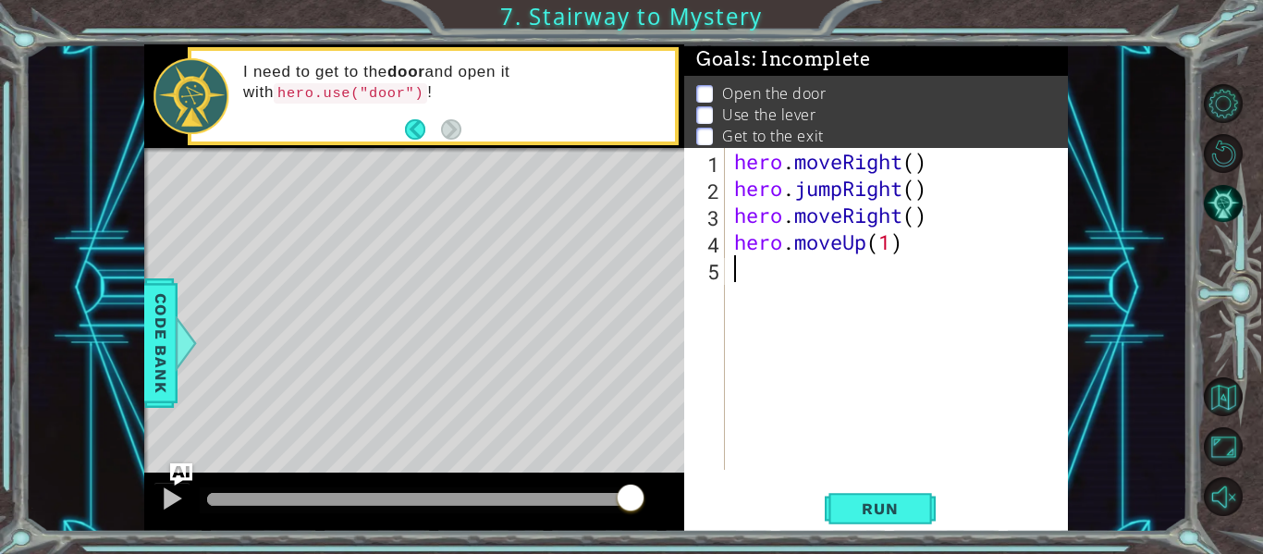
type textarea "hero.moveUp(1)"
click at [828, 266] on div "hero . moveRight ( ) hero . jumpRight ( ) hero . moveRight ( ) hero . moveUp ( …" at bounding box center [901, 335] width 343 height 375
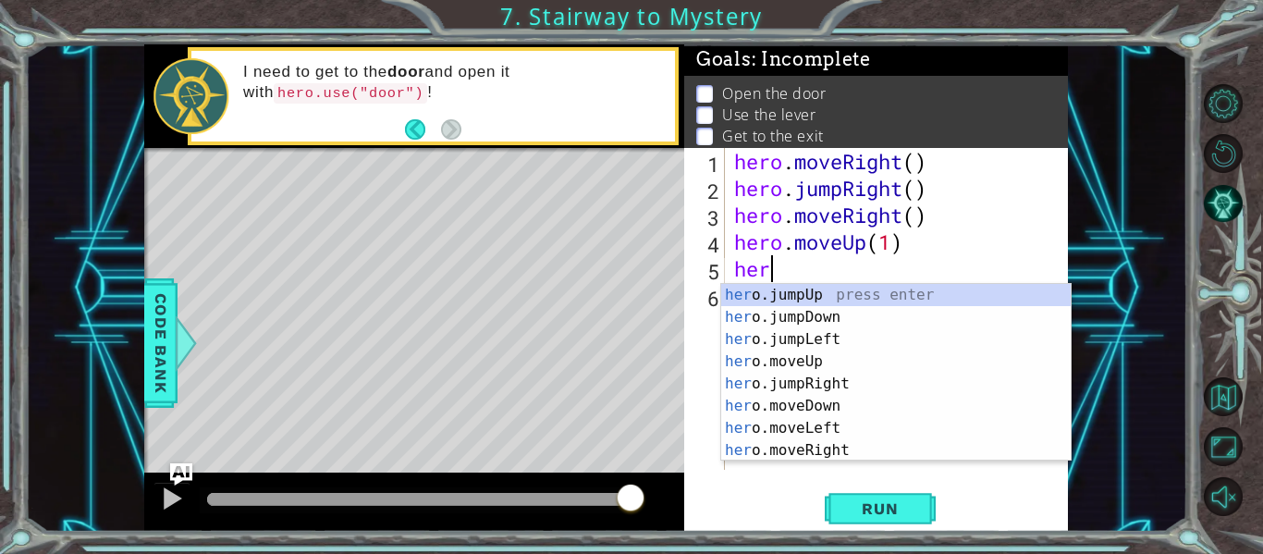
scroll to position [0, 1]
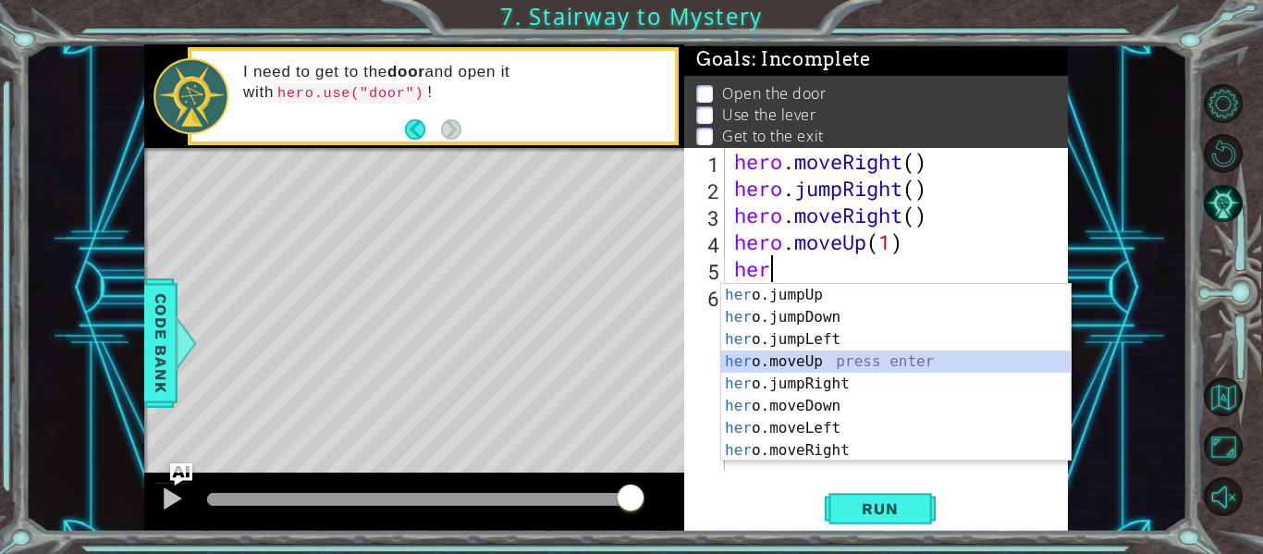
click at [830, 363] on div "her o.jumpUp press enter her o.jumpDown press enter her o.jumpLeft press enter …" at bounding box center [896, 395] width 350 height 222
type textarea "hero.moveUp(1)"
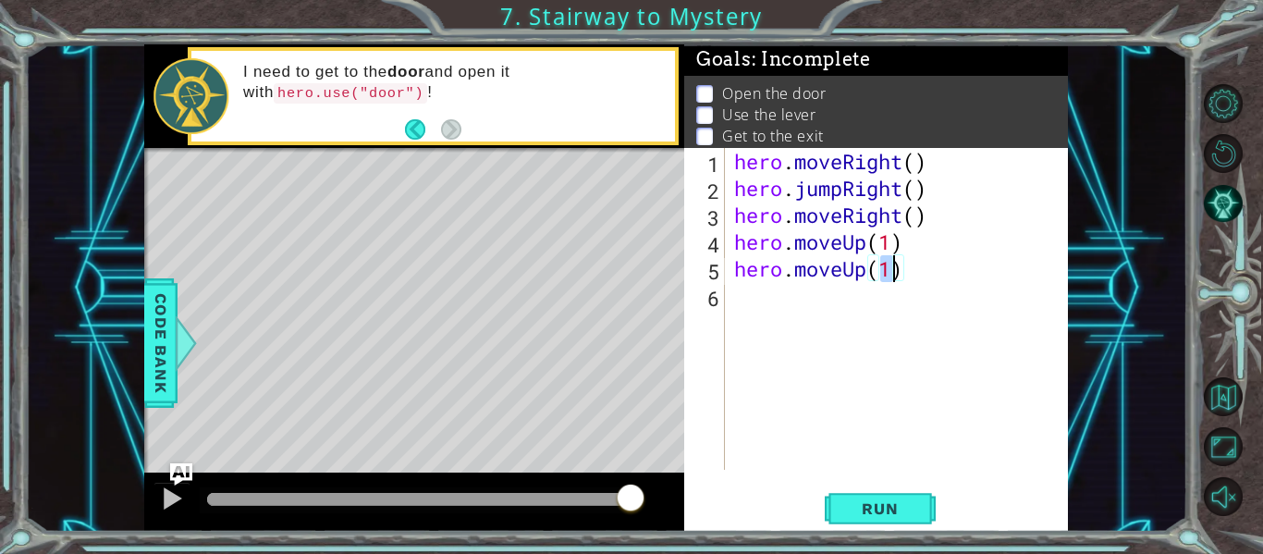
click at [731, 294] on div "hero . moveRight ( ) hero . jumpRight ( ) hero . moveRight ( ) hero . moveUp ( …" at bounding box center [901, 335] width 343 height 375
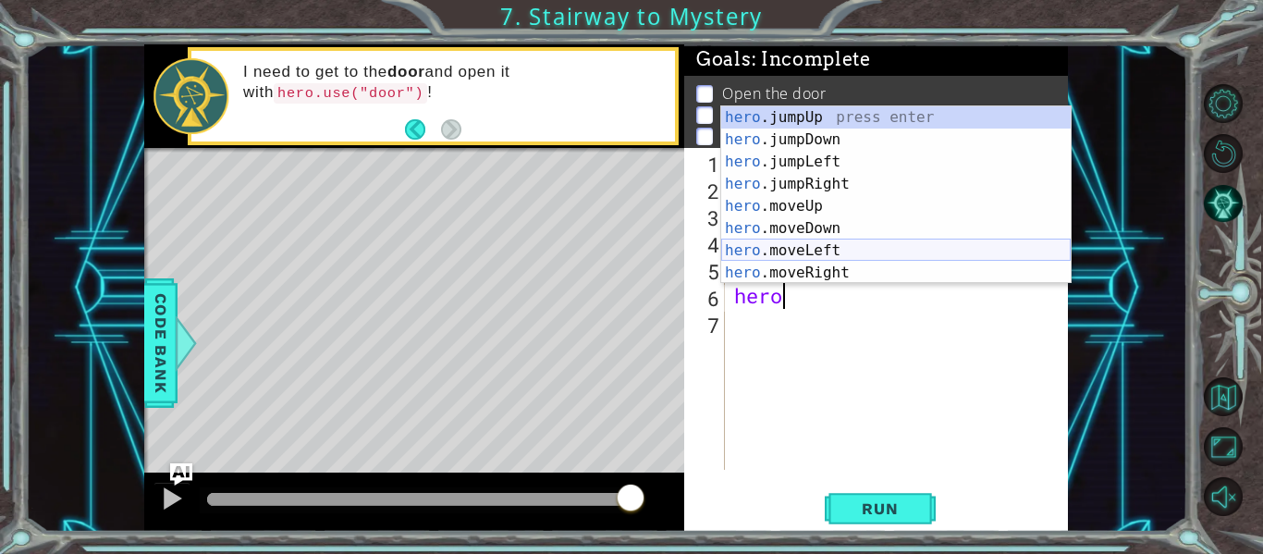
click at [793, 250] on div "hero .jumpUp press enter hero .jumpDown press enter hero .jumpLeft press enter …" at bounding box center [896, 217] width 350 height 222
type textarea "hero.moveLeft(1)"
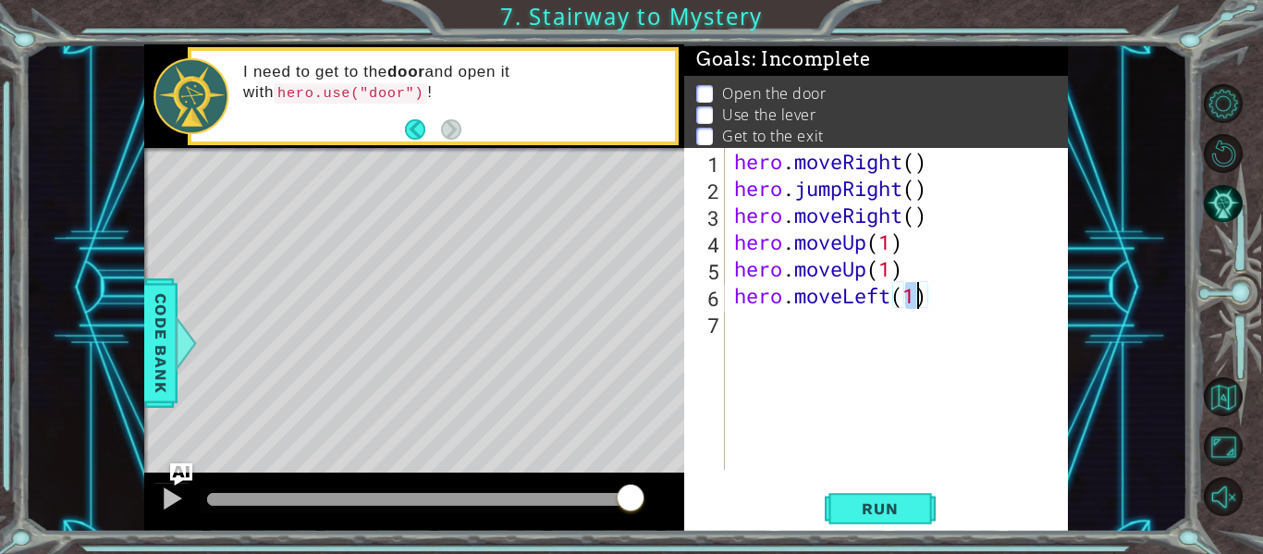
click at [962, 315] on div "hero . moveRight ( ) hero . jumpRight ( ) hero . moveRight ( ) hero . moveUp ( …" at bounding box center [901, 335] width 343 height 375
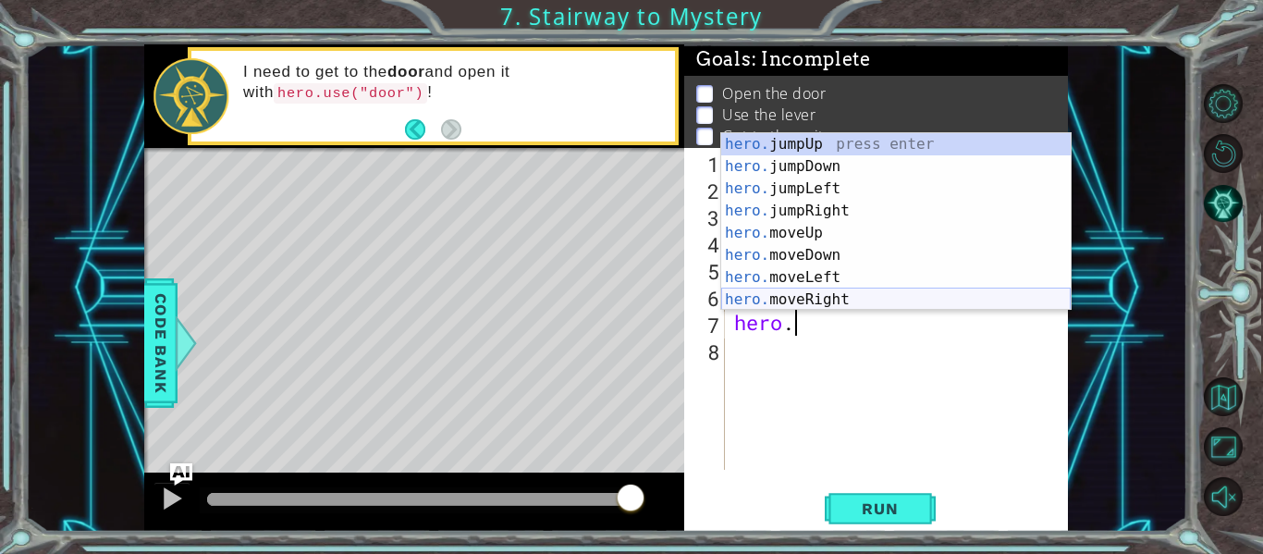
scroll to position [22, 0]
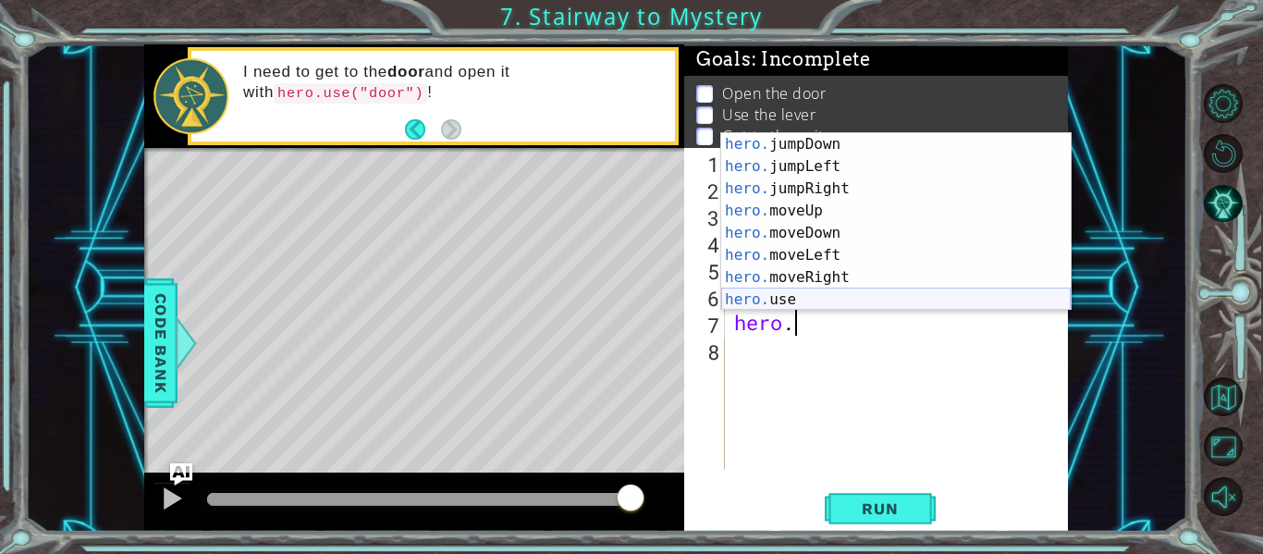
click at [984, 291] on div "hero. jumpDown press enter hero. jumpLeft press enter hero. jumpRight press ent…" at bounding box center [896, 244] width 350 height 222
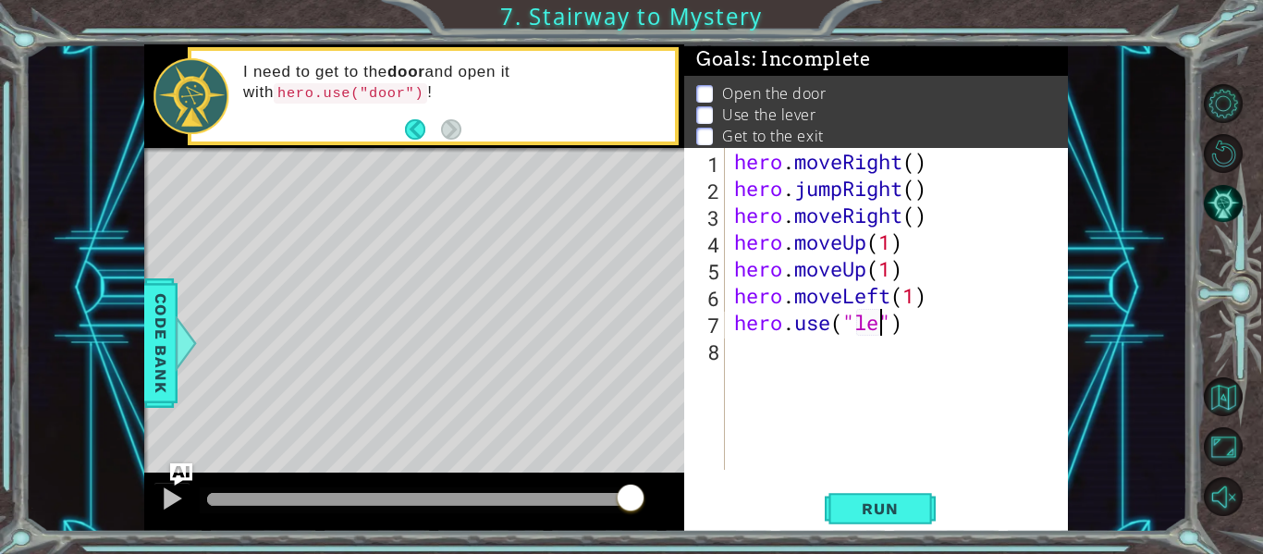
scroll to position [0, 8]
type textarea "hero.use("lever")"
click at [963, 349] on div "hero . moveRight ( ) hero . jumpRight ( ) hero . moveRight ( ) hero . moveUp ( …" at bounding box center [901, 335] width 343 height 375
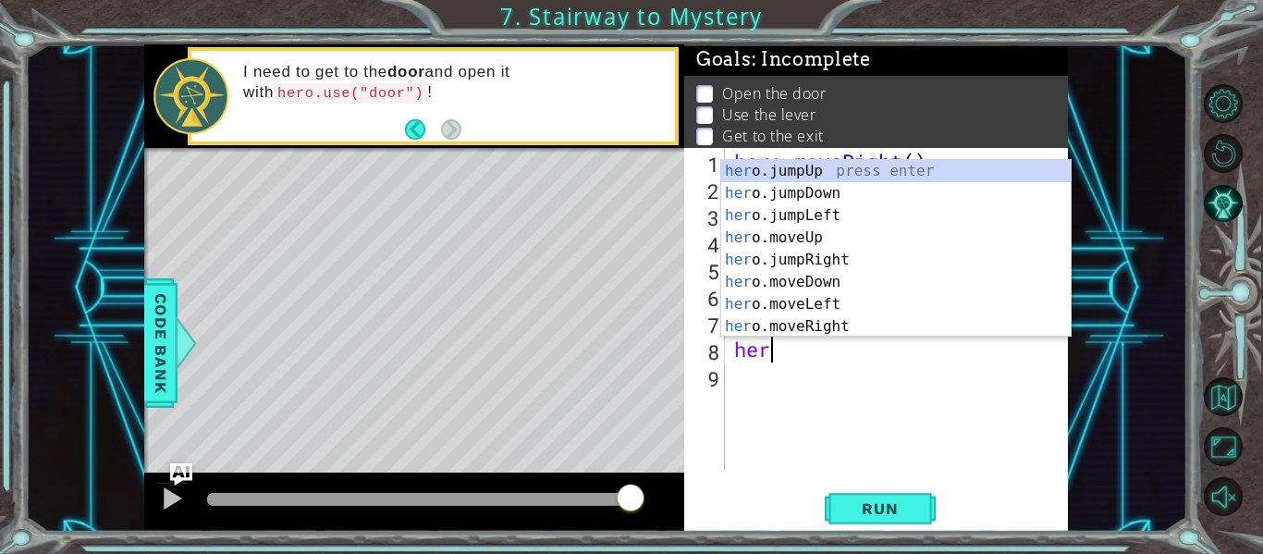
scroll to position [0, 1]
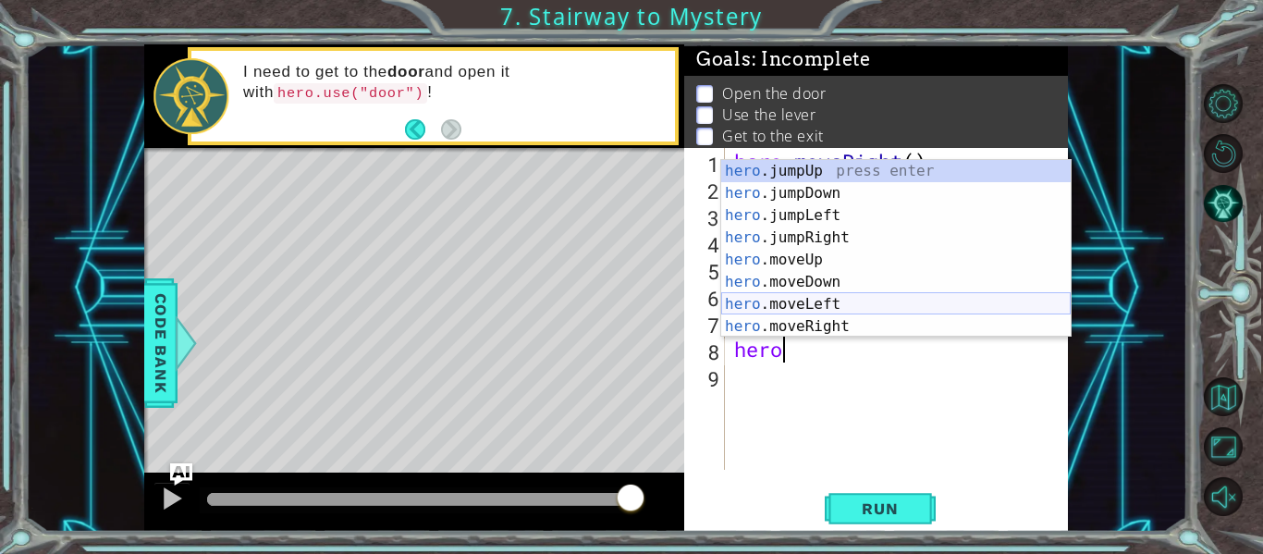
click at [906, 304] on div "hero .jumpUp press enter hero .jumpDown press enter hero .jumpLeft press enter …" at bounding box center [896, 271] width 350 height 222
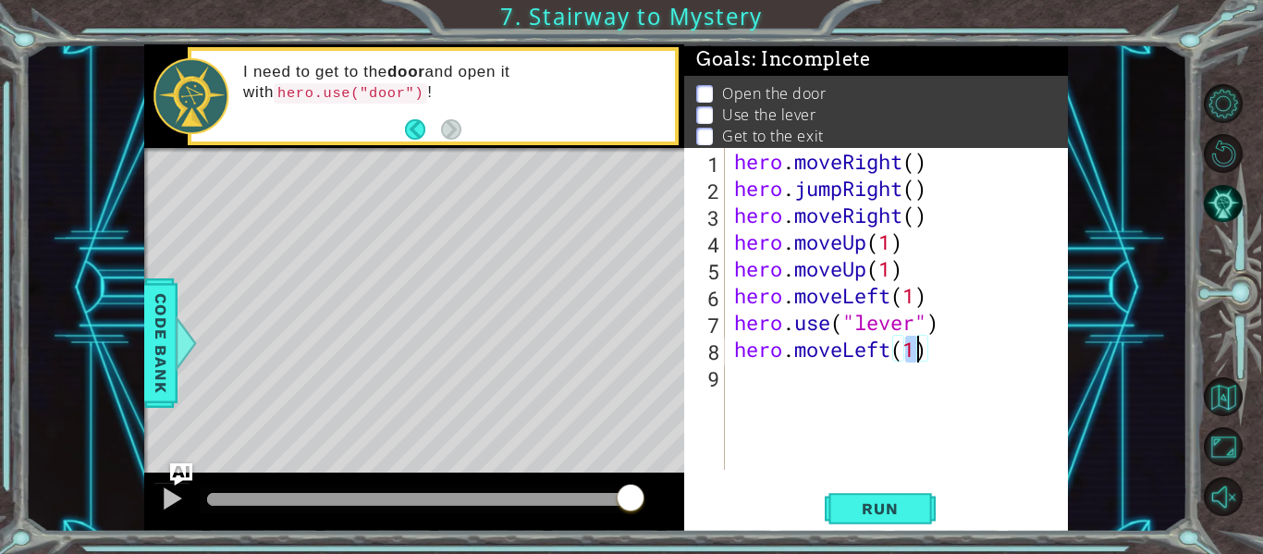
type textarea "hero.moveLeft(2)"
click at [952, 358] on div "hero . moveRight ( ) hero . jumpRight ( ) hero . moveRight ( ) hero . moveUp ( …" at bounding box center [901, 335] width 343 height 375
click at [845, 375] on div "hero . moveRight ( ) hero . jumpRight ( ) hero . moveRight ( ) hero . moveUp ( …" at bounding box center [901, 335] width 343 height 375
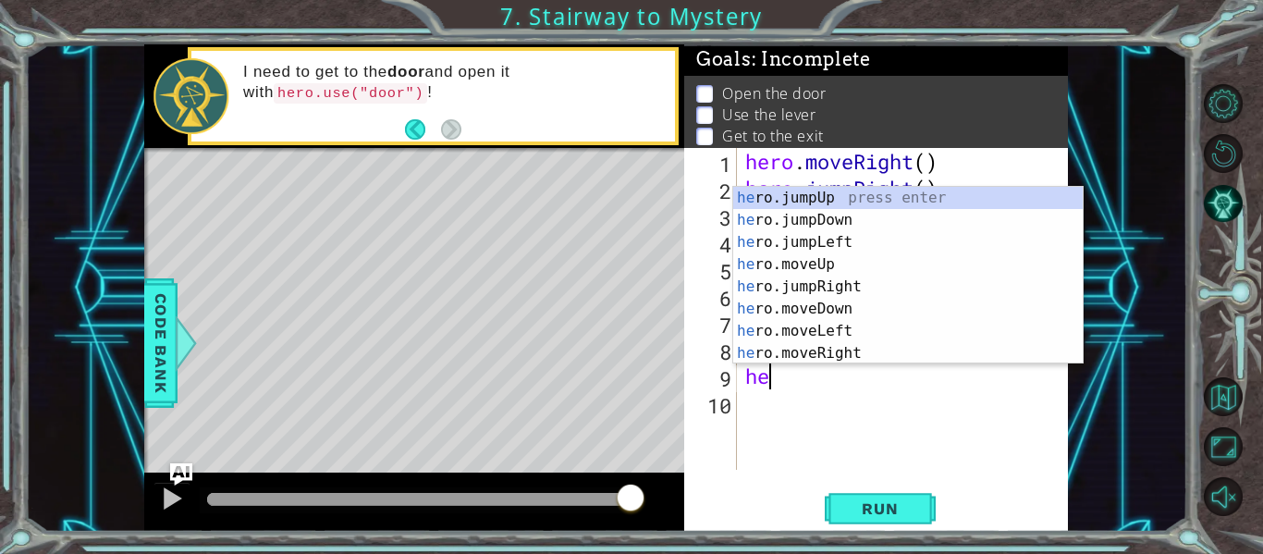
scroll to position [0, 1]
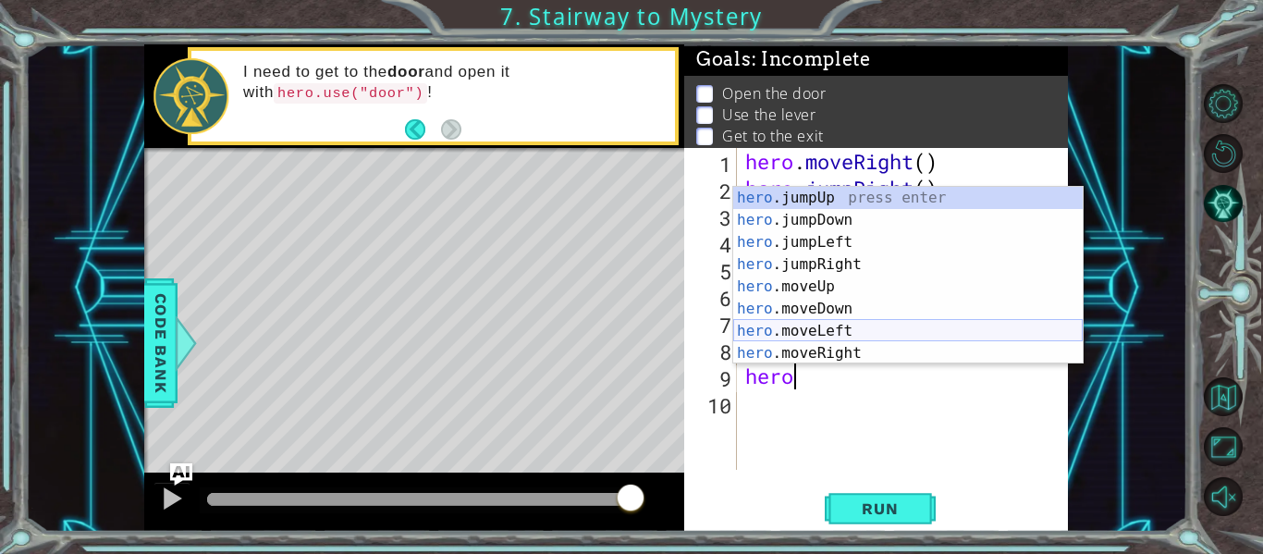
type textarea "hero."
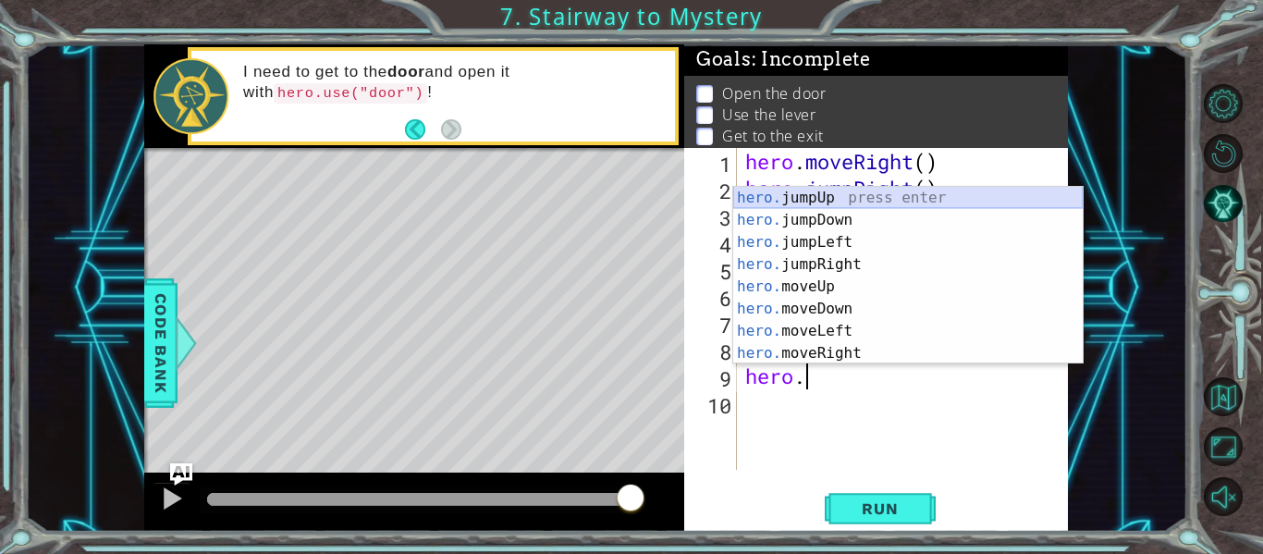
click at [858, 201] on div "hero. jumpUp press enter hero. jumpDown press enter hero. jumpLeft press enter …" at bounding box center [908, 298] width 350 height 222
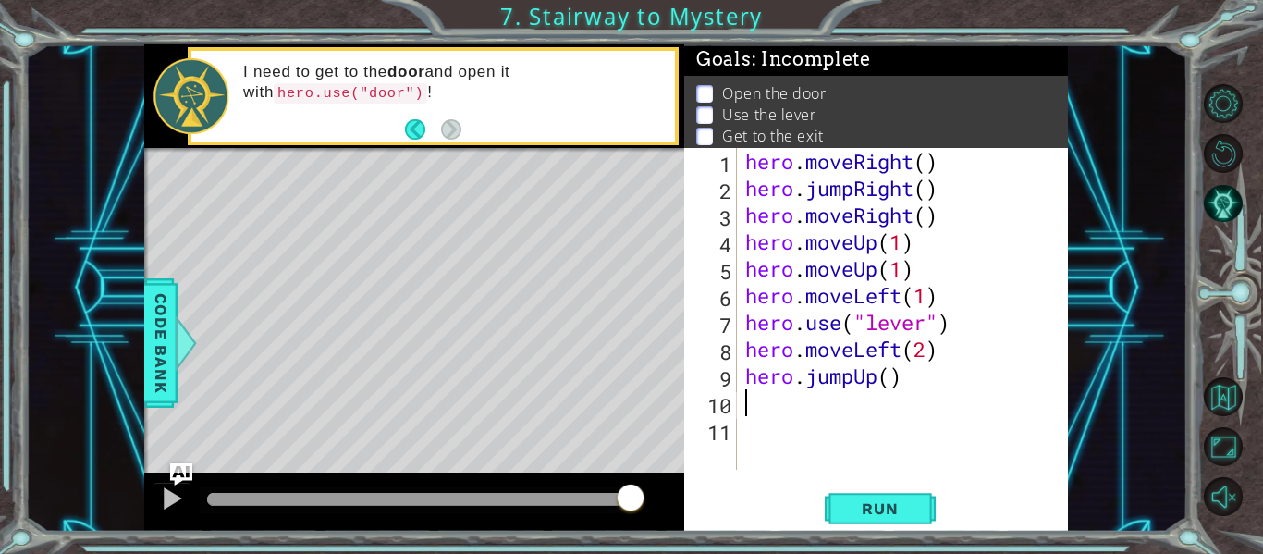
click at [896, 379] on div "hero . moveRight ( ) hero . jumpRight ( ) hero . moveRight ( ) hero . moveUp ( …" at bounding box center [908, 335] width 332 height 375
type textarea "hero.jumpUp()"
click at [828, 395] on div "hero . moveRight ( ) hero . jumpRight ( ) hero . moveRight ( ) hero . moveUp ( …" at bounding box center [908, 335] width 332 height 375
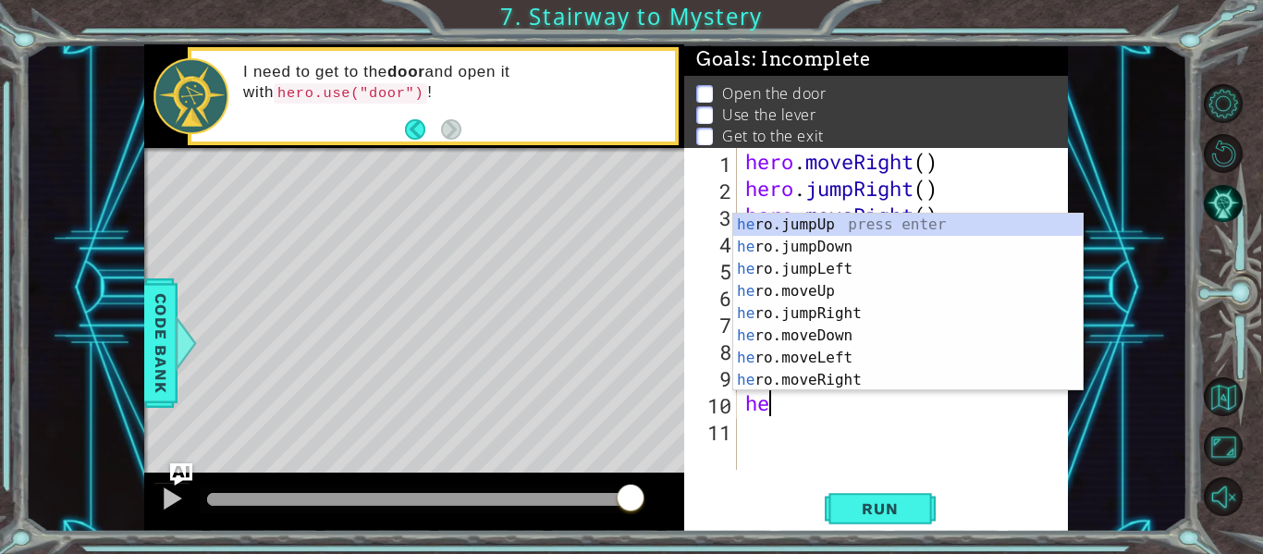
scroll to position [0, 1]
click at [856, 377] on div "hero .jumpUp press enter hero .jumpDown press enter hero .jumpLeft press enter …" at bounding box center [908, 325] width 350 height 222
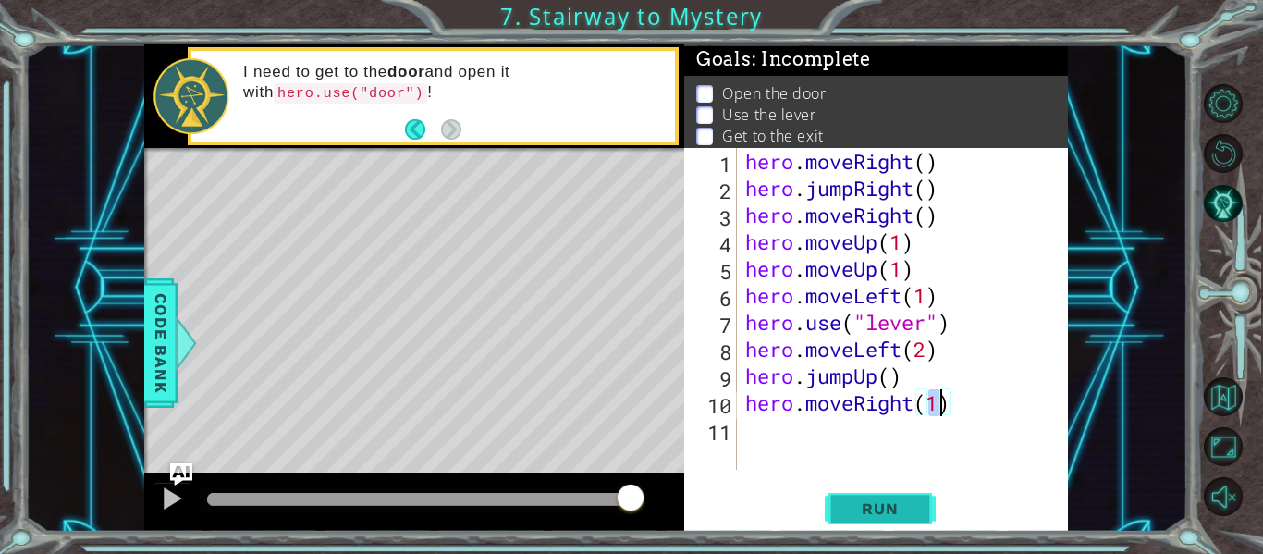
scroll to position [0, 8]
click at [885, 507] on span "Run" at bounding box center [879, 508] width 73 height 18
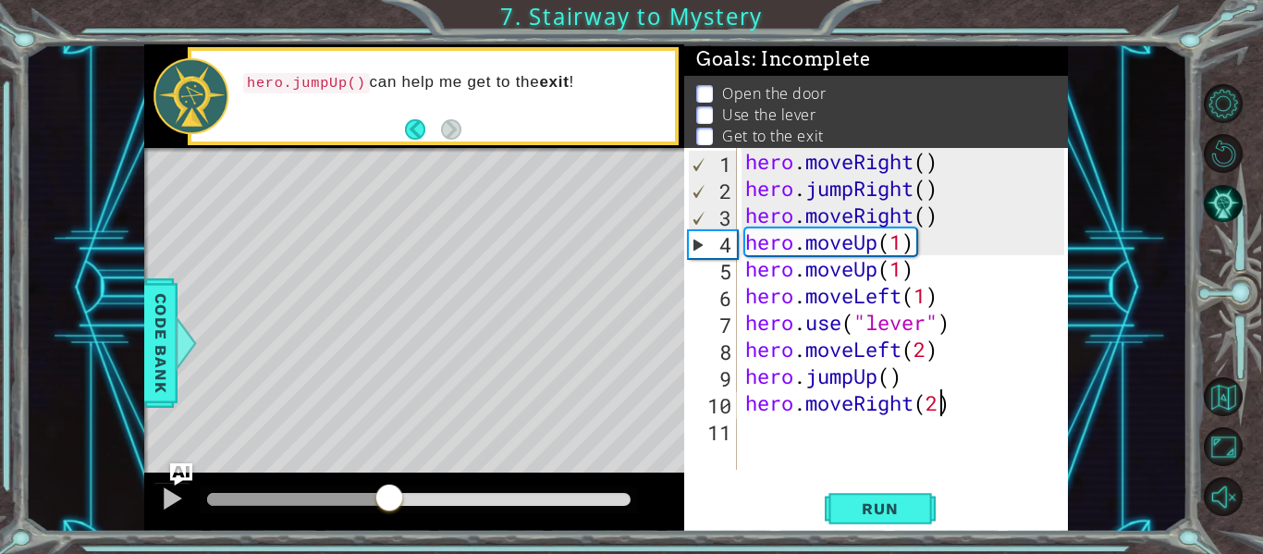
drag, startPoint x: 524, startPoint y: 499, endPoint x: 390, endPoint y: 500, distance: 134.1
click at [390, 500] on div at bounding box center [389, 499] width 33 height 33
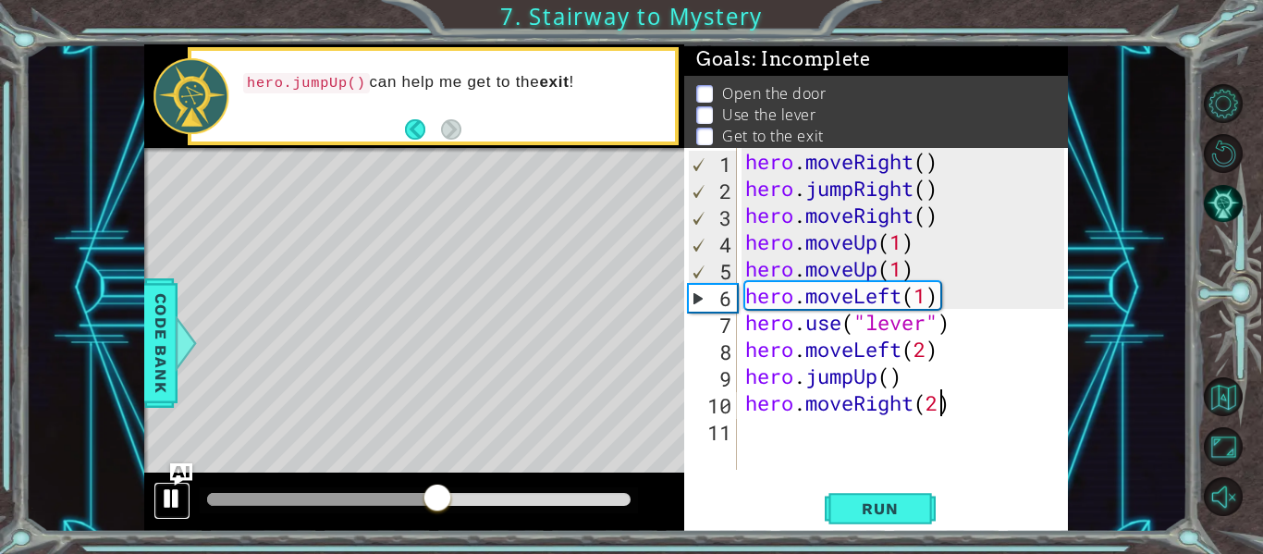
click at [175, 496] on div at bounding box center [172, 498] width 24 height 24
click at [923, 270] on div "hero . moveRight ( ) hero . jumpRight ( ) hero . moveRight ( ) hero . moveUp ( …" at bounding box center [908, 335] width 332 height 375
type textarea "hero.moveUp(1)"
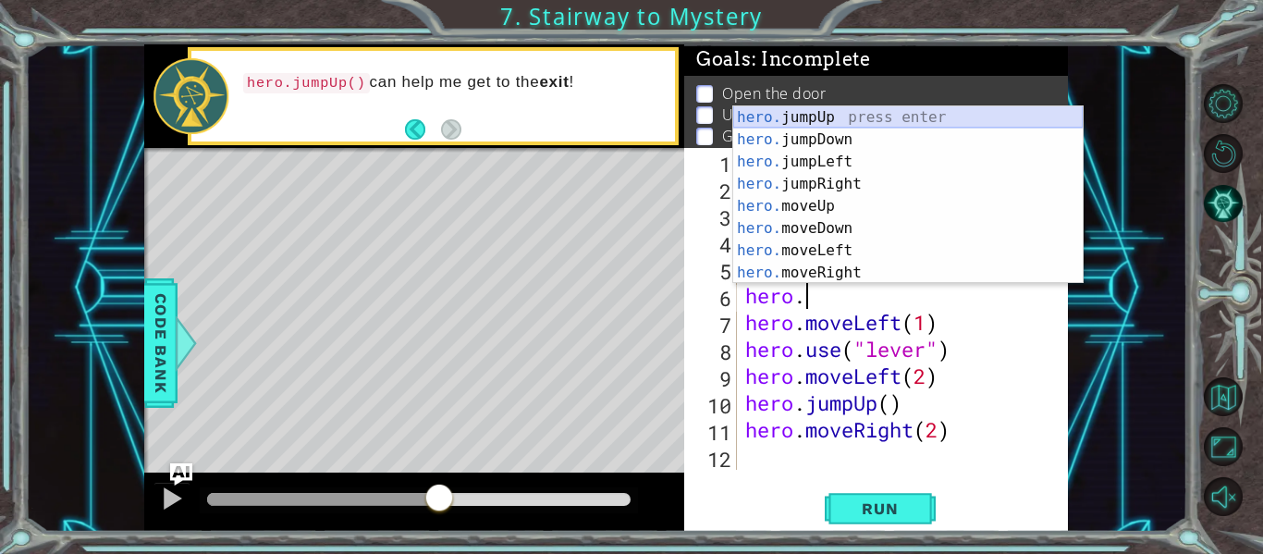
scroll to position [22, 0]
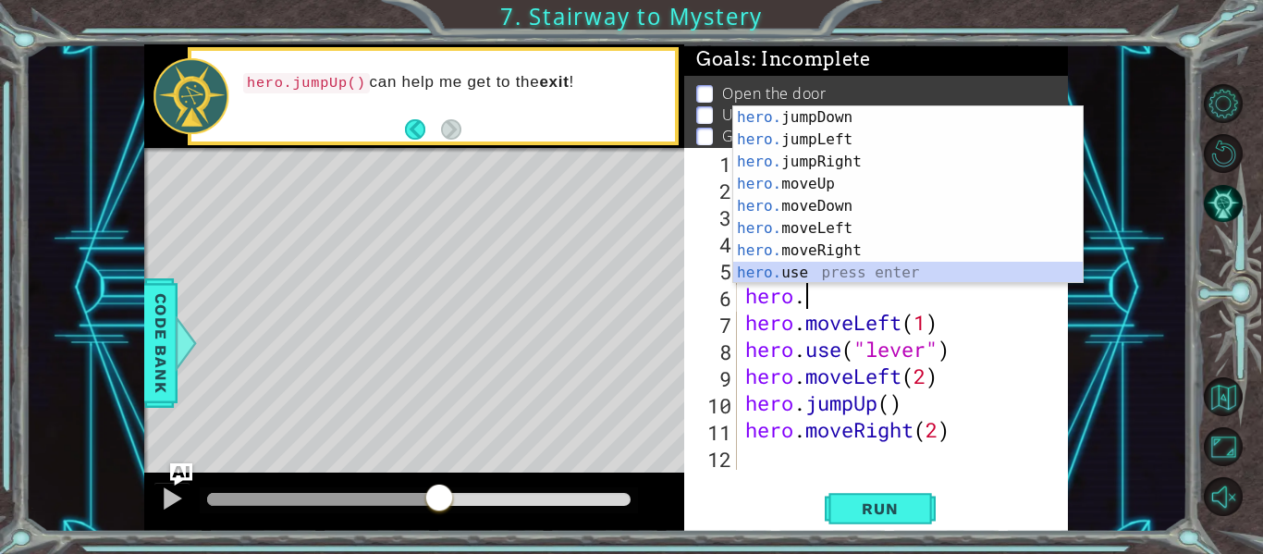
click at [844, 270] on div "hero. jumpDown press enter hero. jumpLeft press enter hero. jumpRight press ent…" at bounding box center [908, 217] width 350 height 222
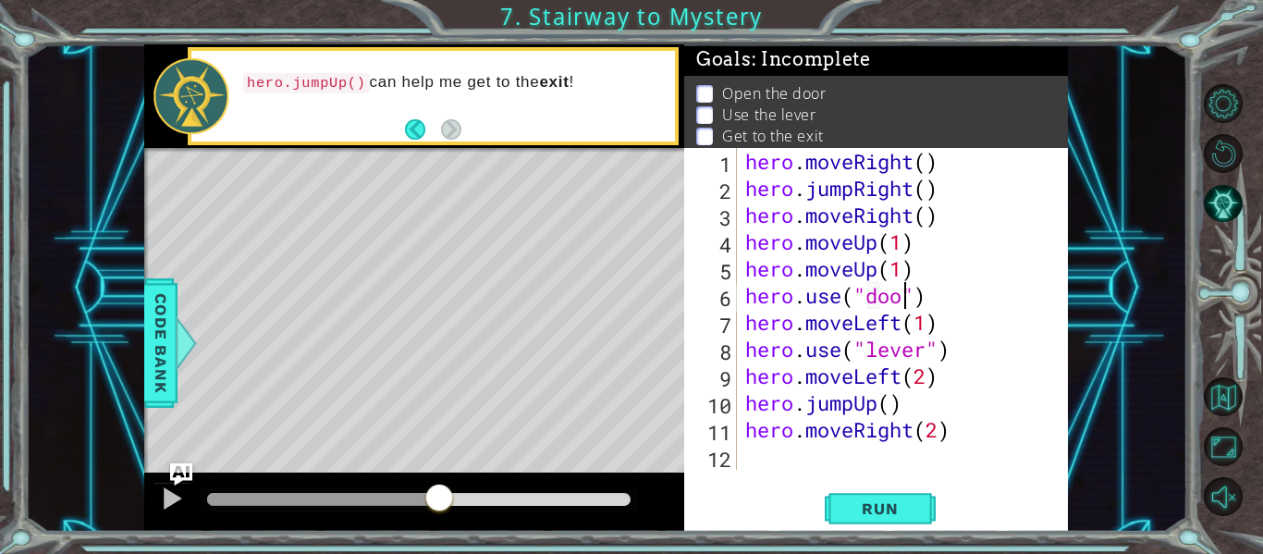
scroll to position [0, 8]
type textarea "hero.use("door")"
click at [867, 504] on span "Run" at bounding box center [879, 508] width 73 height 18
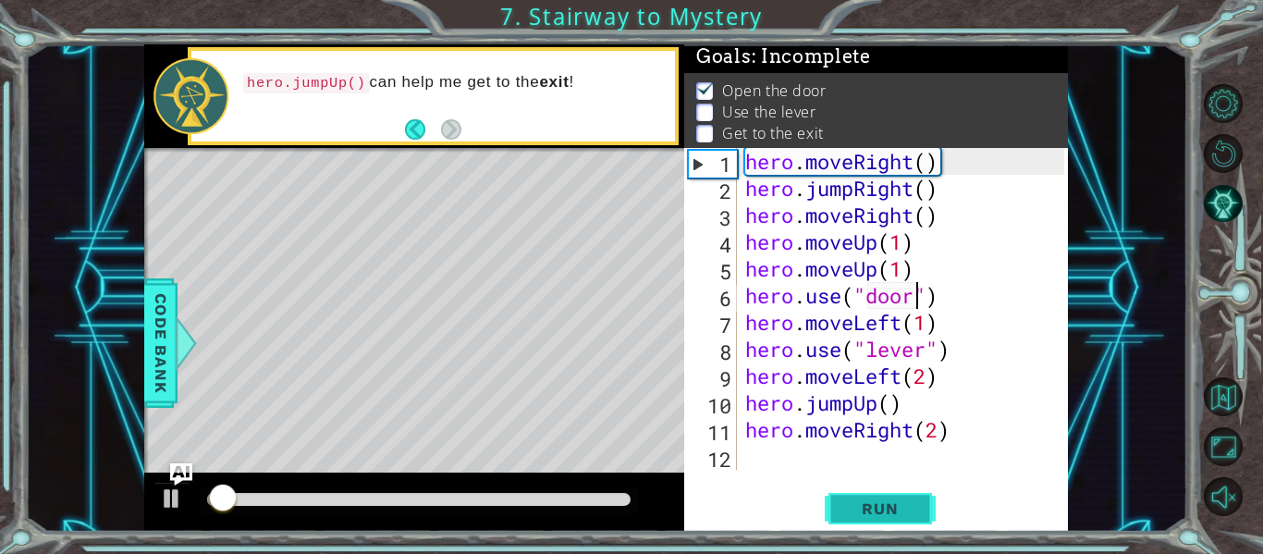
scroll to position [5, 0]
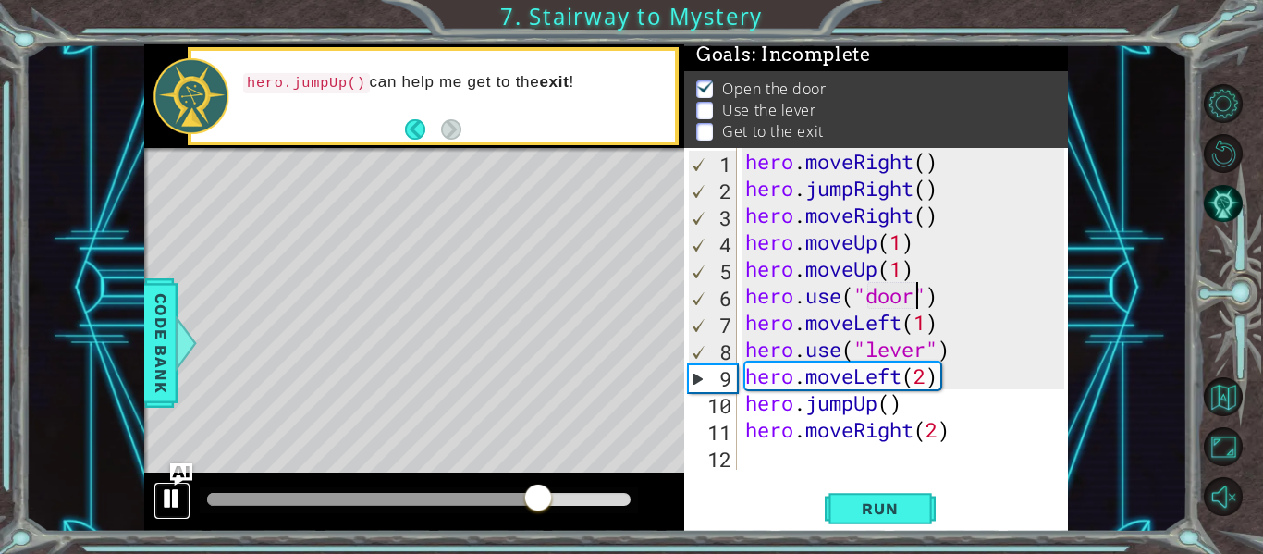
click at [178, 490] on div at bounding box center [172, 498] width 24 height 24
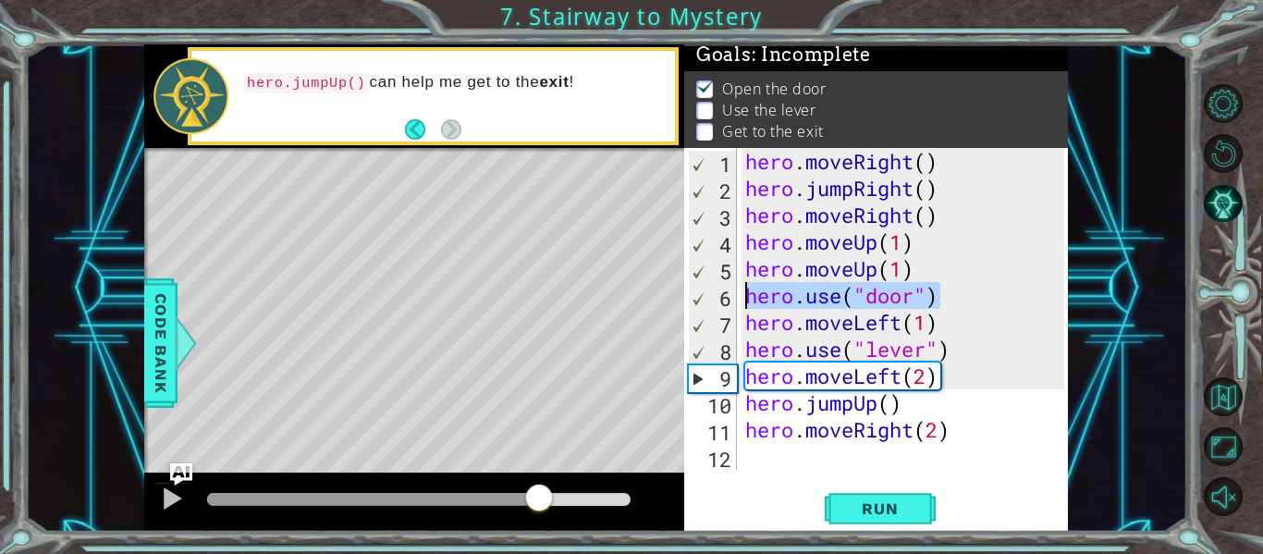
drag, startPoint x: 940, startPoint y: 302, endPoint x: 746, endPoint y: 294, distance: 194.4
click at [746, 294] on div "hero . moveRight ( ) hero . jumpRight ( ) hero . moveRight ( ) hero . moveUp ( …" at bounding box center [908, 335] width 332 height 375
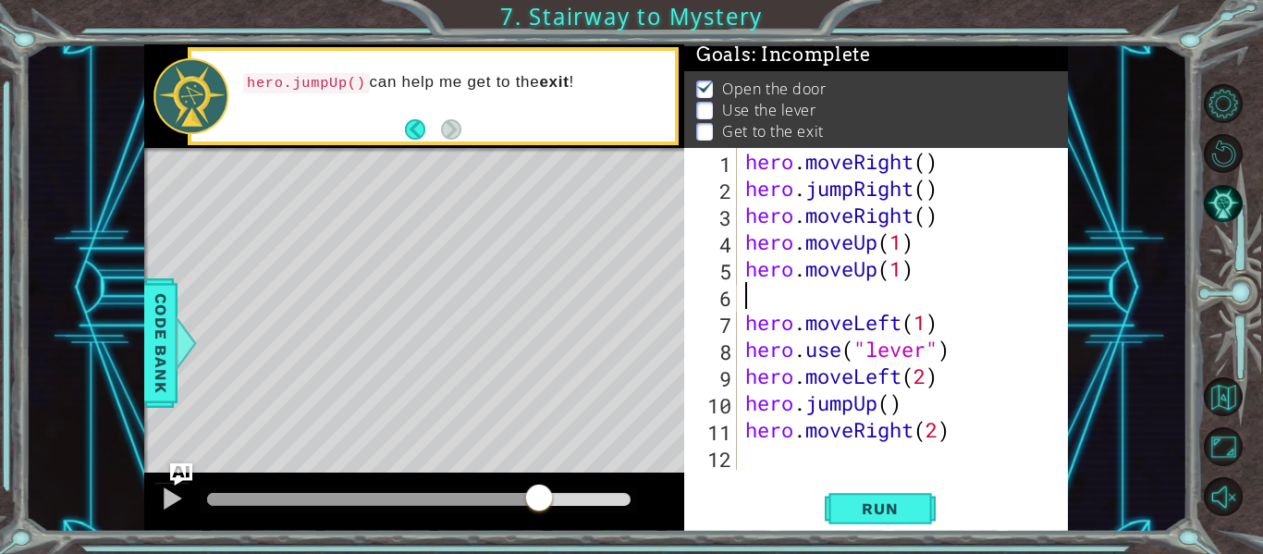
scroll to position [0, 0]
type textarea "hero.moveUp(1)"
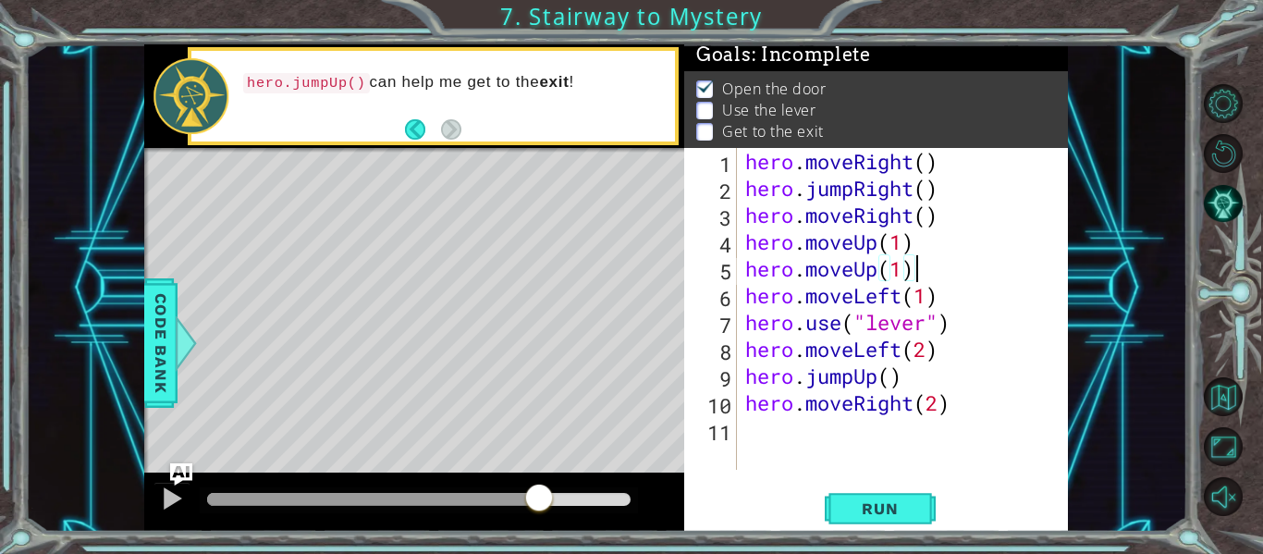
click at [921, 241] on div "hero . moveRight ( ) hero . jumpRight ( ) hero . moveRight ( ) hero . moveUp ( …" at bounding box center [908, 335] width 332 height 375
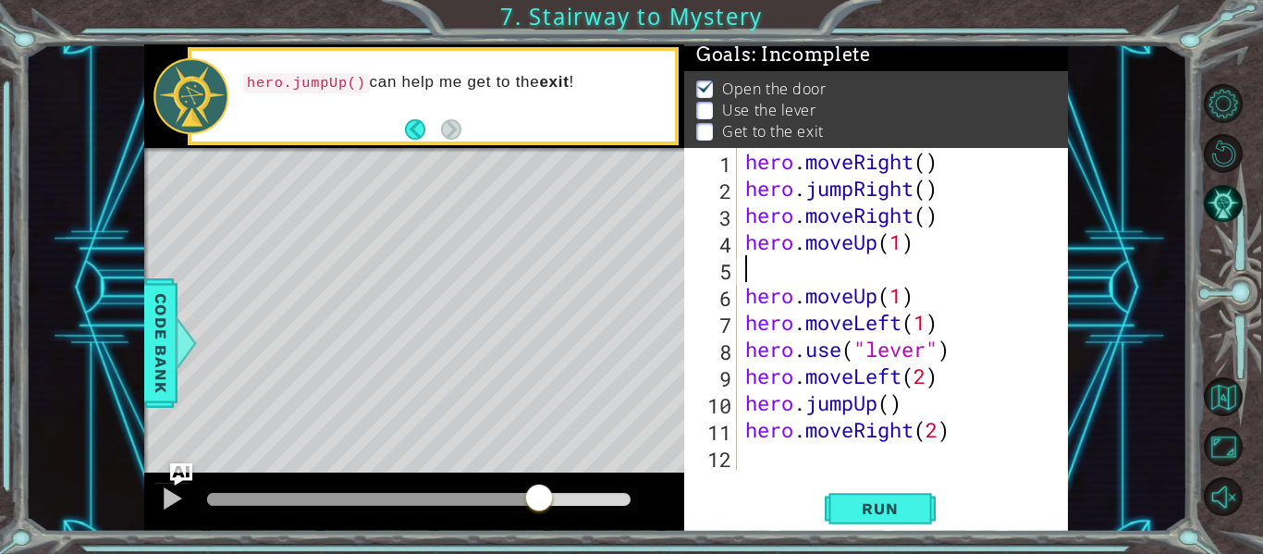
paste textarea "hero.use("door")"
click at [887, 500] on span "Run" at bounding box center [879, 508] width 73 height 18
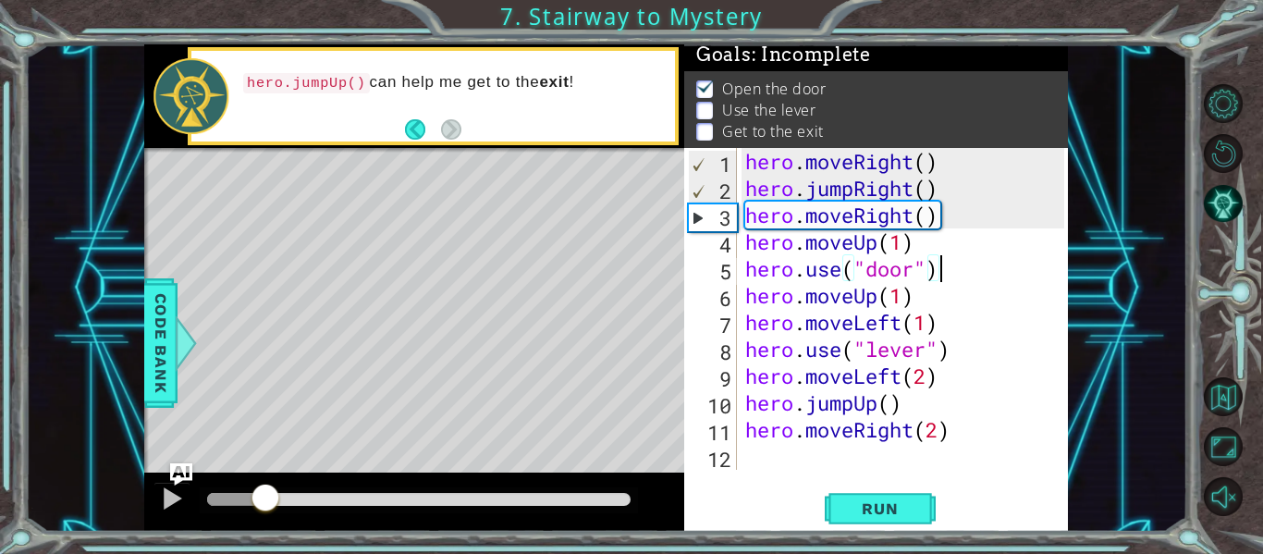
drag, startPoint x: 386, startPoint y: 493, endPoint x: 264, endPoint y: 500, distance: 122.3
click at [264, 500] on div at bounding box center [265, 499] width 33 height 33
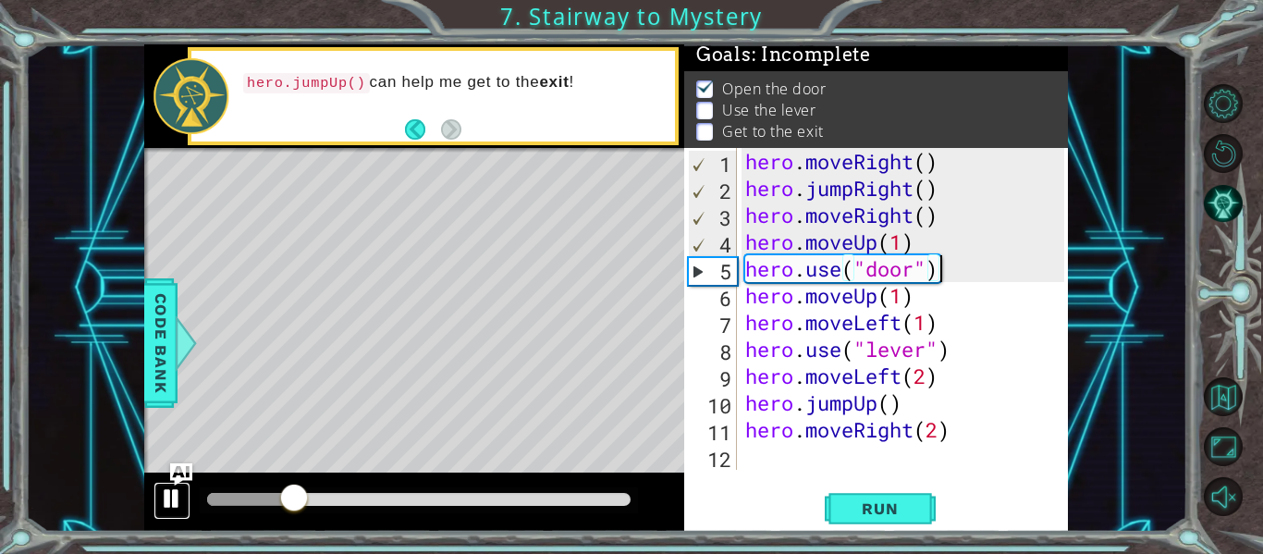
click at [168, 491] on div at bounding box center [172, 498] width 24 height 24
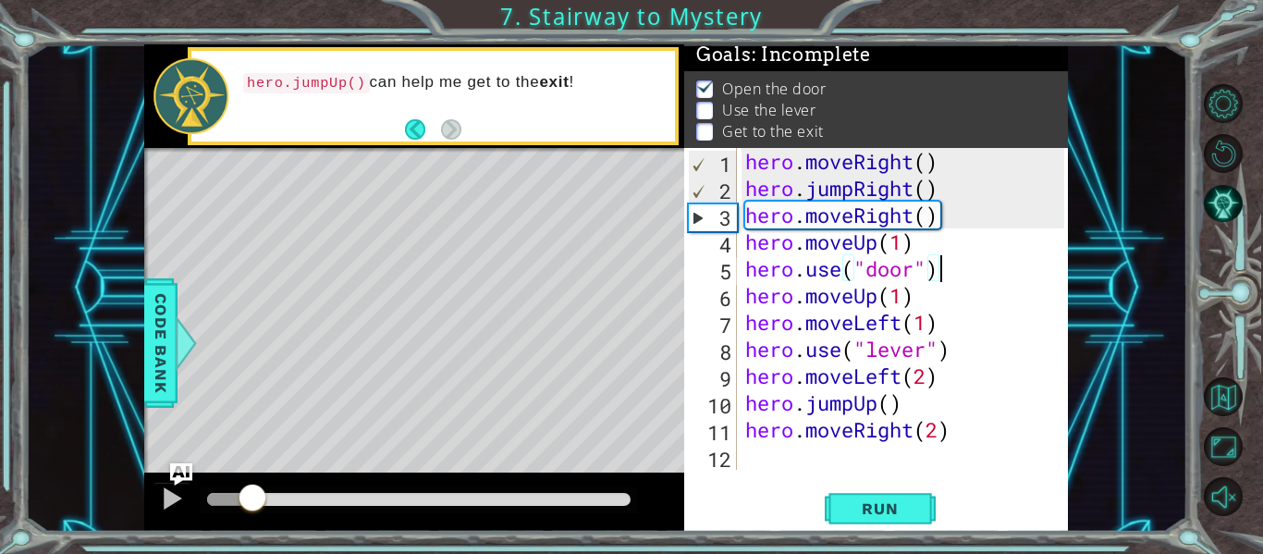
drag, startPoint x: 299, startPoint y: 494, endPoint x: 253, endPoint y: 487, distance: 45.8
click at [253, 487] on div at bounding box center [252, 499] width 33 height 33
click at [172, 495] on div at bounding box center [172, 498] width 24 height 24
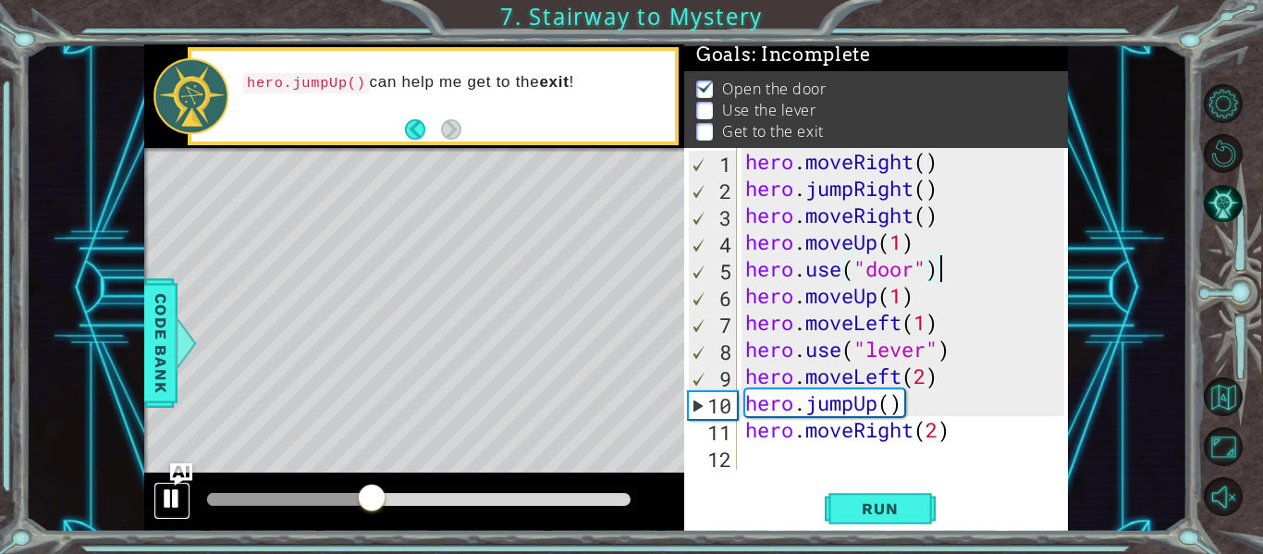
click at [166, 497] on div at bounding box center [172, 498] width 24 height 24
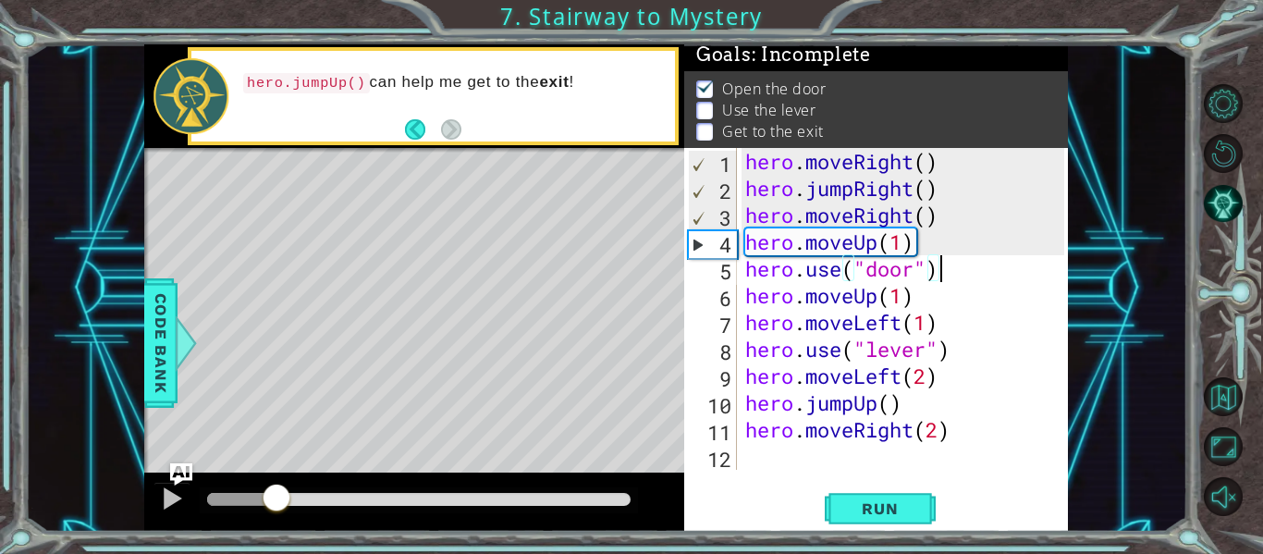
drag, startPoint x: 366, startPoint y: 500, endPoint x: 276, endPoint y: 499, distance: 89.7
click at [276, 499] on div at bounding box center [276, 499] width 33 height 33
click at [168, 489] on div at bounding box center [172, 498] width 24 height 24
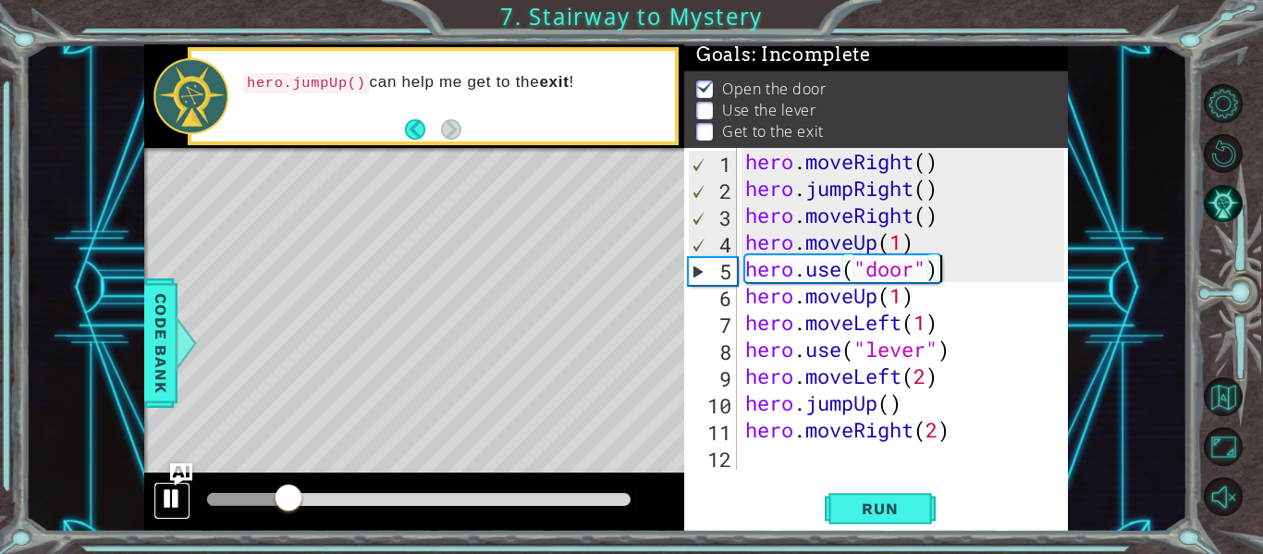
click at [168, 489] on div at bounding box center [172, 498] width 24 height 24
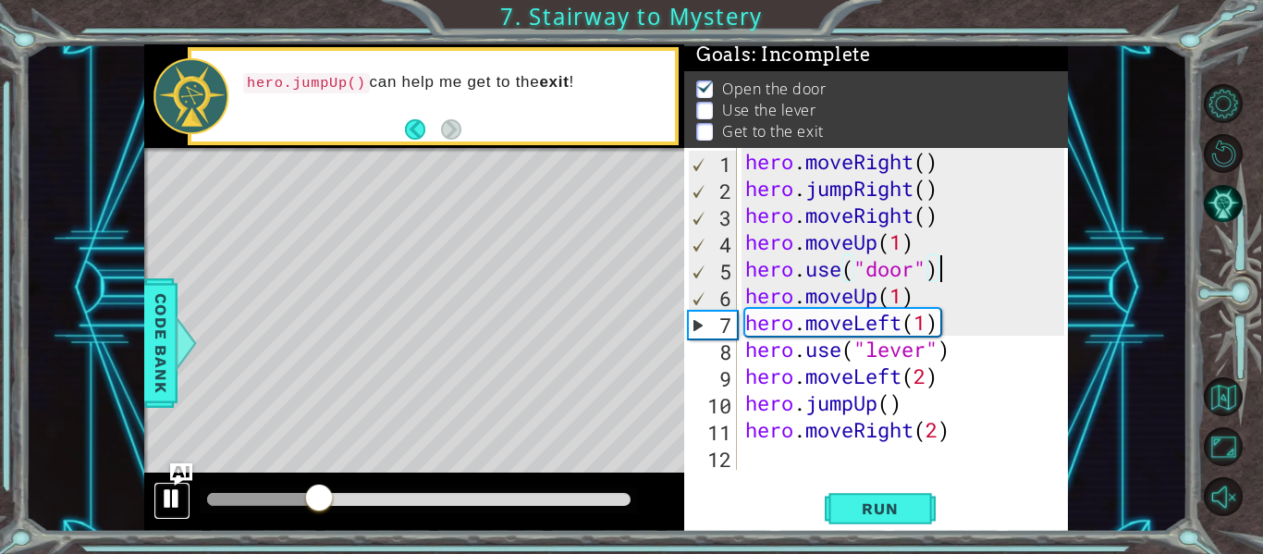
click at [168, 489] on div at bounding box center [172, 498] width 24 height 24
click at [899, 301] on div "hero . moveRight ( ) hero . jumpRight ( ) hero . moveRight ( ) hero . moveUp ( …" at bounding box center [908, 335] width 332 height 375
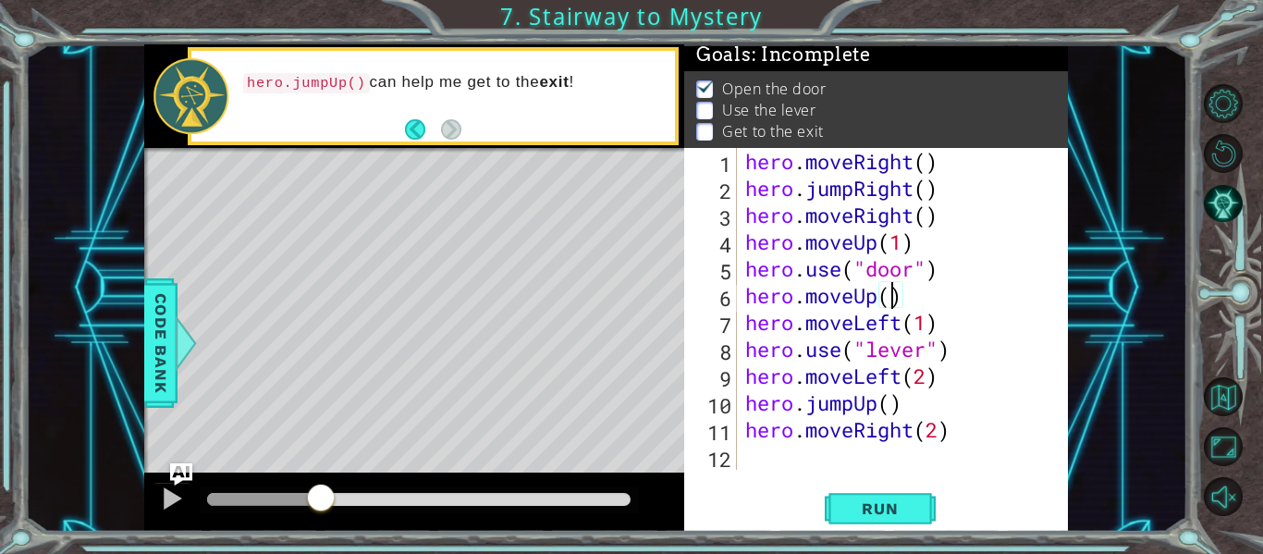
scroll to position [0, 6]
type textarea "hero.moveUp(2)"
click at [854, 519] on button "Run" at bounding box center [880, 509] width 111 height 38
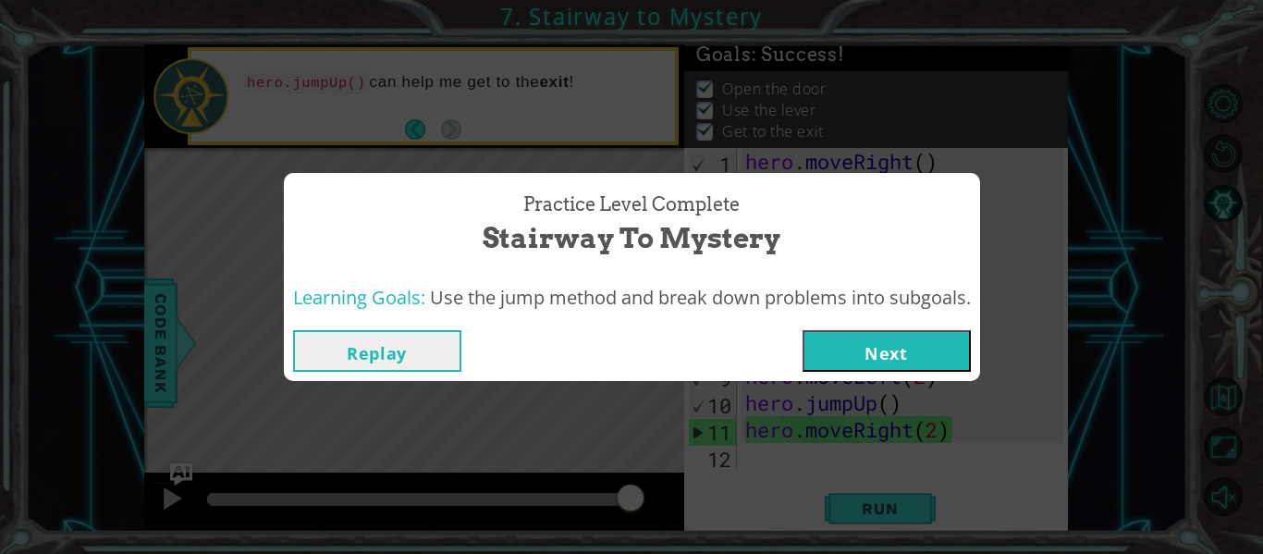
click at [867, 342] on button "Next" at bounding box center [887, 351] width 168 height 42
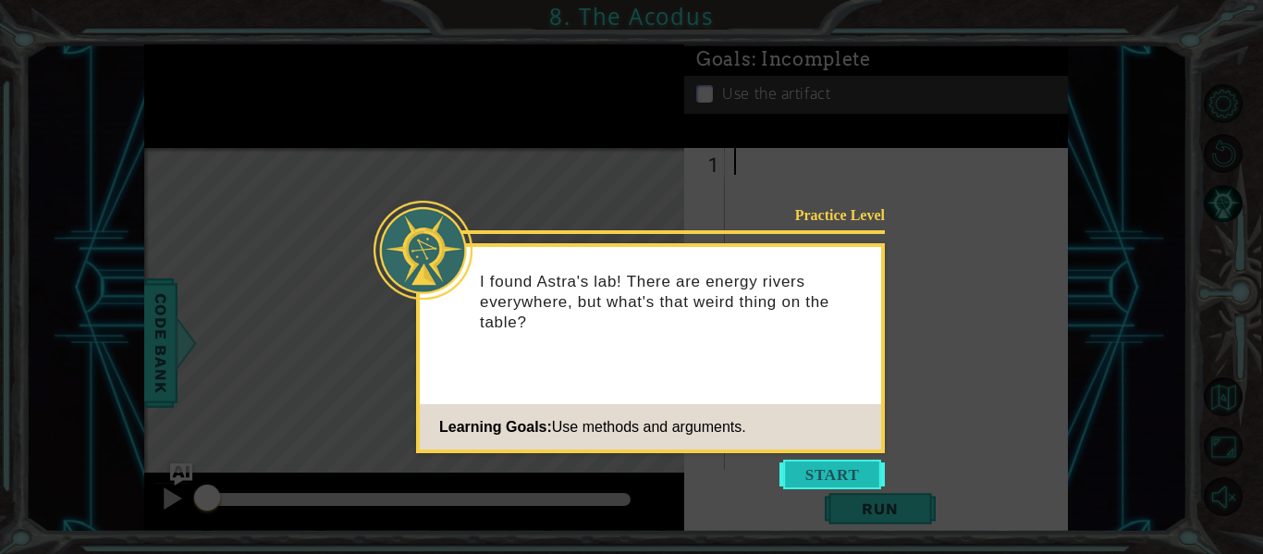
click at [806, 475] on button "Start" at bounding box center [831, 475] width 105 height 30
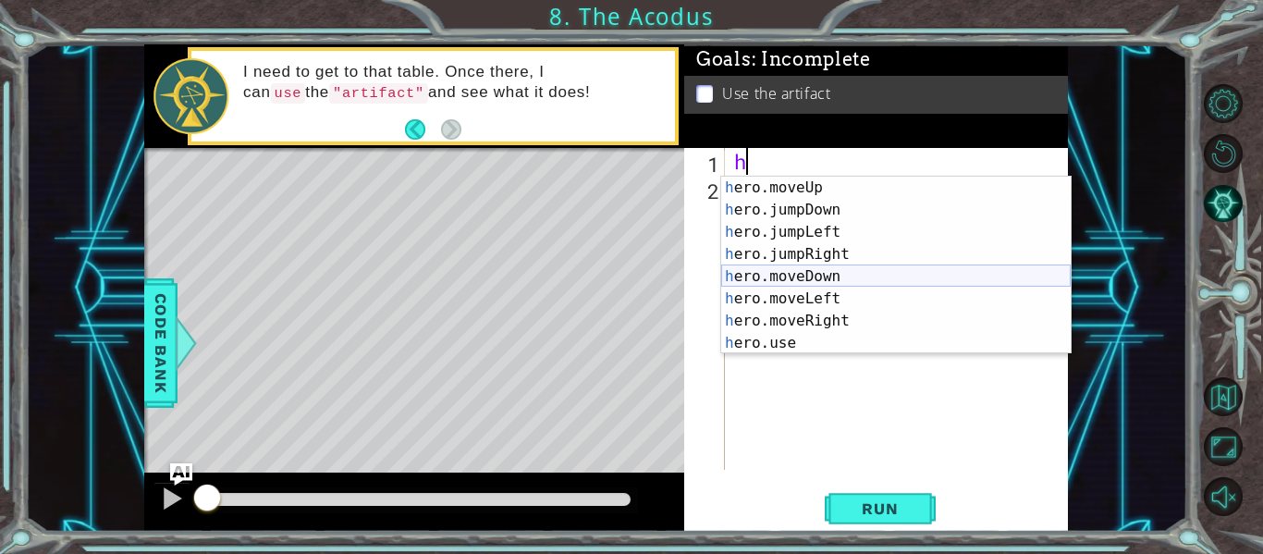
scroll to position [22, 0]
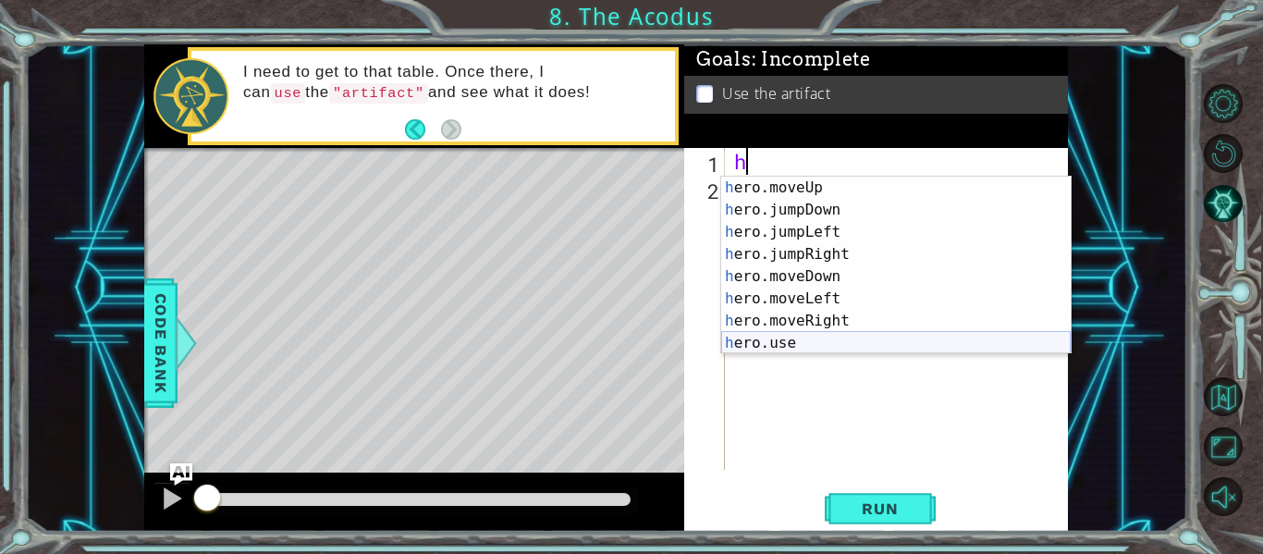
click at [830, 335] on div "h ero.moveUp press enter h ero.jumpDown press enter h ero.jumpLeft press enter …" at bounding box center [896, 288] width 350 height 222
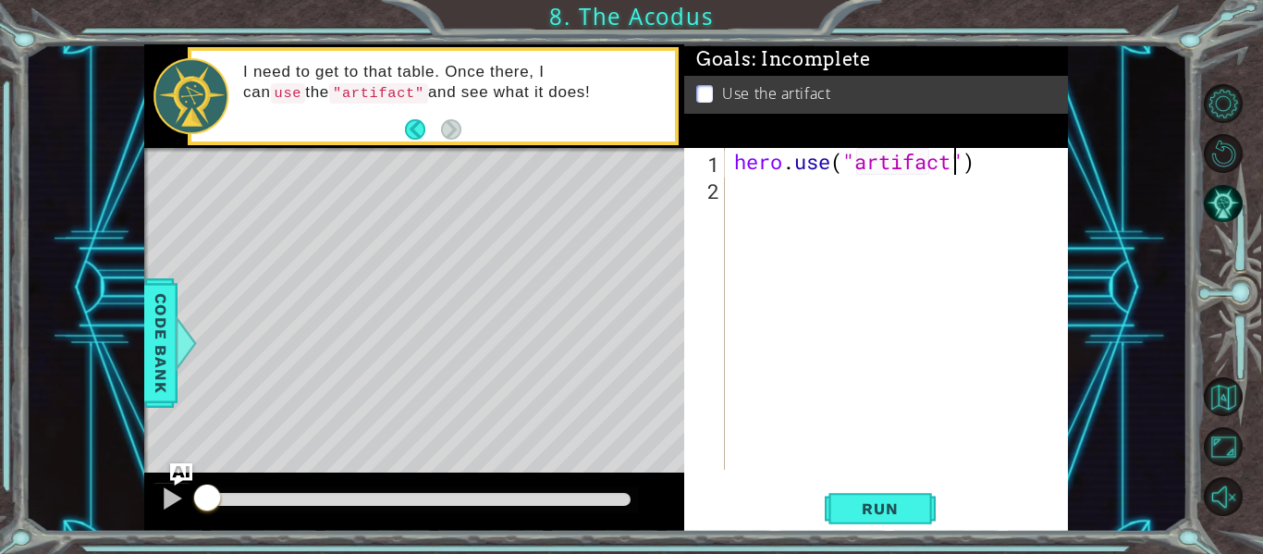
scroll to position [0, 10]
click at [866, 501] on span "Run" at bounding box center [879, 508] width 73 height 18
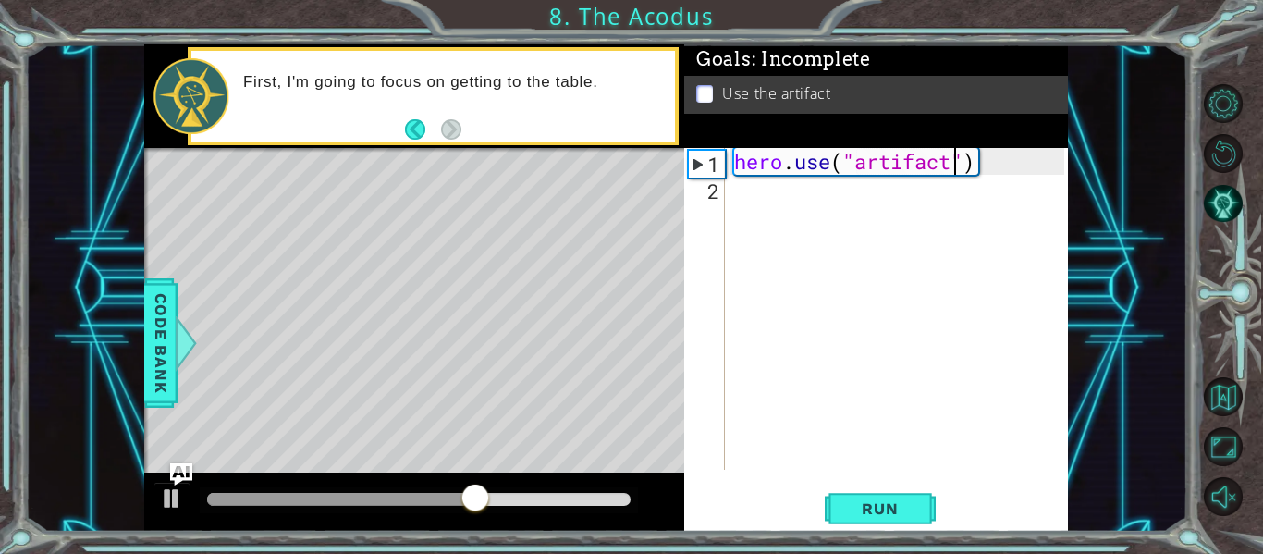
click at [739, 163] on div "hero . use ( "artifact" )" at bounding box center [901, 335] width 343 height 375
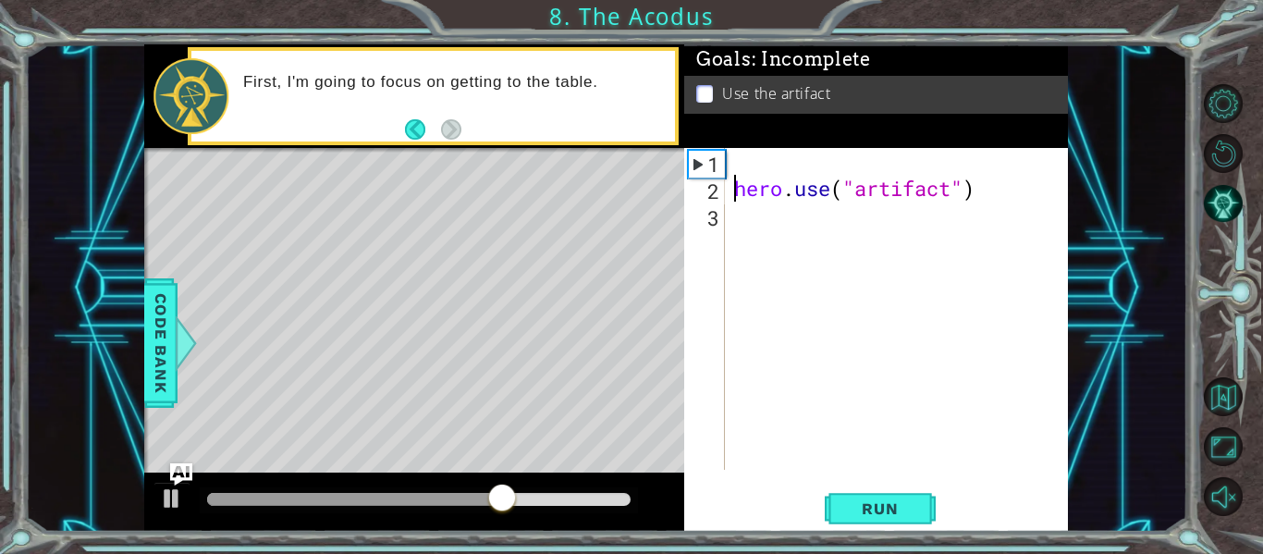
scroll to position [0, 1]
type textarea "hero.use("artifact")"
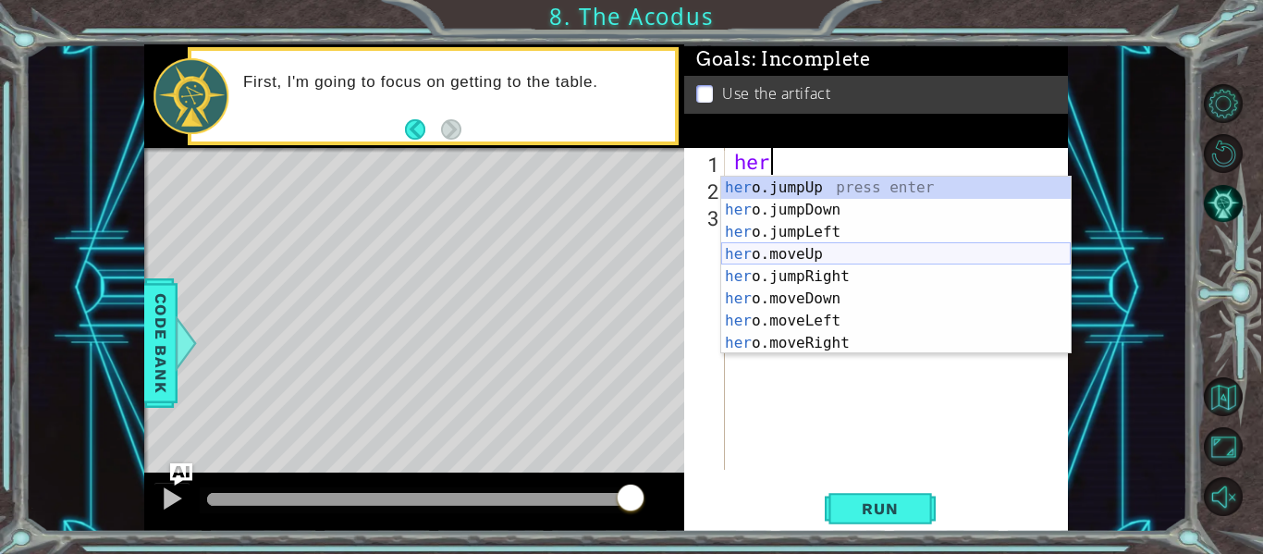
click at [779, 259] on div "her o.jumpUp press enter her o.jumpDown press enter her o.jumpLeft press enter …" at bounding box center [896, 288] width 350 height 222
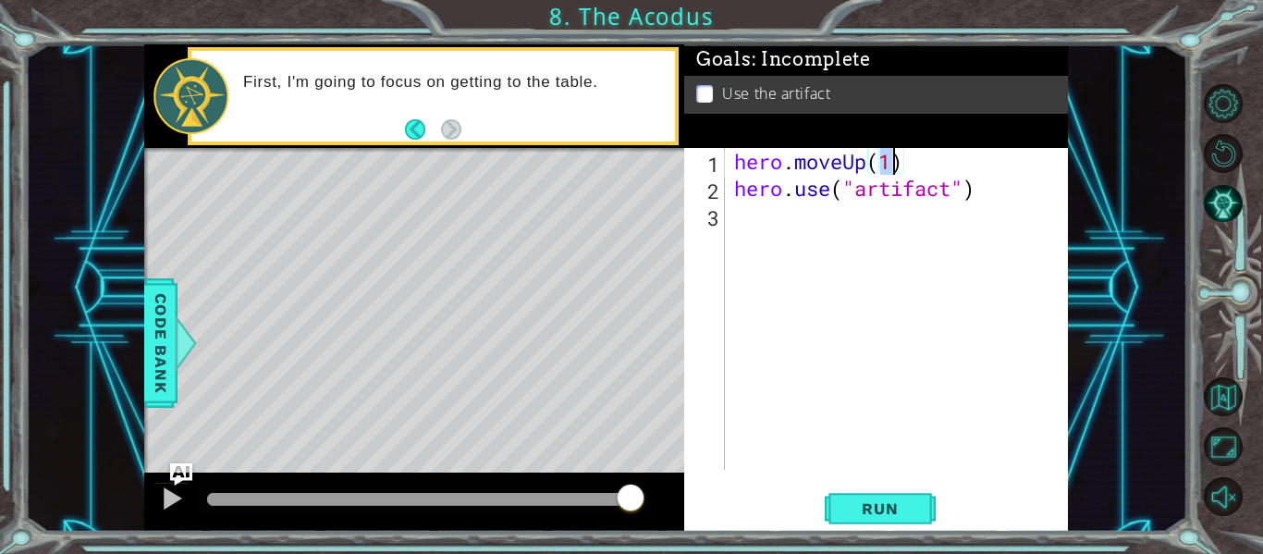
type textarea "hero.moveUp(2)"
click at [926, 166] on div "hero . moveUp ( 2 ) hero . use ( "artifact" )" at bounding box center [901, 335] width 343 height 375
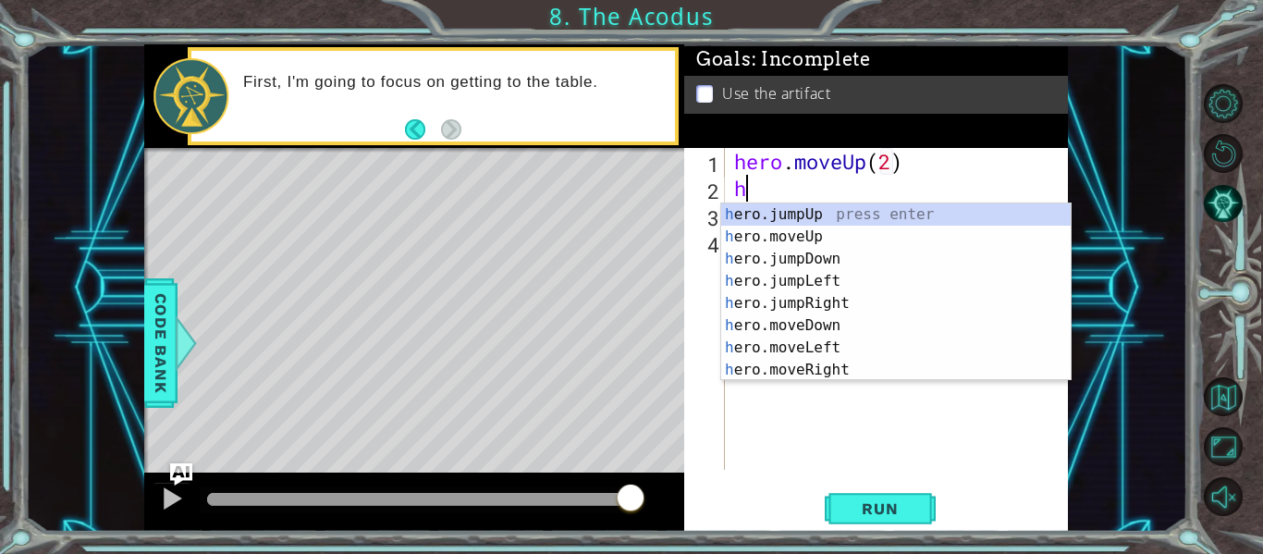
type textarea "he"
click at [864, 249] on div "he ro.jumpUp press enter he ro.jumpDown press enter he ro.jumpLeft press enter …" at bounding box center [896, 314] width 350 height 222
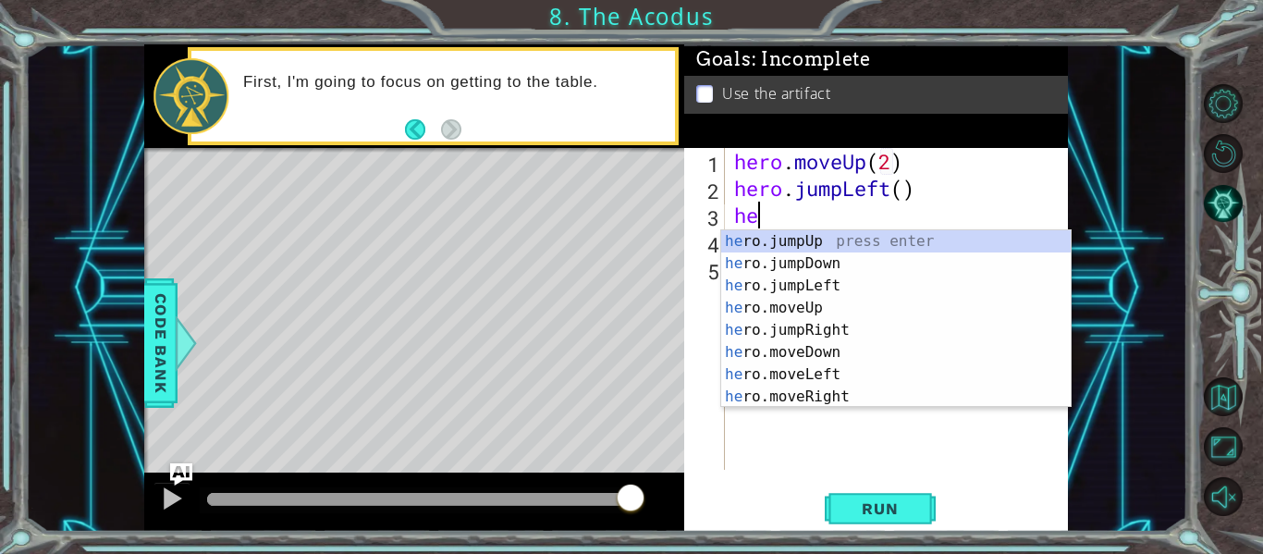
scroll to position [0, 1]
click at [841, 350] on div "her o.jumpUp press enter her o.jumpDown press enter her o.jumpLeft press enter …" at bounding box center [896, 341] width 350 height 222
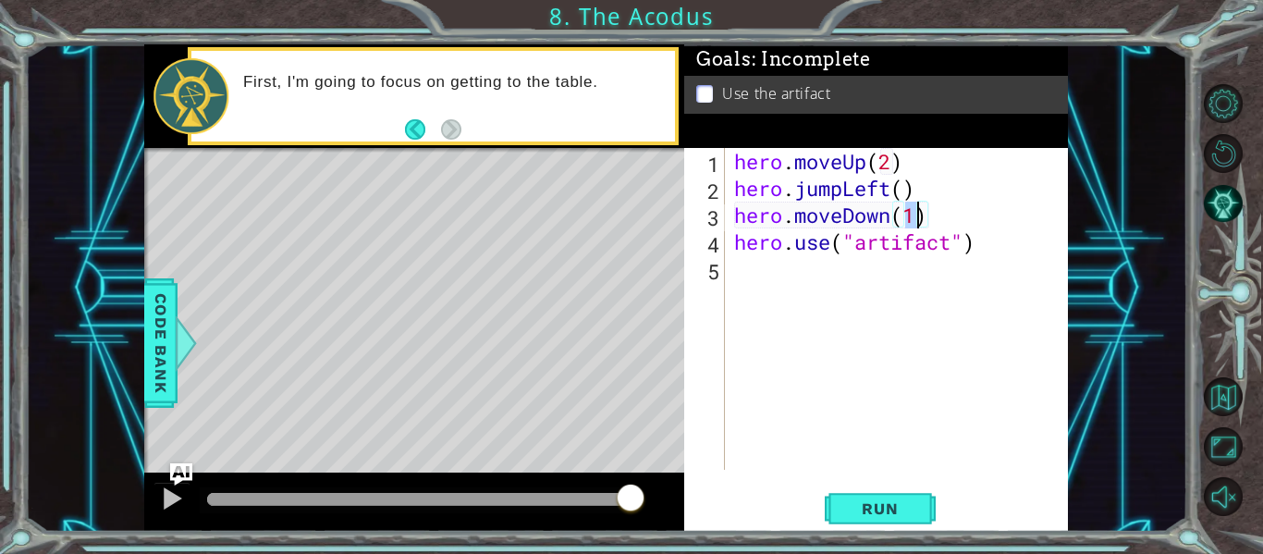
type textarea "hero.moveDown(2)"
click at [993, 209] on div "hero . moveUp ( 2 ) hero . jumpLeft ( ) hero . moveDown ( 2 ) hero . use ( "art…" at bounding box center [901, 335] width 343 height 375
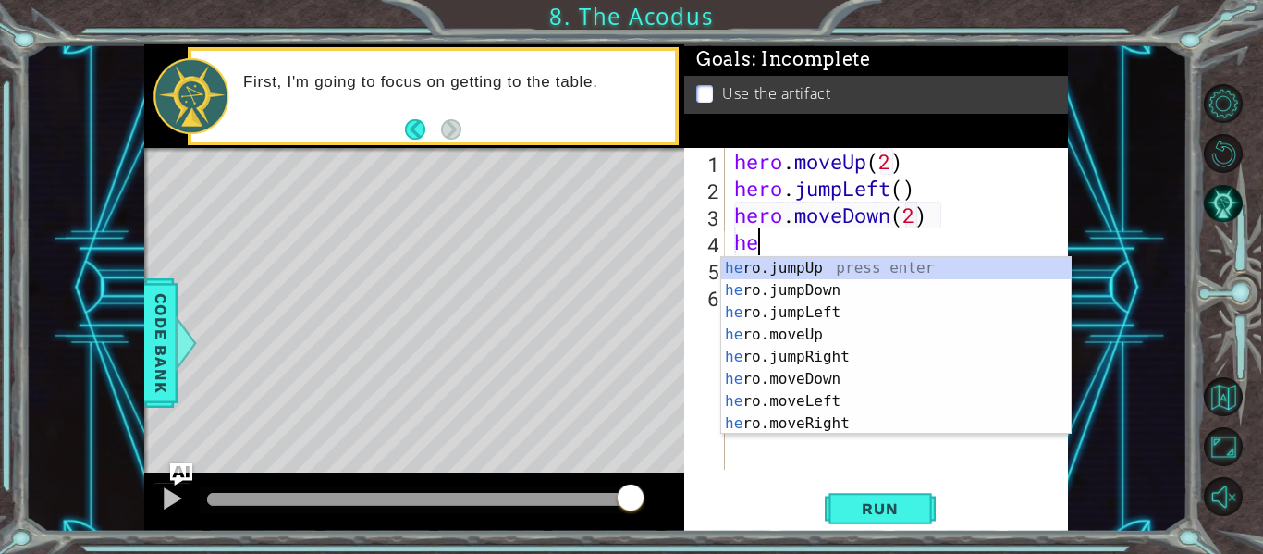
scroll to position [0, 1]
click at [859, 391] on div "her o.jumpUp press enter her o.jumpDown press enter her o.jumpLeft press enter …" at bounding box center [896, 368] width 350 height 222
type textarea "hero.moveLeft(1)"
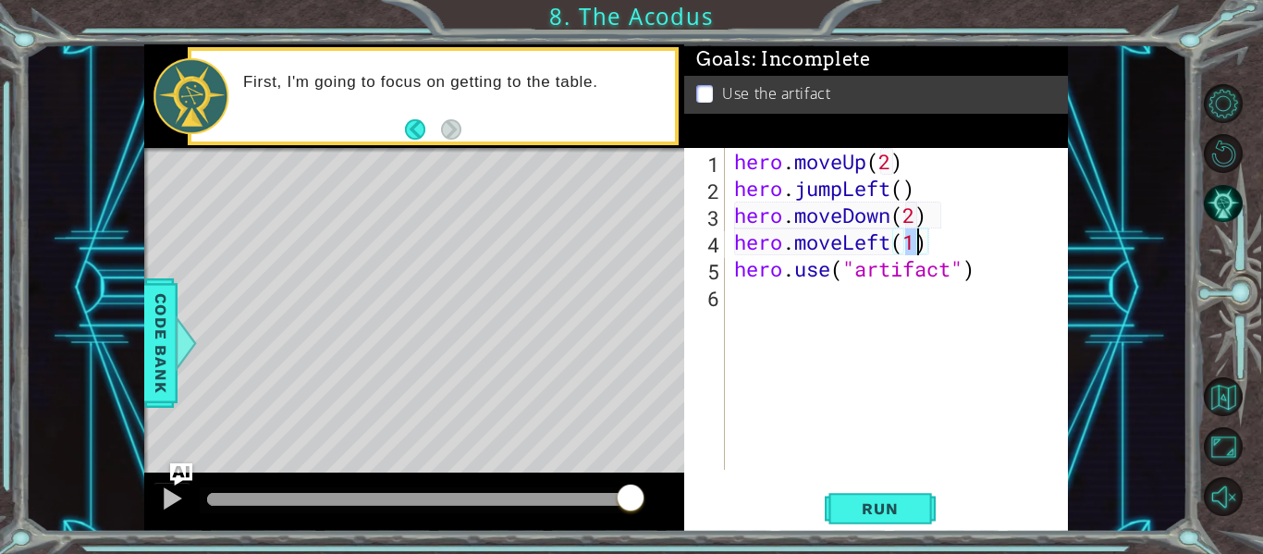
click at [939, 252] on div "hero . moveUp ( 2 ) hero . jumpLeft ( ) hero . moveDown ( 2 ) hero . moveLeft (…" at bounding box center [901, 335] width 343 height 375
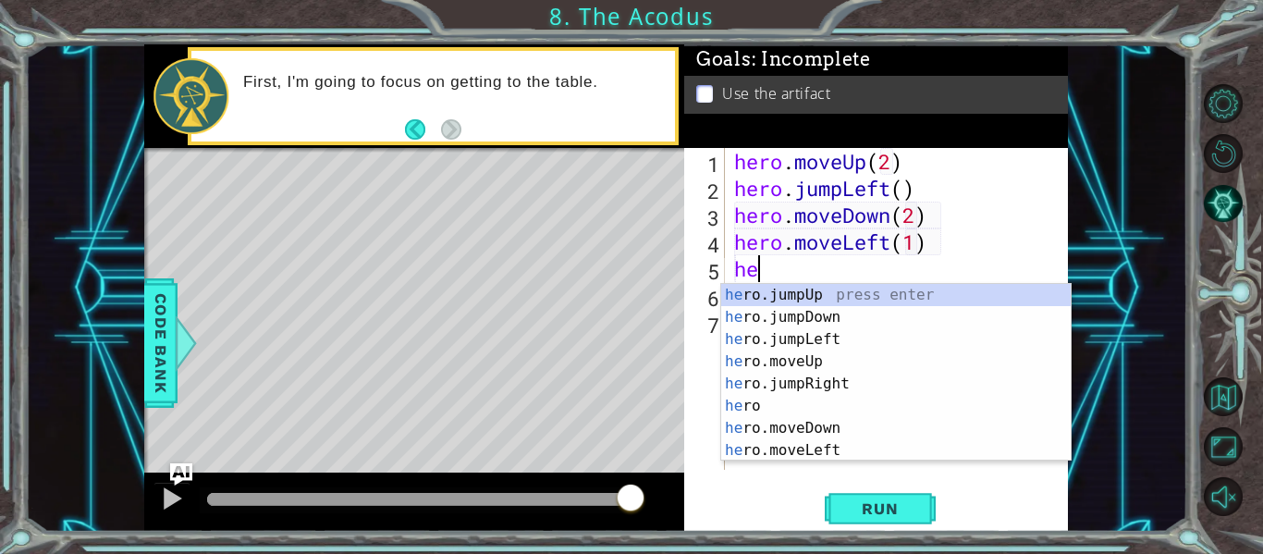
type textarea "her"
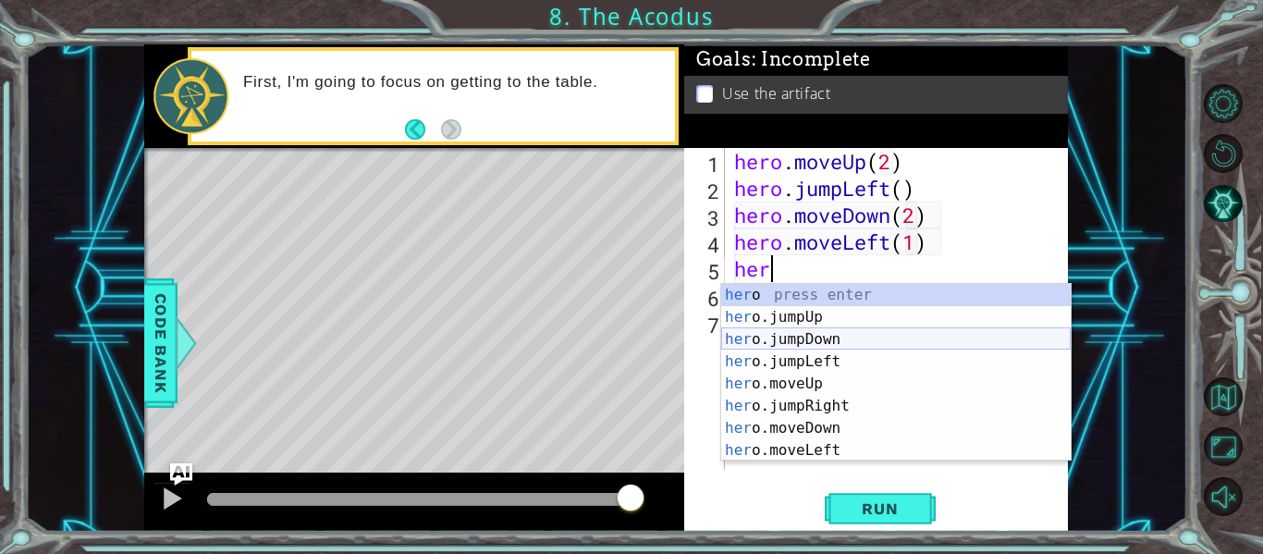
click at [838, 350] on div "her o press enter her o.jumpUp press enter her o.jumpDown press enter her o.jum…" at bounding box center [896, 395] width 350 height 222
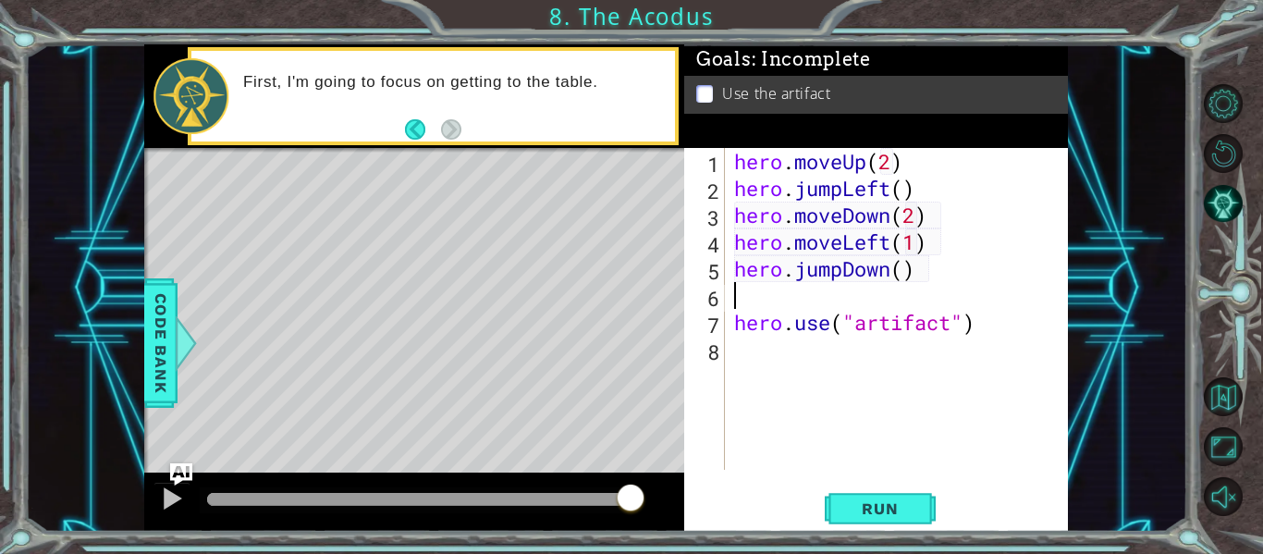
scroll to position [0, 0]
click at [893, 277] on div "hero . moveUp ( 2 ) hero . jumpLeft ( ) hero . moveDown ( 2 ) hero . moveLeft (…" at bounding box center [901, 335] width 343 height 375
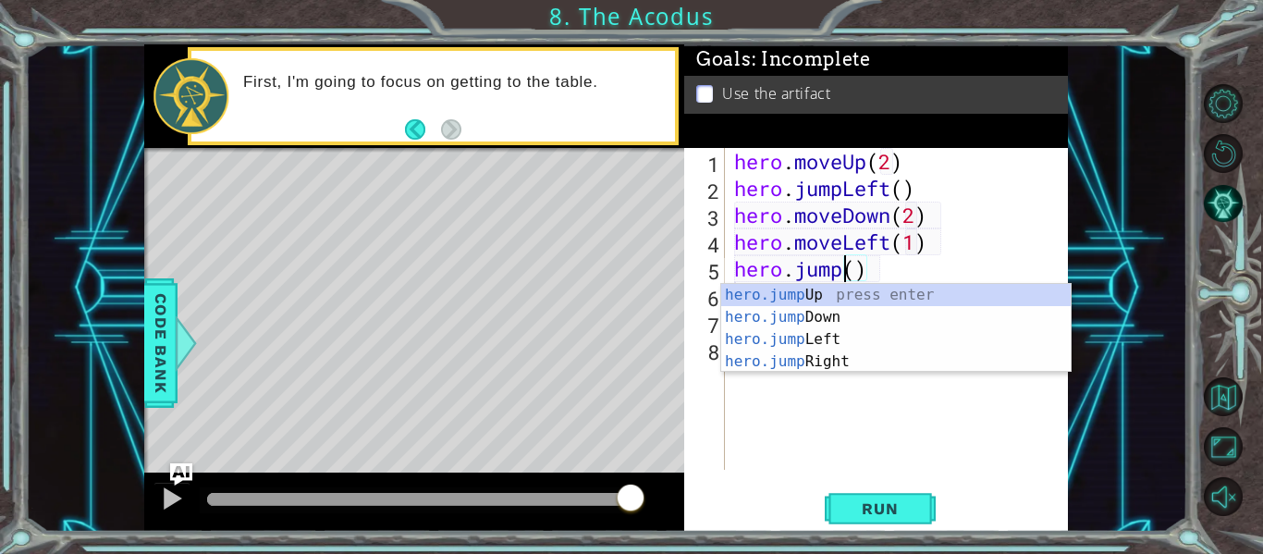
type textarea "hero.jump()"
